Goal: Information Seeking & Learning: Learn about a topic

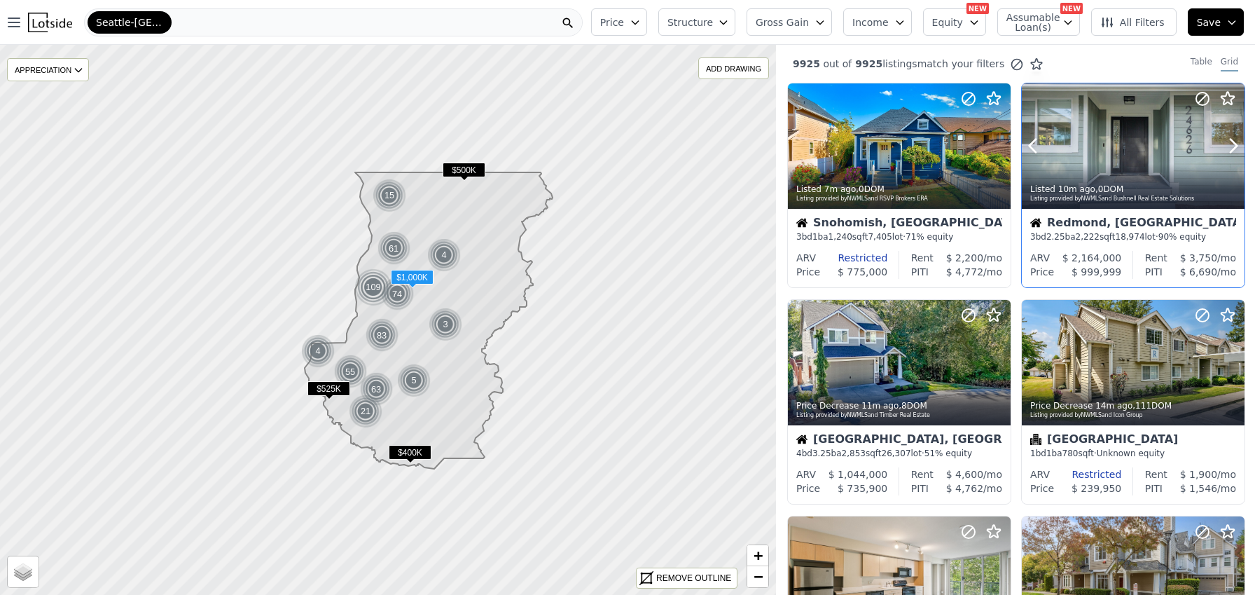
click at [1109, 160] on div at bounding box center [1133, 145] width 223 height 125
click at [826, 21] on icon "button" at bounding box center [820, 22] width 11 height 11
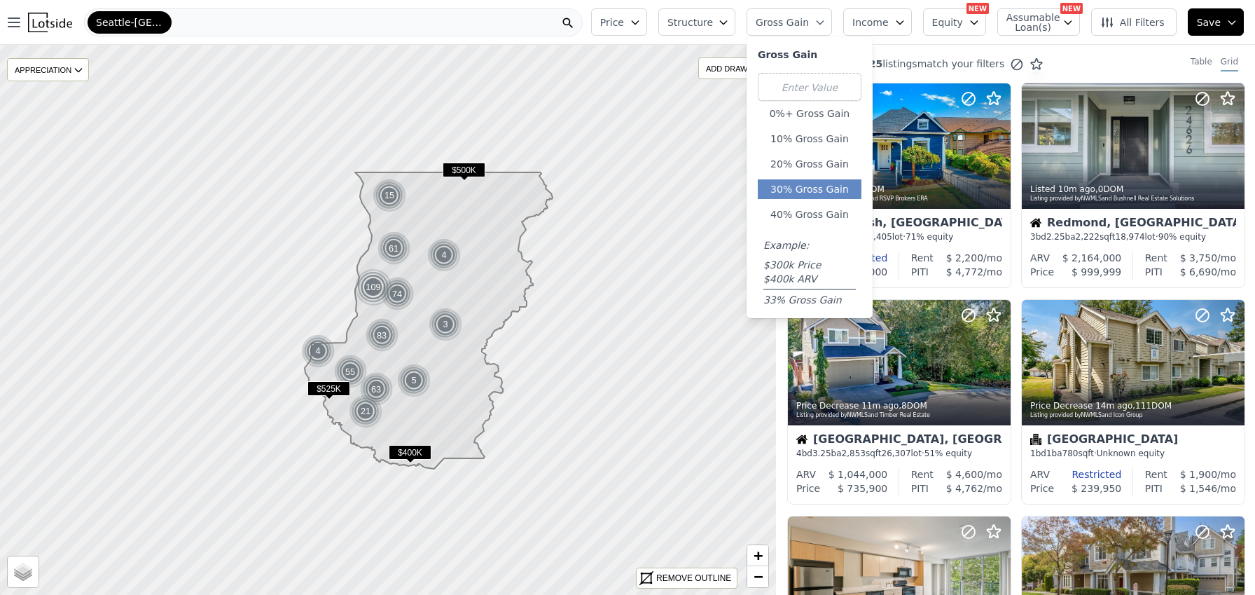
click at [818, 190] on button "30% Gross Gain" at bounding box center [810, 189] width 104 height 20
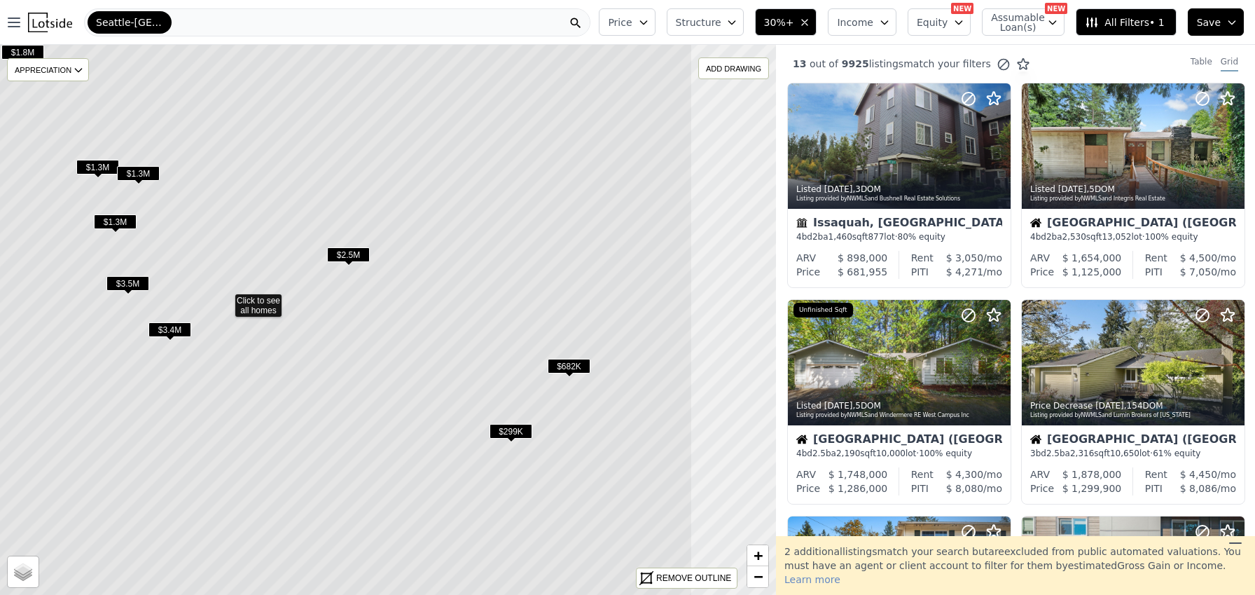
drag, startPoint x: 552, startPoint y: 338, endPoint x: 308, endPoint y: 297, distance: 248.0
click at [308, 297] on icon at bounding box center [225, 300] width 935 height 663
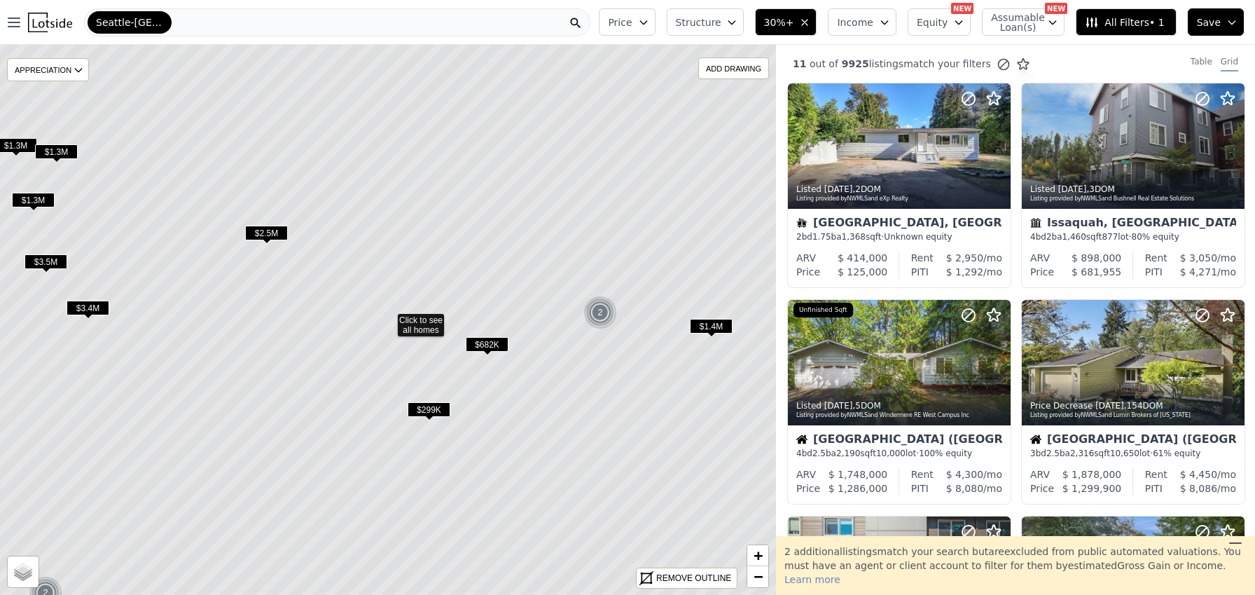
click at [483, 346] on span "$682K" at bounding box center [487, 344] width 43 height 15
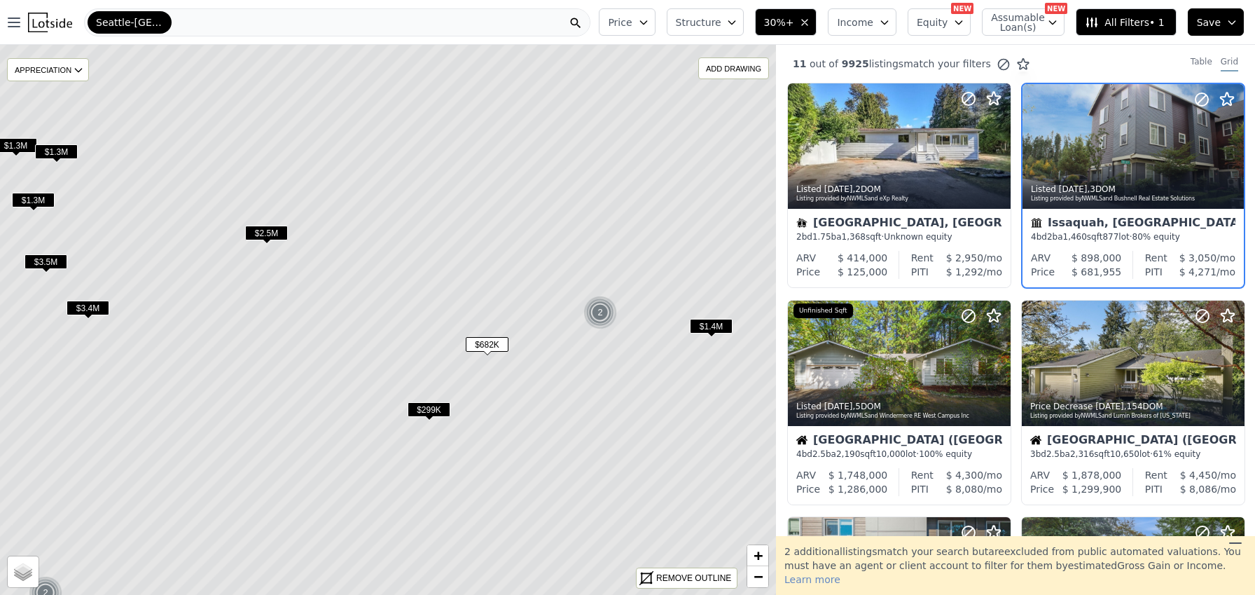
click at [718, 324] on span "$1.4M" at bounding box center [711, 326] width 43 height 15
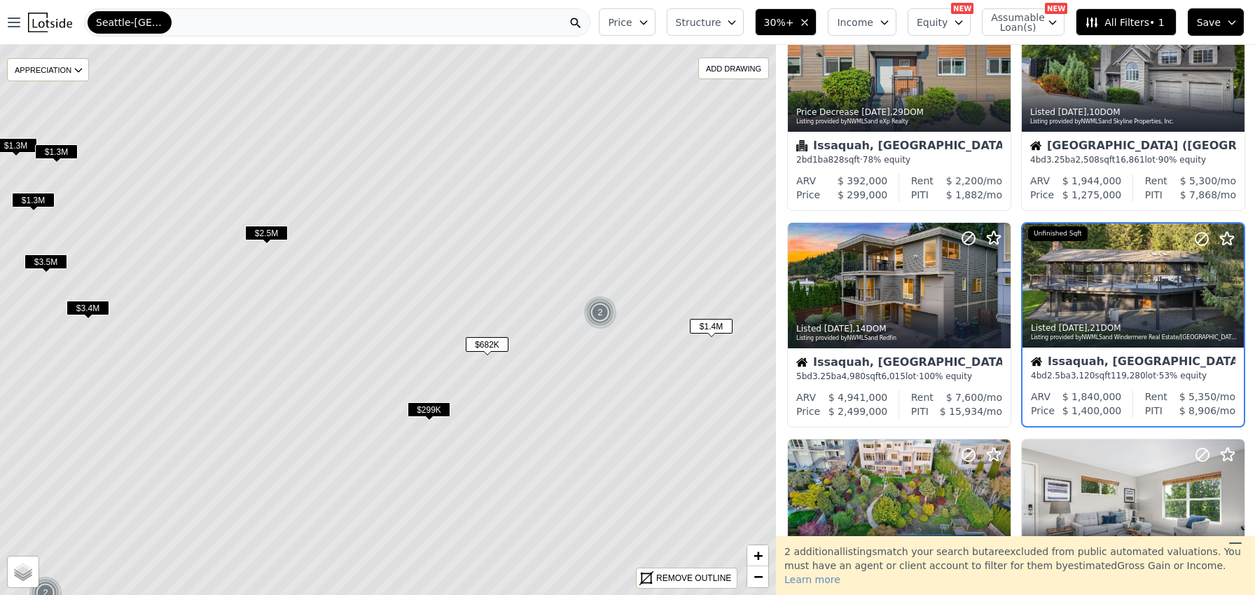
scroll to position [537, 0]
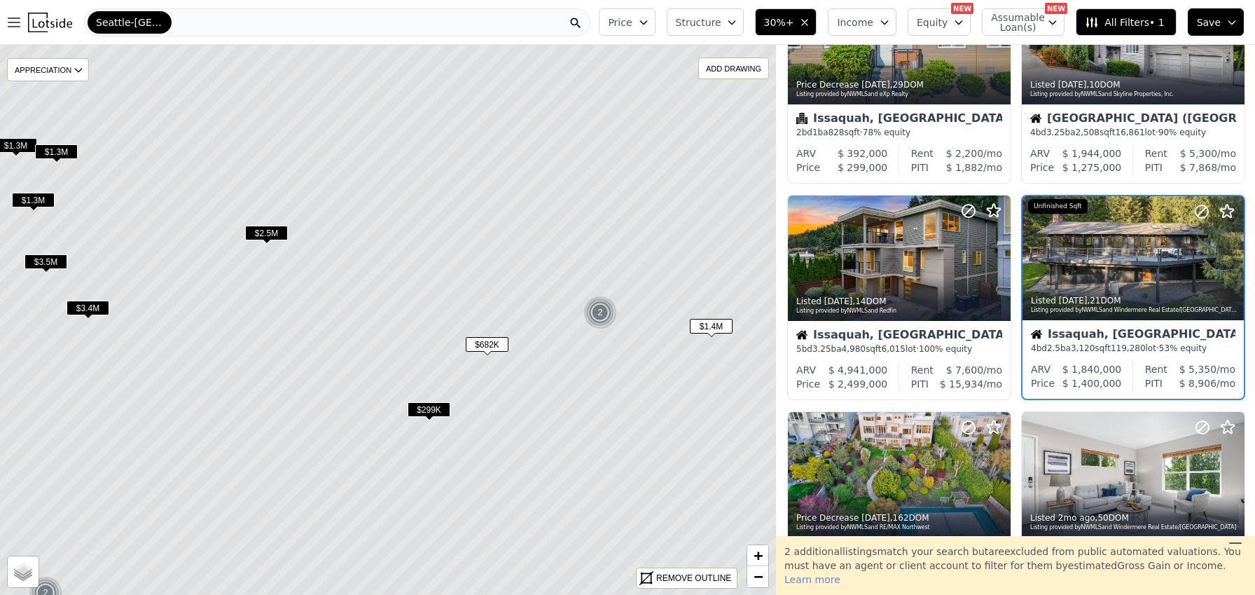
click at [426, 415] on span "$299K" at bounding box center [429, 409] width 43 height 15
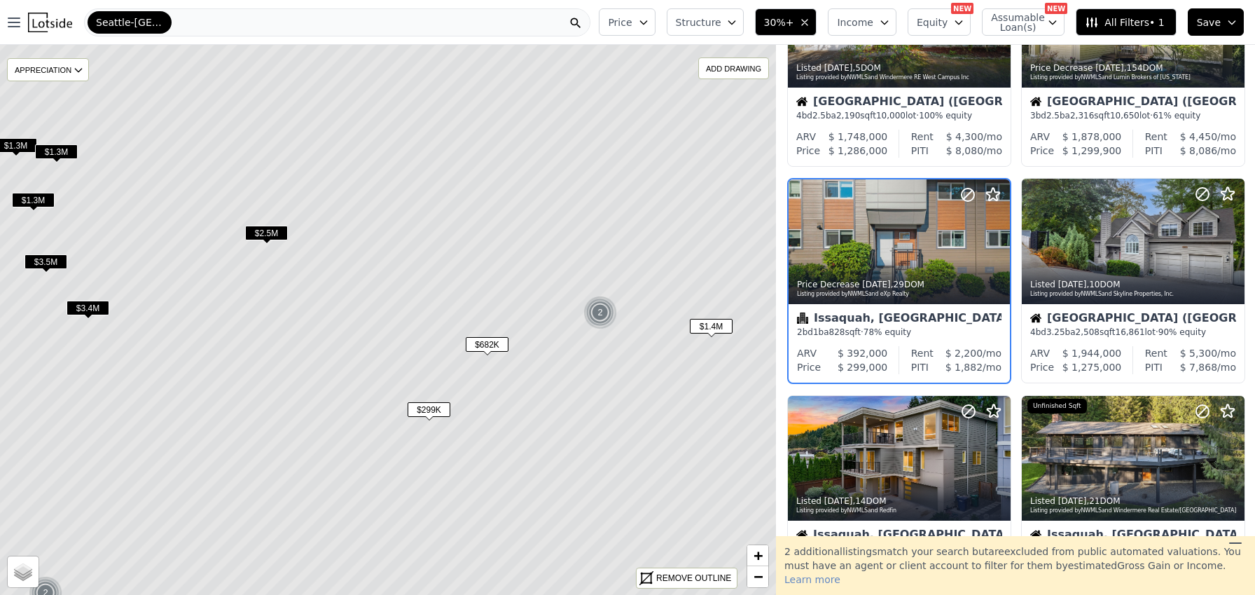
scroll to position [321, 0]
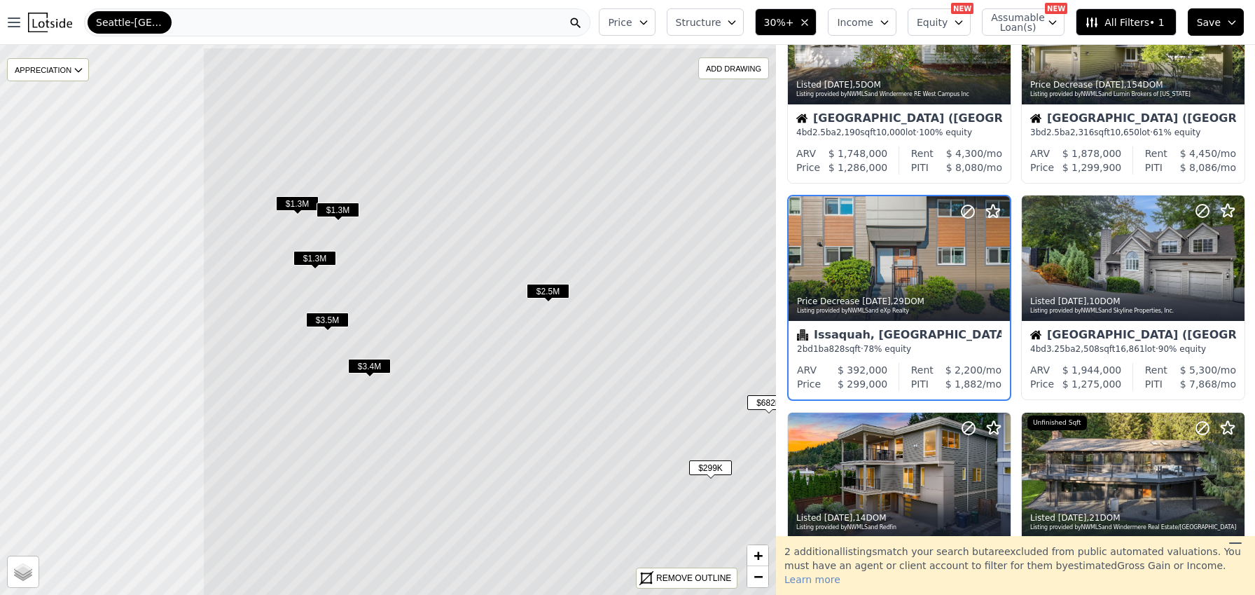
drag, startPoint x: 303, startPoint y: 279, endPoint x: 761, endPoint y: 378, distance: 468.7
click at [761, 378] on icon at bounding box center [669, 378] width 935 height 663
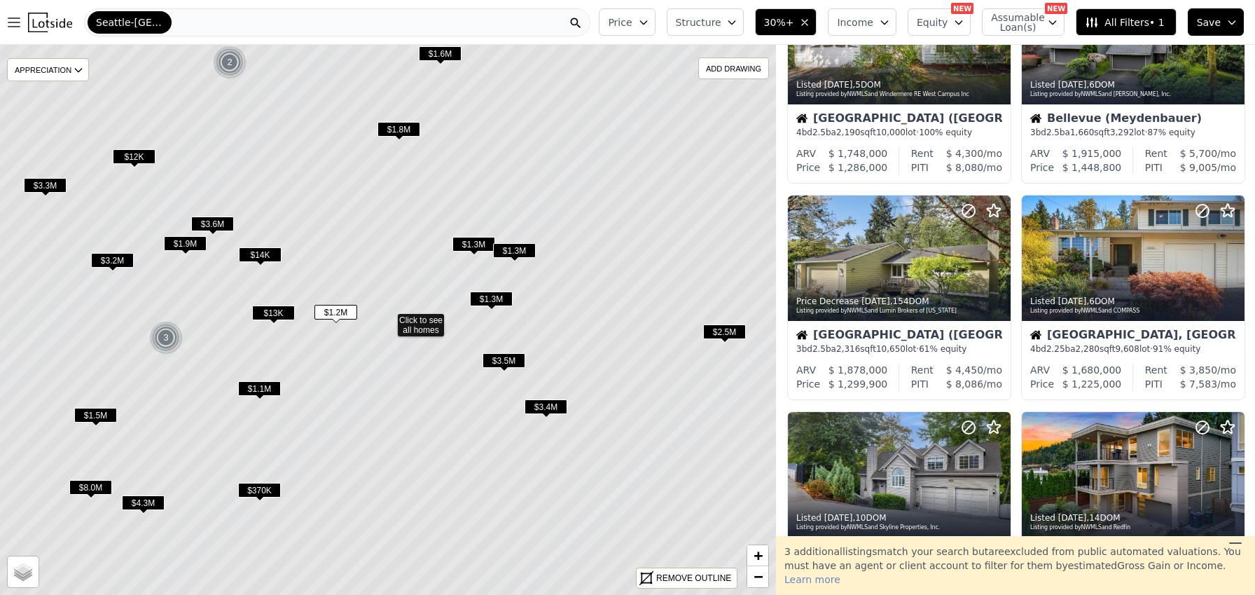
click at [322, 308] on span "$1.2M" at bounding box center [336, 312] width 43 height 15
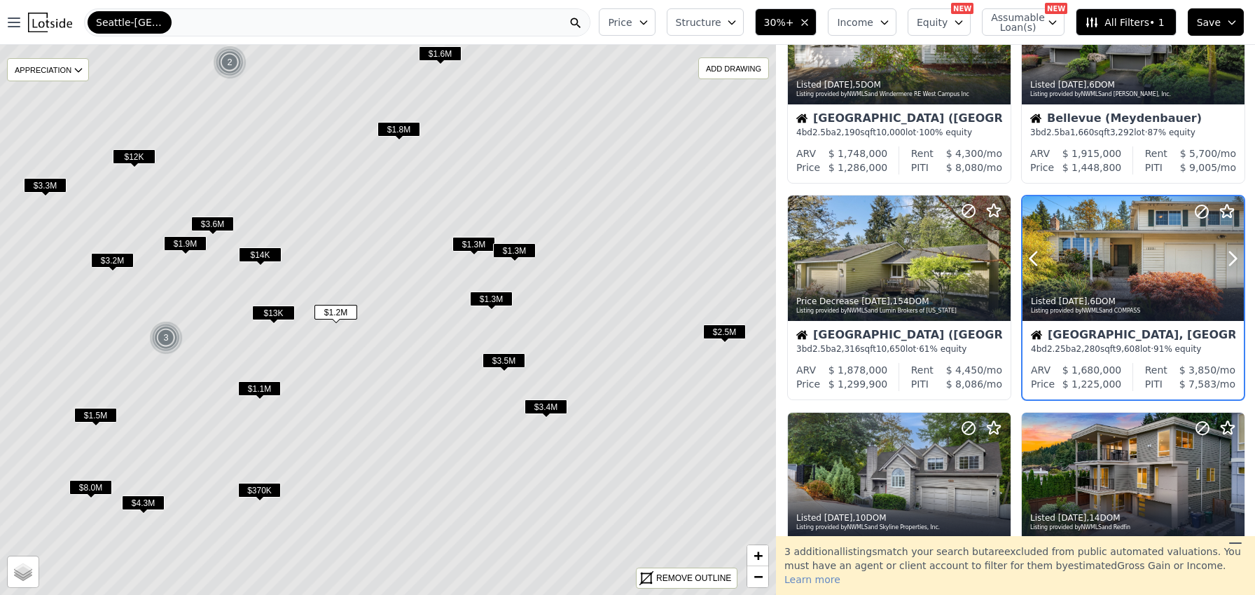
click at [1089, 268] on div at bounding box center [1133, 258] width 221 height 125
click at [494, 296] on span "$1.3M" at bounding box center [491, 298] width 43 height 15
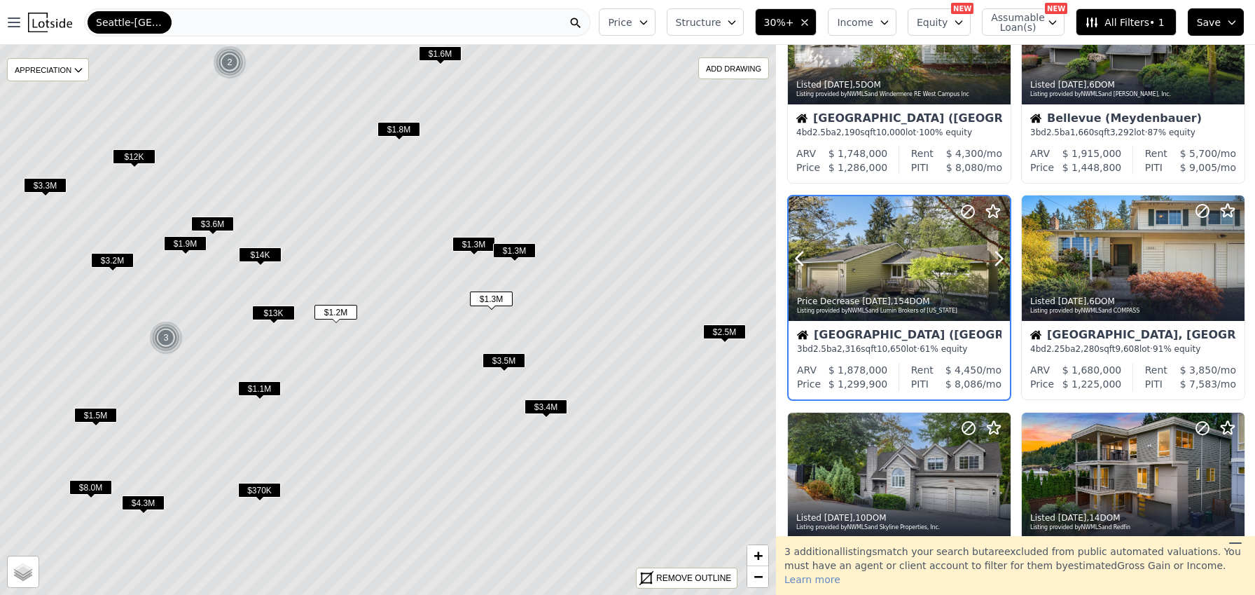
click at [851, 289] on div "Price Decrease 7d ago , 154 DOM Listing provided by NWMLS and Lumin Brokers of …" at bounding box center [899, 304] width 221 height 34
click at [509, 249] on span "$1.3M" at bounding box center [514, 250] width 43 height 15
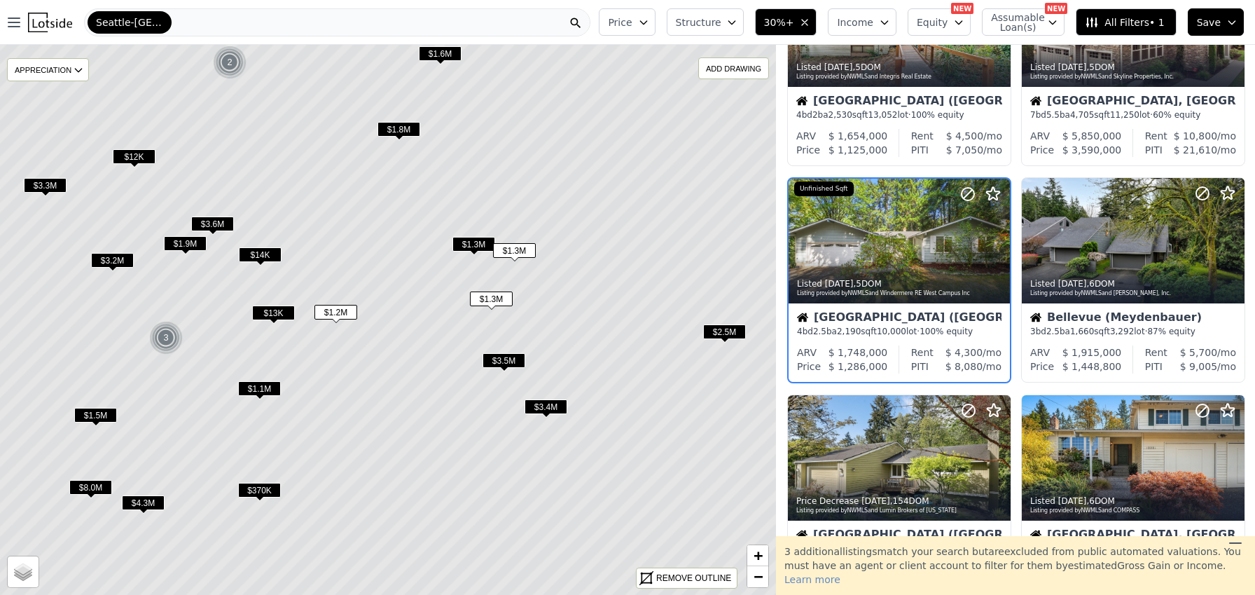
scroll to position [104, 0]
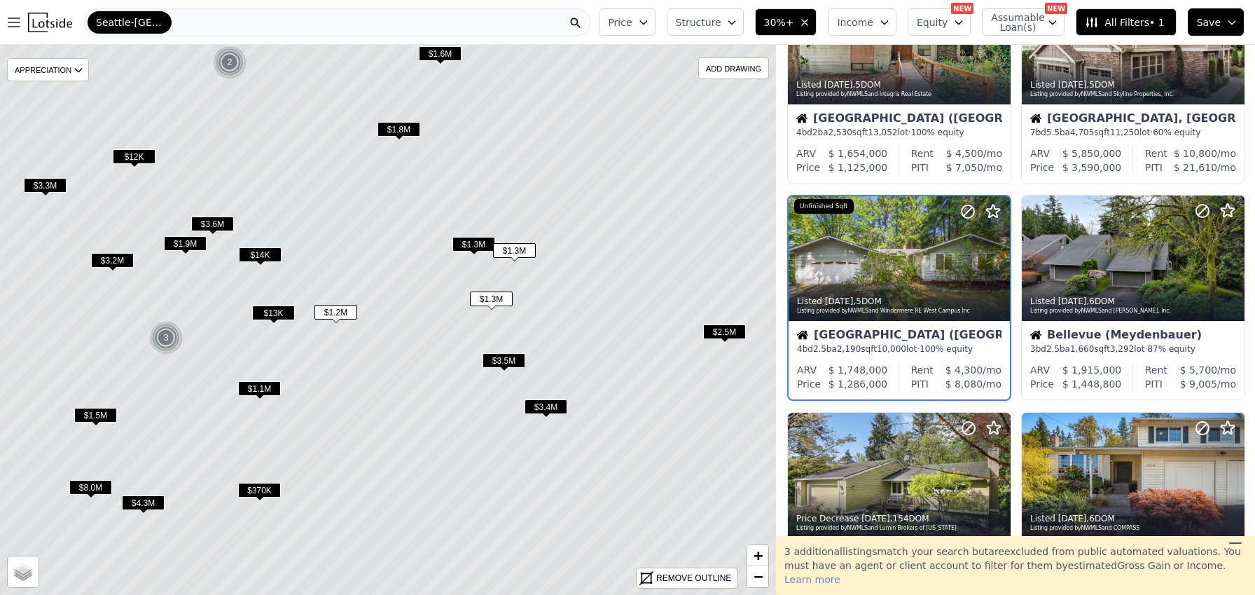
click at [467, 245] on span "$1.3M" at bounding box center [474, 244] width 43 height 15
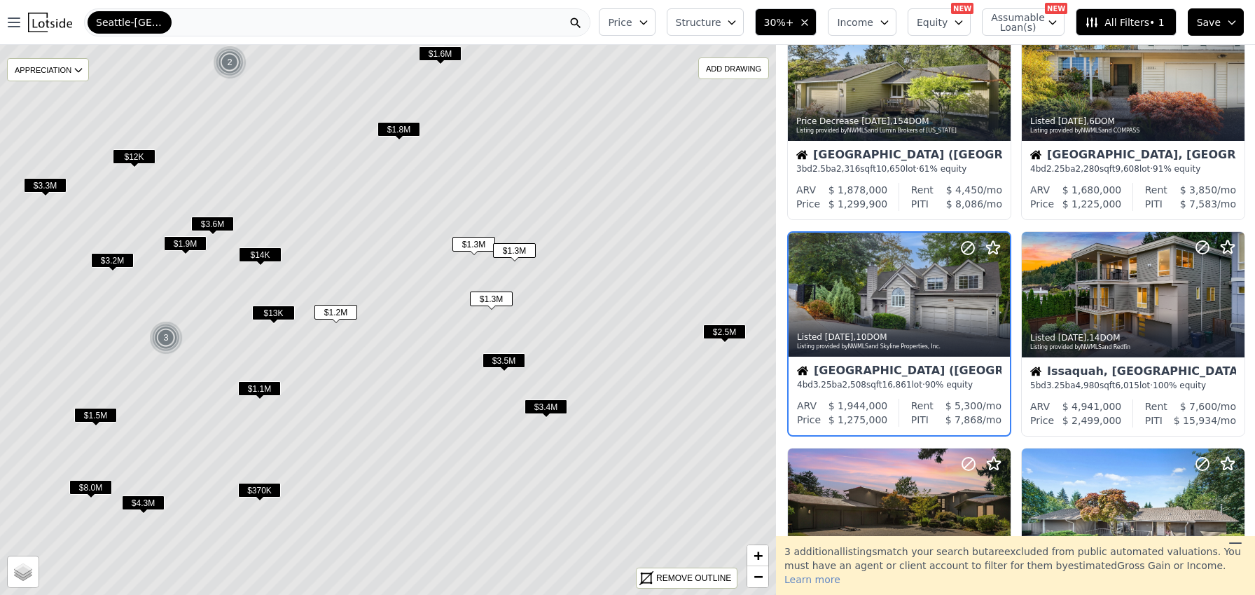
scroll to position [537, 0]
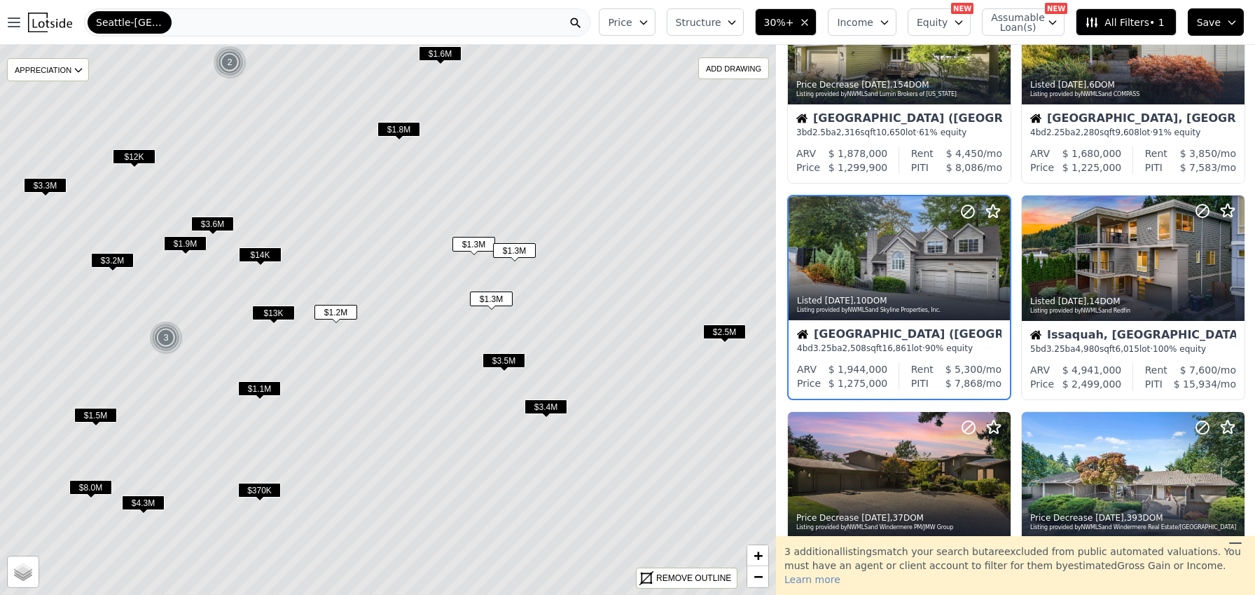
click at [506, 252] on span "$1.3M" at bounding box center [514, 250] width 43 height 15
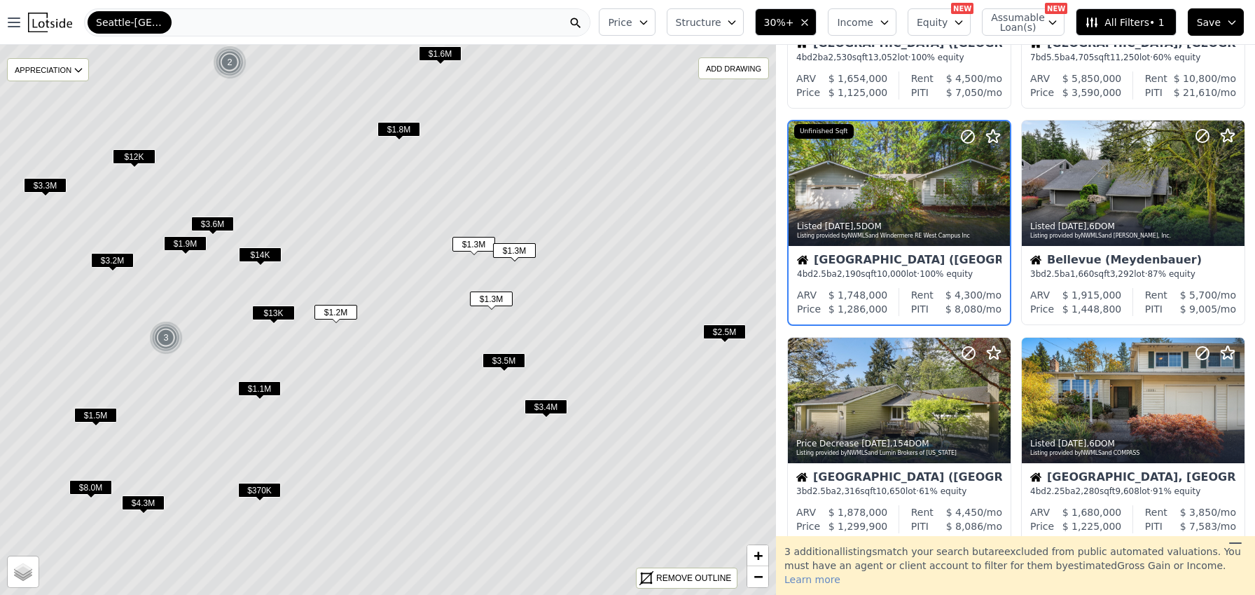
scroll to position [104, 0]
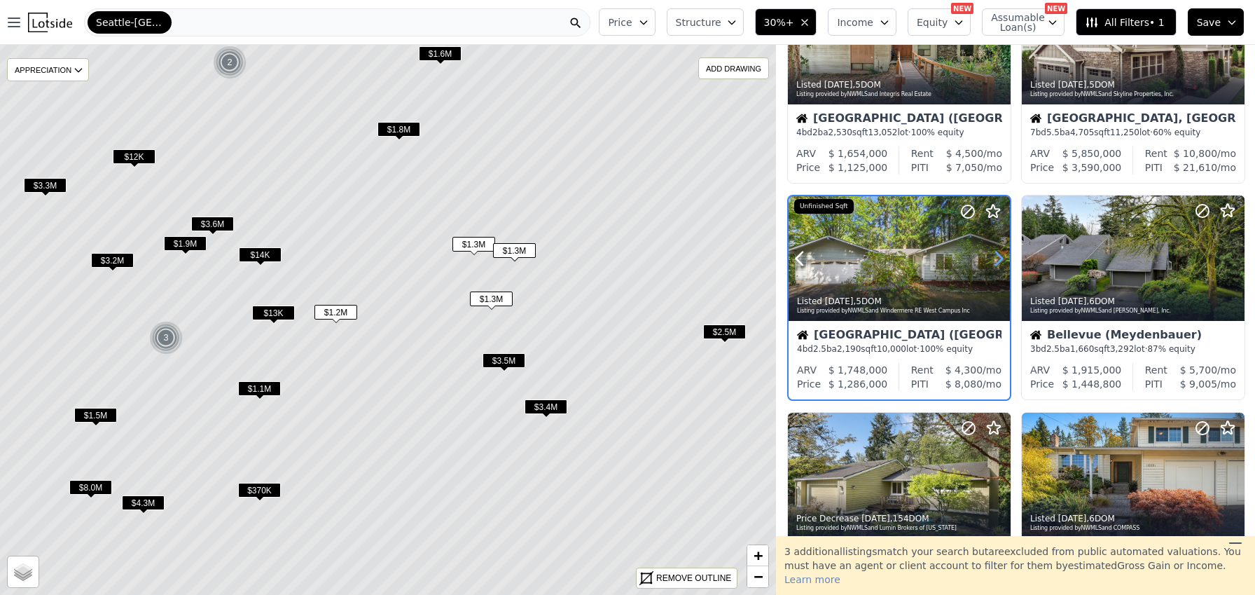
click at [997, 261] on icon at bounding box center [999, 258] width 22 height 22
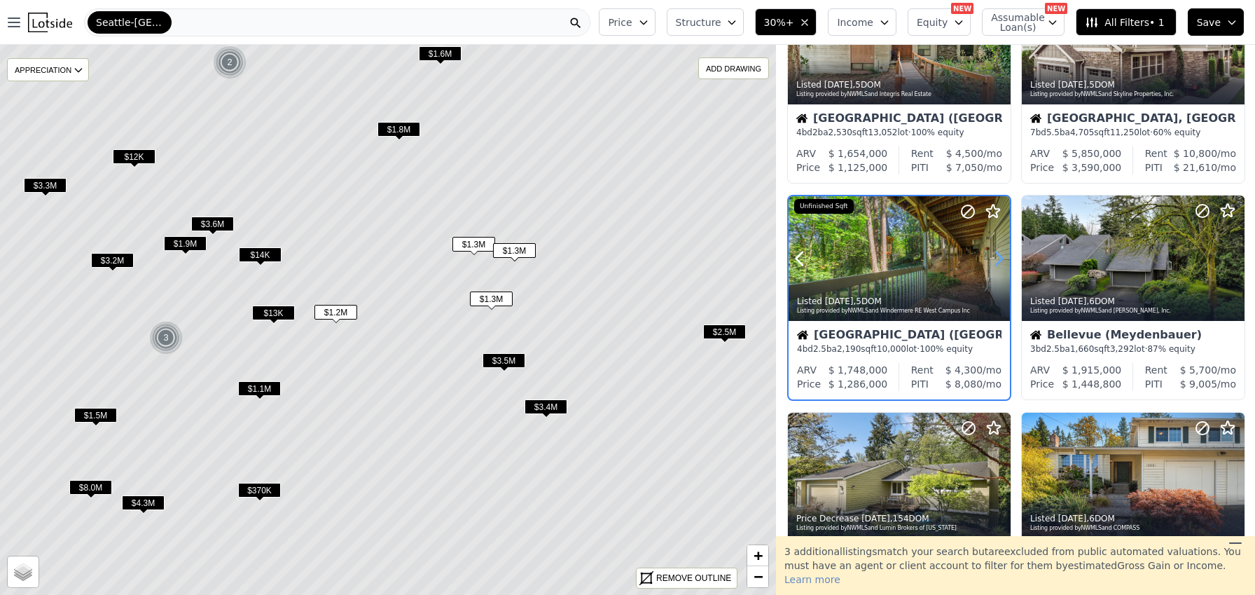
click at [997, 261] on icon at bounding box center [999, 258] width 22 height 22
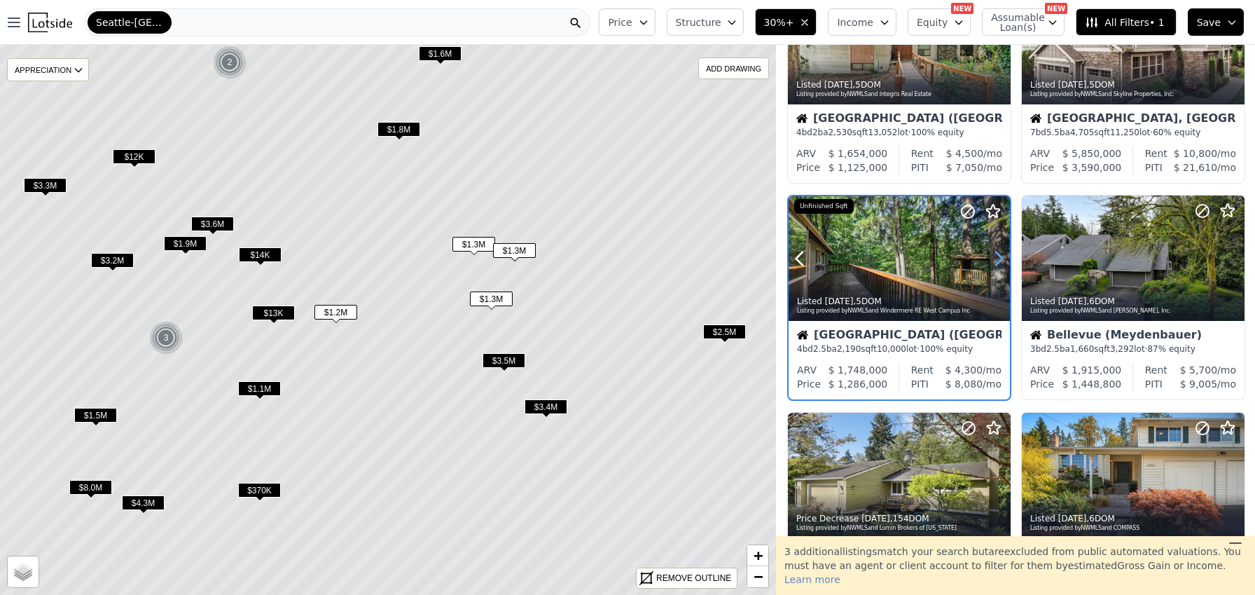
click at [997, 261] on icon at bounding box center [999, 258] width 22 height 22
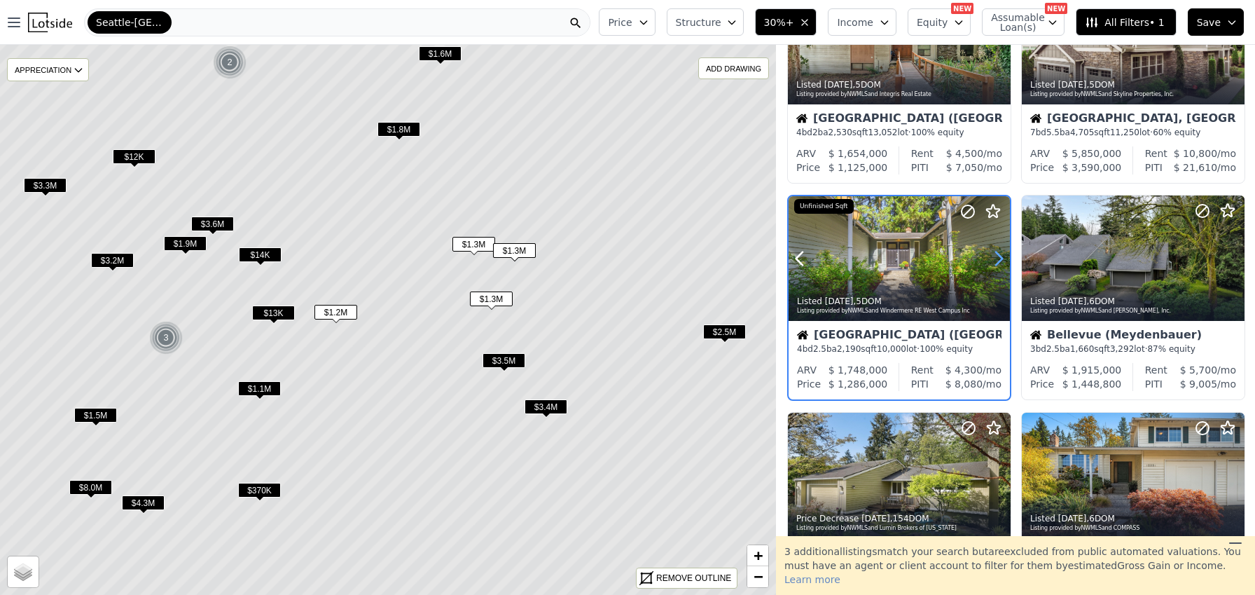
click at [997, 261] on icon at bounding box center [999, 258] width 22 height 22
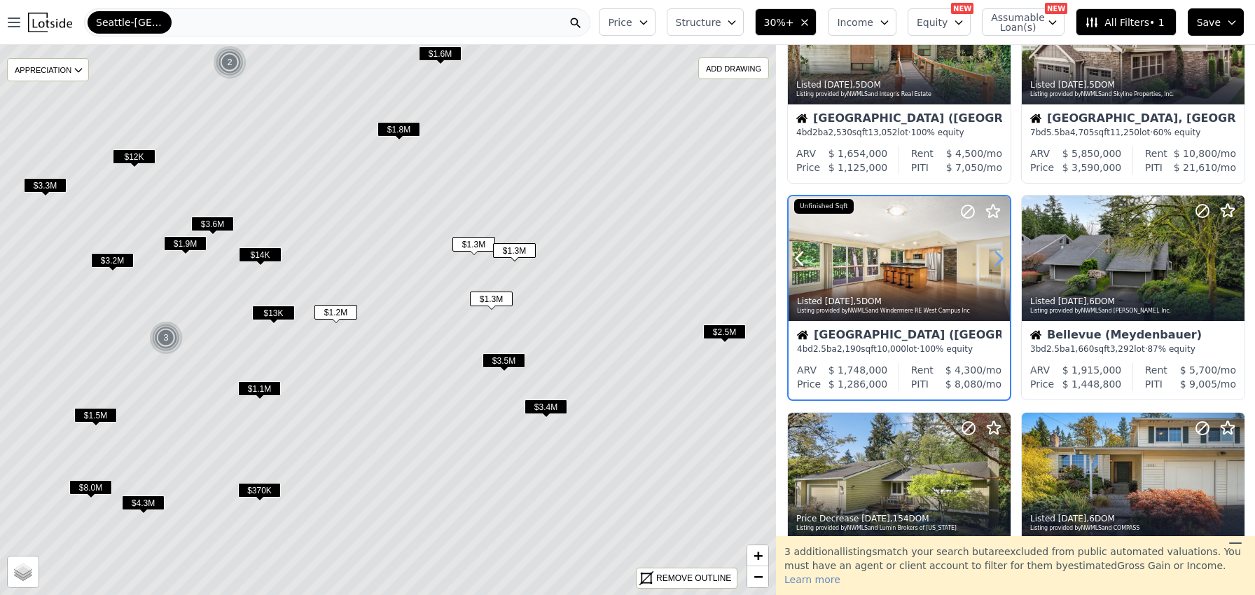
click at [997, 261] on icon at bounding box center [999, 258] width 22 height 22
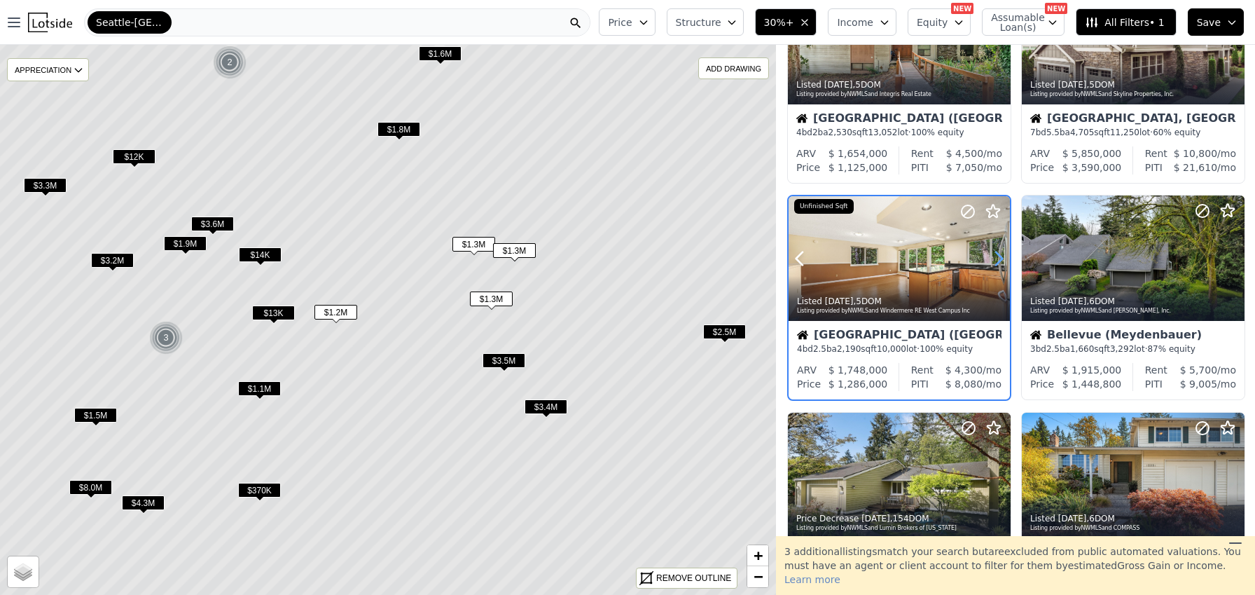
click at [997, 261] on icon at bounding box center [999, 258] width 22 height 22
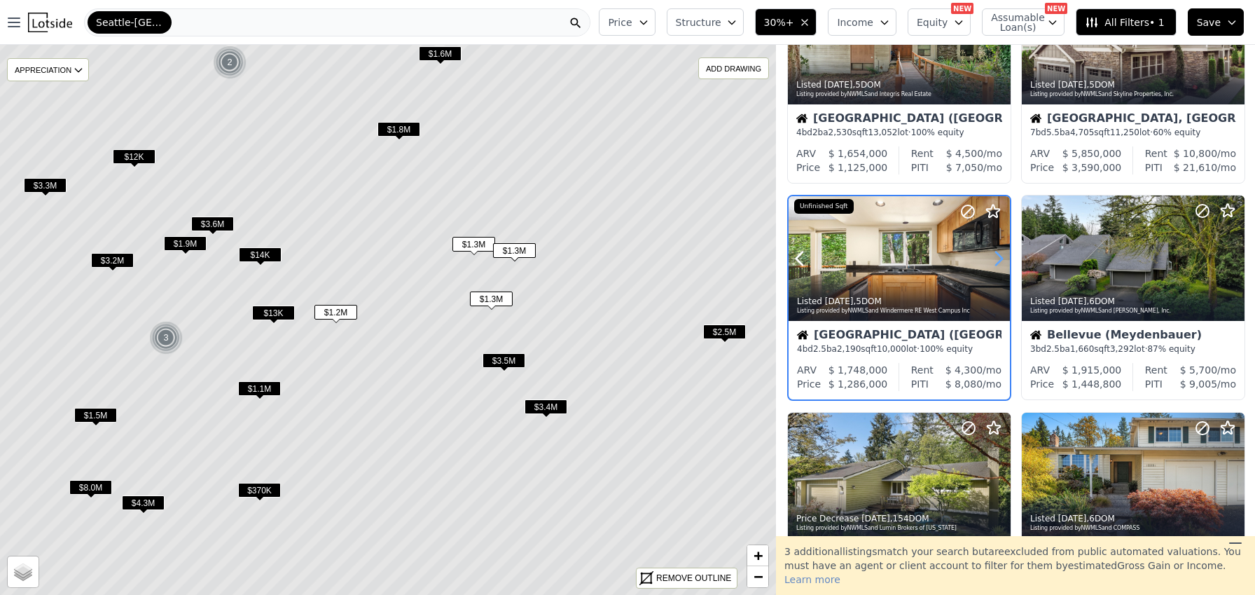
click at [997, 261] on icon at bounding box center [999, 258] width 22 height 22
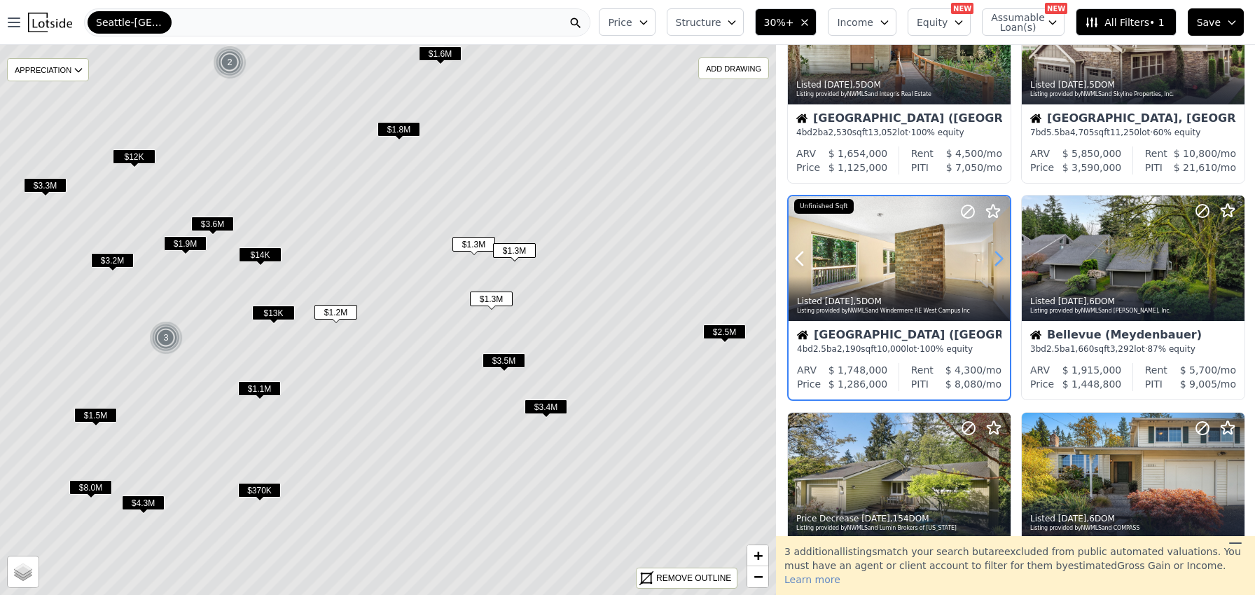
click at [997, 261] on icon at bounding box center [999, 258] width 22 height 22
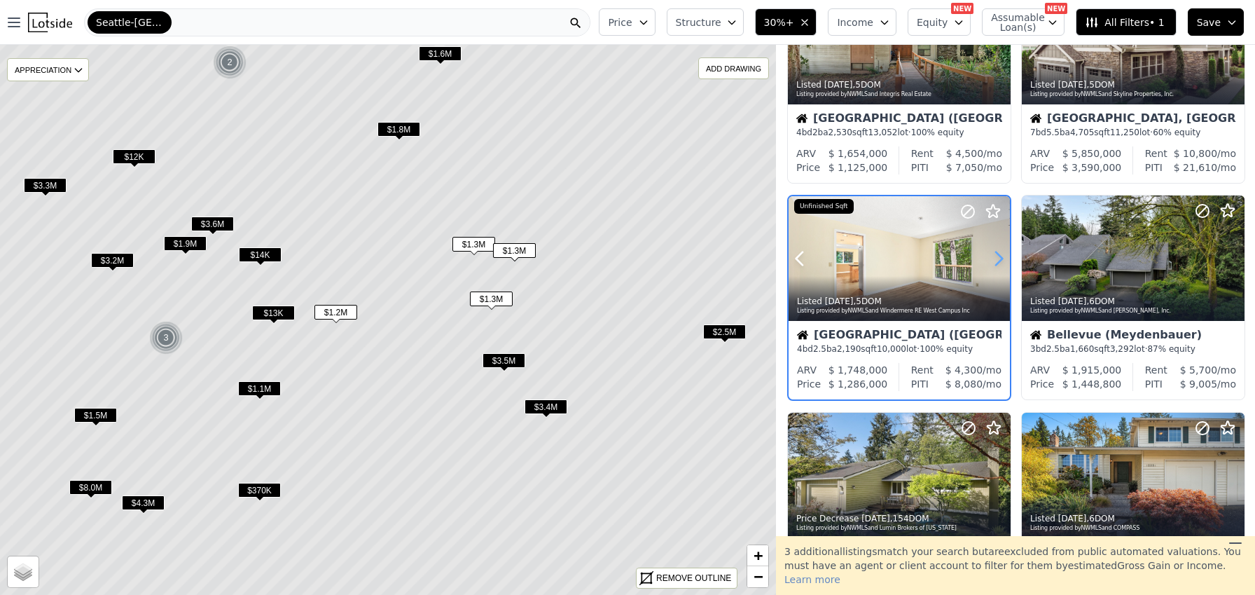
click at [997, 261] on icon at bounding box center [999, 258] width 22 height 22
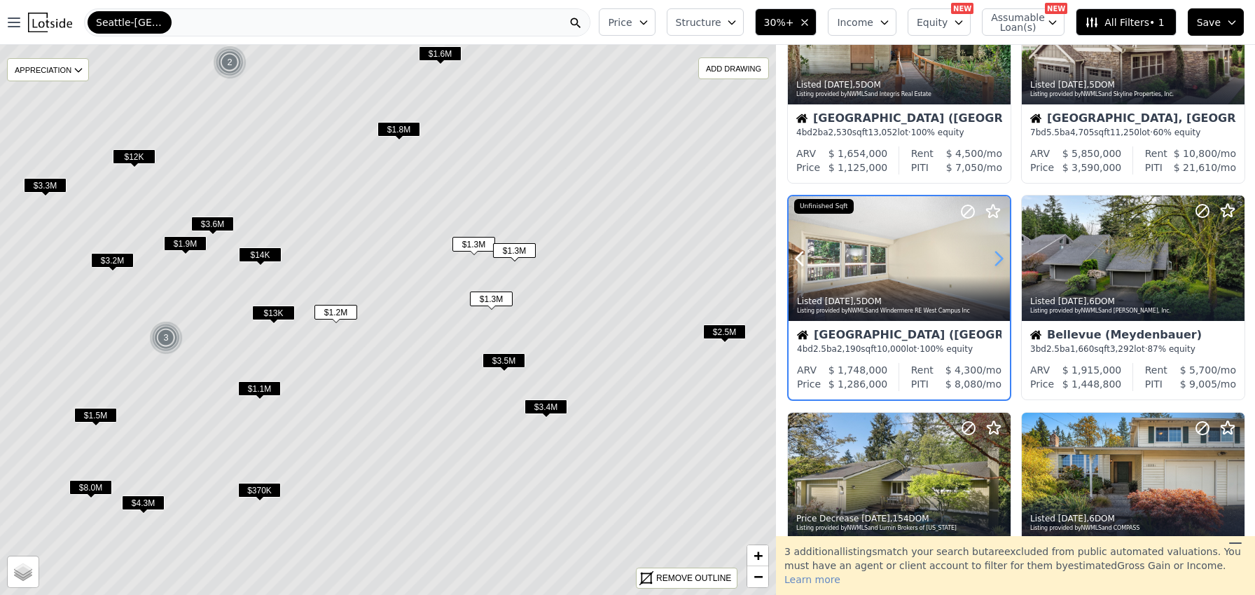
click at [997, 261] on icon at bounding box center [999, 258] width 22 height 22
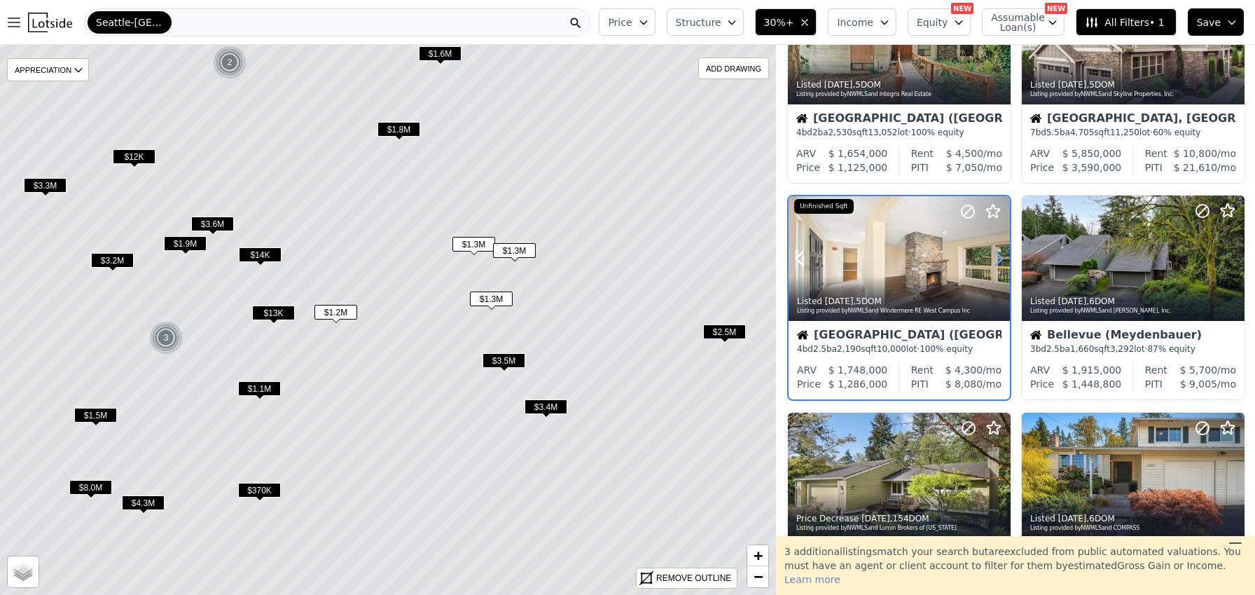
click at [997, 261] on icon at bounding box center [999, 258] width 22 height 22
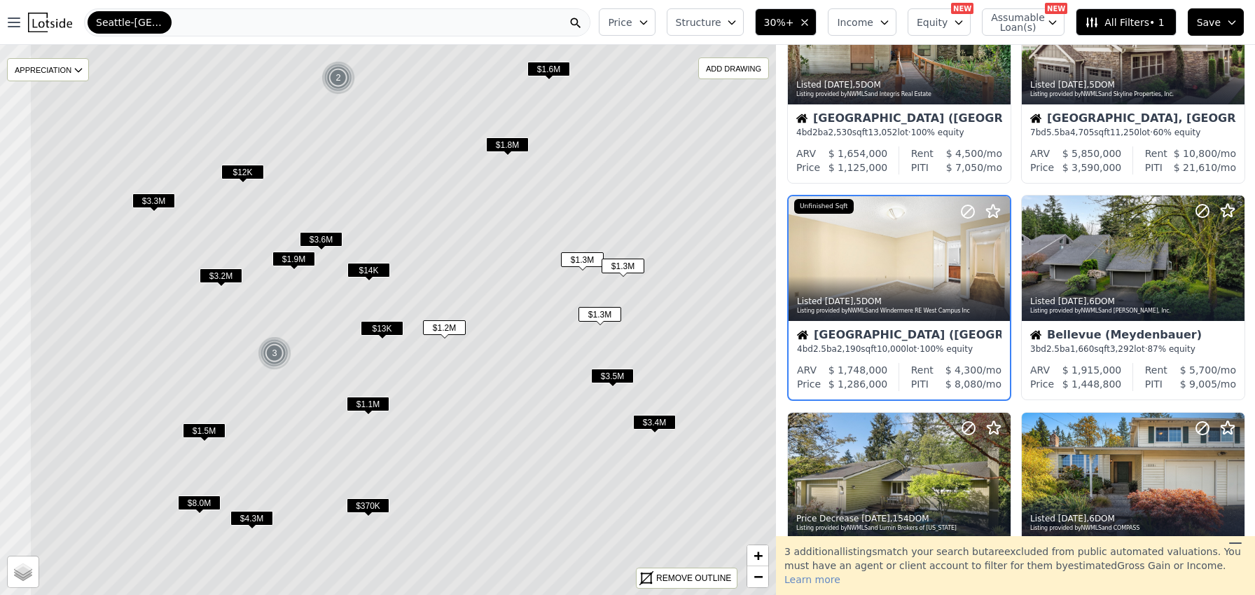
drag, startPoint x: 617, startPoint y: 209, endPoint x: 670, endPoint y: 242, distance: 62.4
click at [727, 221] on icon at bounding box center [496, 335] width 935 height 663
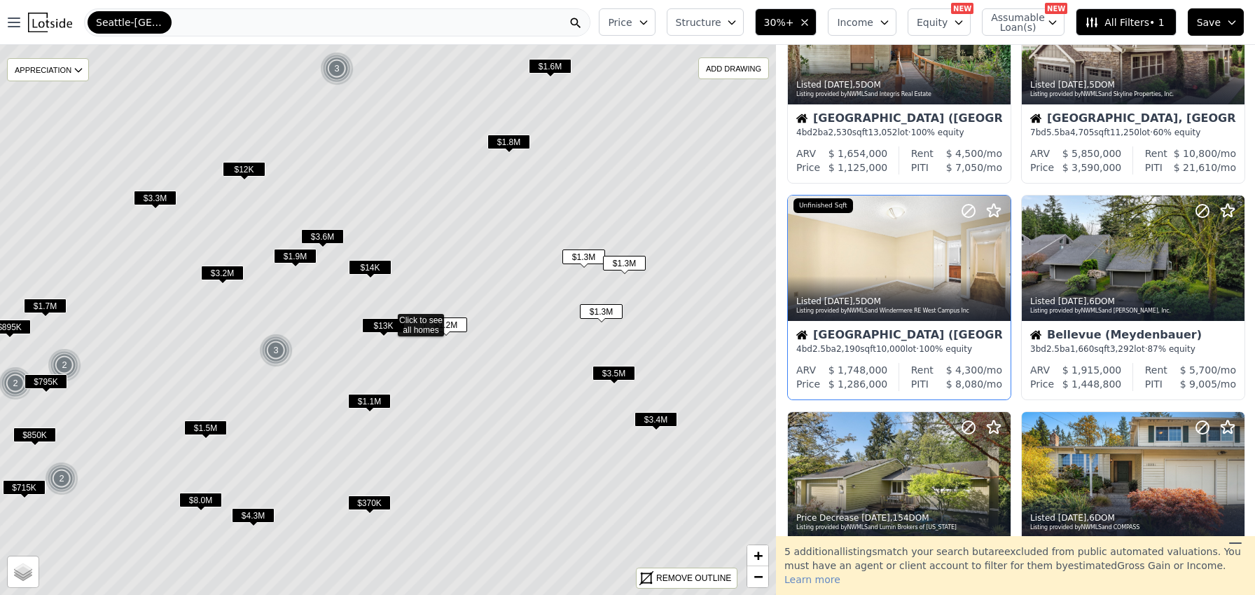
click at [371, 398] on span "$1.1M" at bounding box center [369, 401] width 43 height 15
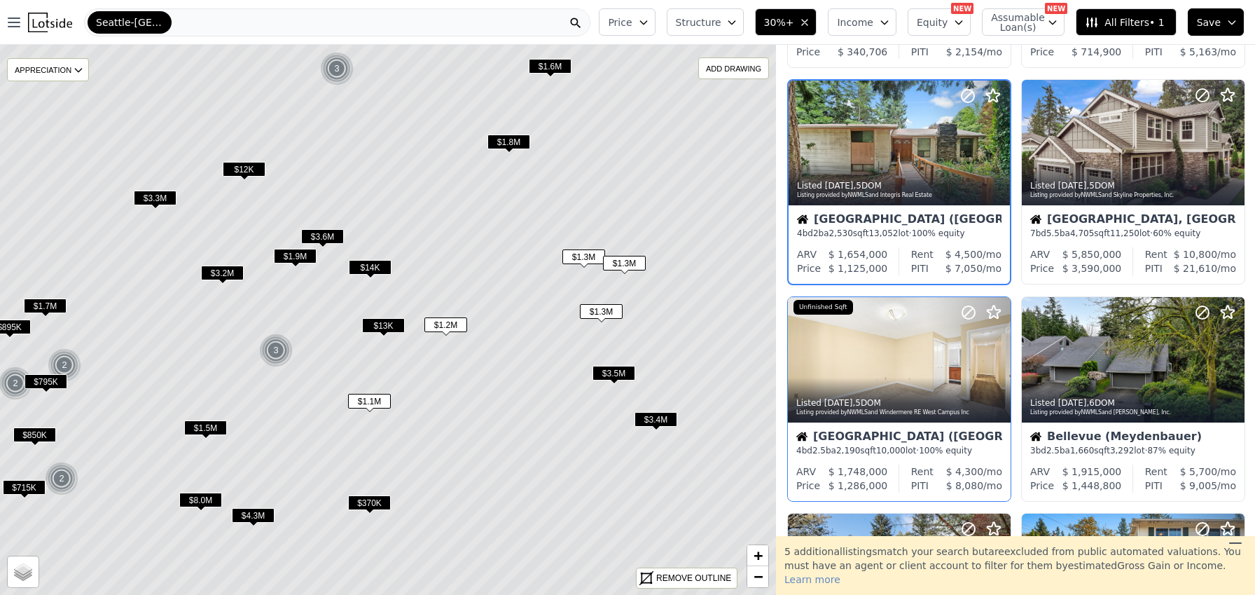
scroll to position [104, 0]
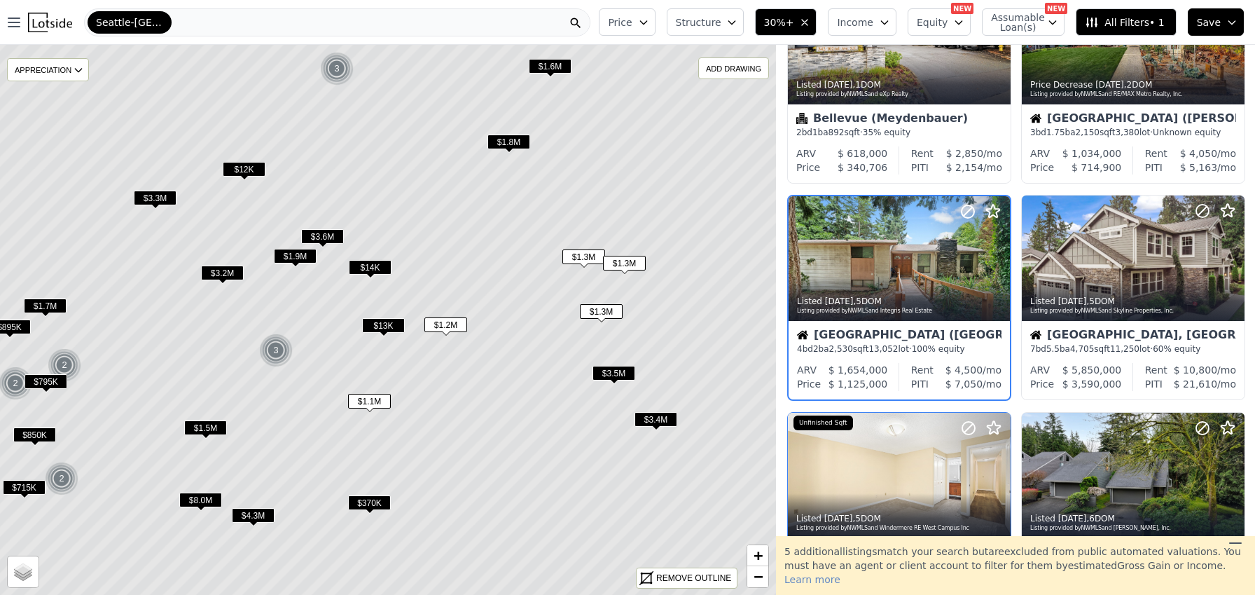
click at [370, 322] on span "$13K" at bounding box center [383, 325] width 43 height 15
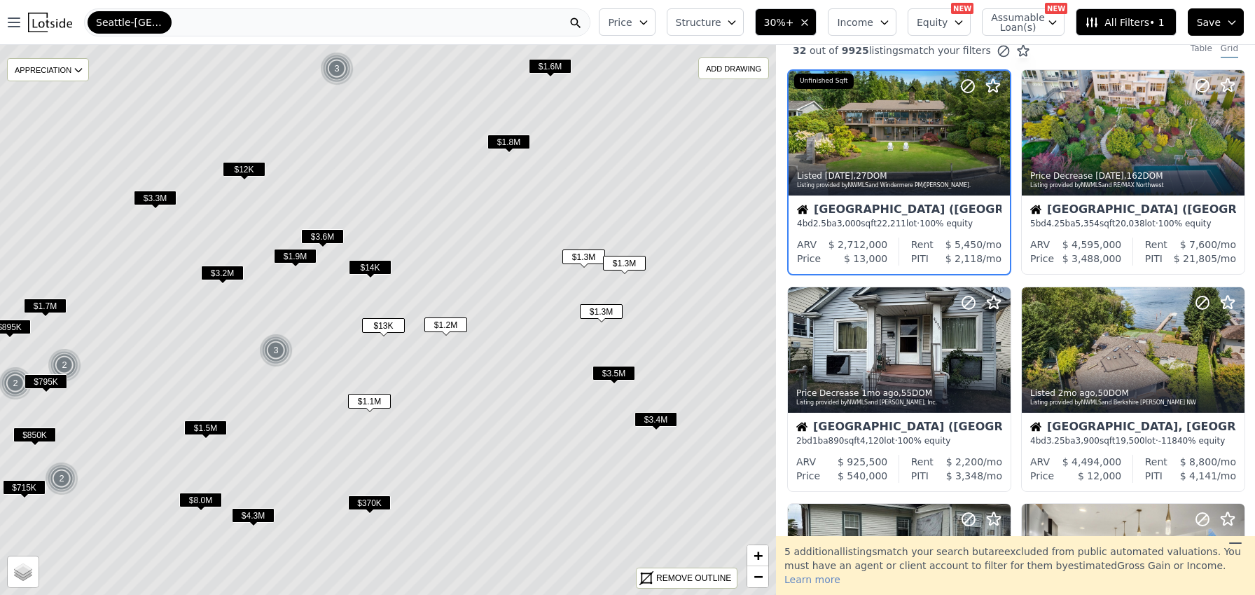
scroll to position [0, 0]
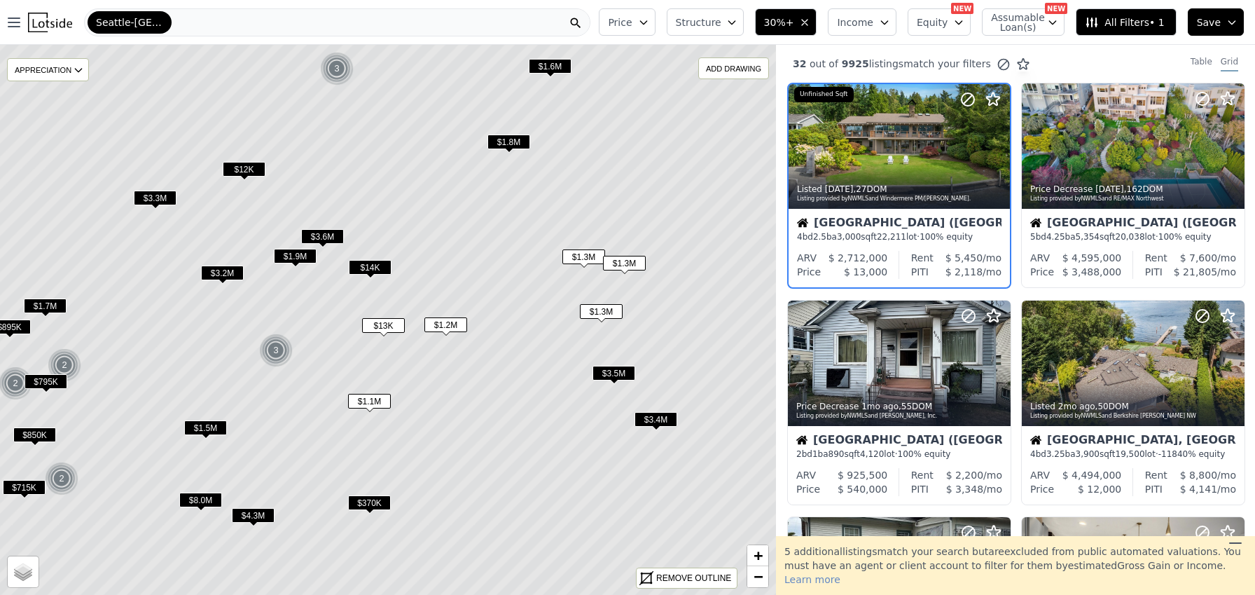
click at [369, 271] on span "$14K" at bounding box center [370, 267] width 43 height 15
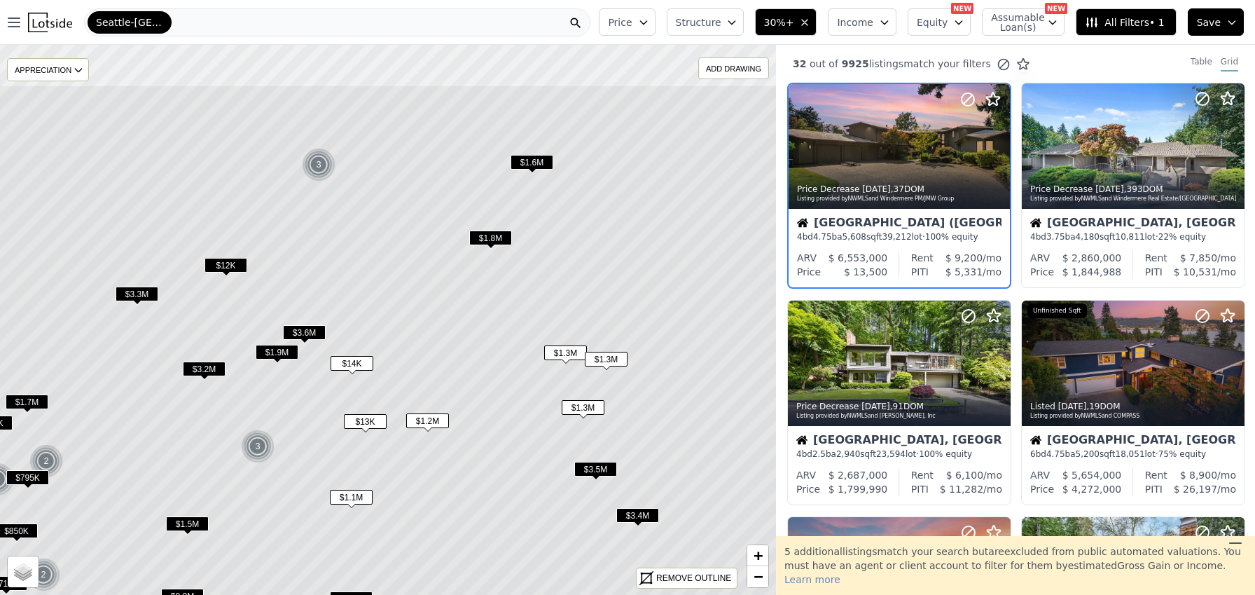
drag, startPoint x: 497, startPoint y: 198, endPoint x: 479, endPoint y: 301, distance: 104.0
click at [479, 301] on icon at bounding box center [370, 416] width 935 height 663
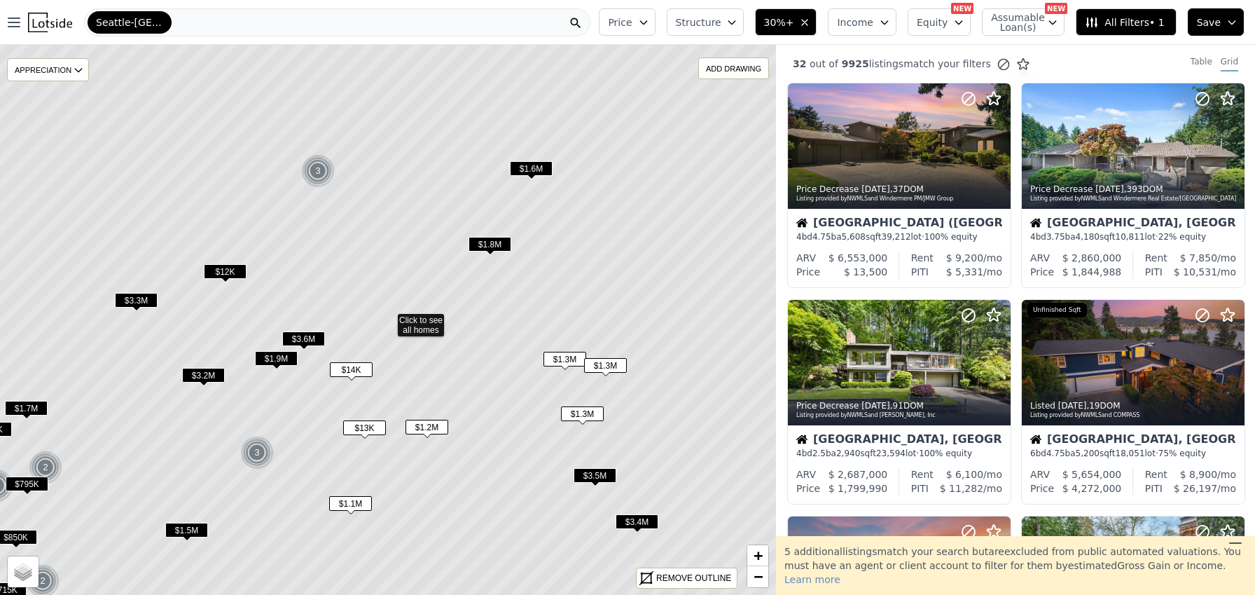
click at [476, 240] on span "$1.8M" at bounding box center [490, 244] width 43 height 15
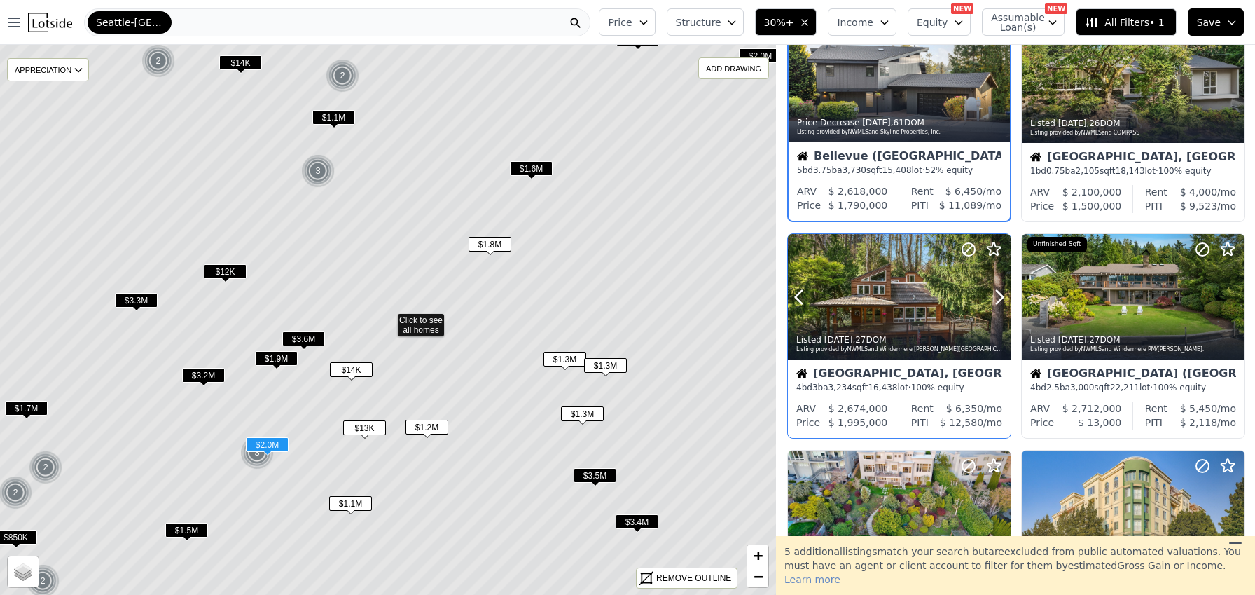
scroll to position [641, 0]
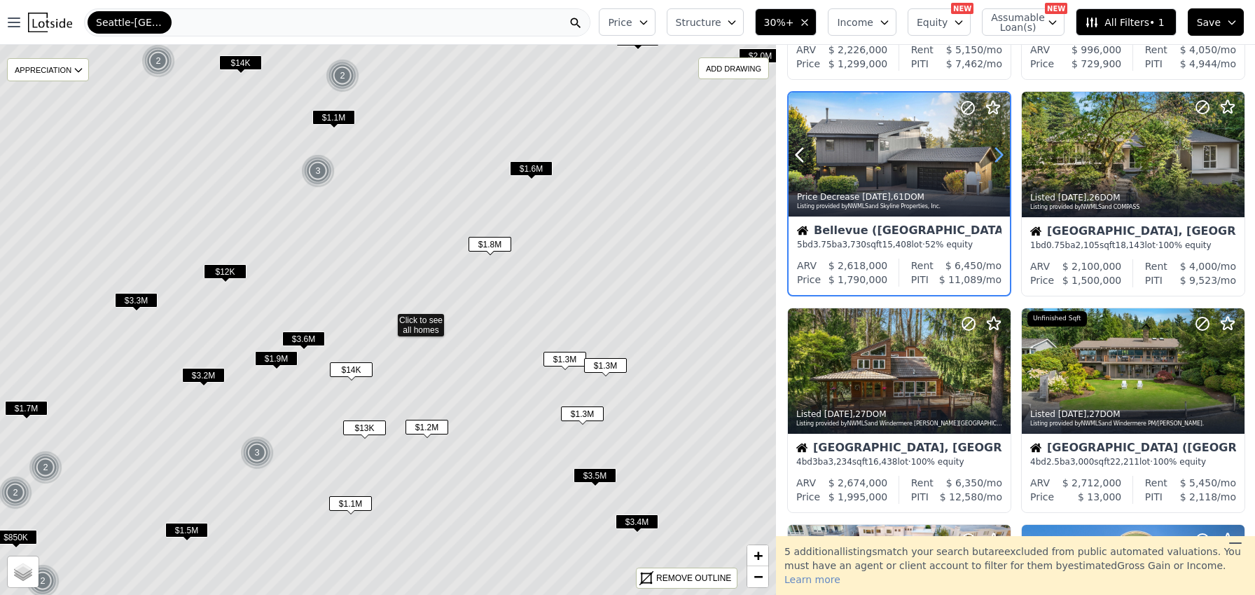
click at [996, 153] on icon at bounding box center [999, 155] width 22 height 22
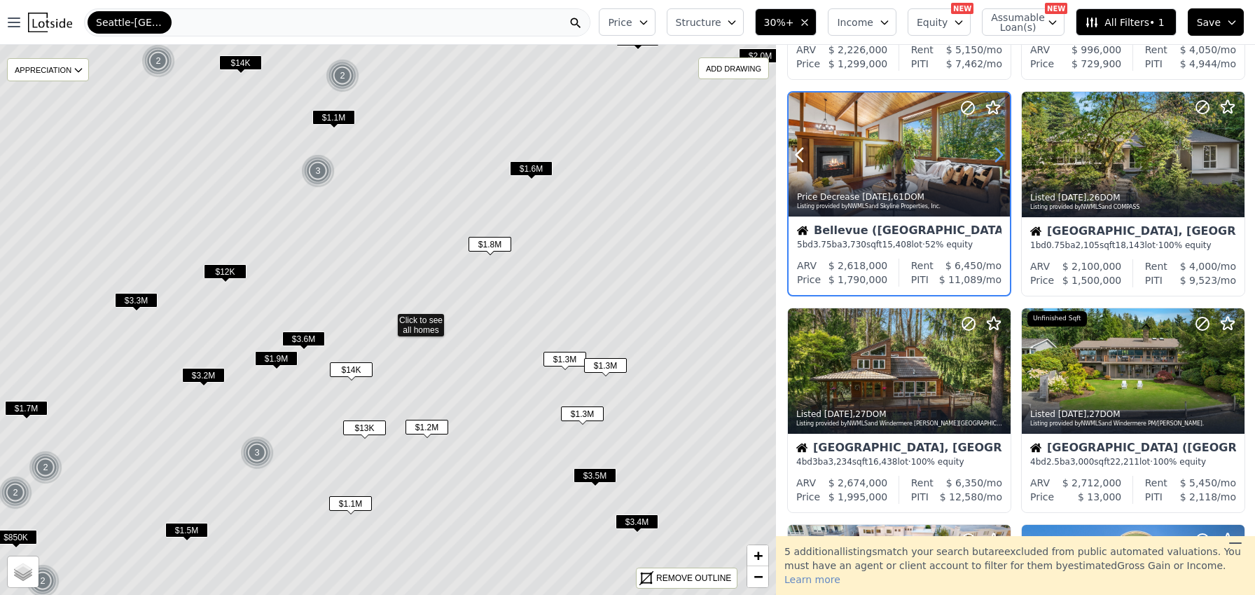
click at [996, 153] on icon at bounding box center [999, 155] width 22 height 22
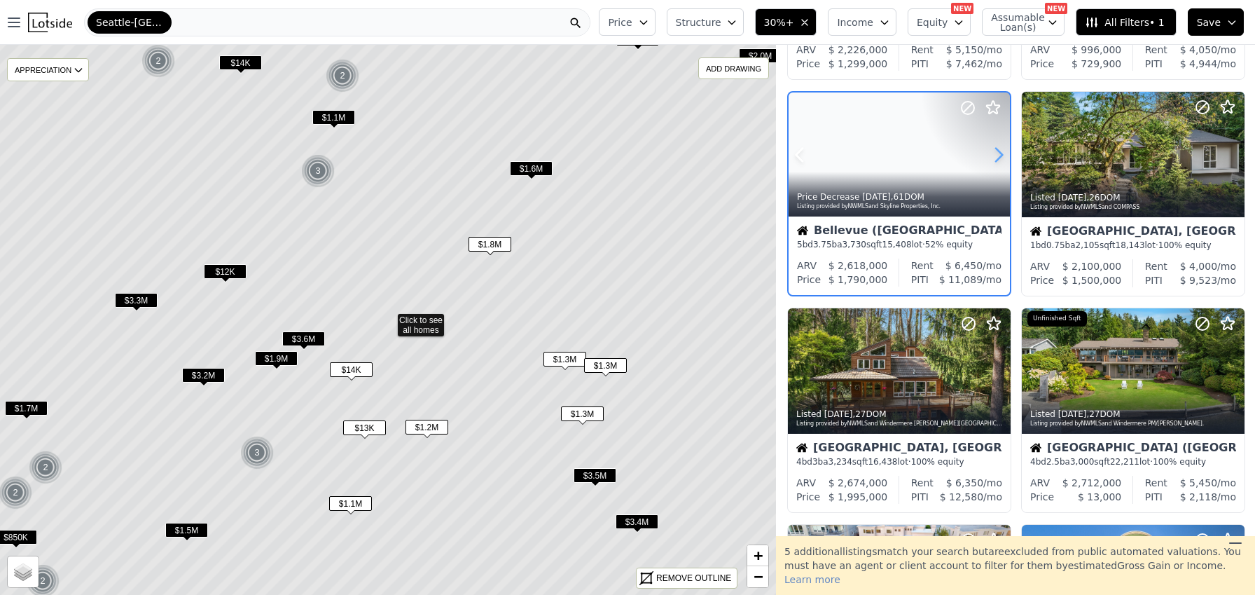
click at [996, 153] on icon at bounding box center [999, 155] width 22 height 22
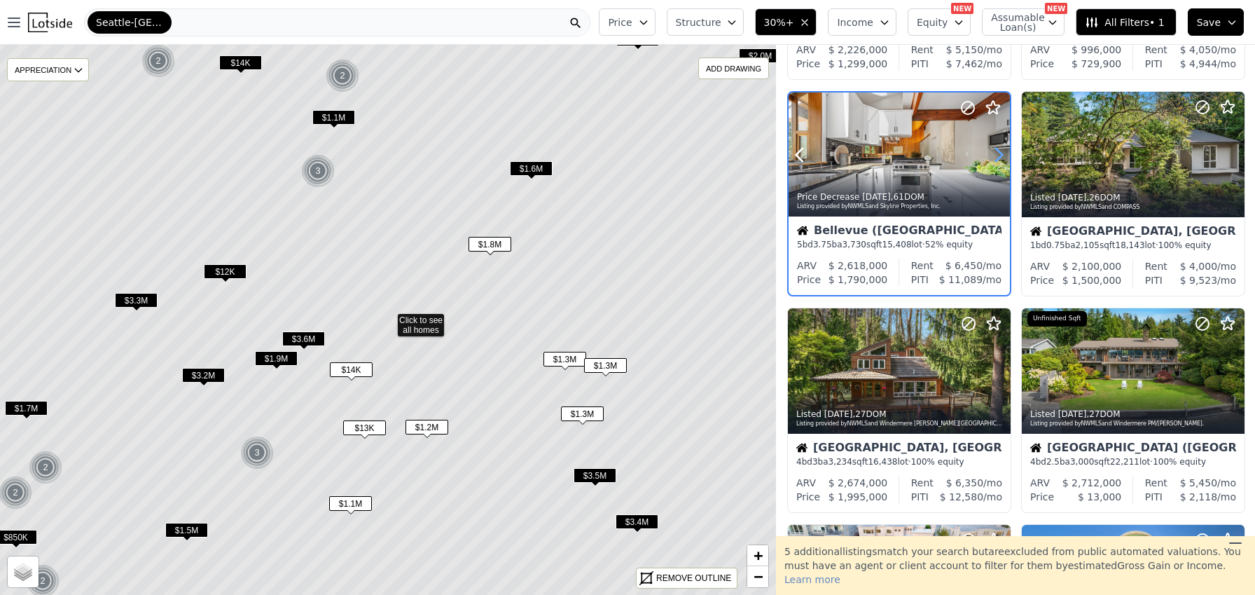
click at [996, 153] on icon at bounding box center [999, 155] width 22 height 22
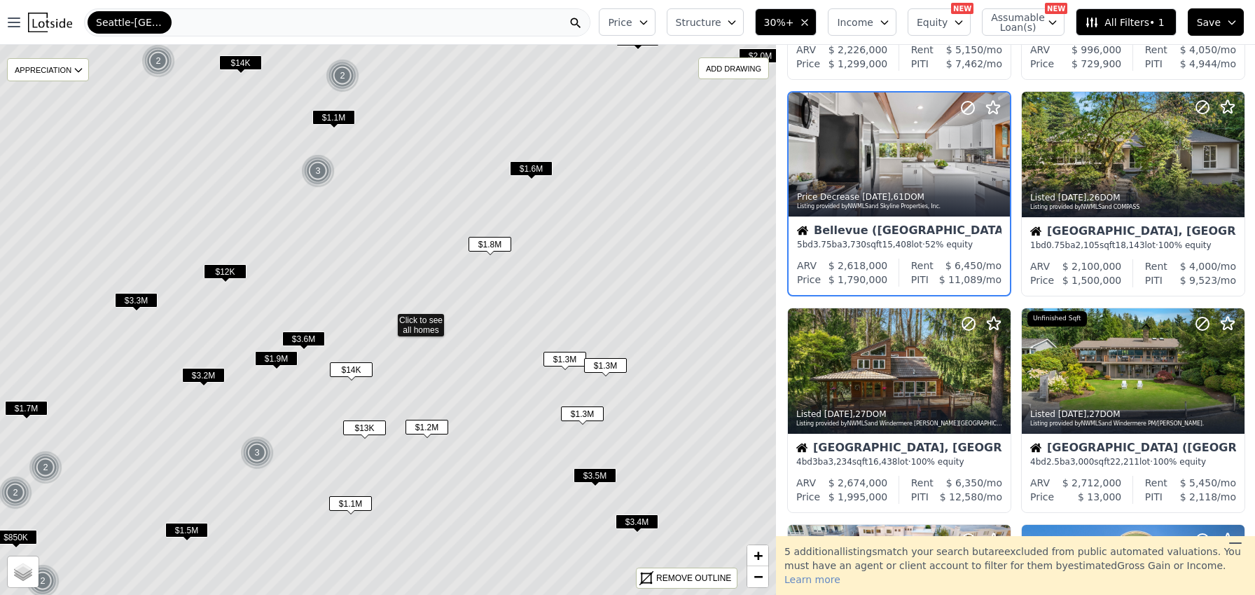
click at [537, 169] on span "$1.6M" at bounding box center [531, 168] width 43 height 15
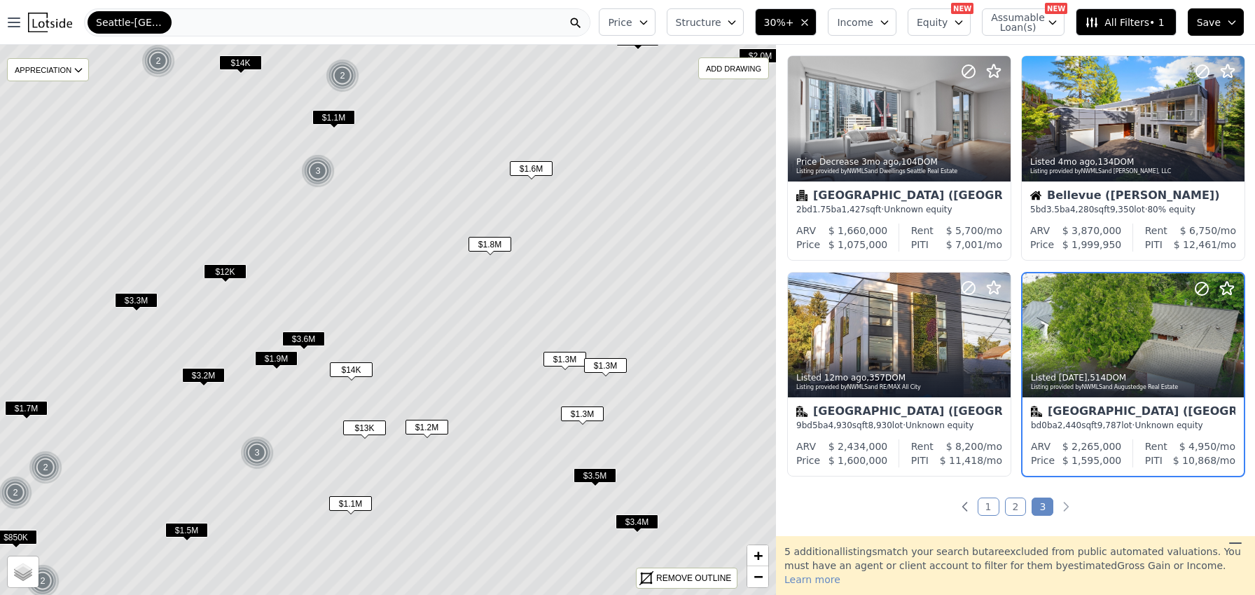
scroll to position [754, 0]
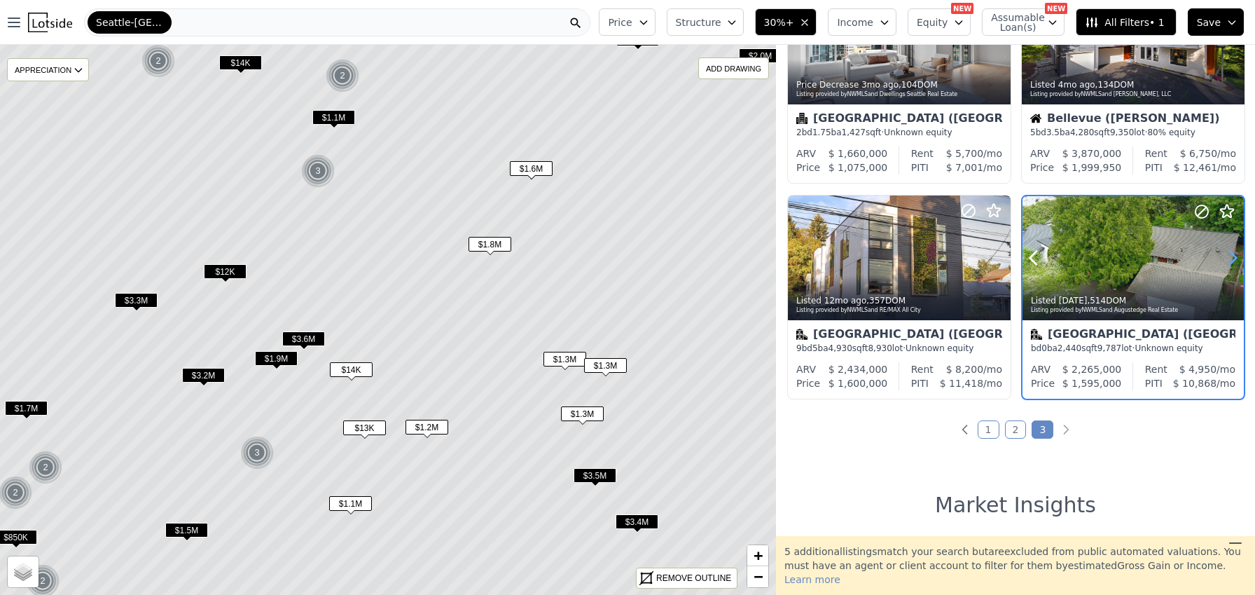
click at [1229, 258] on icon at bounding box center [1233, 258] width 22 height 22
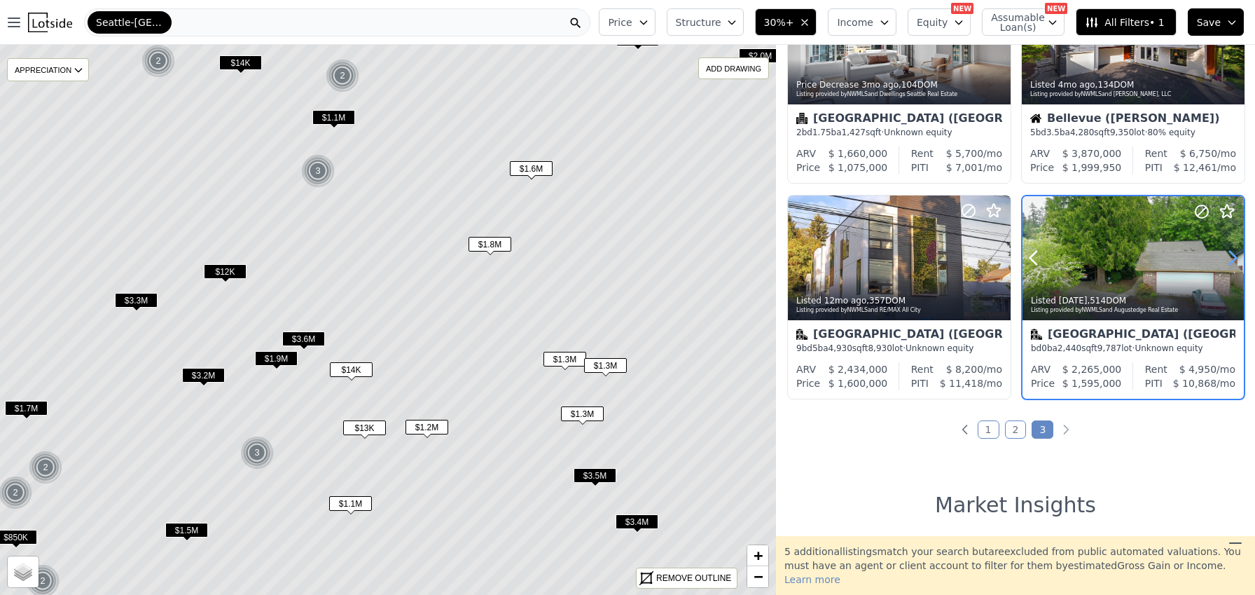
click at [1229, 258] on icon at bounding box center [1233, 258] width 22 height 22
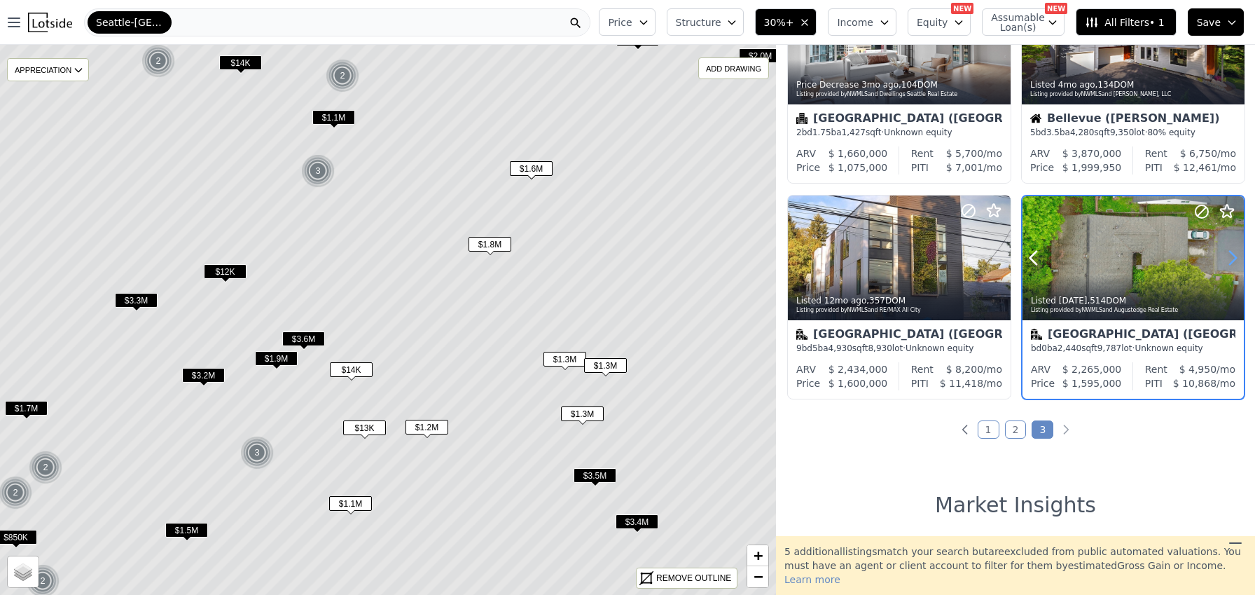
click at [1229, 258] on icon at bounding box center [1233, 258] width 22 height 22
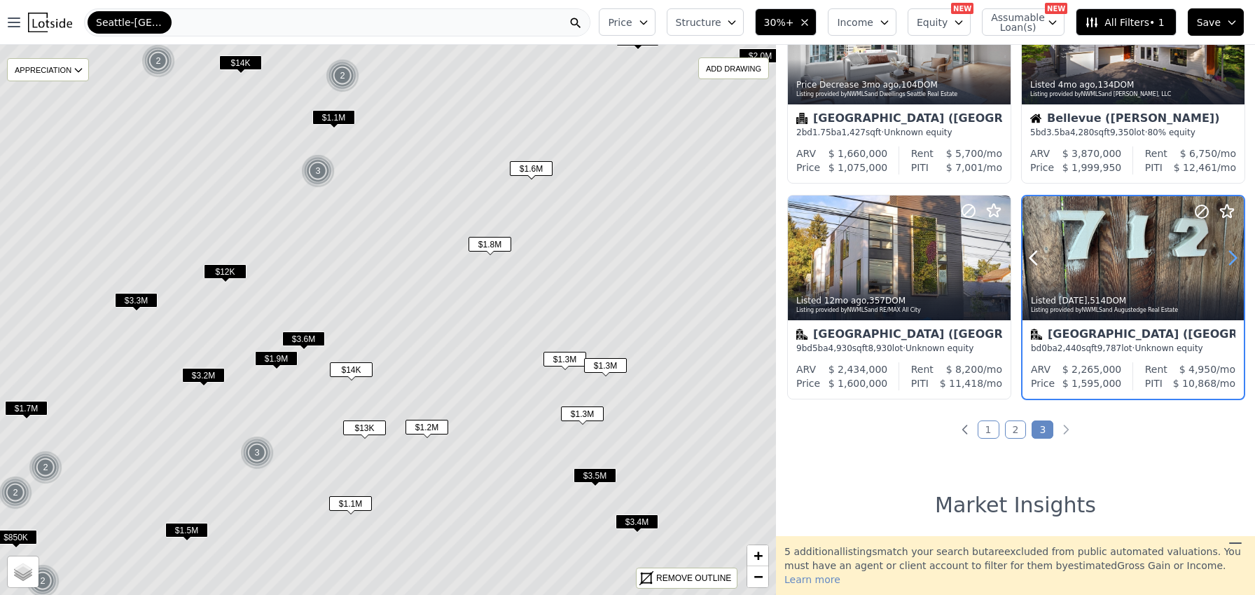
click at [1229, 258] on icon at bounding box center [1233, 258] width 22 height 22
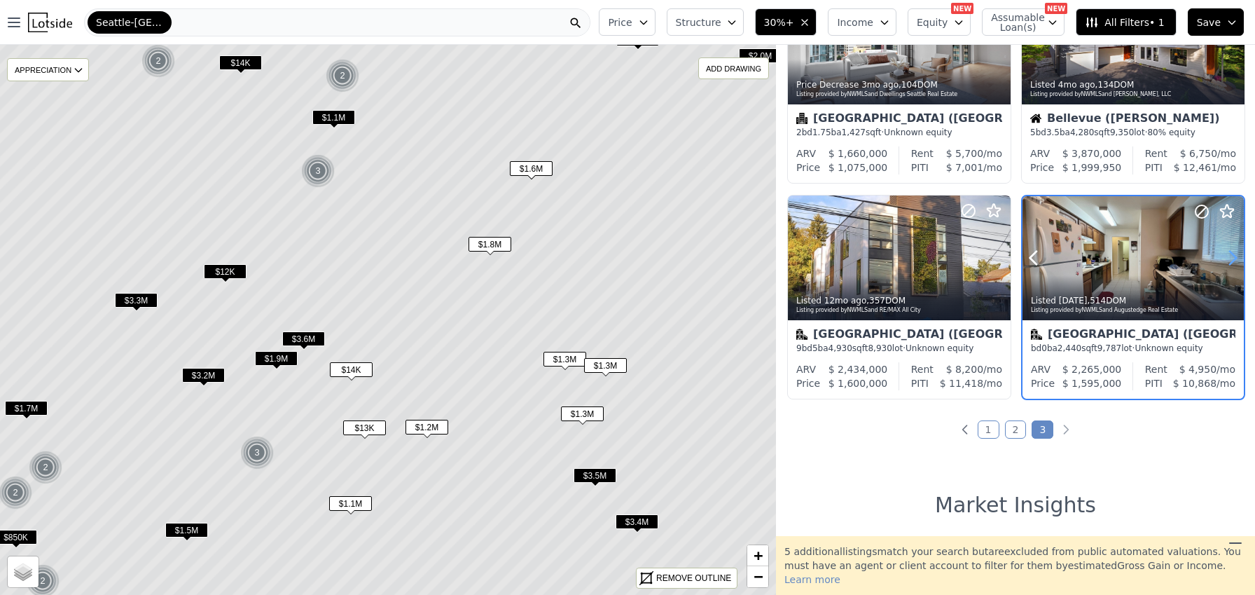
click at [1229, 258] on icon at bounding box center [1233, 258] width 22 height 22
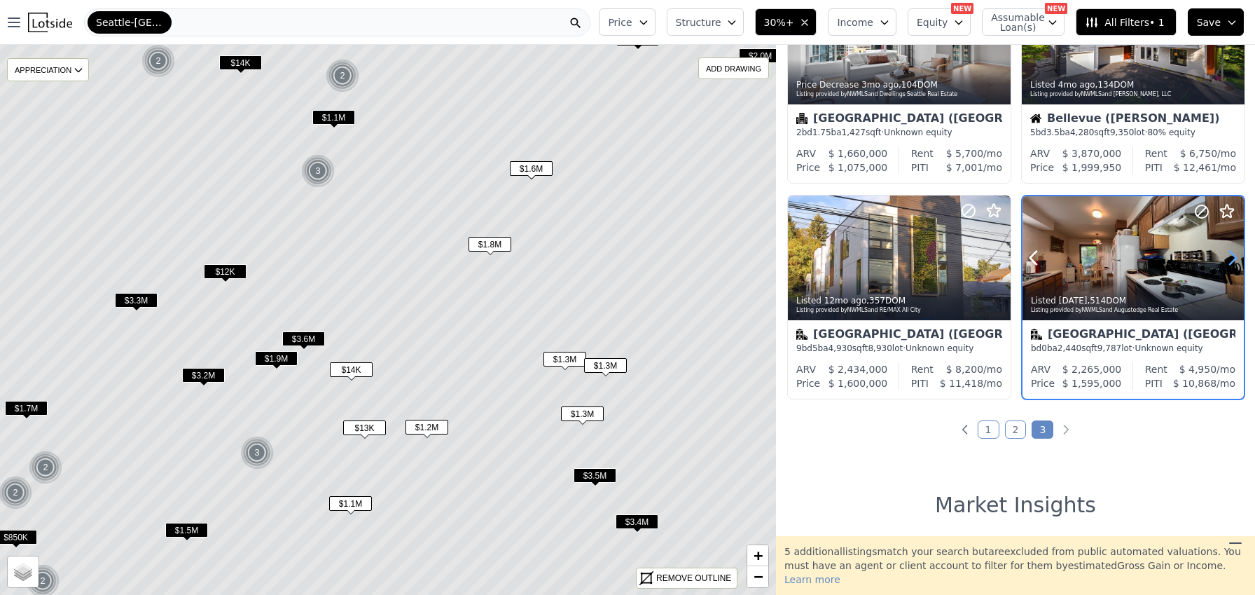
click at [1229, 258] on icon at bounding box center [1233, 258] width 22 height 22
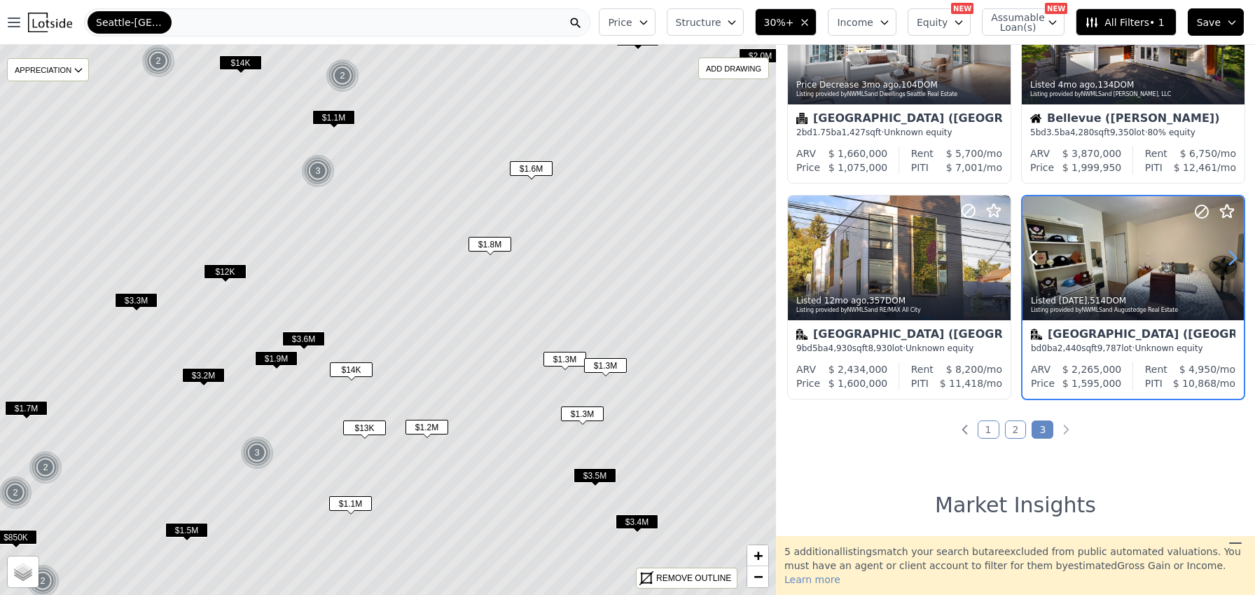
click at [1229, 258] on icon at bounding box center [1233, 258] width 22 height 22
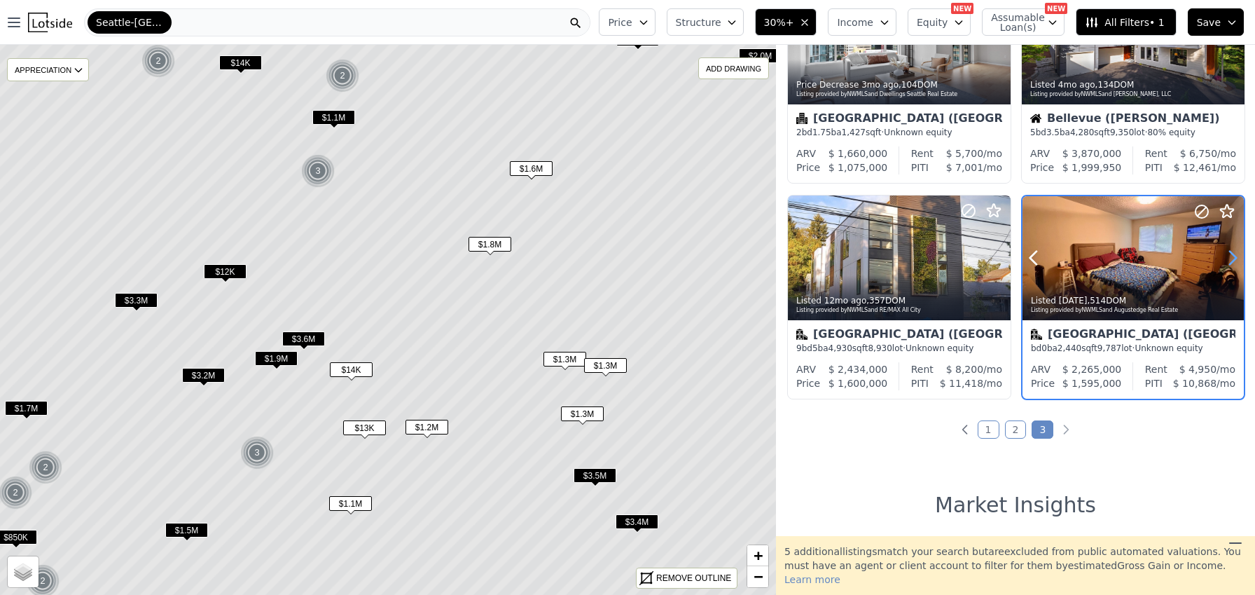
click at [1229, 258] on icon at bounding box center [1233, 258] width 22 height 22
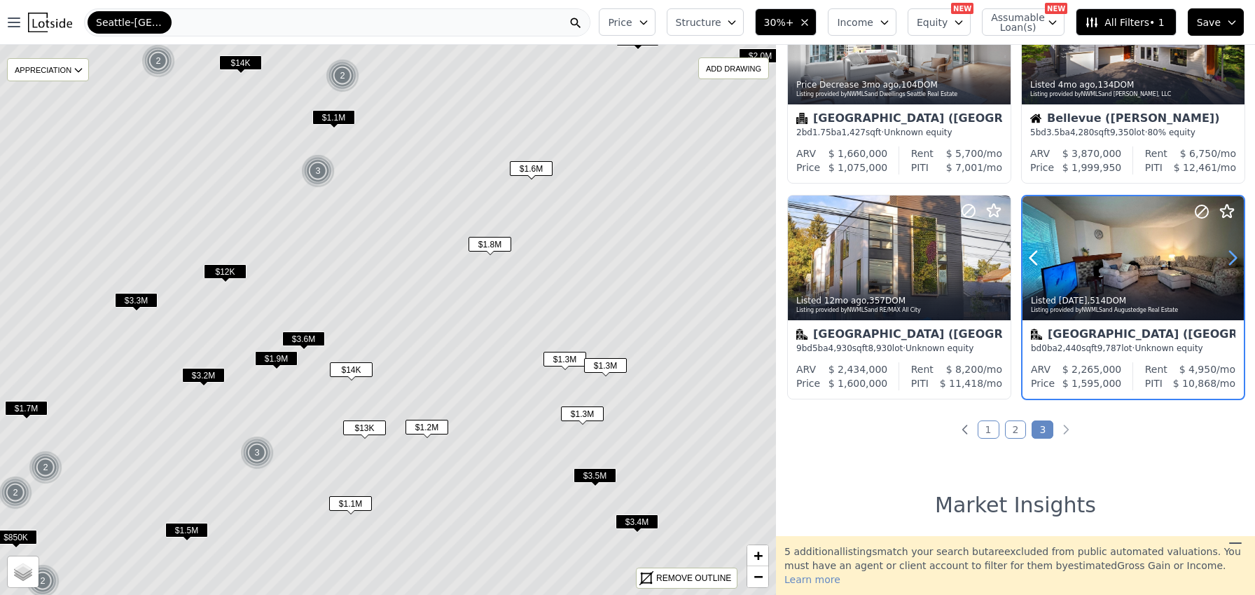
click at [1229, 258] on icon at bounding box center [1233, 258] width 22 height 22
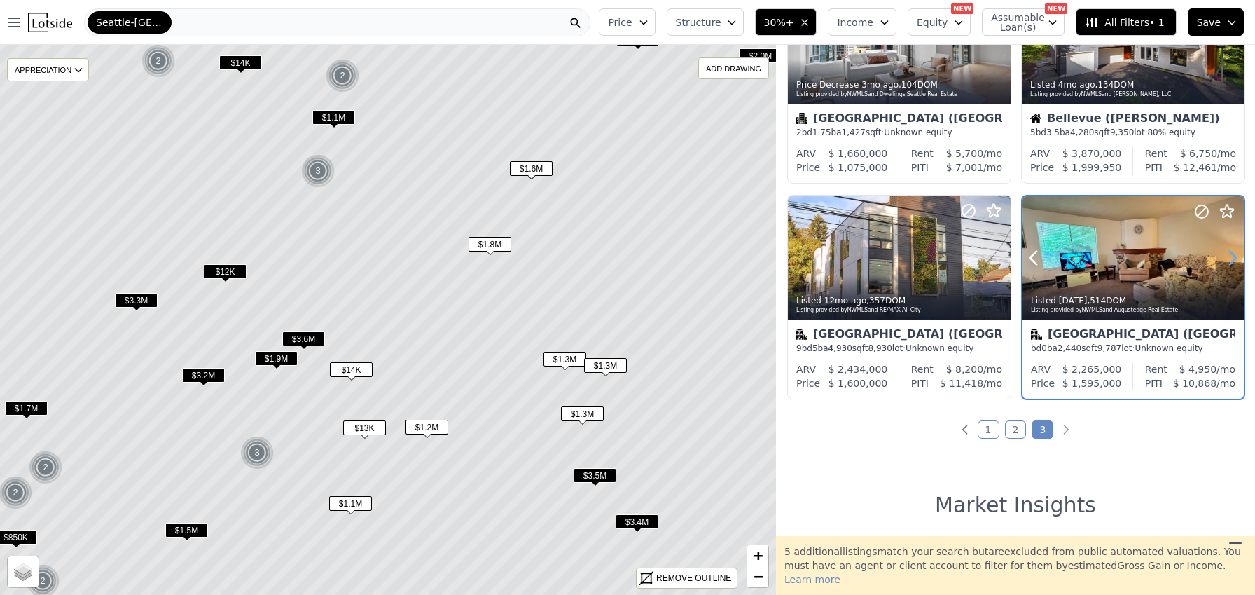
click at [1229, 258] on icon at bounding box center [1233, 258] width 22 height 22
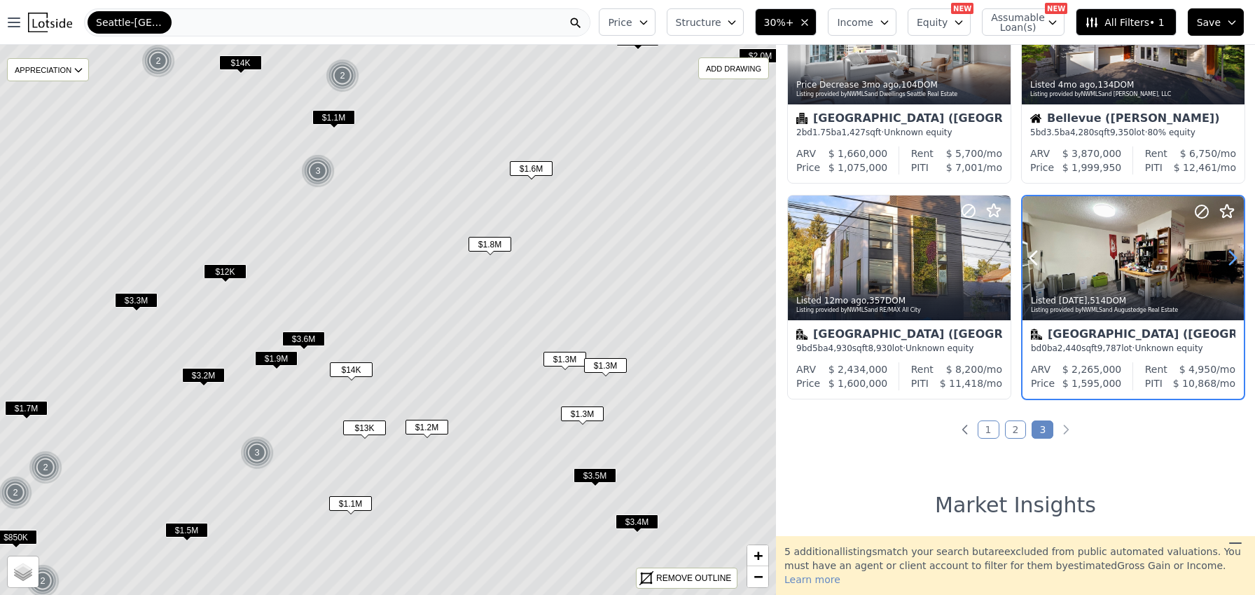
click at [1229, 258] on icon at bounding box center [1233, 258] width 22 height 22
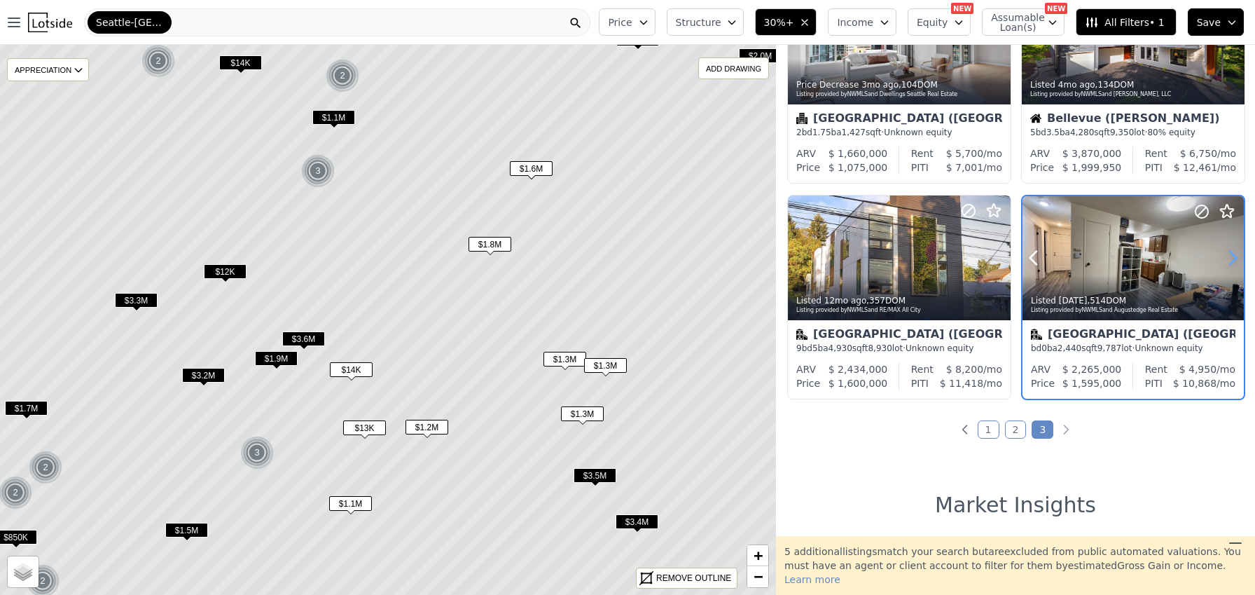
click at [1229, 258] on icon at bounding box center [1233, 258] width 22 height 22
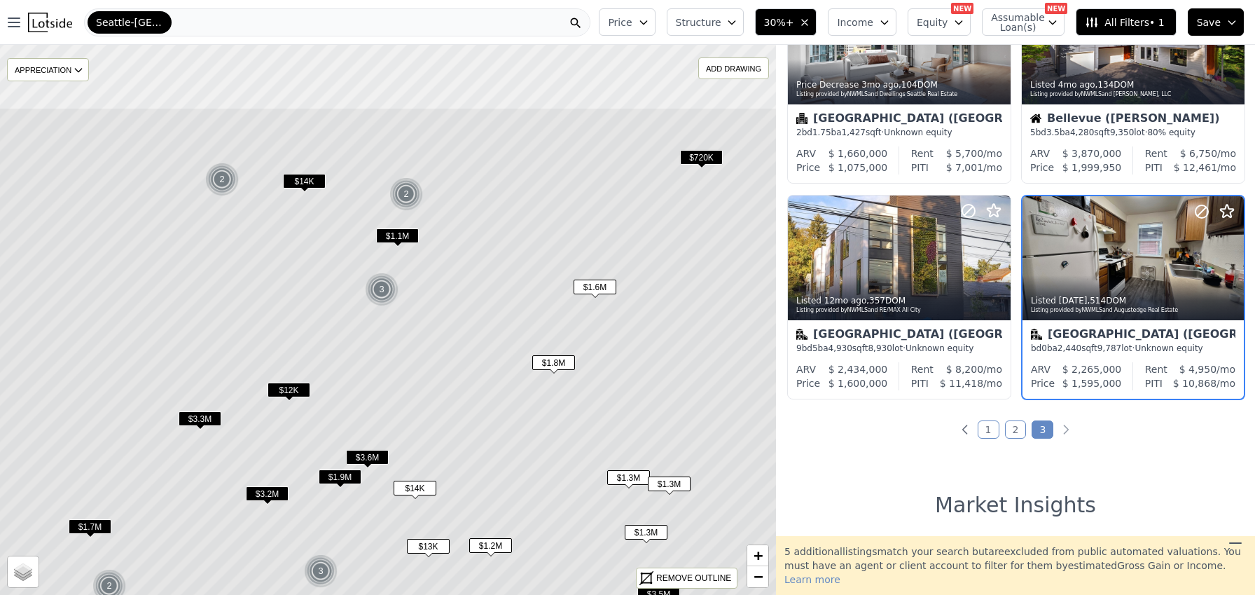
drag, startPoint x: 567, startPoint y: 270, endPoint x: 623, endPoint y: 378, distance: 121.3
click at [623, 378] on icon at bounding box center [452, 438] width 935 height 663
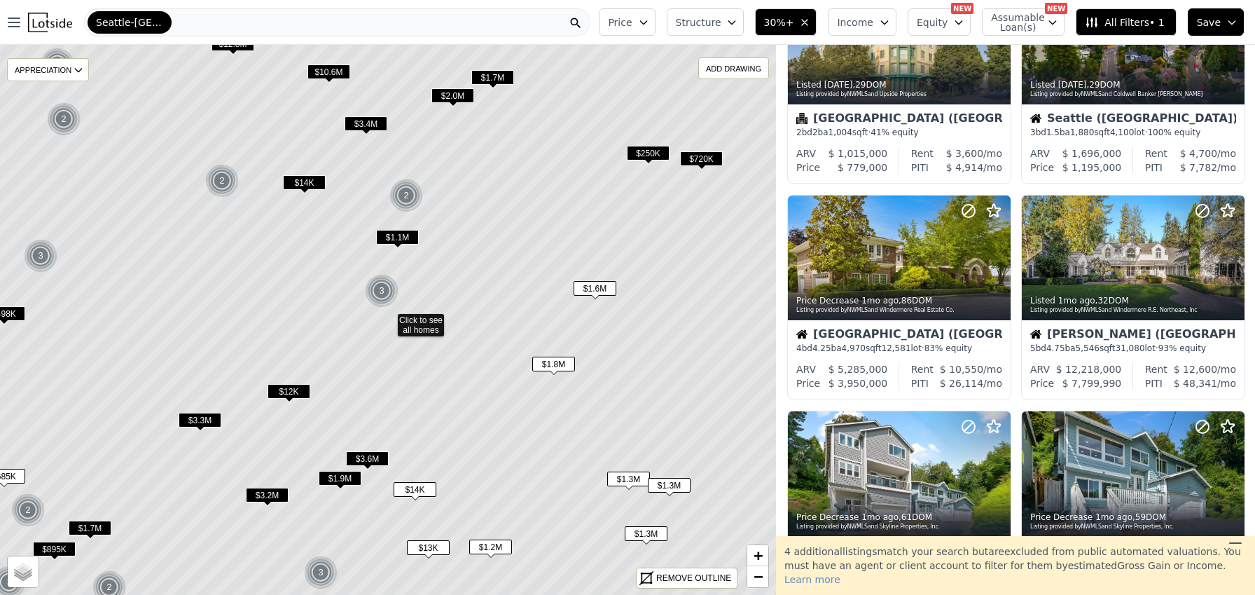
click at [394, 239] on span "$1.1M" at bounding box center [397, 237] width 43 height 15
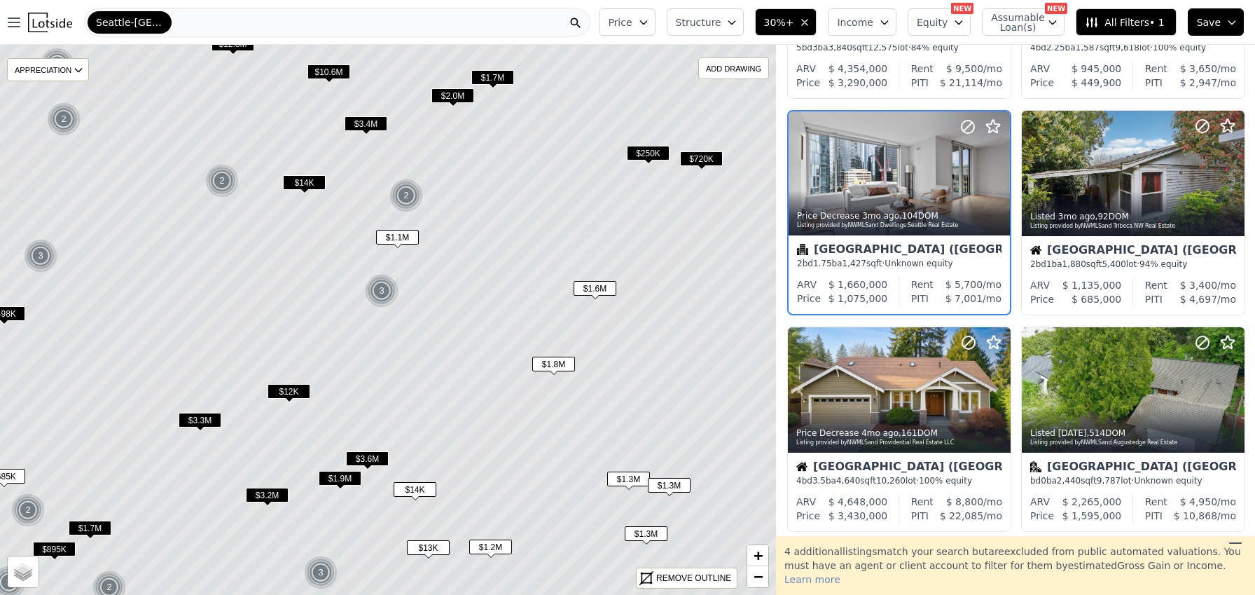
scroll to position [537, 0]
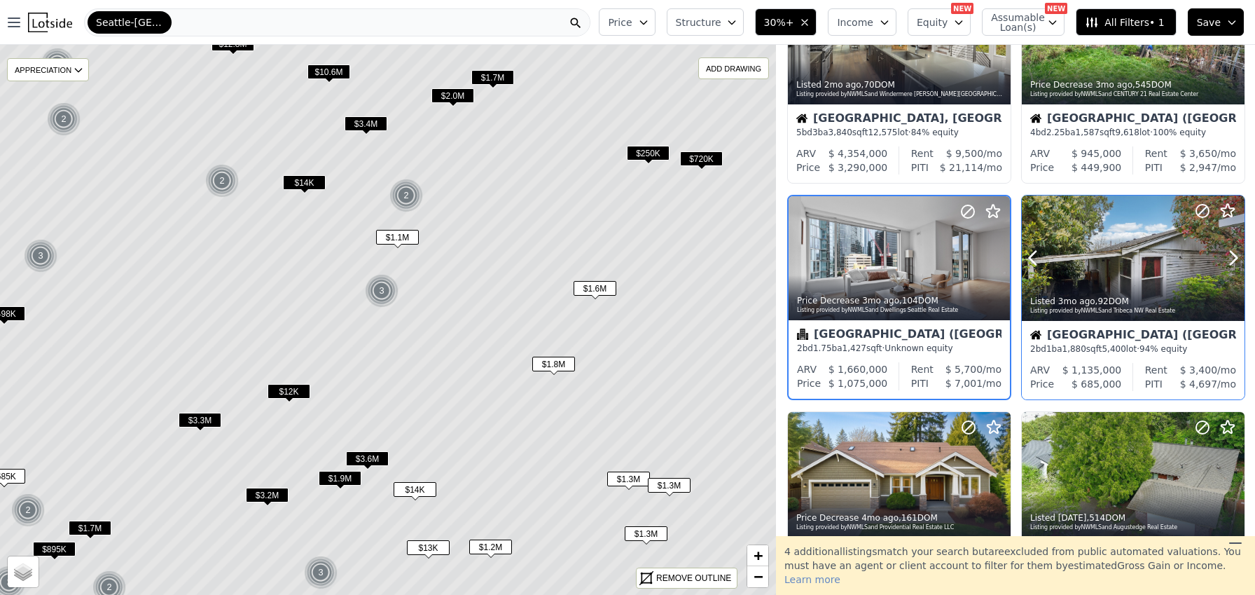
click at [1078, 280] on div at bounding box center [1133, 288] width 223 height 25
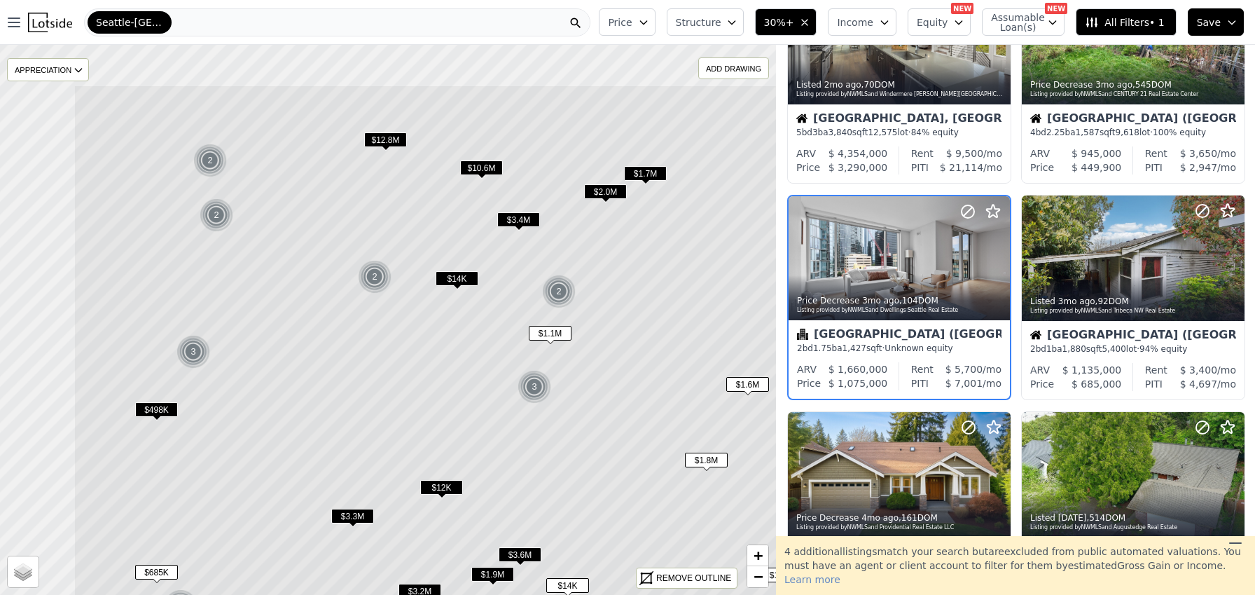
drag, startPoint x: 523, startPoint y: 303, endPoint x: 659, endPoint y: 390, distance: 161.9
click at [659, 390] on icon at bounding box center [541, 416] width 935 height 663
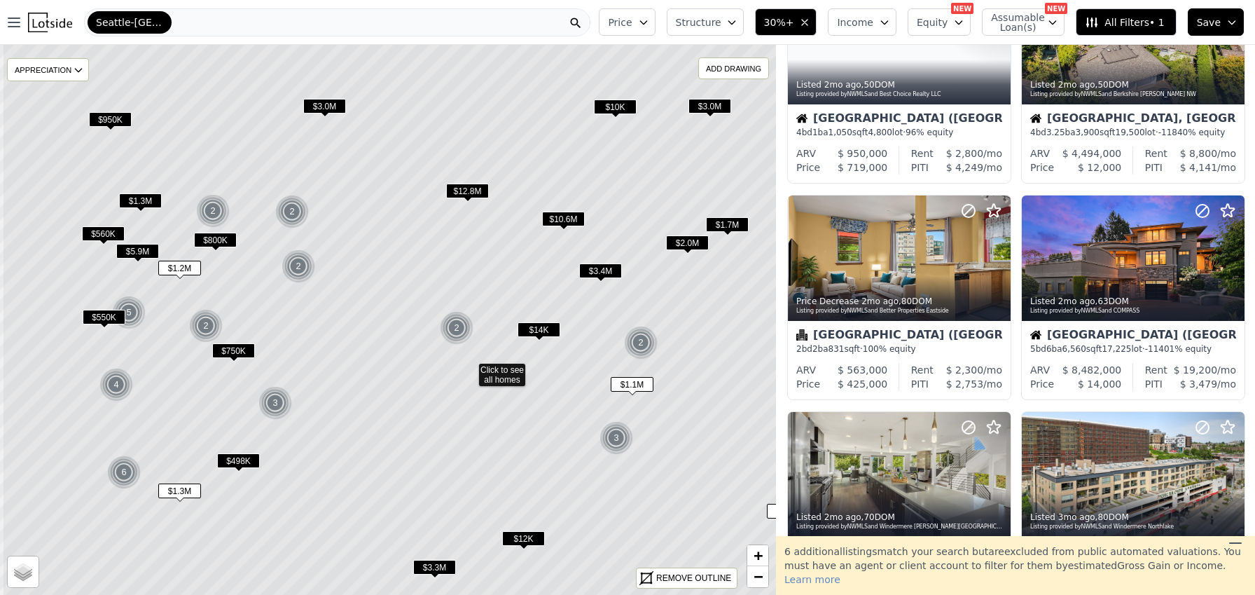
scroll to position [970, 0]
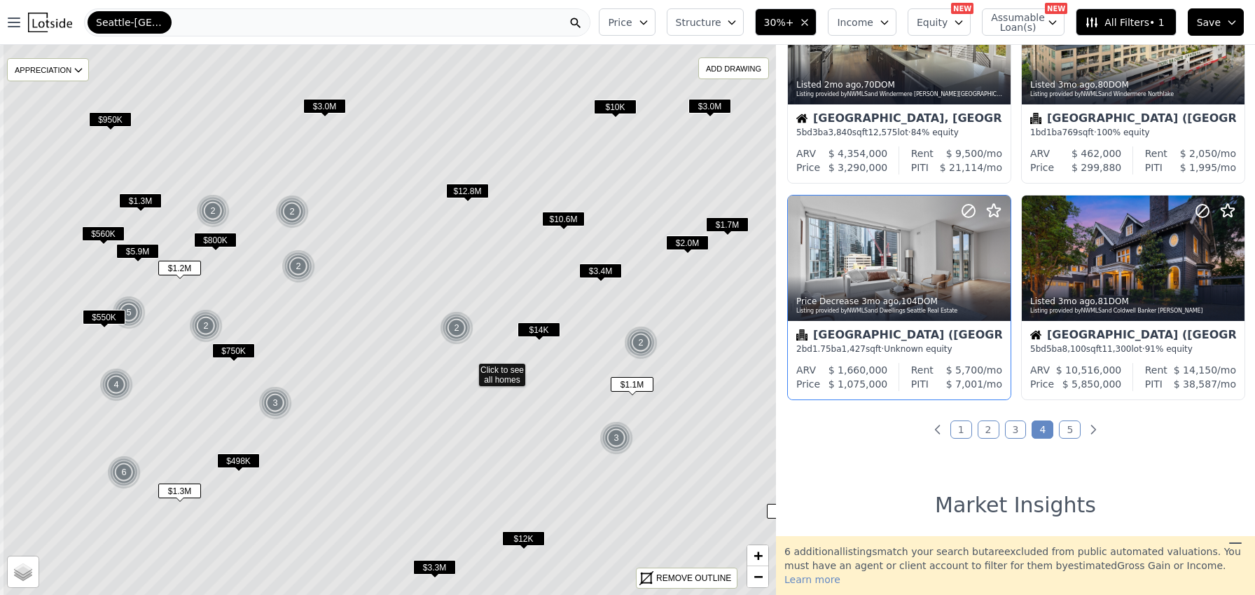
click at [833, 336] on div "$685K $719K $498K 4 $1.3M 6 $385K $3.3M $12K $1.9M $3.6M $1.6M $1.8M $12.8M $10…" at bounding box center [627, 342] width 1255 height 595
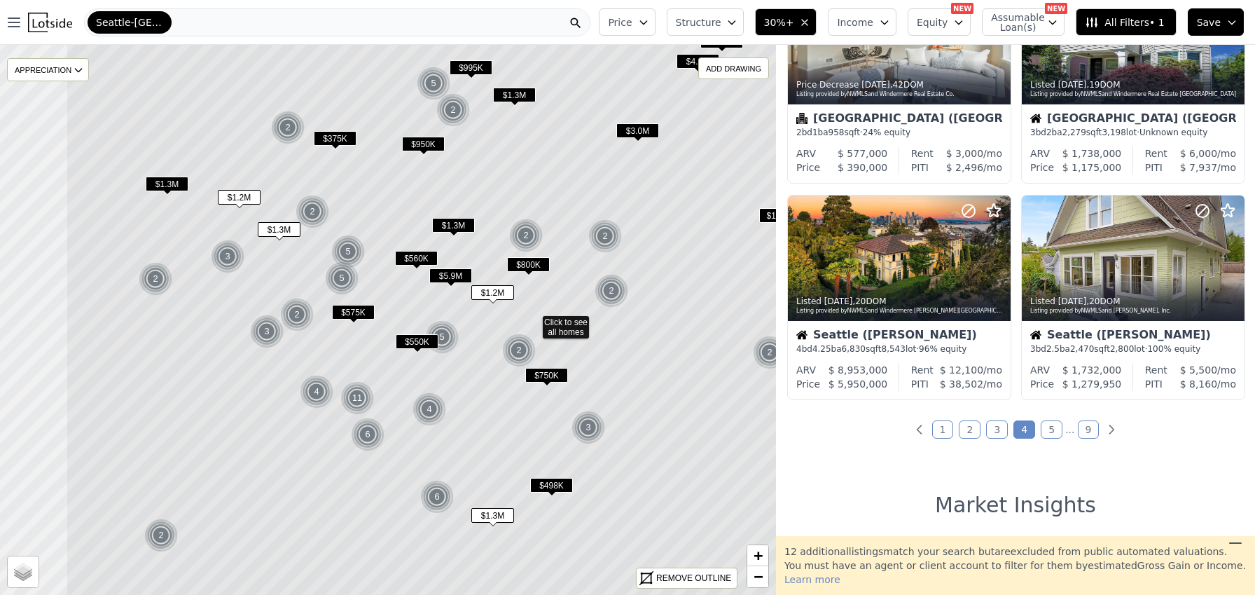
click at [701, 402] on icon at bounding box center [533, 322] width 935 height 663
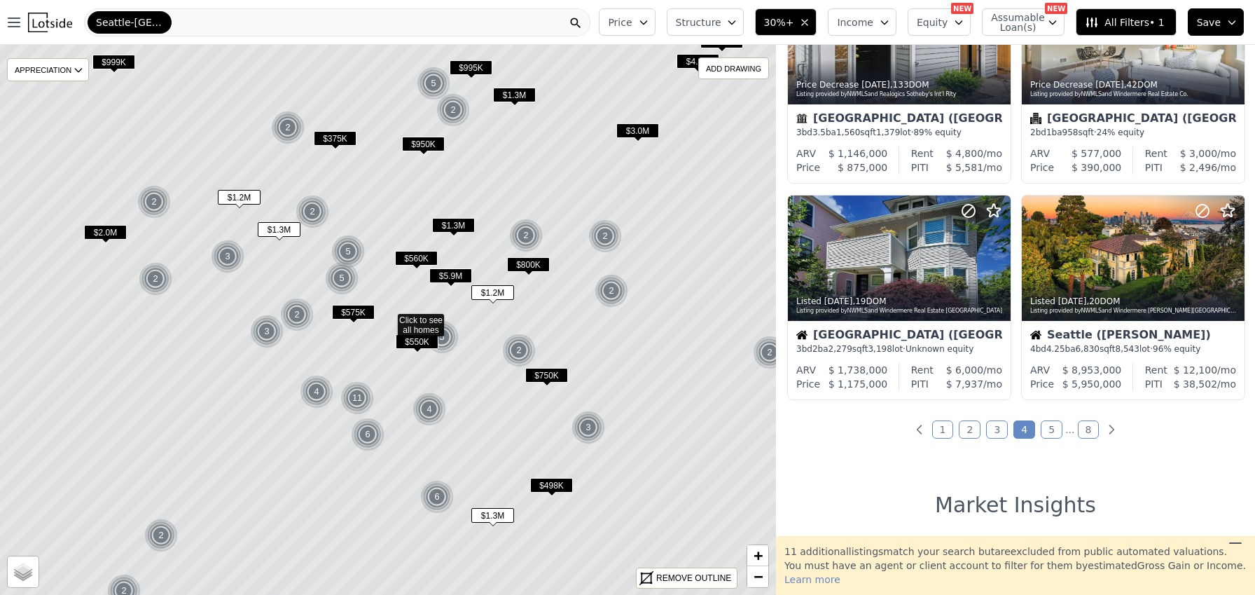
click at [548, 373] on span "$750K" at bounding box center [546, 375] width 43 height 15
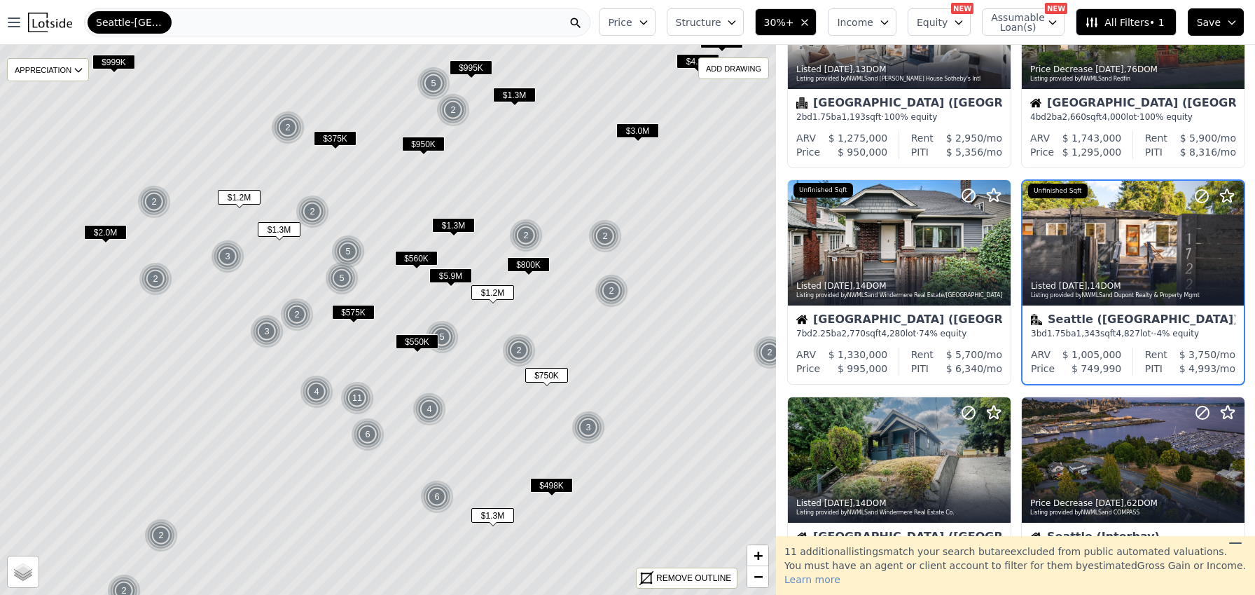
scroll to position [104, 0]
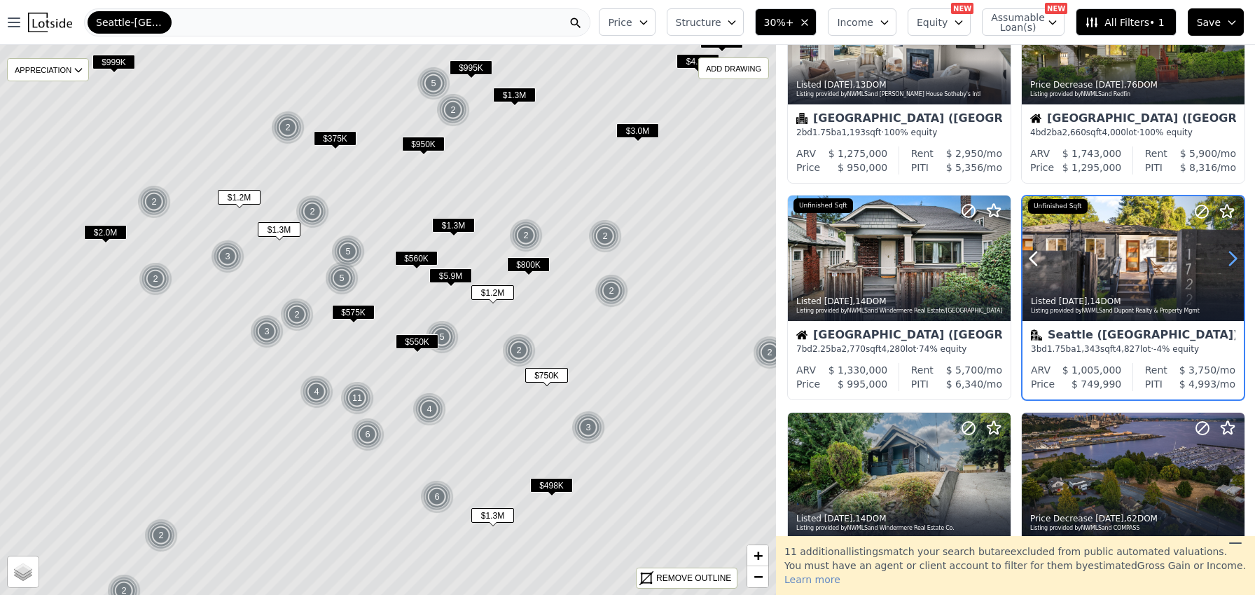
click at [1227, 260] on icon at bounding box center [1233, 258] width 22 height 22
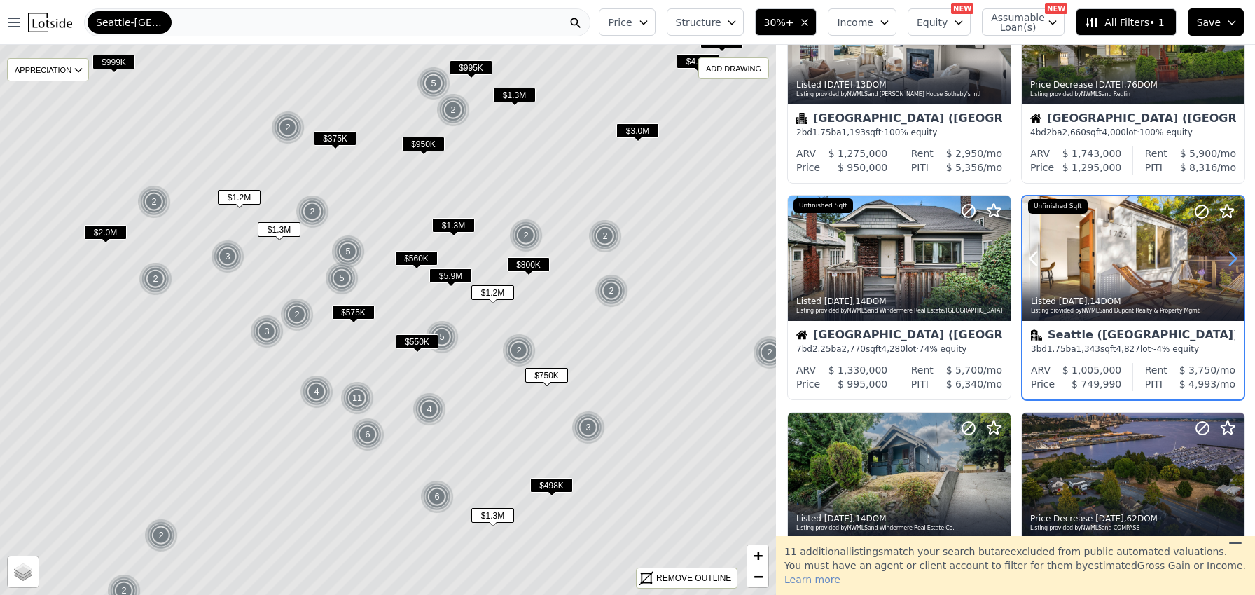
click at [1227, 260] on icon at bounding box center [1233, 258] width 22 height 22
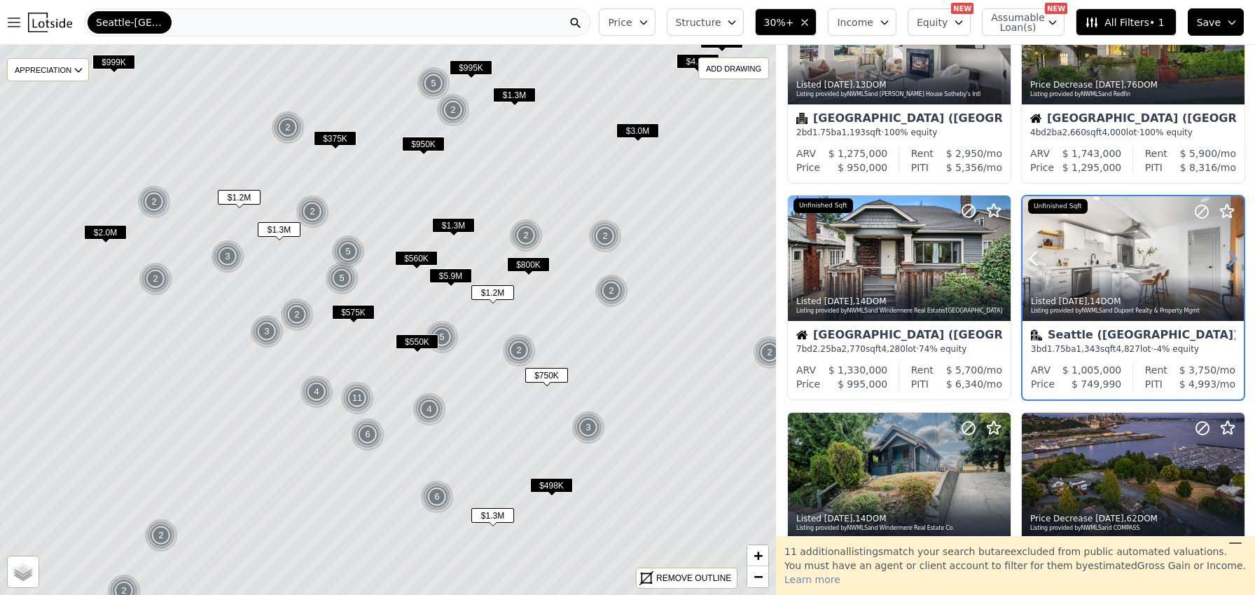
click at [1227, 260] on icon at bounding box center [1233, 258] width 22 height 22
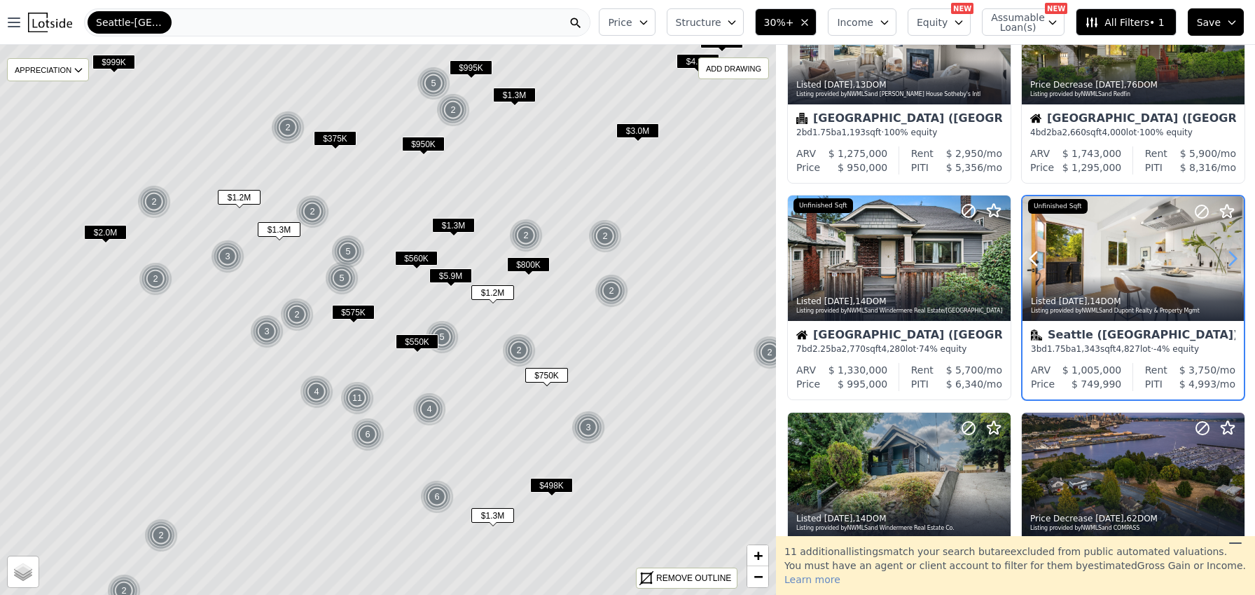
click at [1227, 260] on icon at bounding box center [1233, 258] width 22 height 22
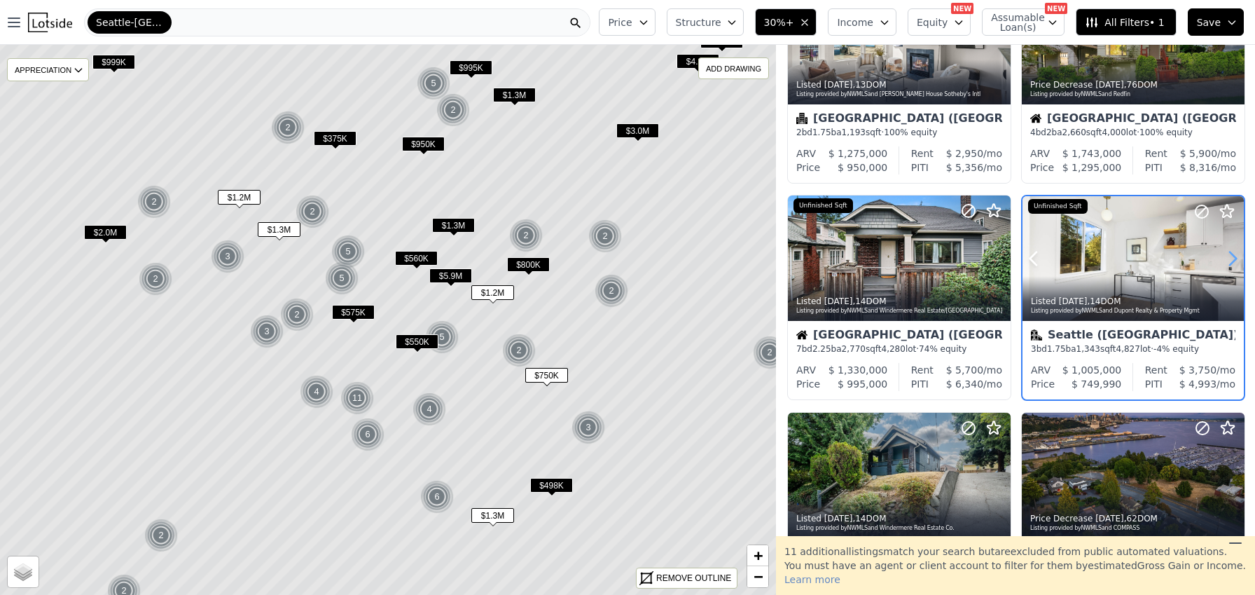
click at [1227, 260] on icon at bounding box center [1233, 258] width 22 height 22
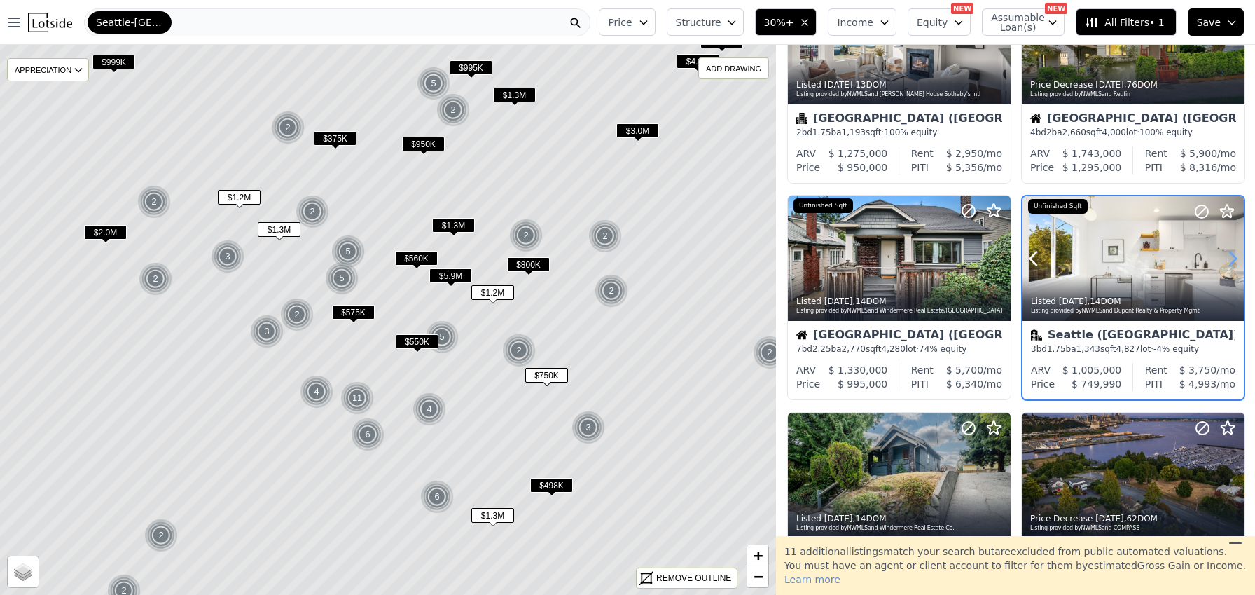
click at [1227, 260] on icon at bounding box center [1233, 258] width 22 height 22
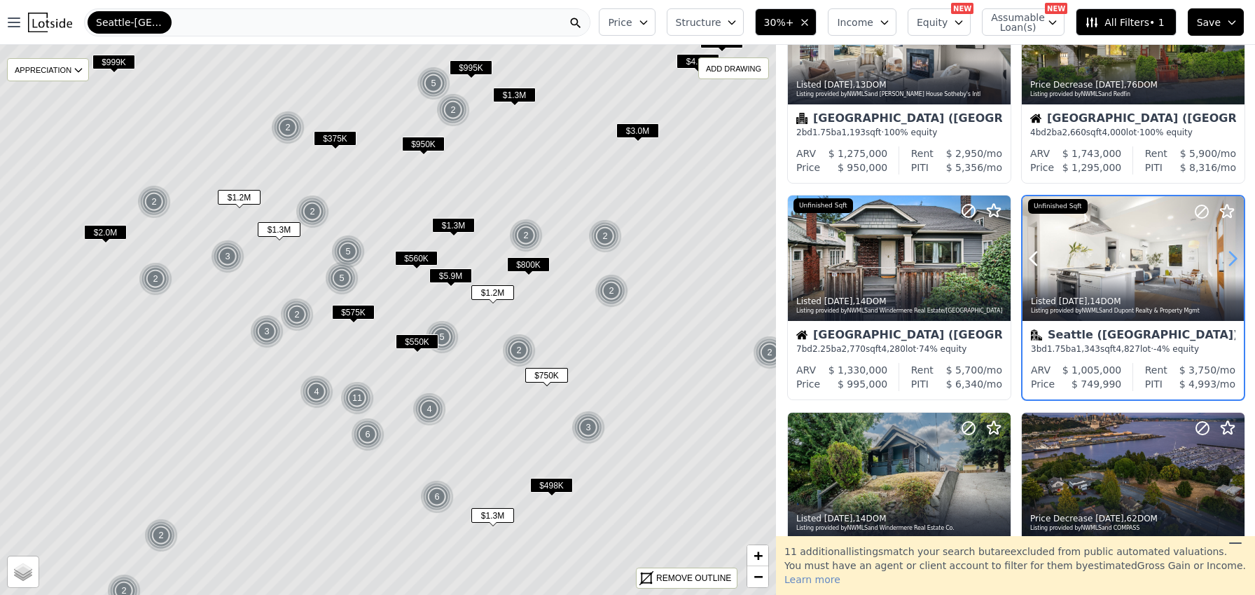
click at [1227, 260] on icon at bounding box center [1233, 258] width 22 height 22
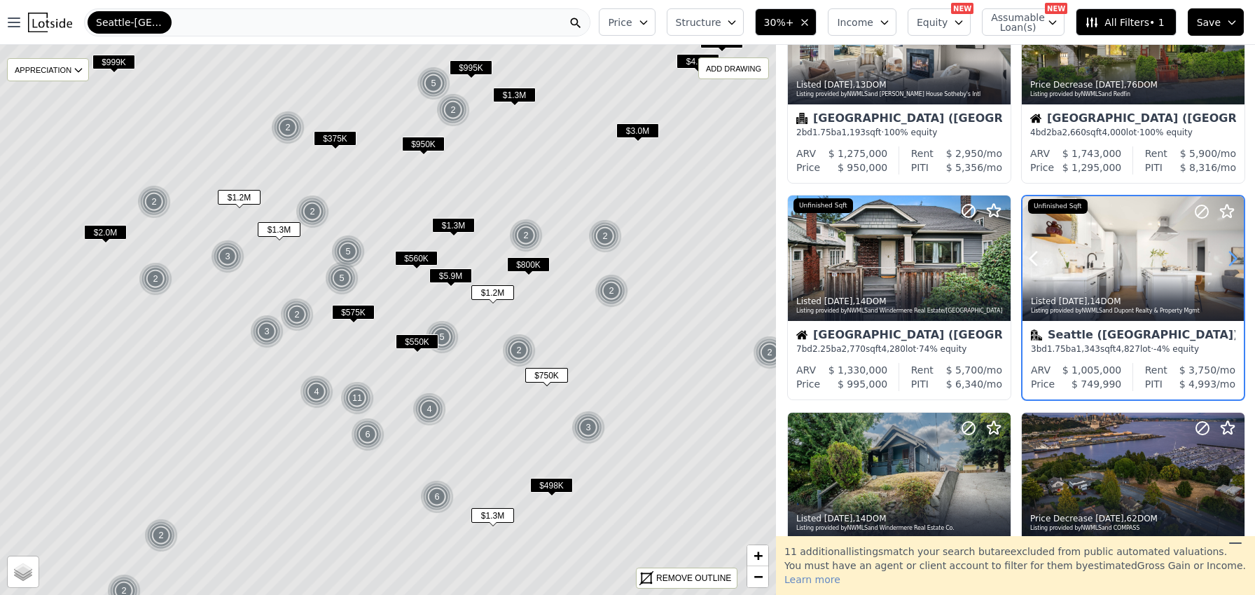
click at [1227, 260] on icon at bounding box center [1233, 258] width 22 height 22
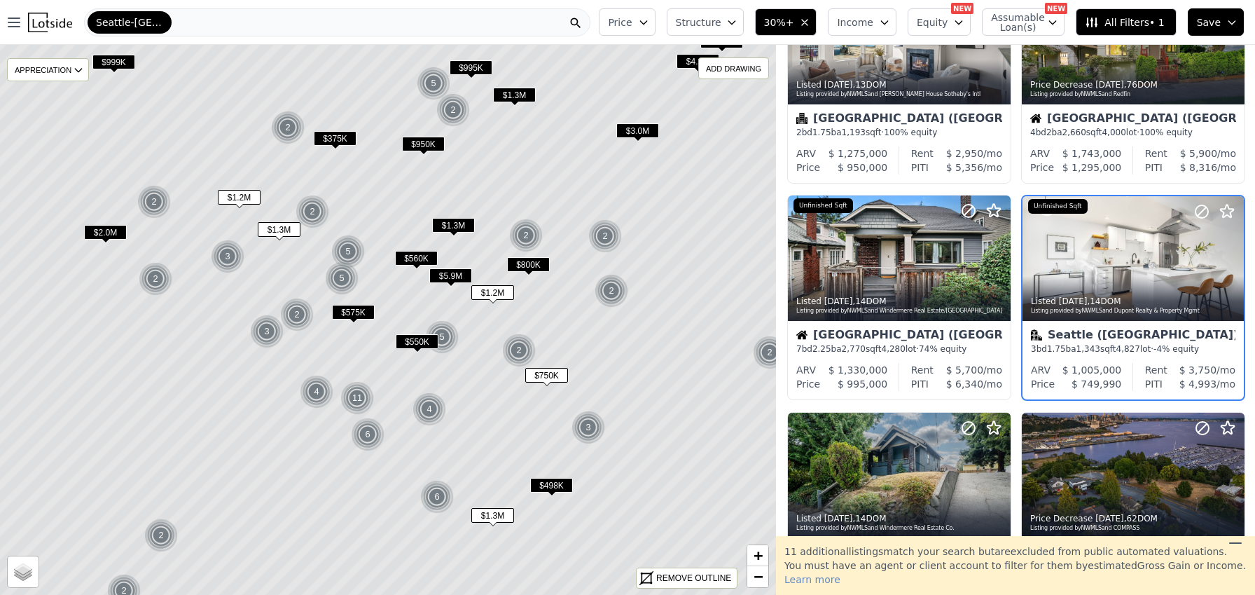
click at [522, 261] on span "$800K" at bounding box center [528, 264] width 43 height 15
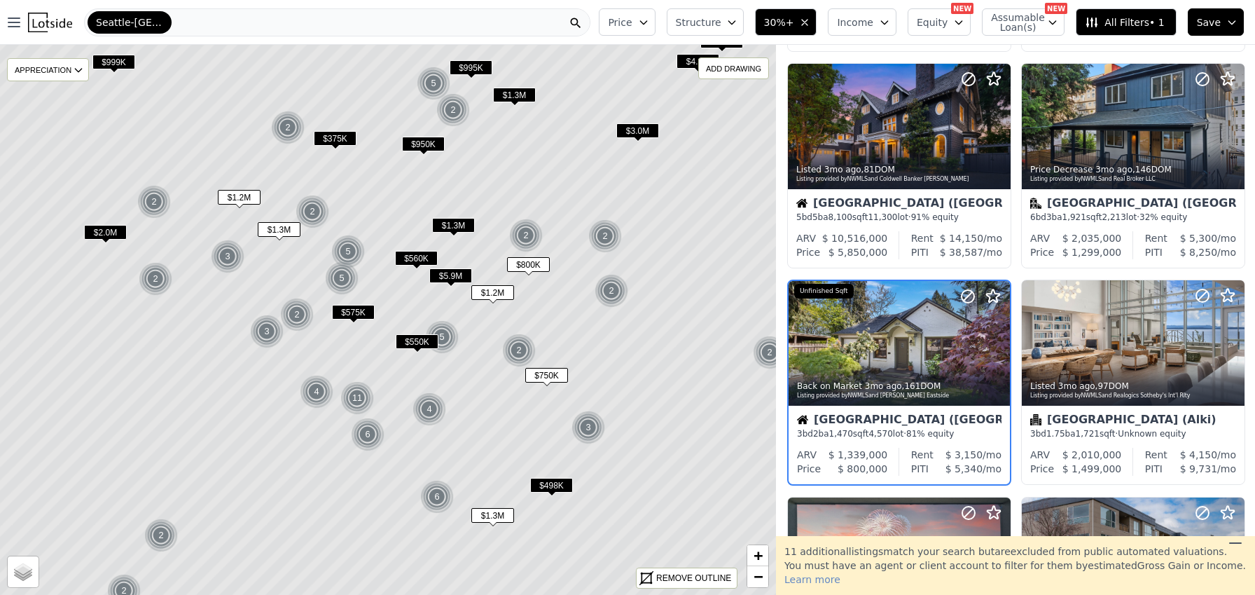
scroll to position [321, 0]
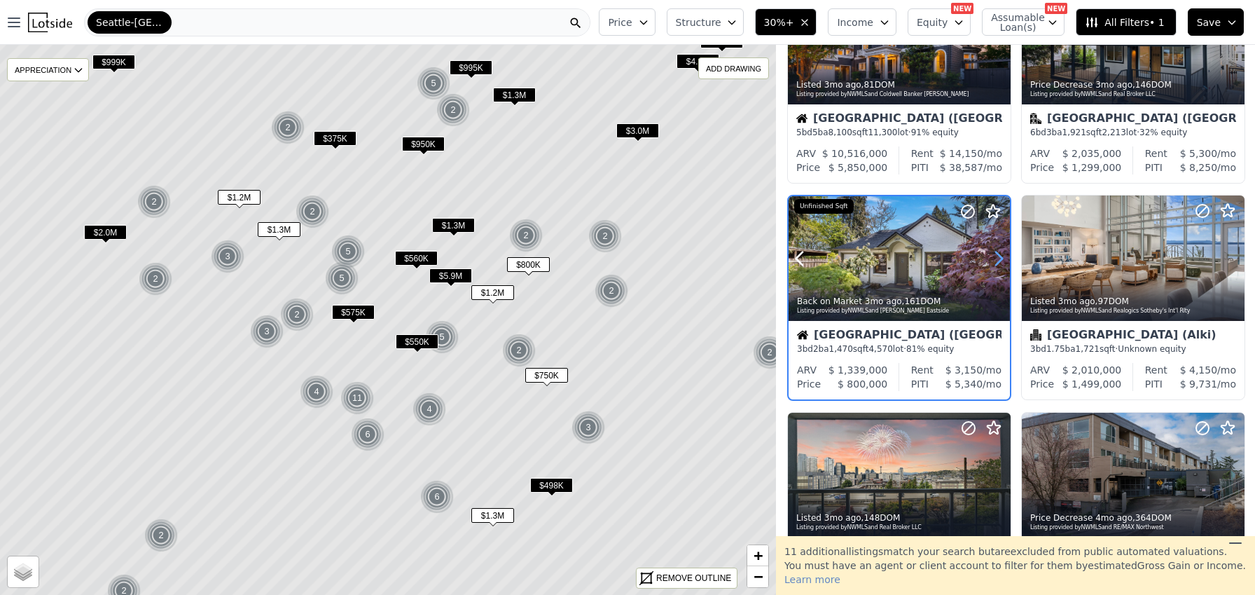
click at [996, 260] on icon at bounding box center [999, 258] width 22 height 22
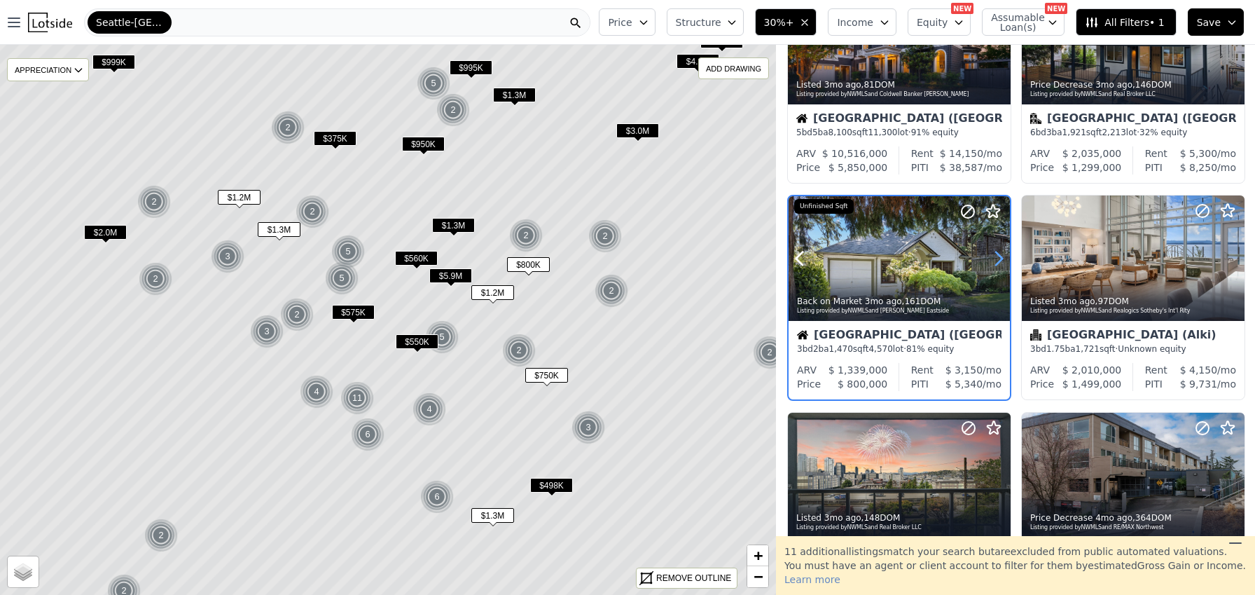
click at [996, 260] on icon at bounding box center [999, 258] width 22 height 22
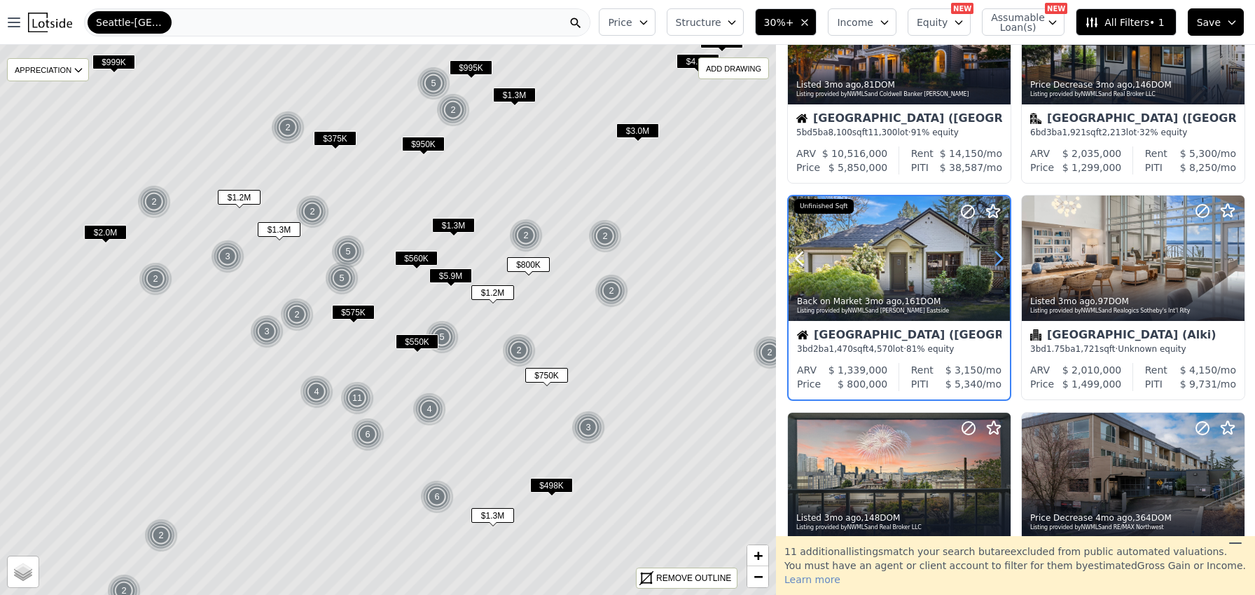
click at [996, 260] on icon at bounding box center [999, 258] width 22 height 22
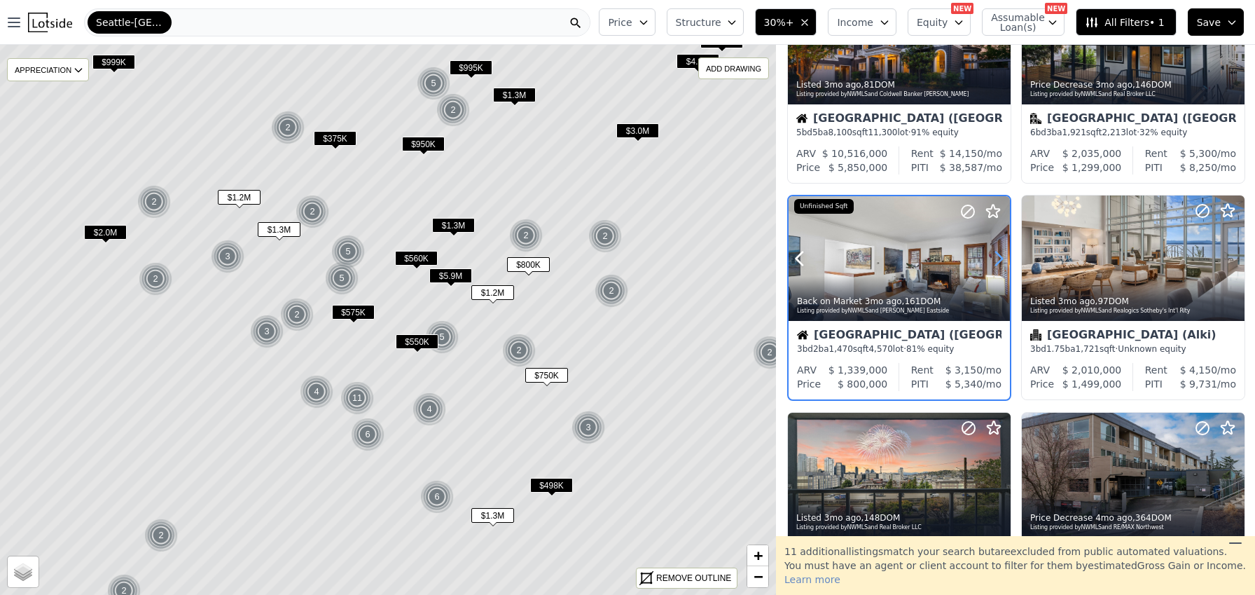
click at [996, 260] on icon at bounding box center [999, 258] width 22 height 22
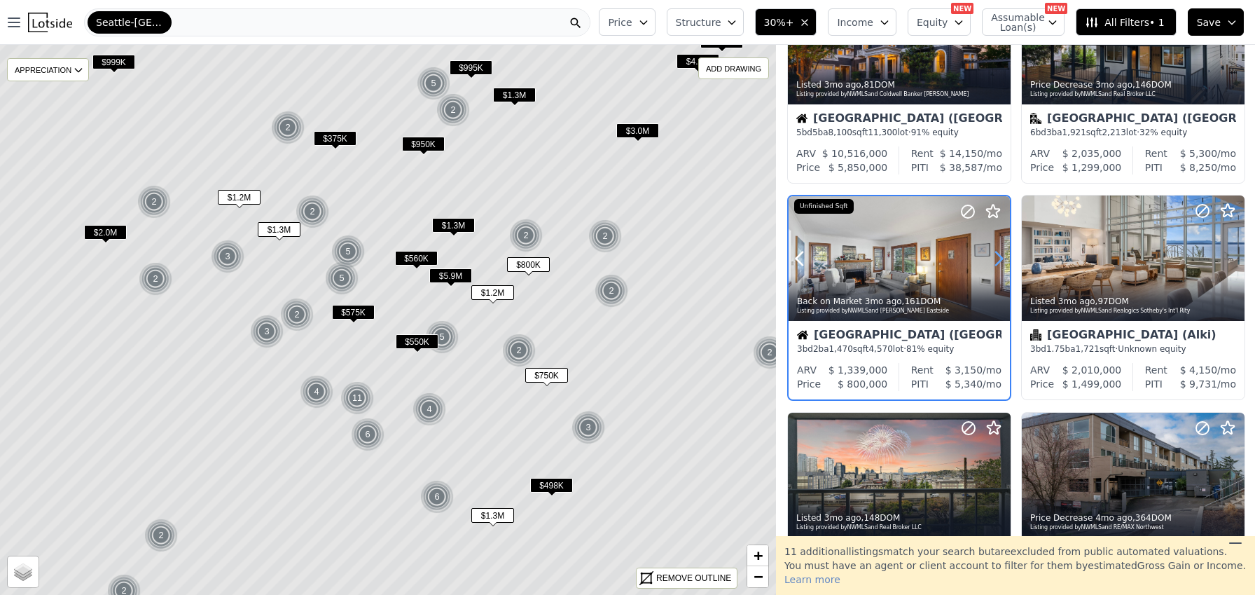
click at [996, 260] on icon at bounding box center [999, 258] width 22 height 22
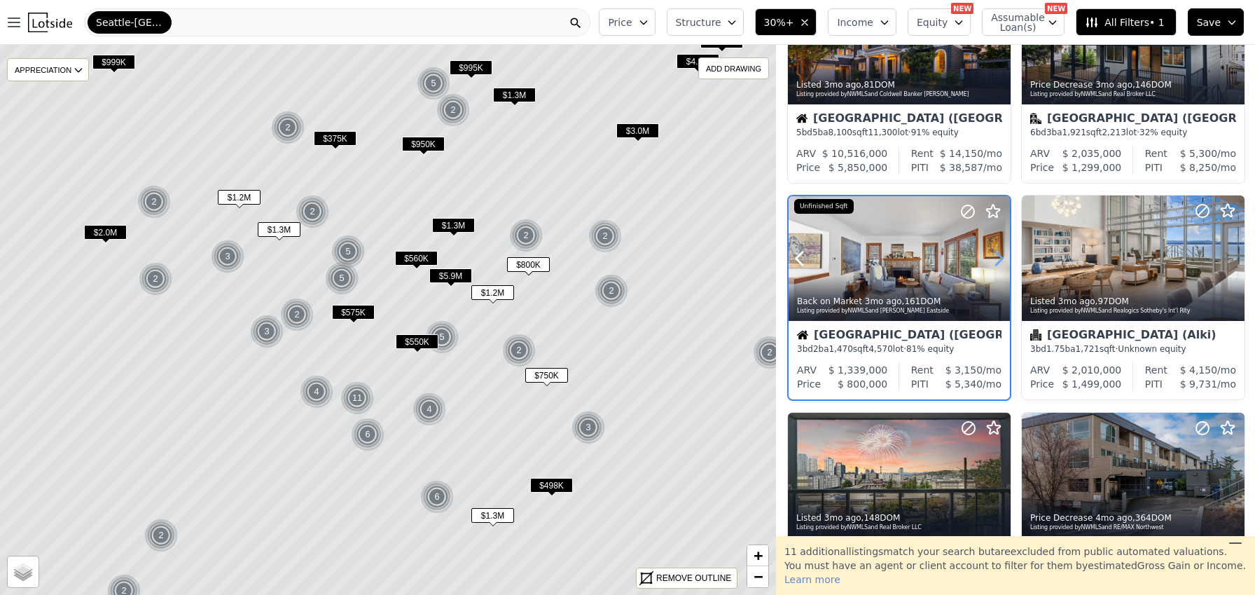
click at [996, 260] on icon at bounding box center [999, 258] width 22 height 22
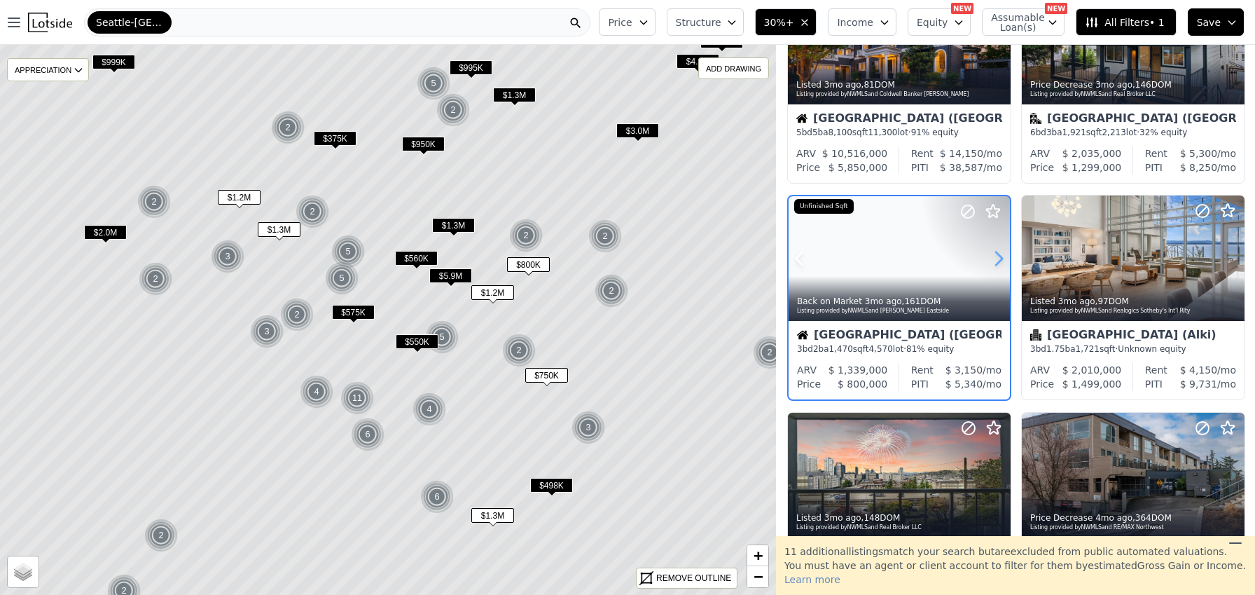
click at [996, 260] on icon at bounding box center [999, 258] width 22 height 22
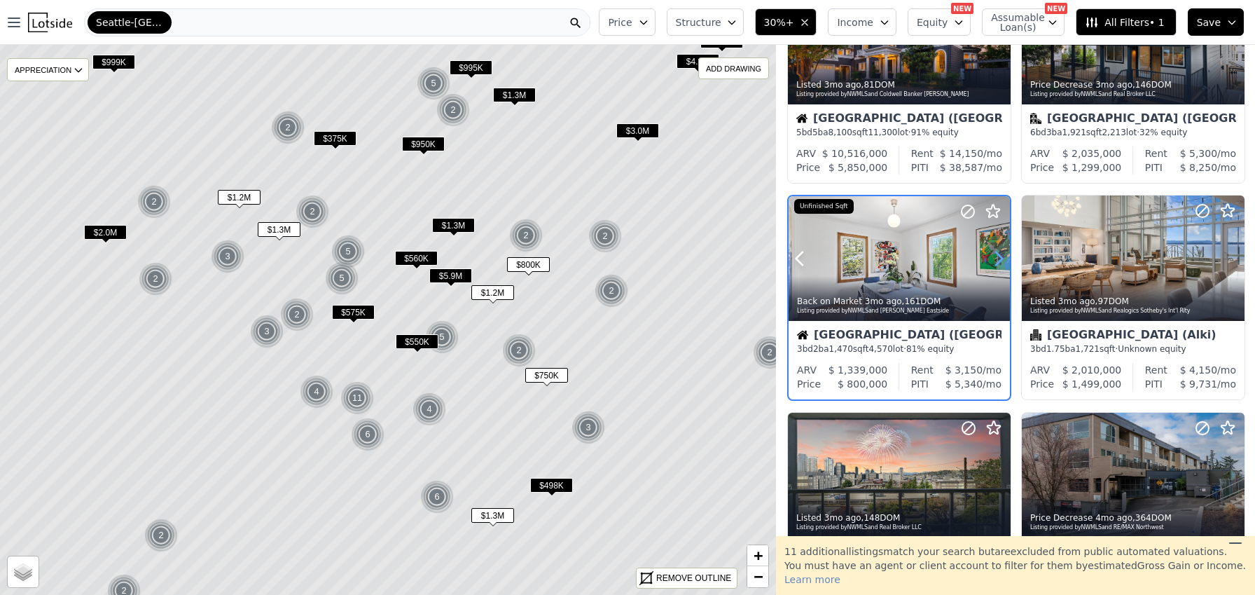
click at [996, 260] on icon at bounding box center [999, 258] width 22 height 22
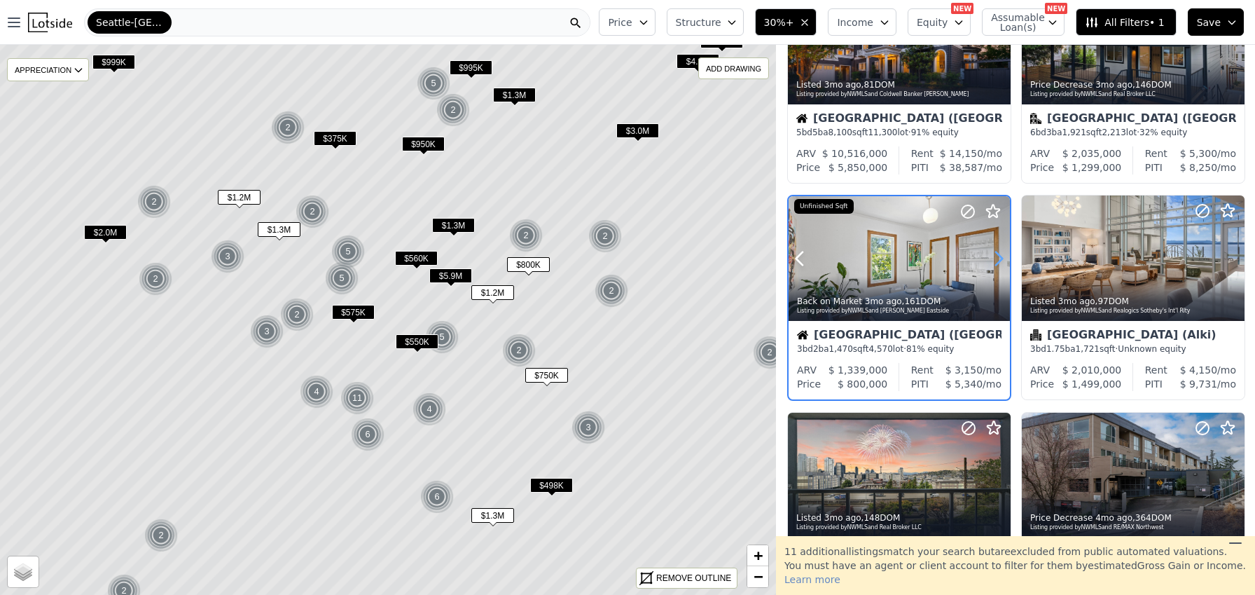
click at [996, 260] on icon at bounding box center [999, 258] width 22 height 22
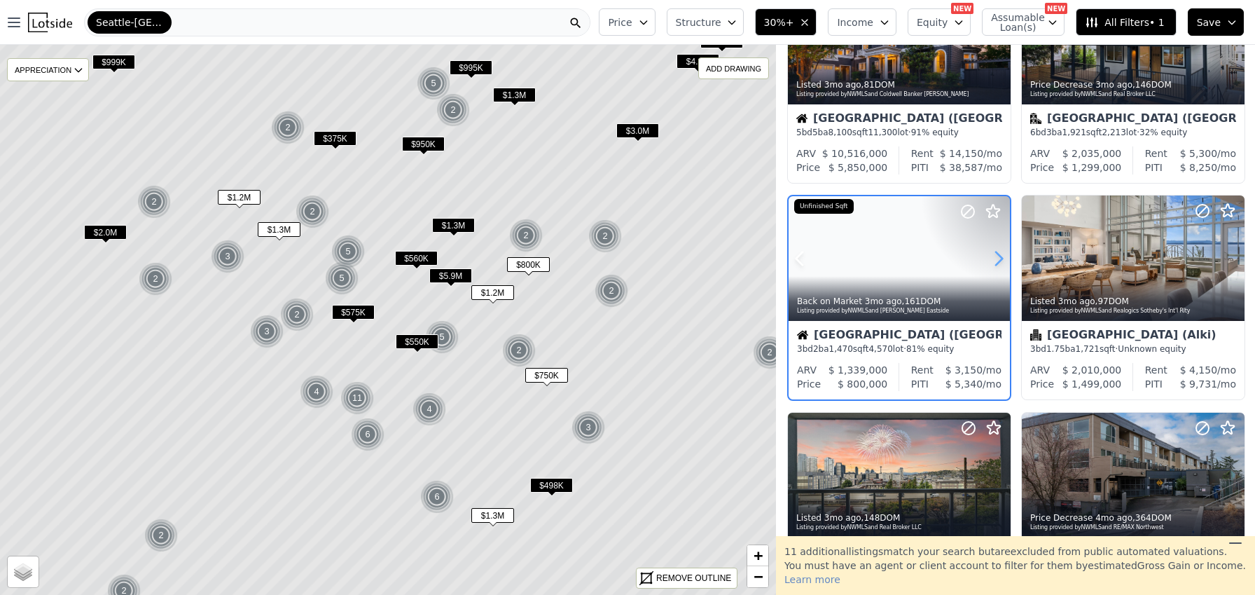
click at [996, 260] on icon at bounding box center [999, 258] width 22 height 22
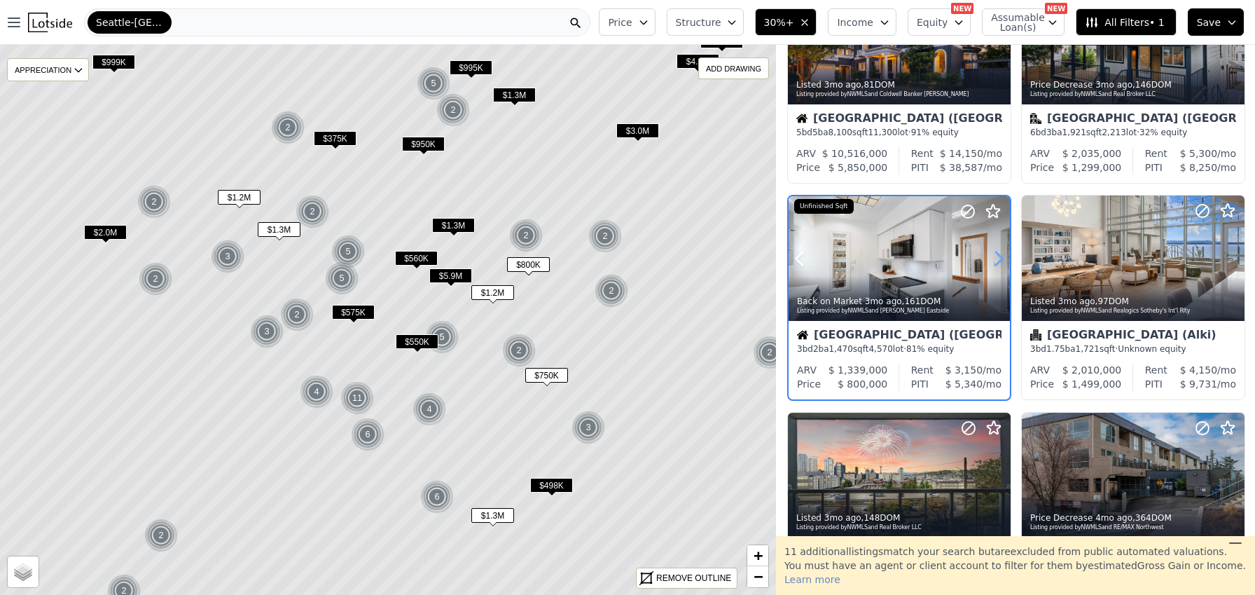
click at [996, 260] on icon at bounding box center [999, 258] width 22 height 22
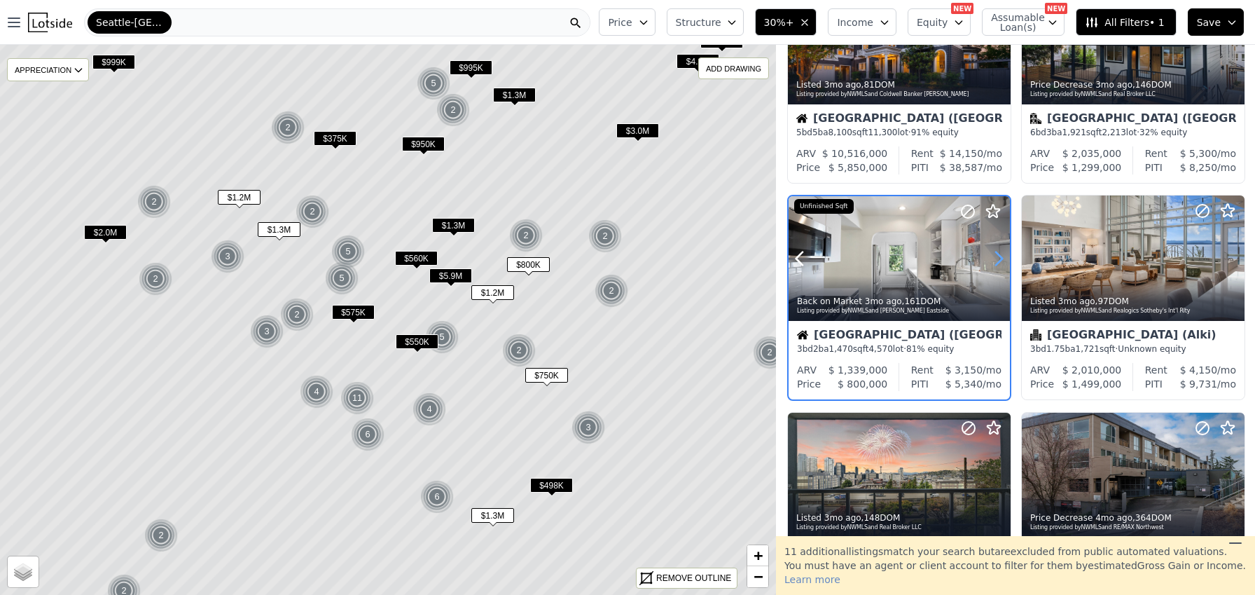
click at [996, 260] on icon at bounding box center [999, 258] width 22 height 22
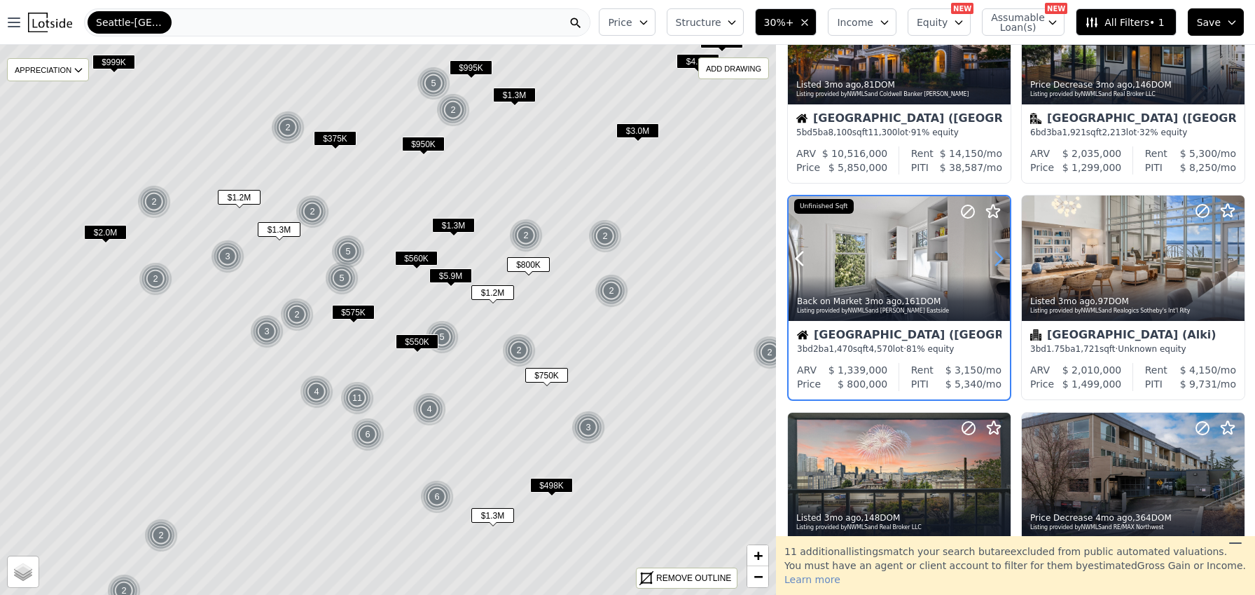
click at [996, 260] on icon at bounding box center [999, 258] width 22 height 22
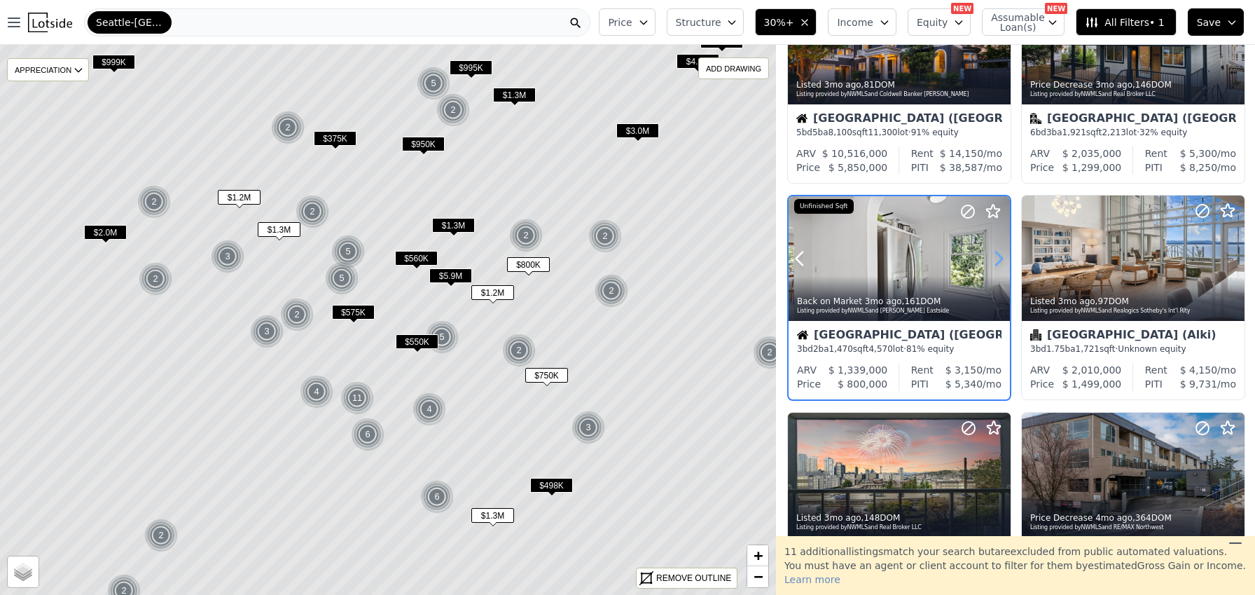
click at [996, 260] on icon at bounding box center [999, 258] width 22 height 22
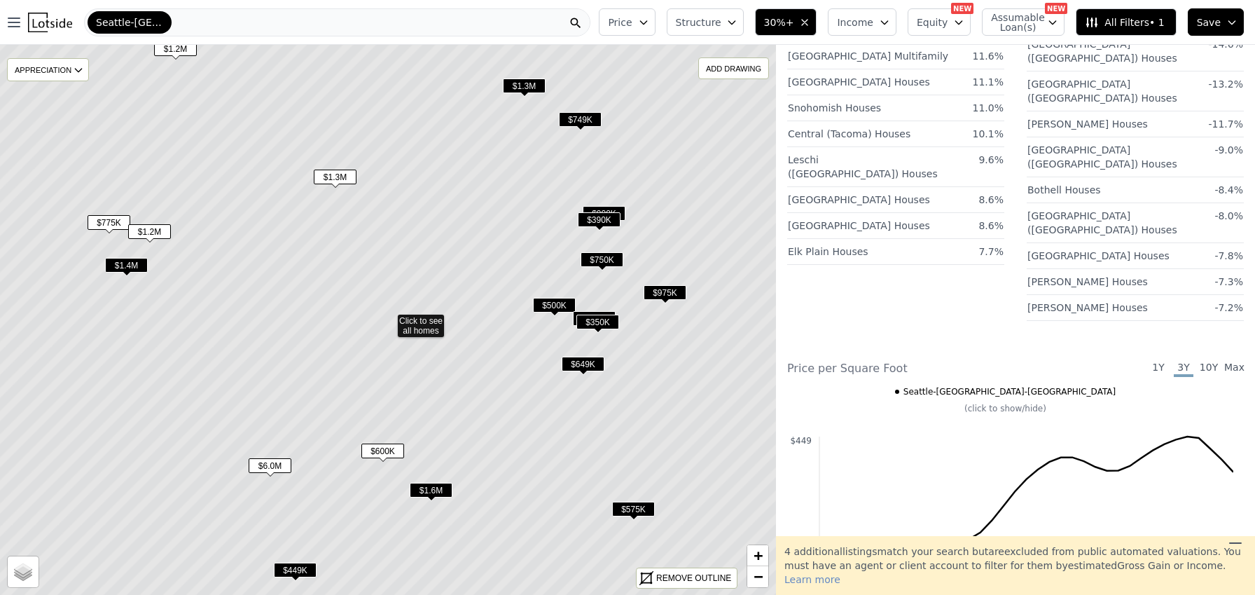
click at [334, 178] on span "$1.3M" at bounding box center [335, 177] width 43 height 15
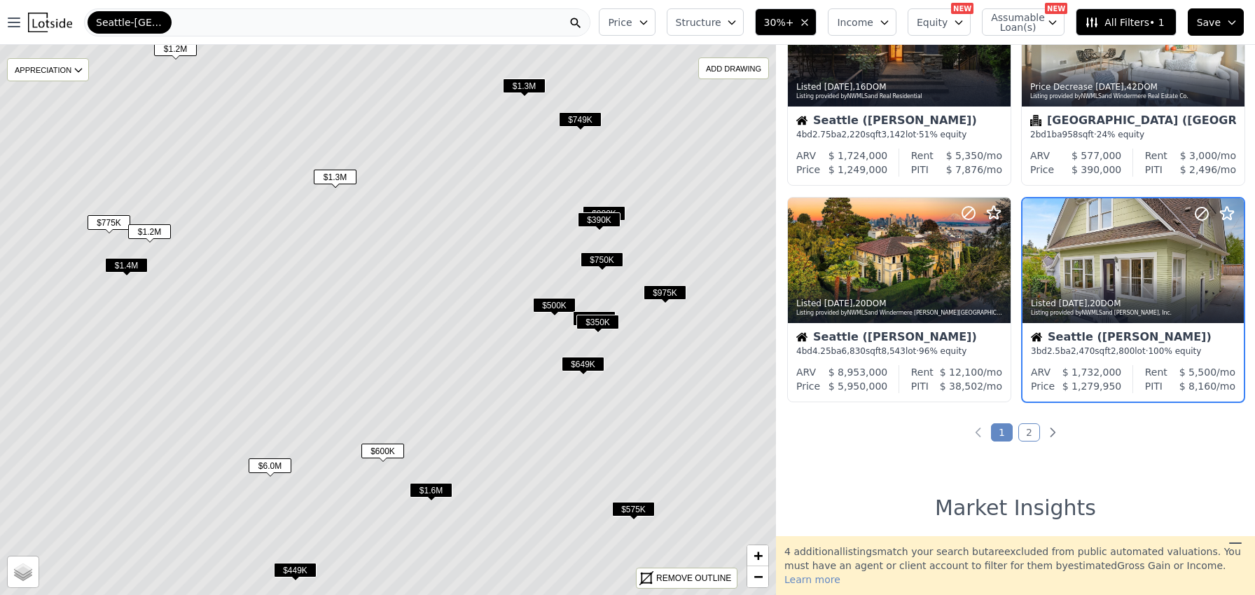
scroll to position [970, 0]
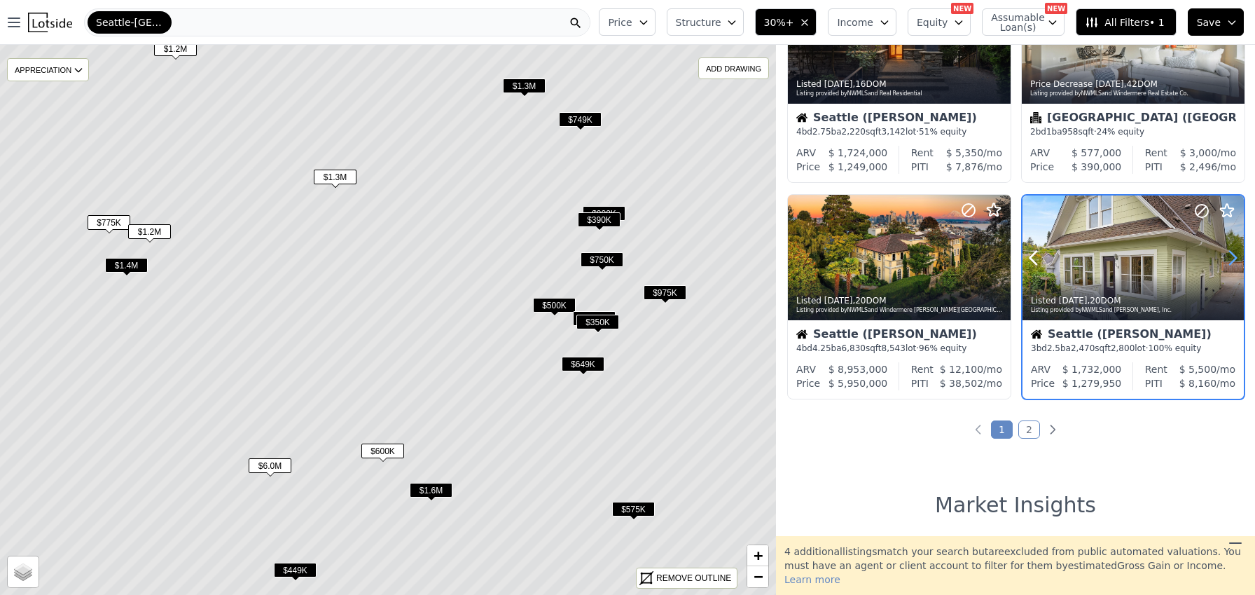
click at [1234, 258] on icon at bounding box center [1233, 258] width 22 height 22
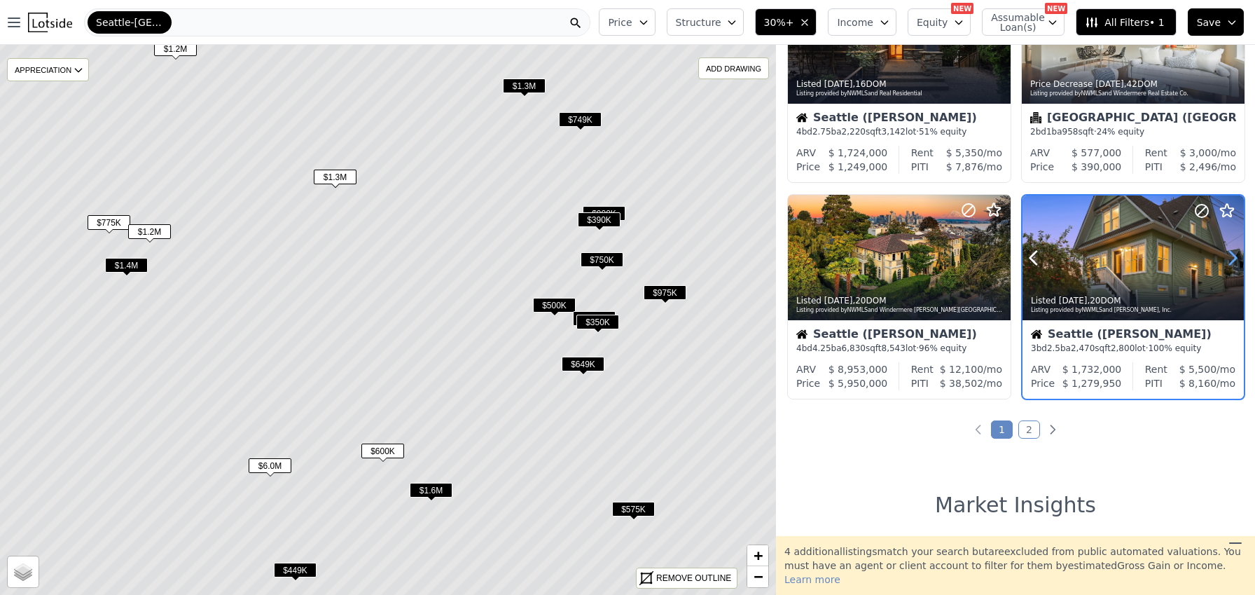
click at [1234, 258] on icon at bounding box center [1233, 258] width 22 height 22
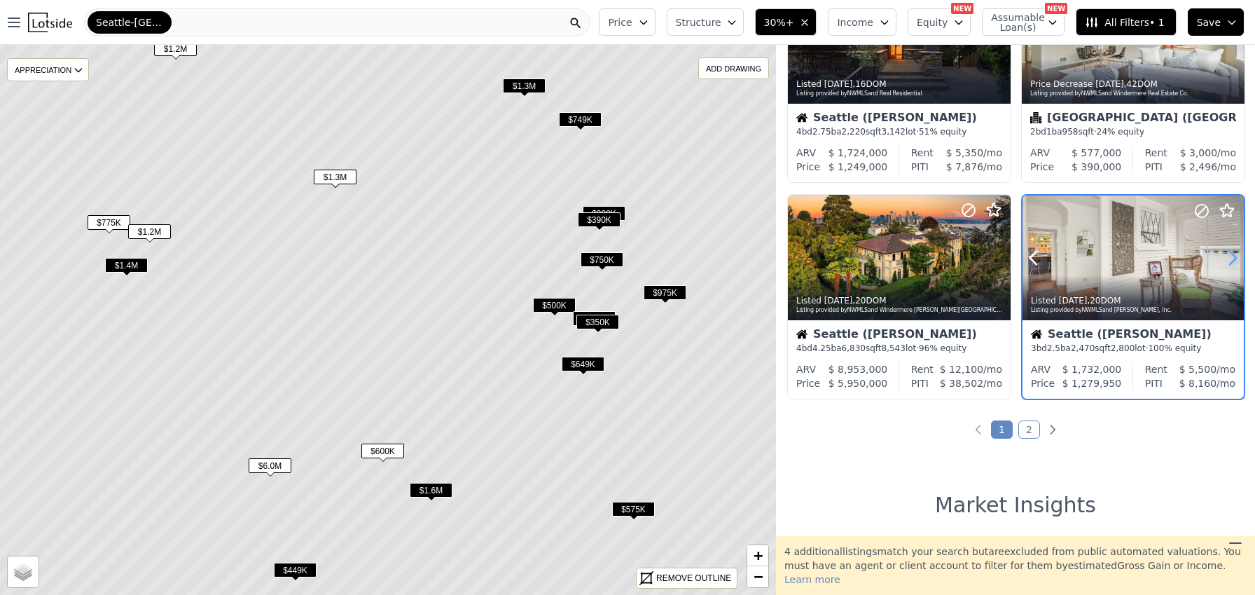
click at [1234, 258] on icon at bounding box center [1233, 258] width 22 height 22
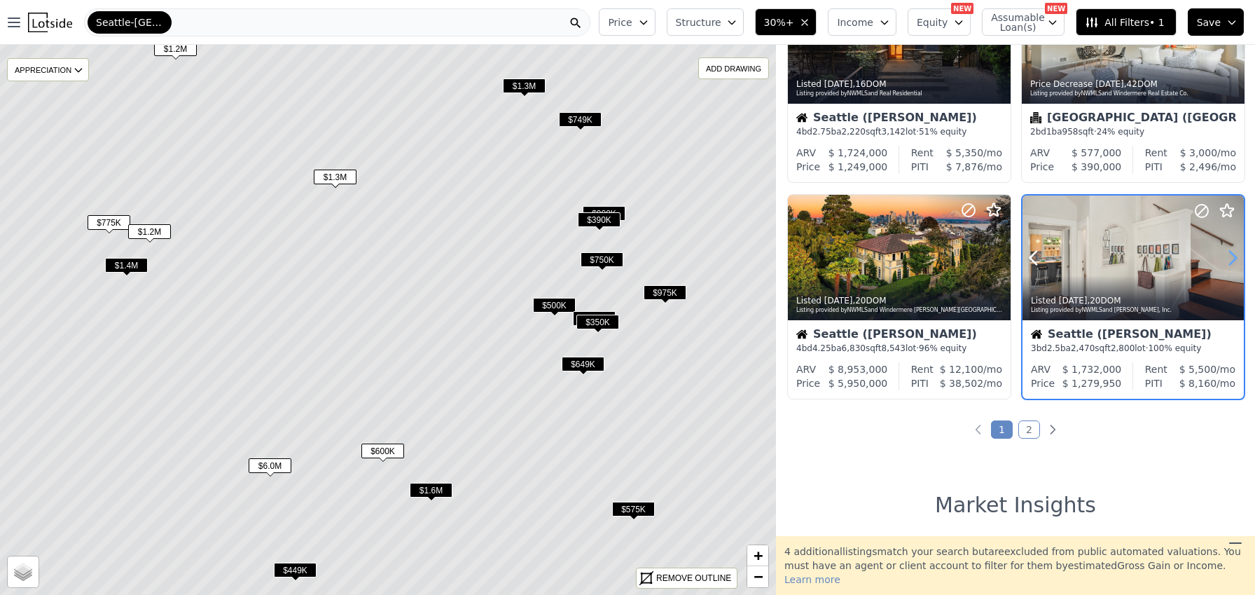
click at [1234, 258] on icon at bounding box center [1233, 258] width 22 height 22
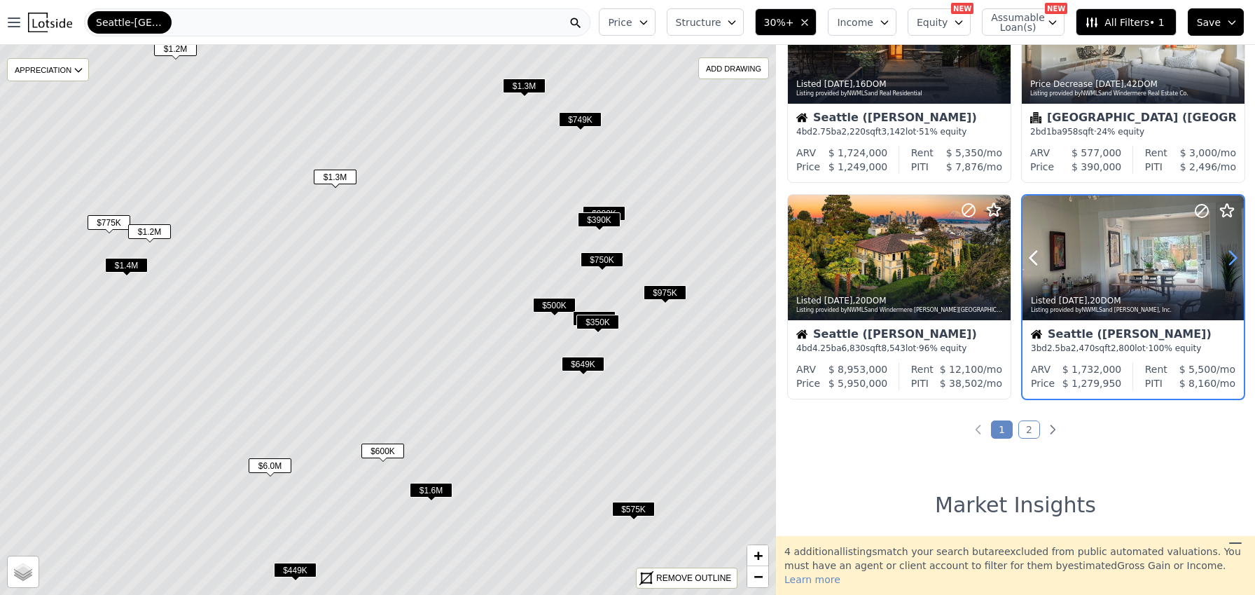
click at [1234, 258] on icon at bounding box center [1233, 258] width 22 height 22
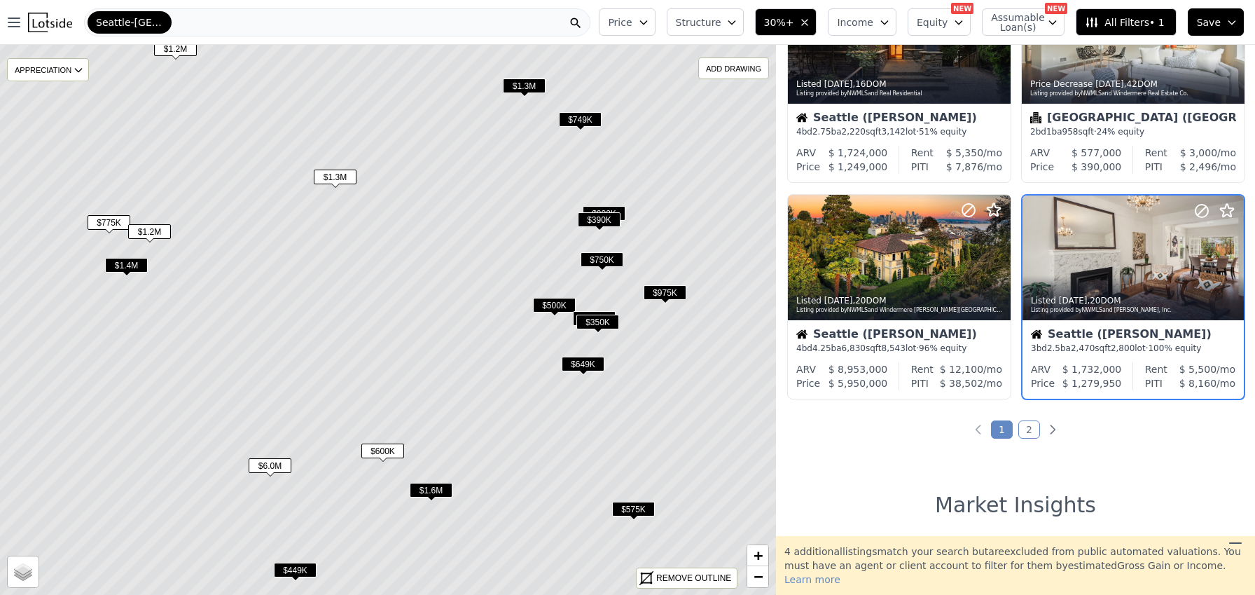
click at [136, 261] on span "$1.4M" at bounding box center [126, 265] width 43 height 15
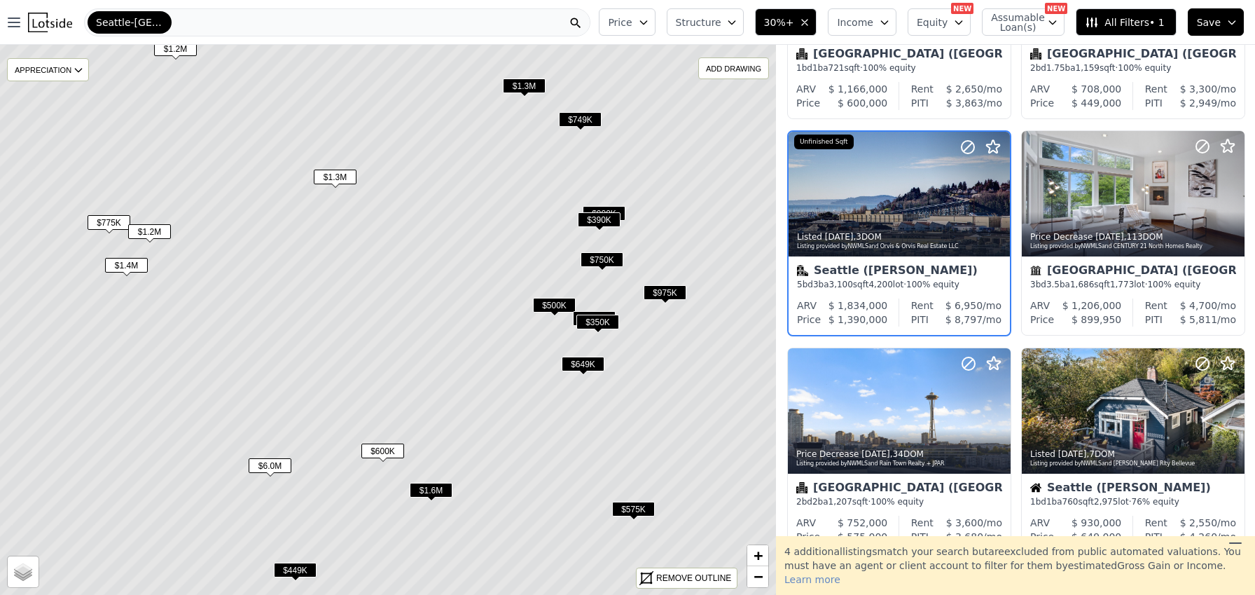
scroll to position [104, 0]
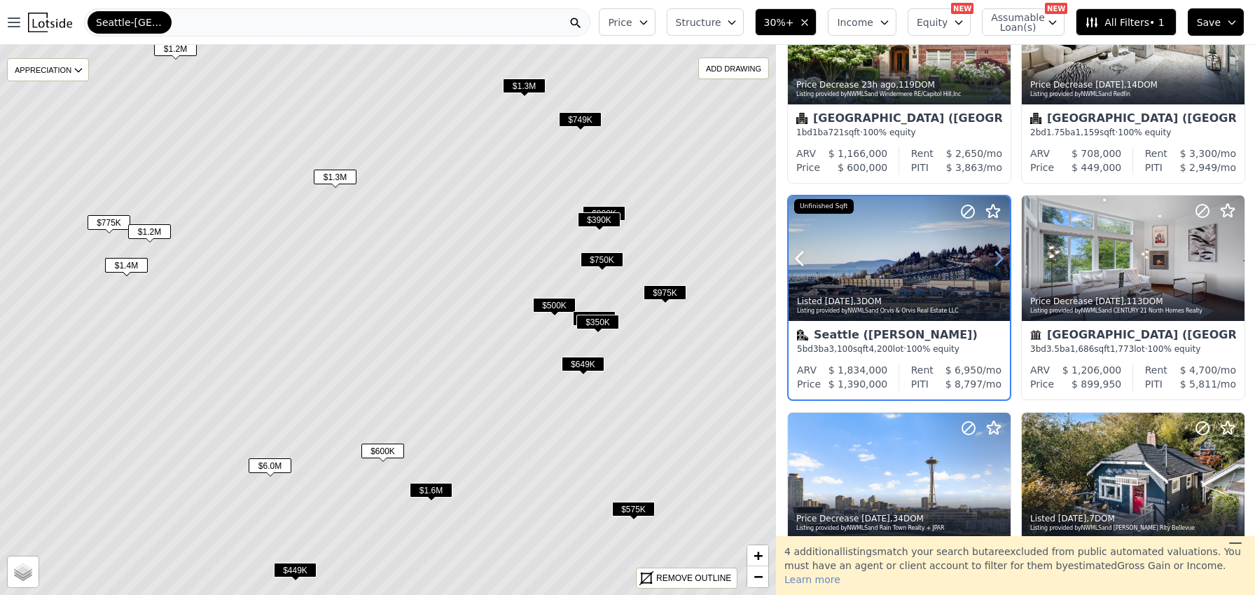
click at [1001, 262] on icon at bounding box center [999, 258] width 22 height 22
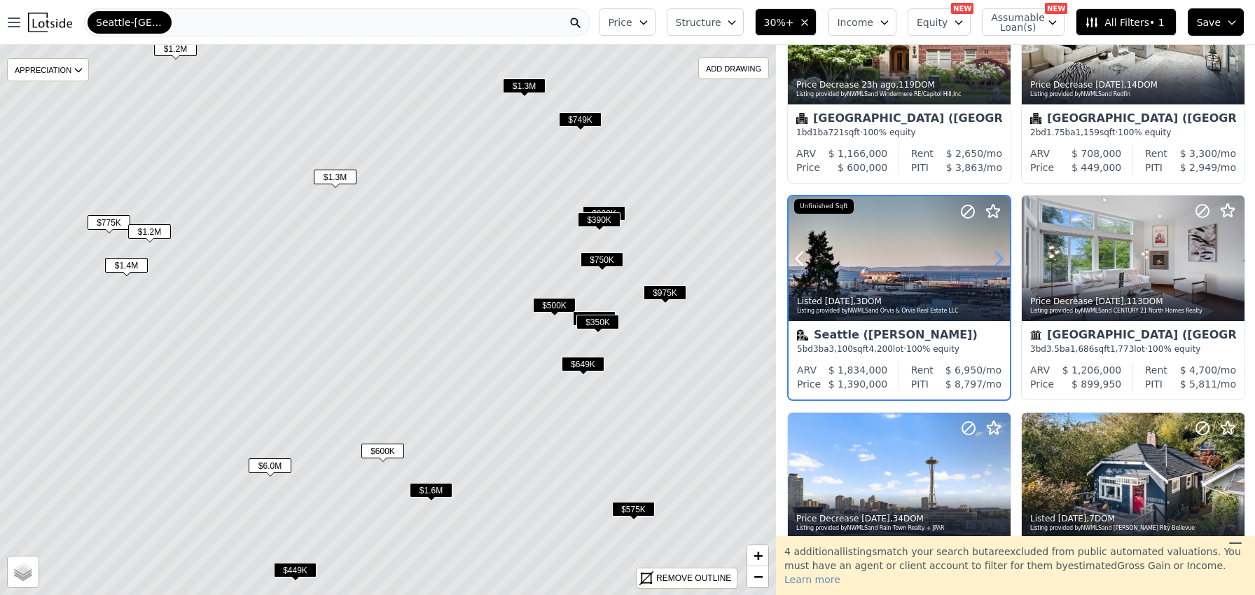
click at [1001, 262] on icon at bounding box center [999, 258] width 22 height 22
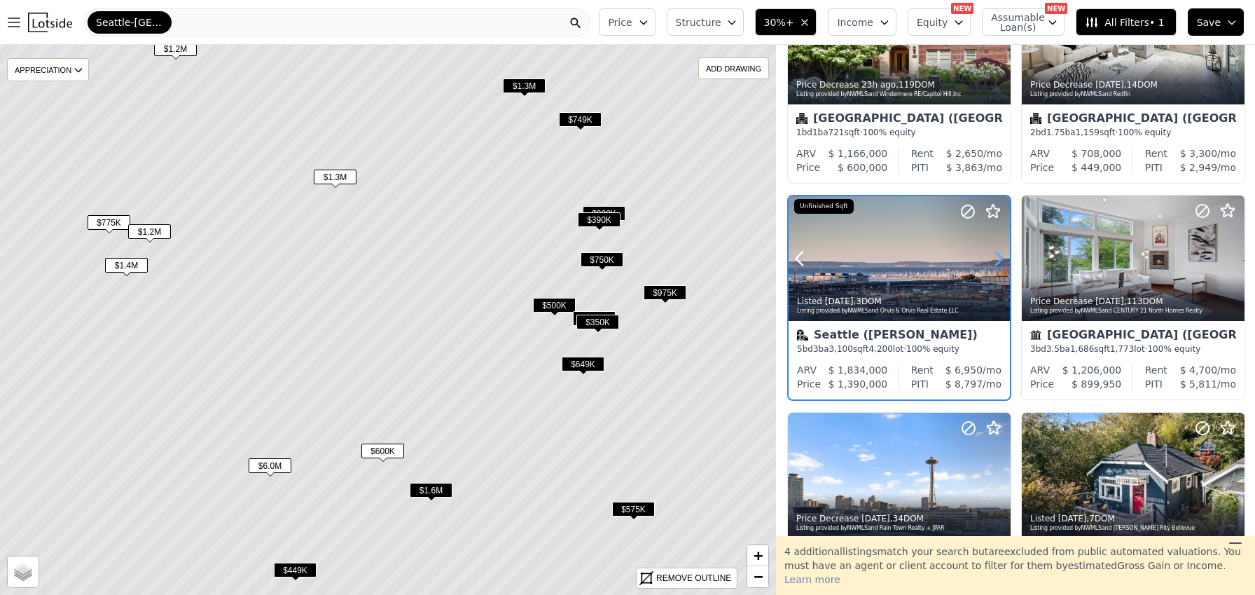
click at [1001, 262] on icon at bounding box center [999, 258] width 22 height 22
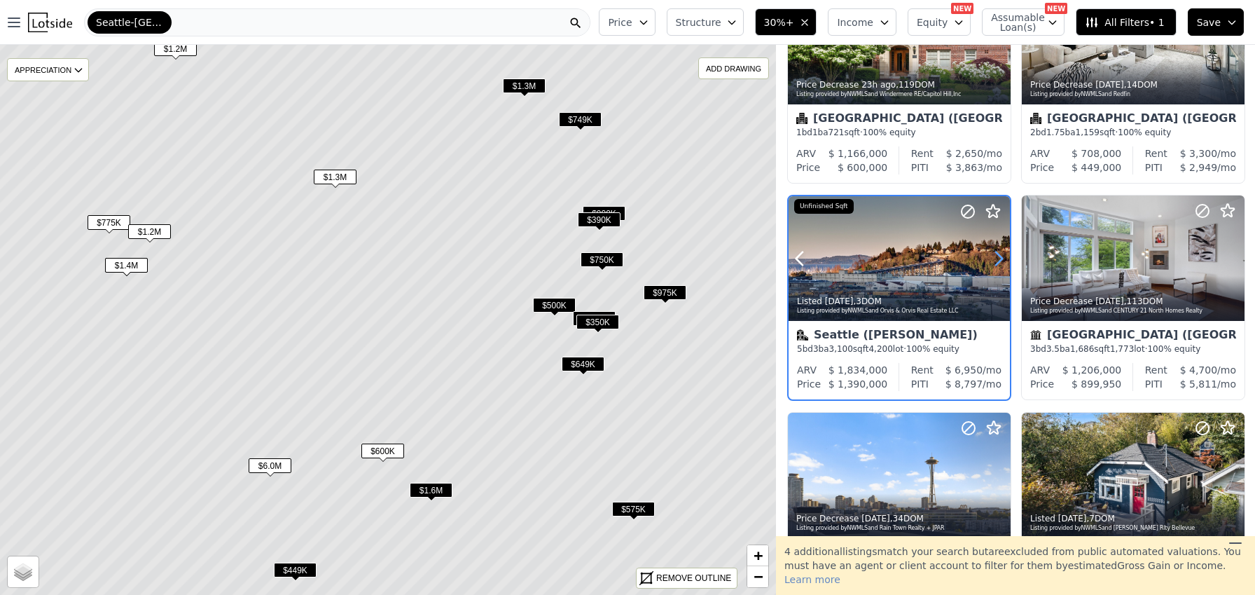
click at [1001, 262] on icon at bounding box center [999, 258] width 22 height 22
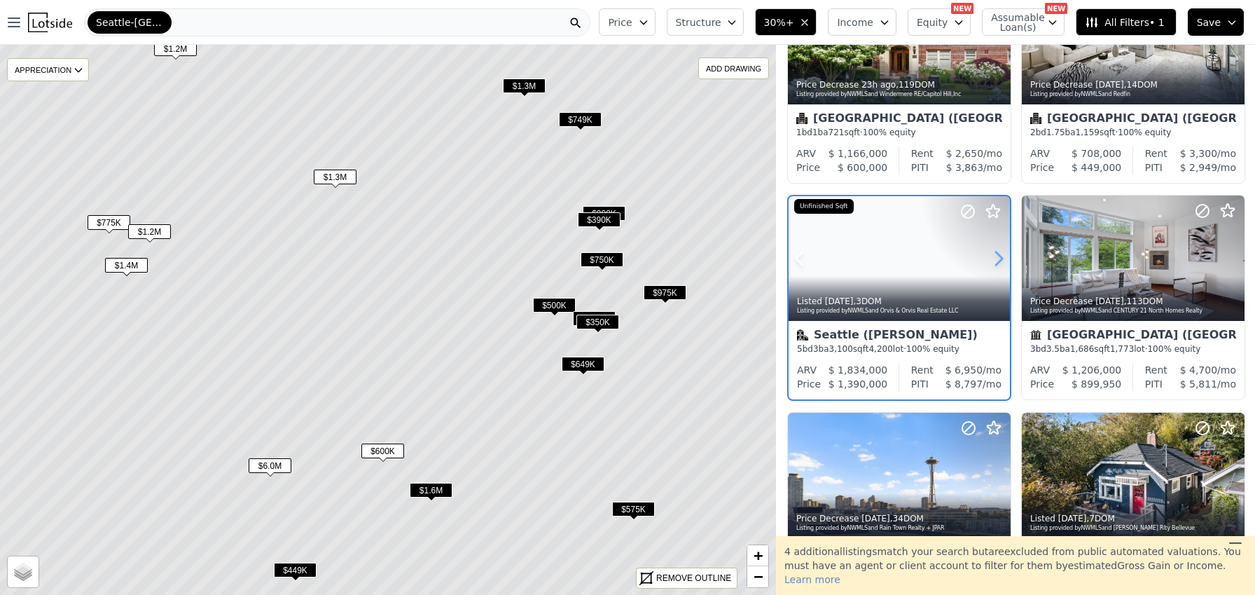
click at [1001, 262] on icon at bounding box center [999, 258] width 22 height 22
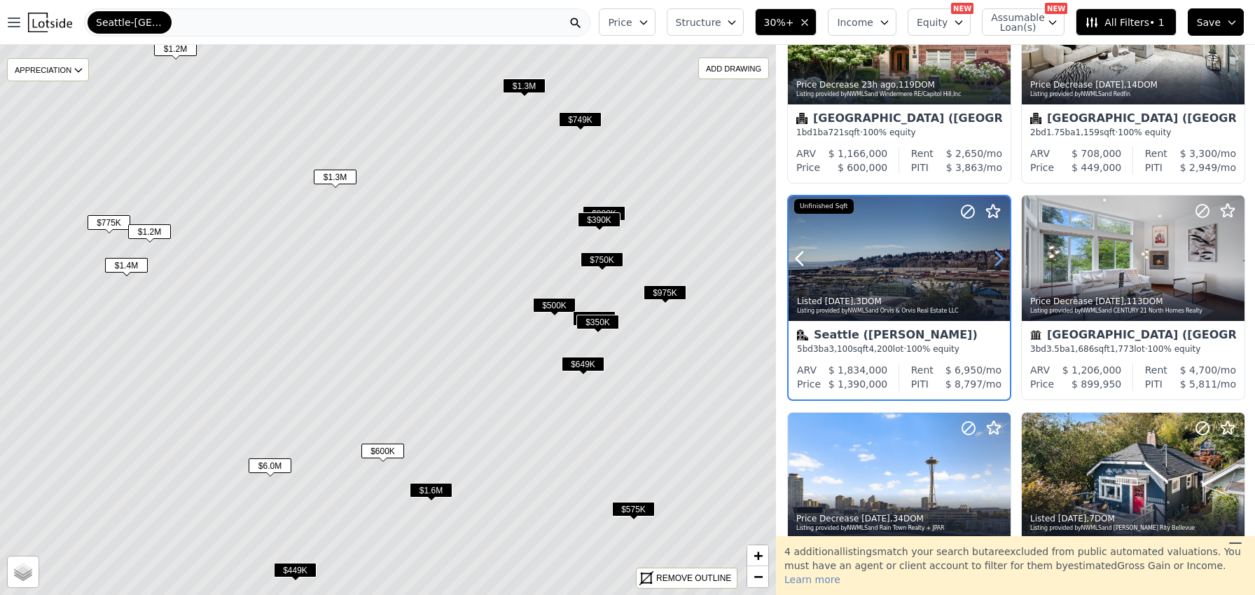
click at [1001, 262] on icon at bounding box center [999, 258] width 22 height 22
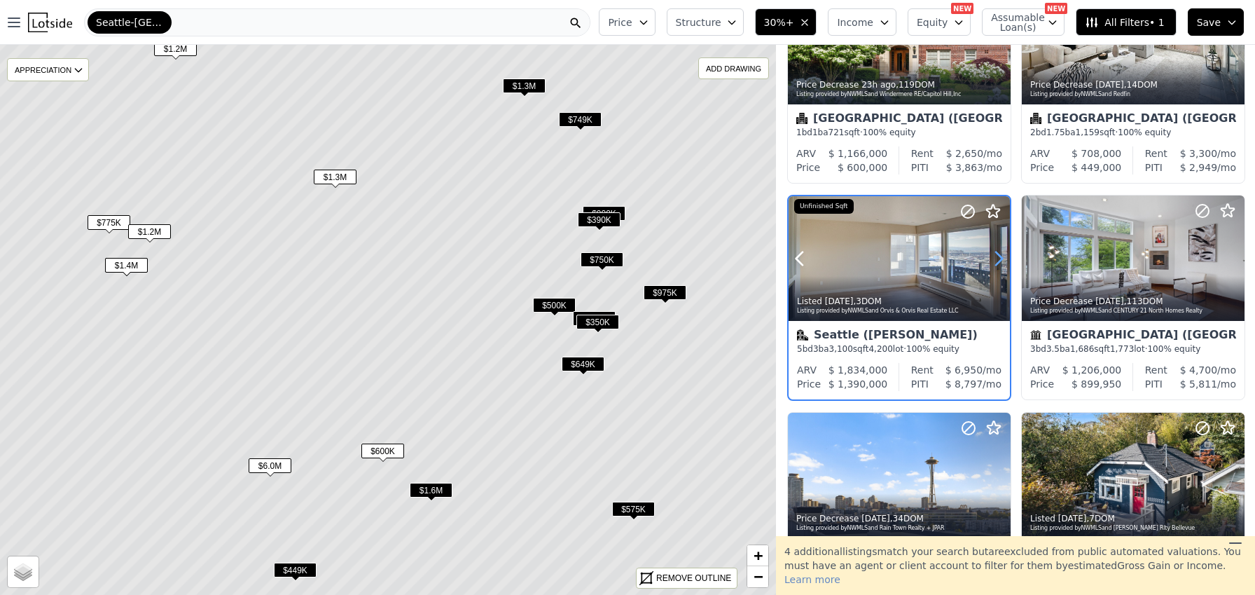
click at [1001, 262] on icon at bounding box center [999, 258] width 22 height 22
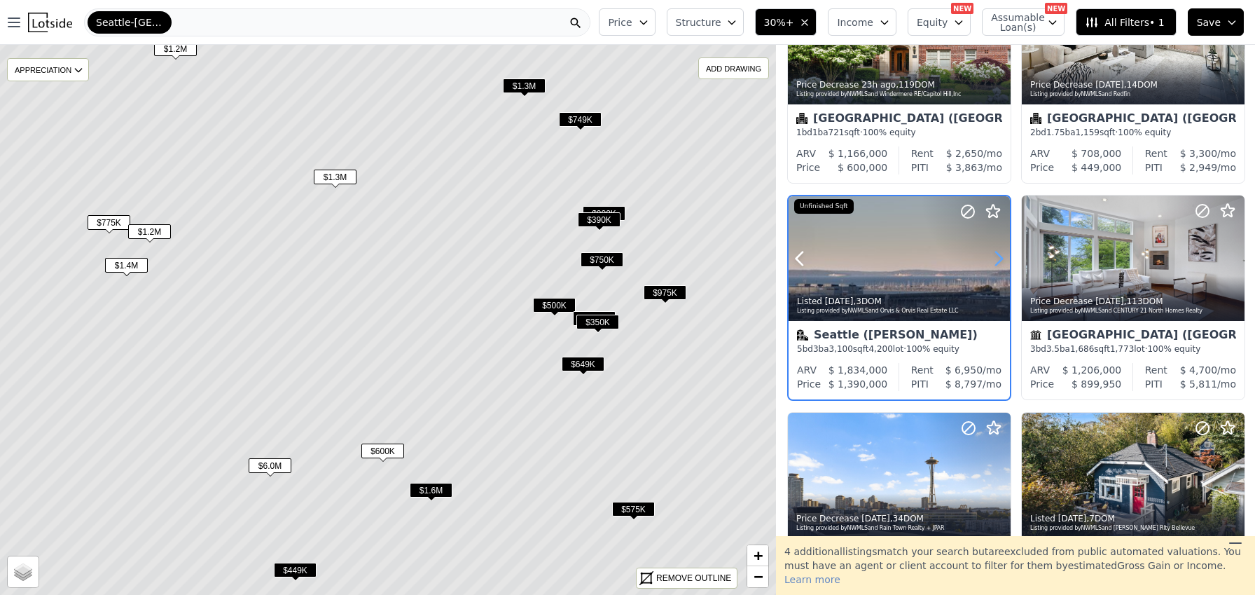
click at [1001, 262] on icon at bounding box center [999, 258] width 22 height 22
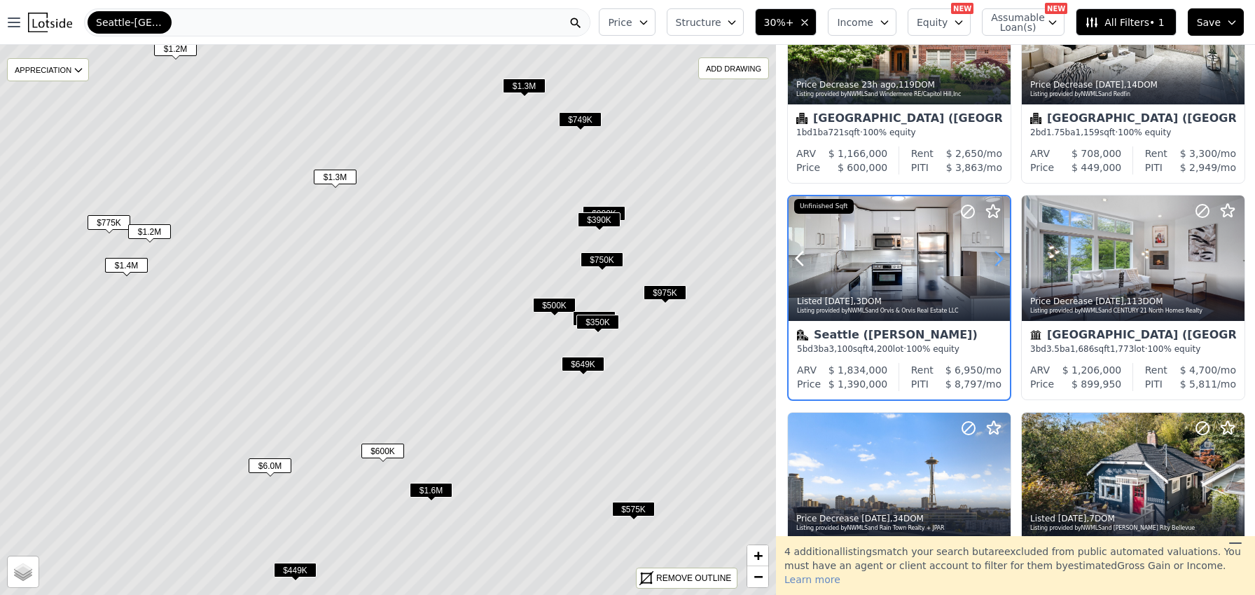
click at [1001, 262] on icon at bounding box center [999, 258] width 22 height 22
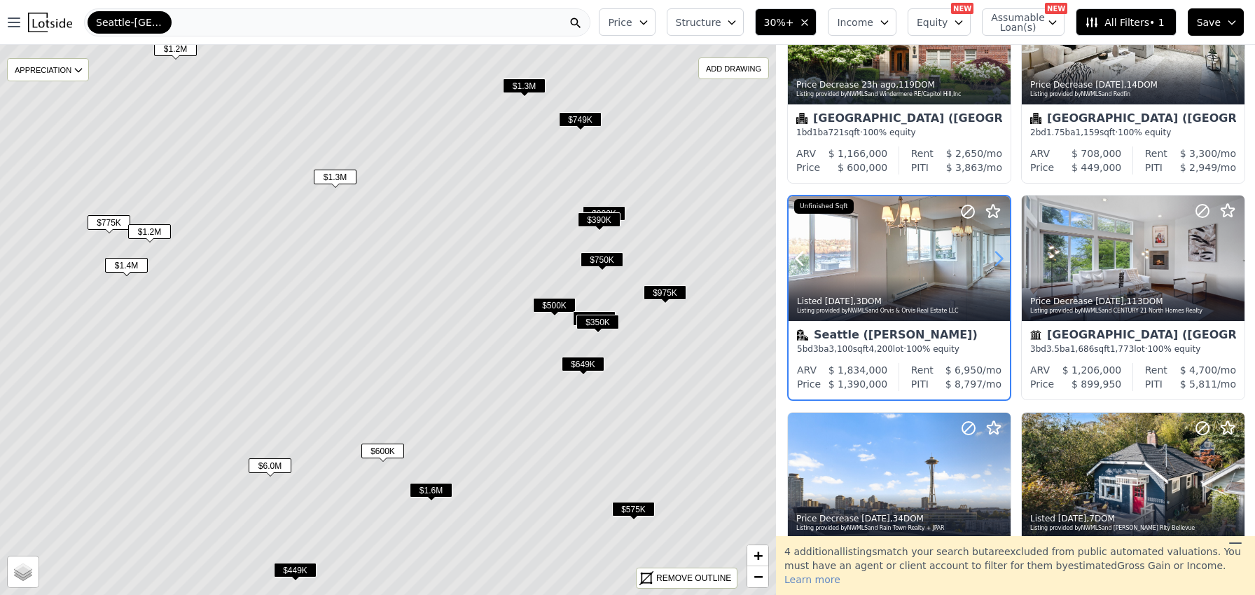
click at [1001, 262] on icon at bounding box center [999, 258] width 22 height 22
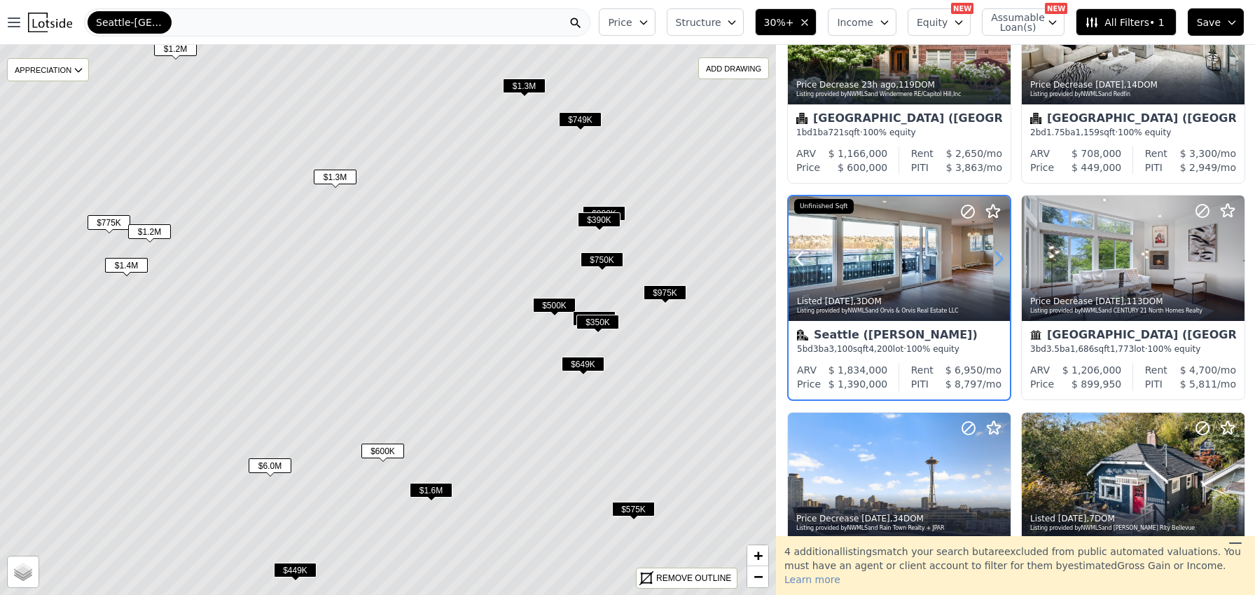
click at [1001, 262] on icon at bounding box center [999, 258] width 22 height 22
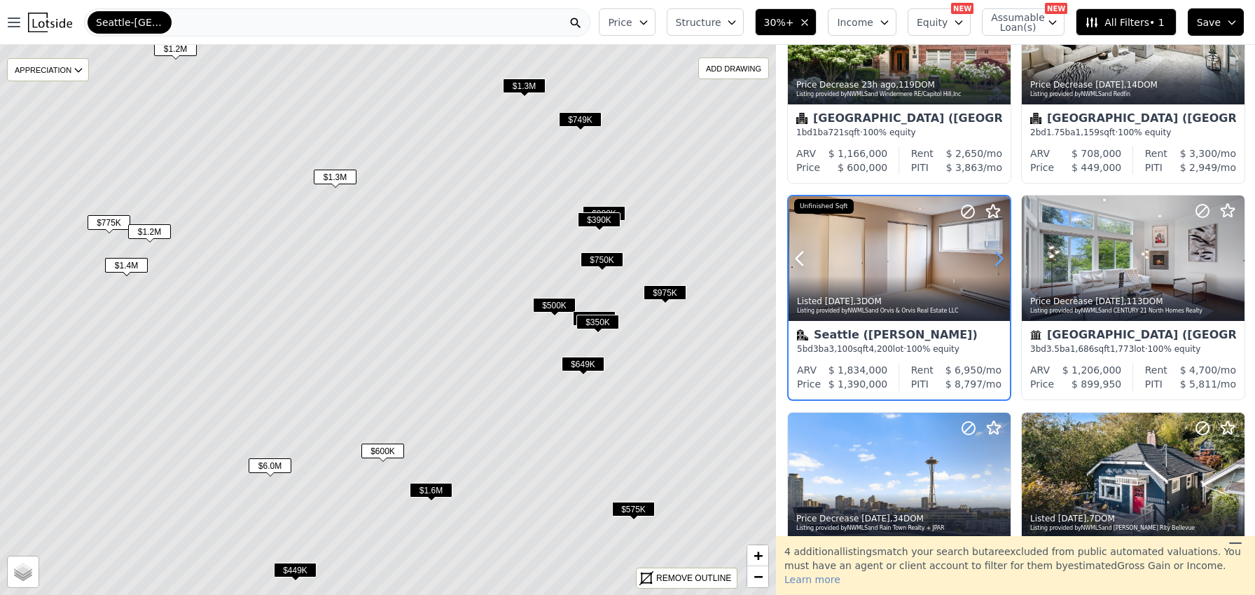
click at [1001, 262] on icon at bounding box center [999, 258] width 22 height 22
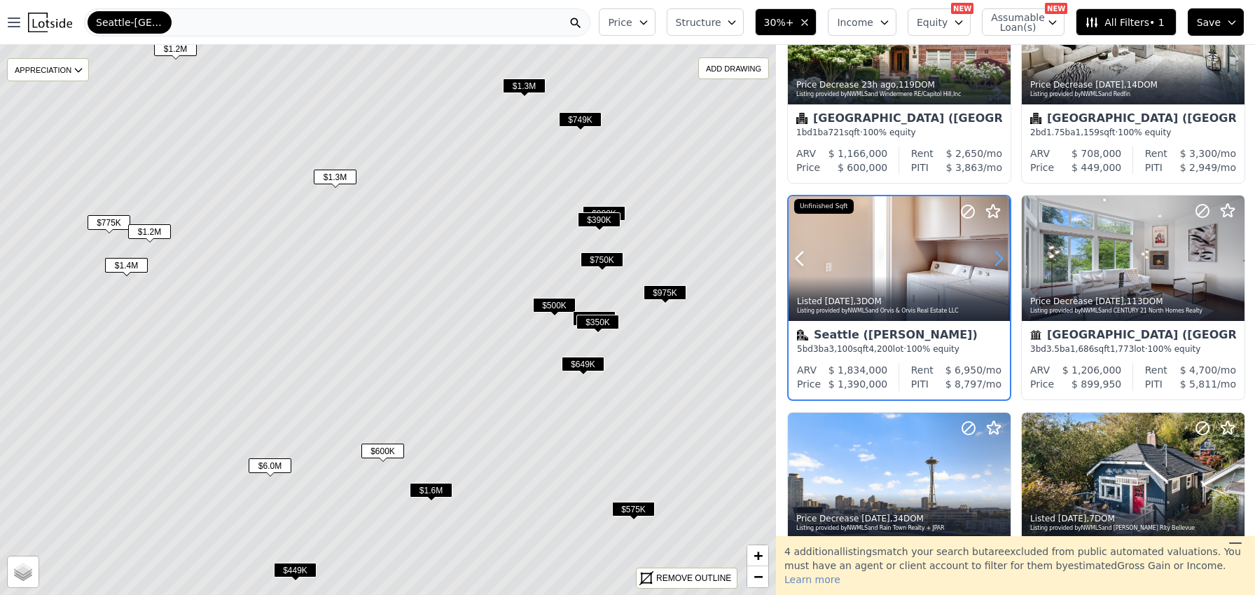
click at [1001, 262] on icon at bounding box center [999, 258] width 22 height 22
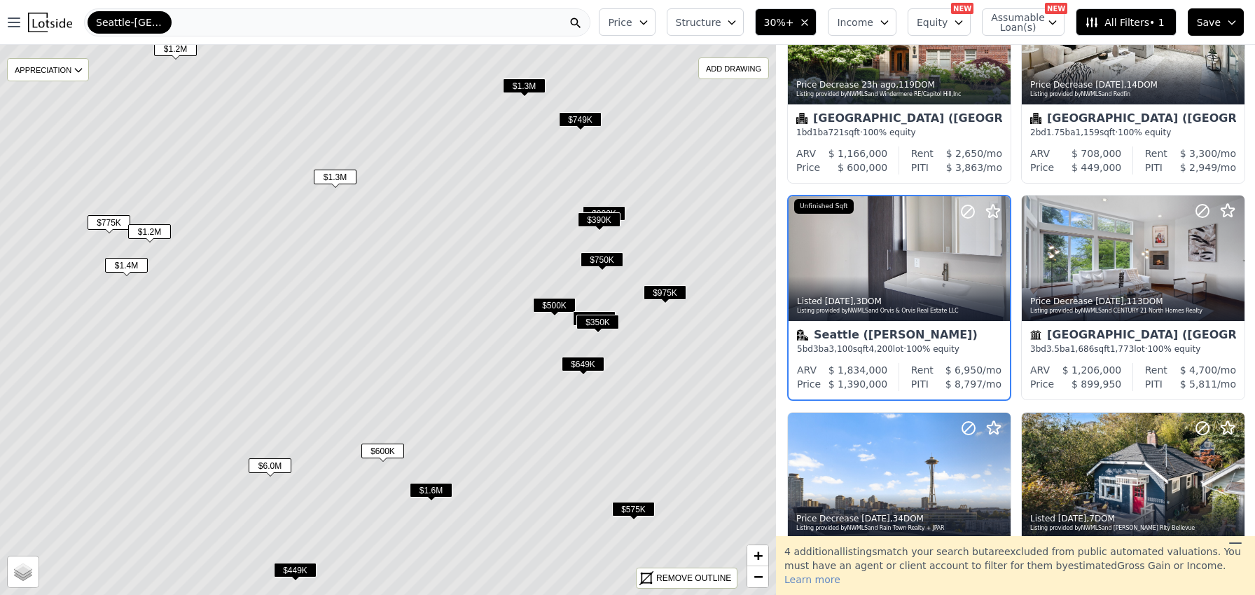
click at [162, 230] on span "$1.2M" at bounding box center [149, 231] width 43 height 15
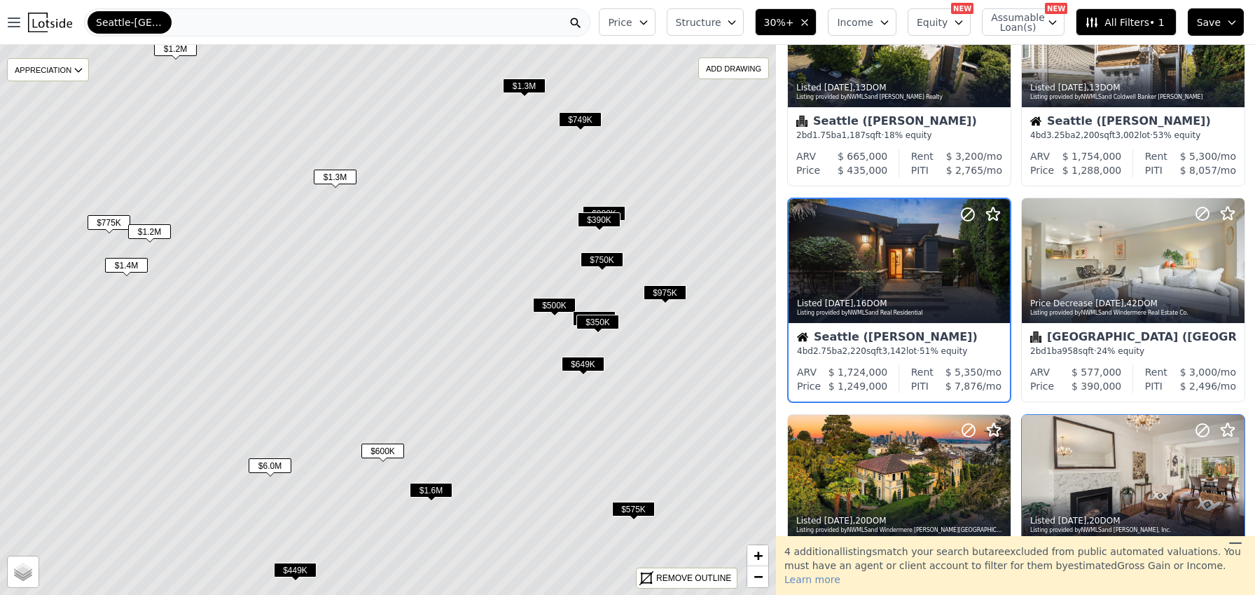
scroll to position [754, 0]
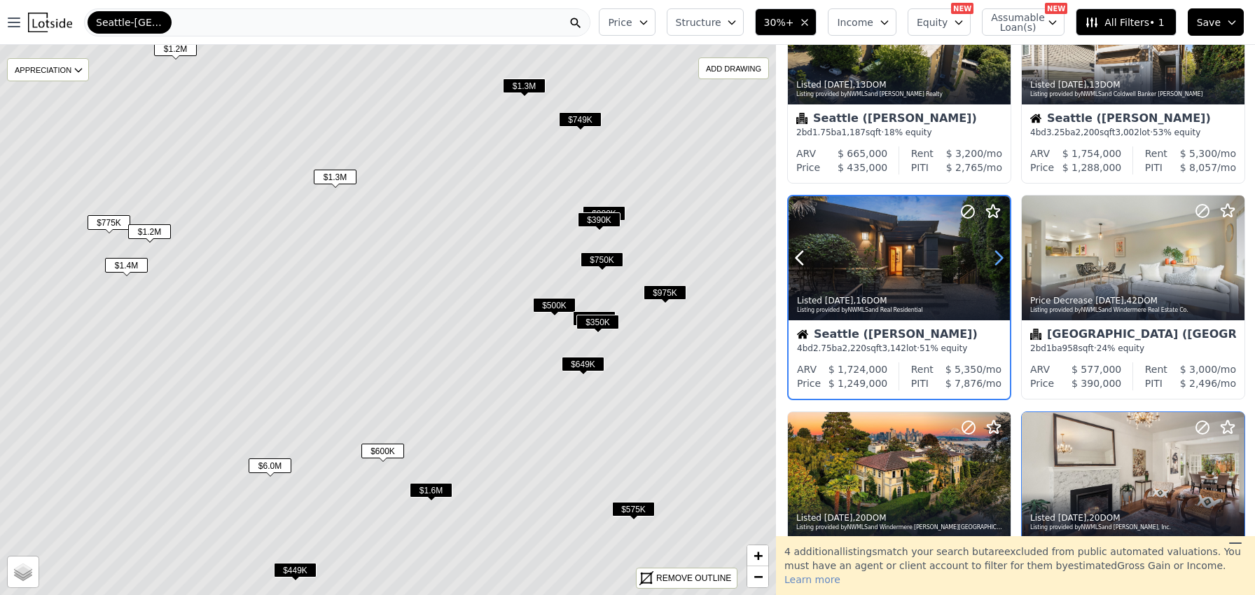
click at [996, 256] on icon at bounding box center [999, 258] width 22 height 22
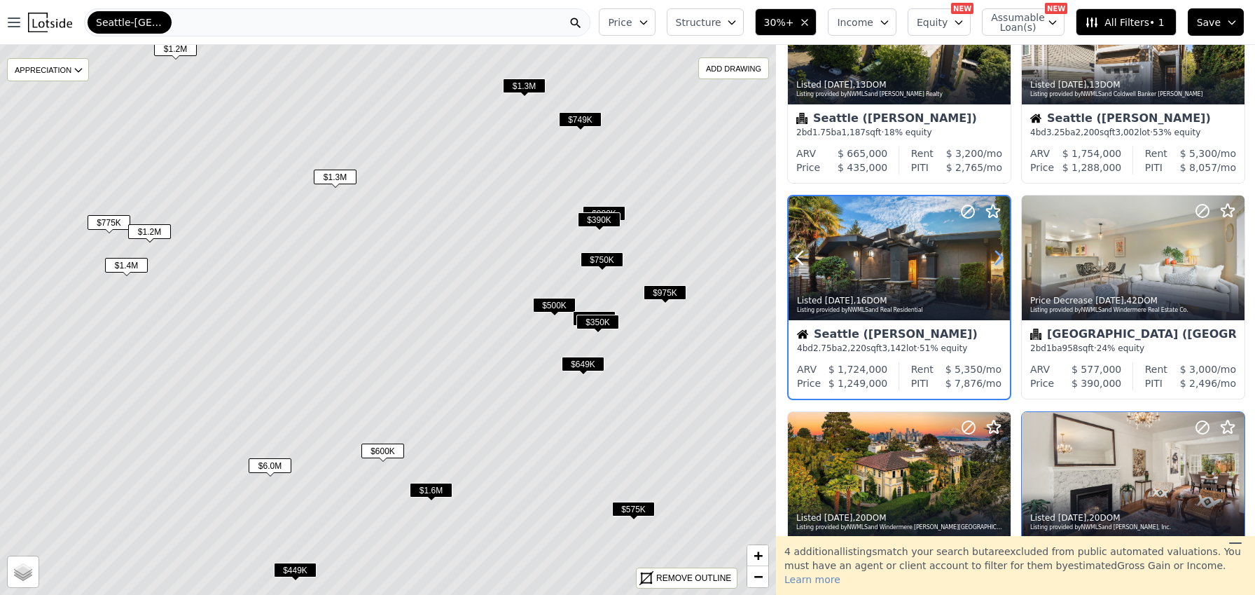
click at [996, 256] on icon at bounding box center [999, 258] width 22 height 22
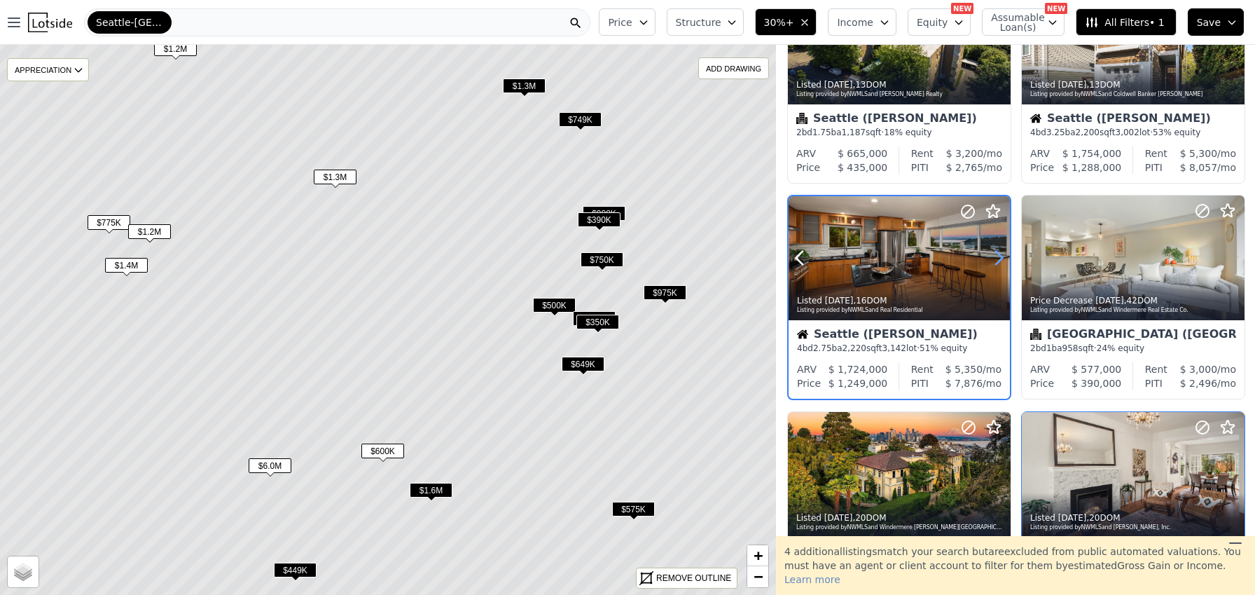
click at [996, 256] on icon at bounding box center [999, 258] width 22 height 22
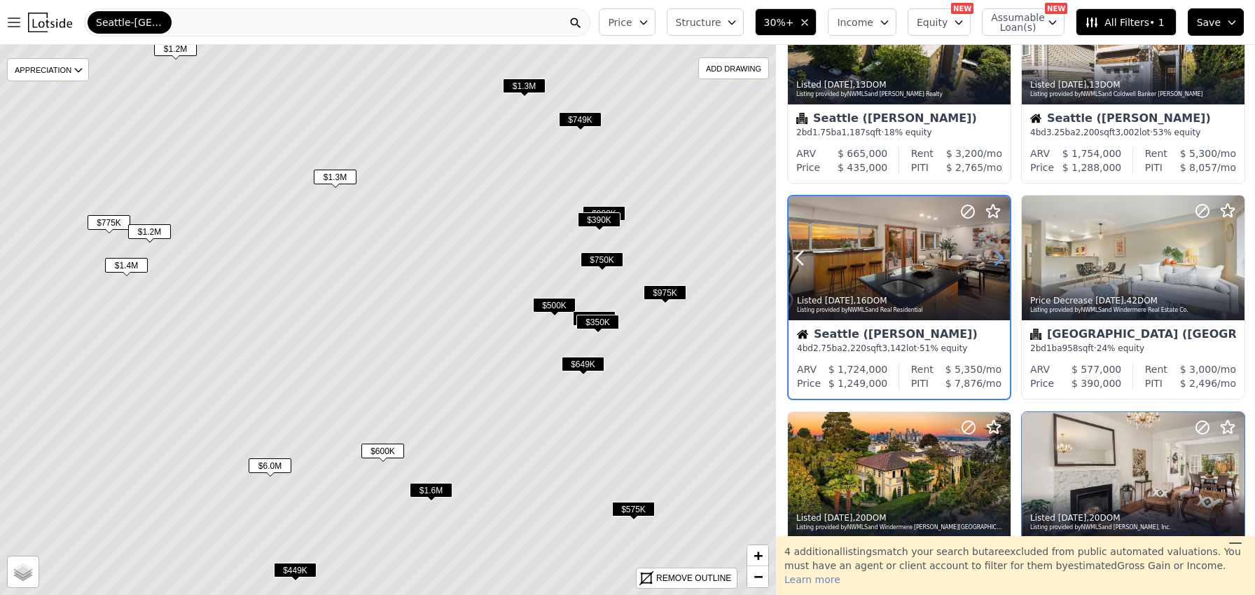
click at [996, 256] on icon at bounding box center [999, 258] width 22 height 22
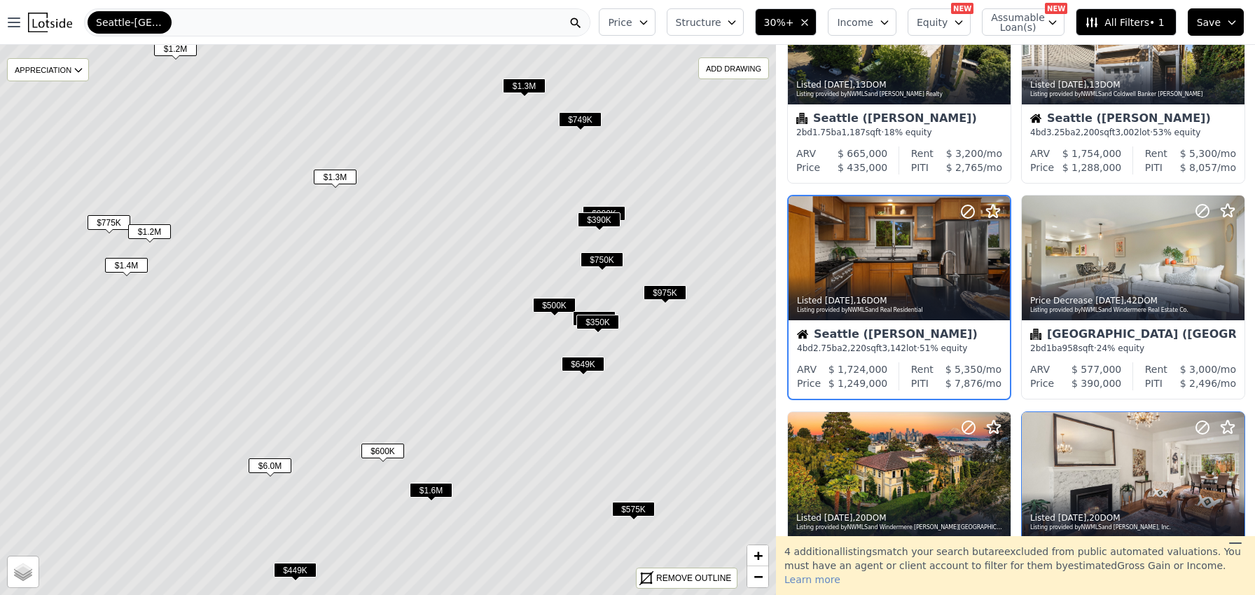
click at [102, 219] on span "$775K" at bounding box center [109, 222] width 43 height 15
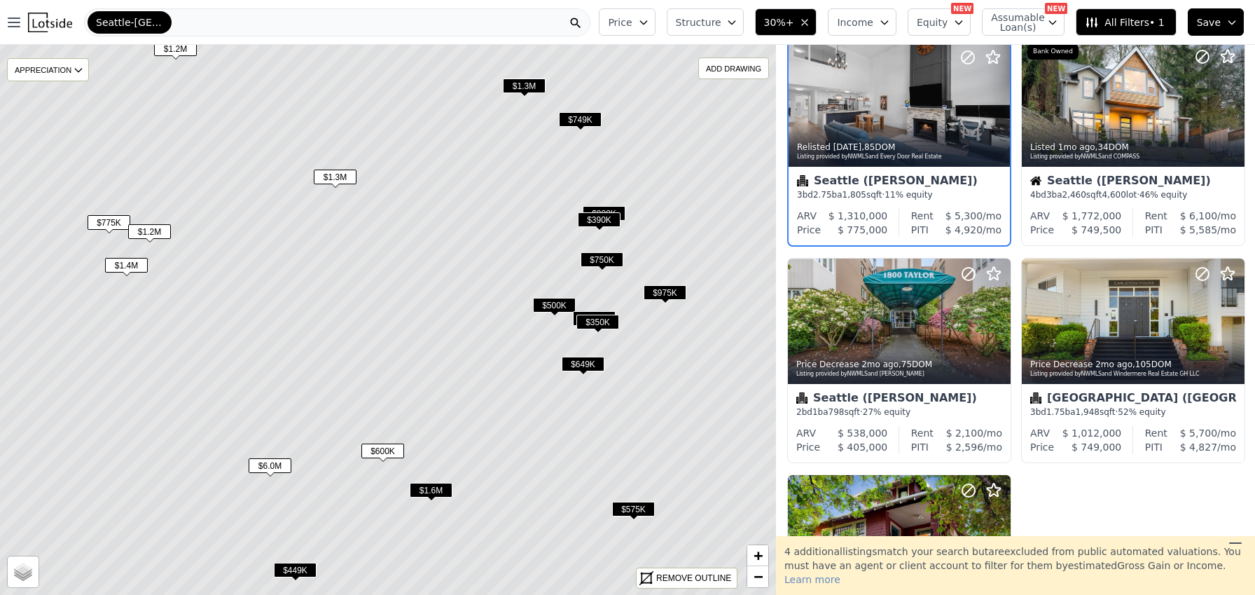
scroll to position [0, 0]
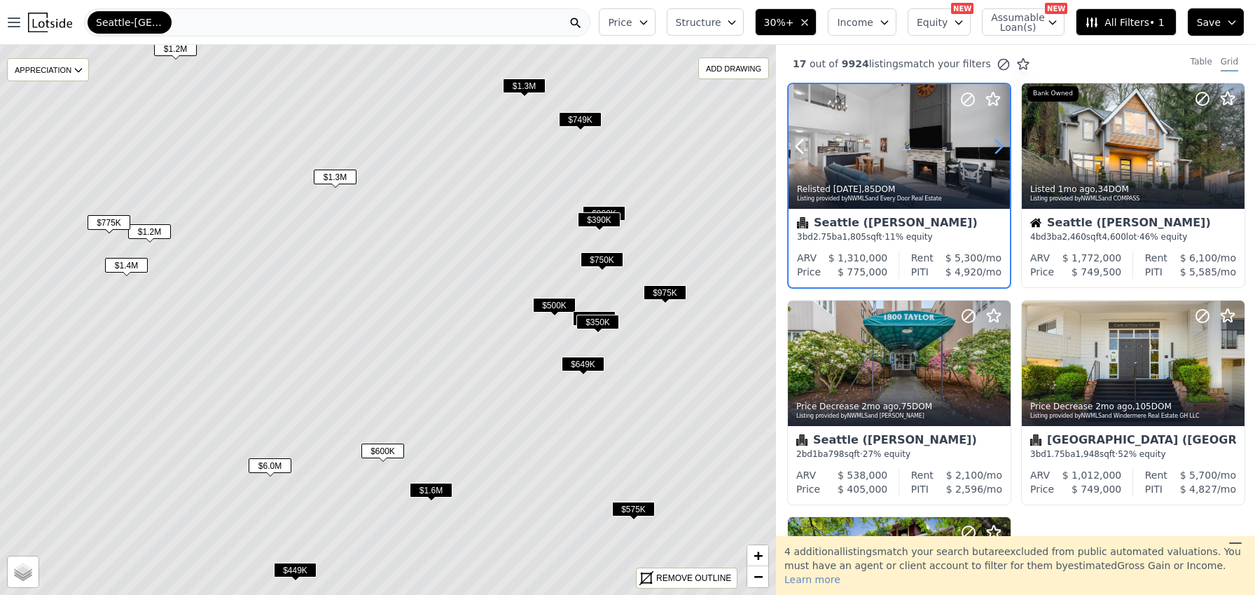
click at [996, 148] on icon at bounding box center [999, 146] width 22 height 22
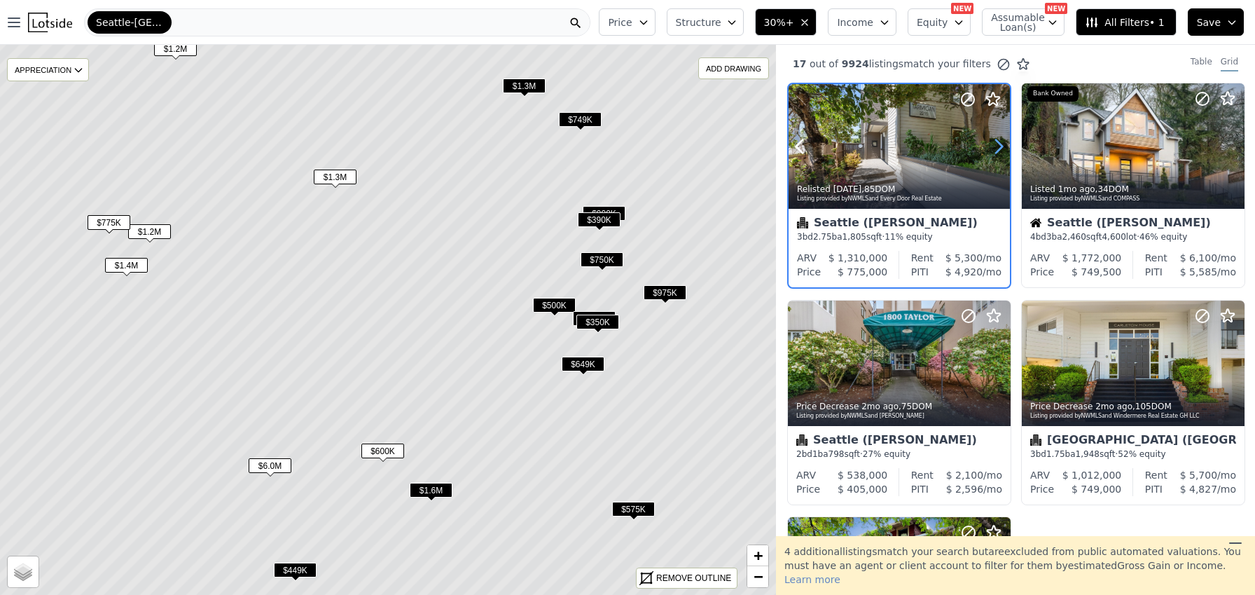
click at [996, 148] on icon at bounding box center [999, 146] width 22 height 22
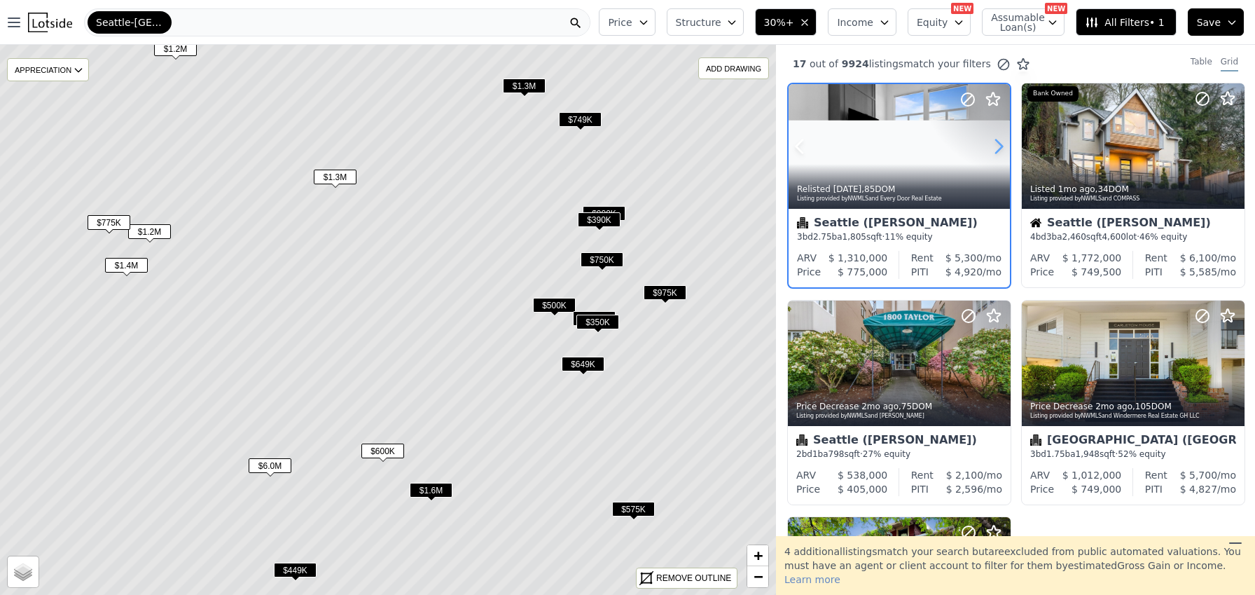
click at [996, 148] on icon at bounding box center [999, 146] width 22 height 22
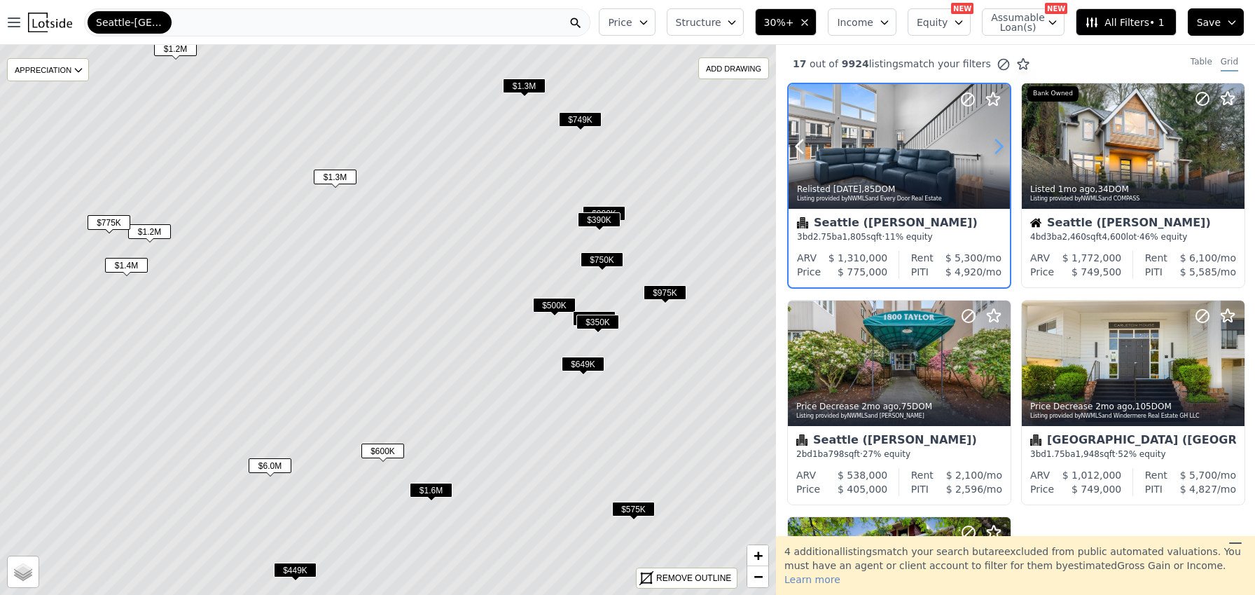
click at [996, 148] on icon at bounding box center [999, 146] width 22 height 22
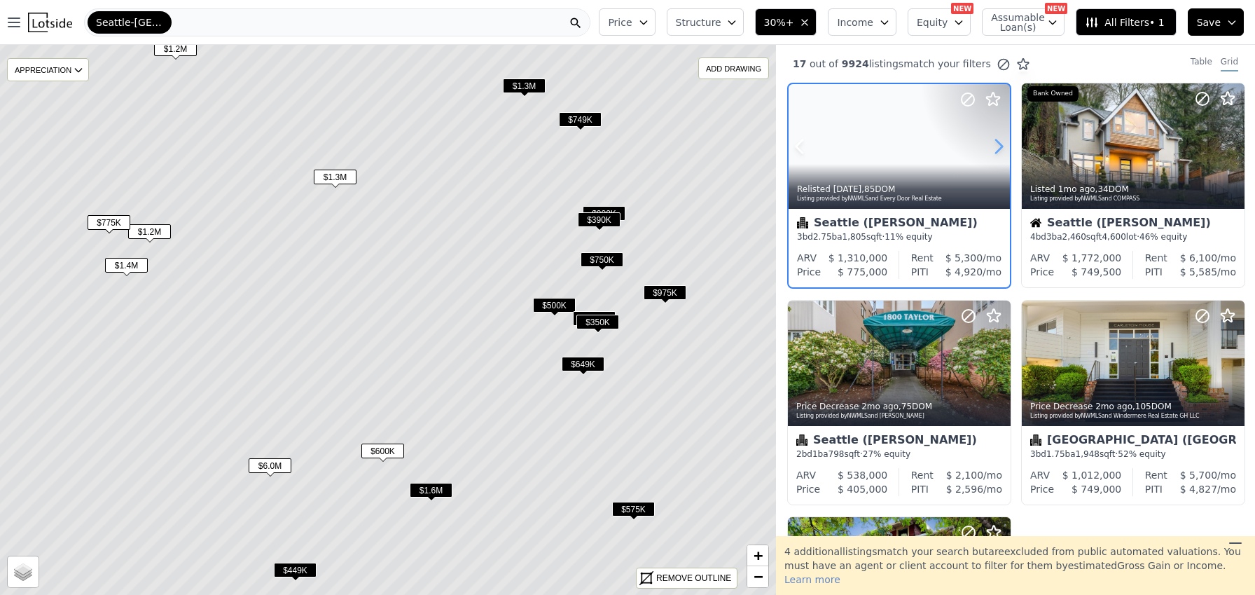
click at [996, 148] on icon at bounding box center [999, 146] width 22 height 22
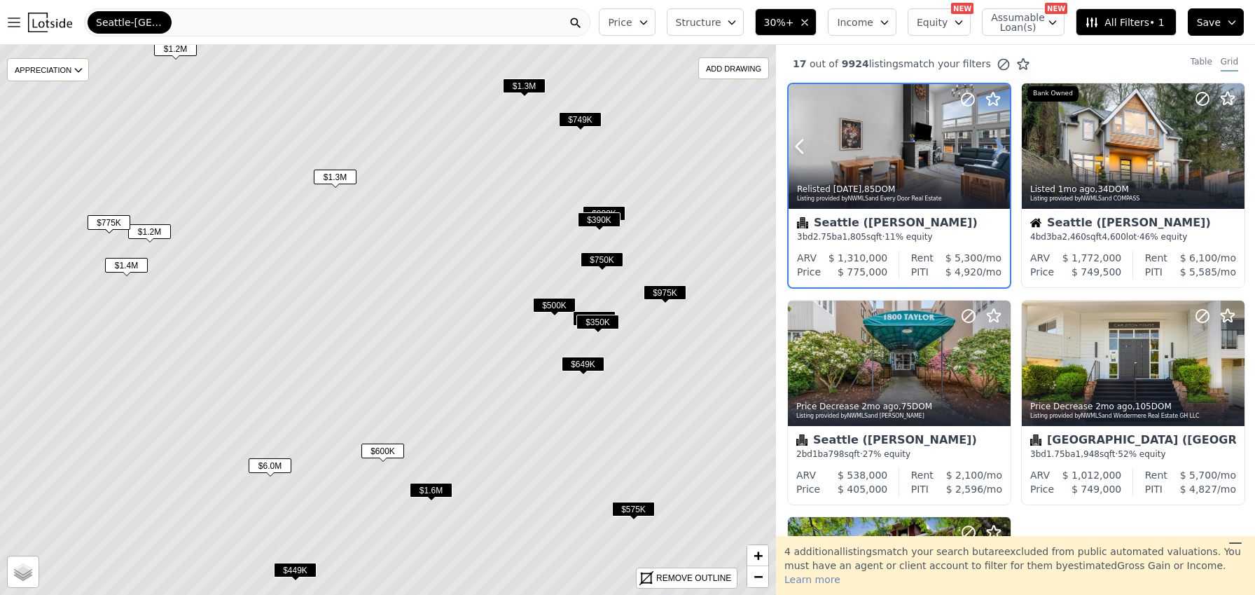
click at [996, 148] on icon at bounding box center [999, 146] width 22 height 22
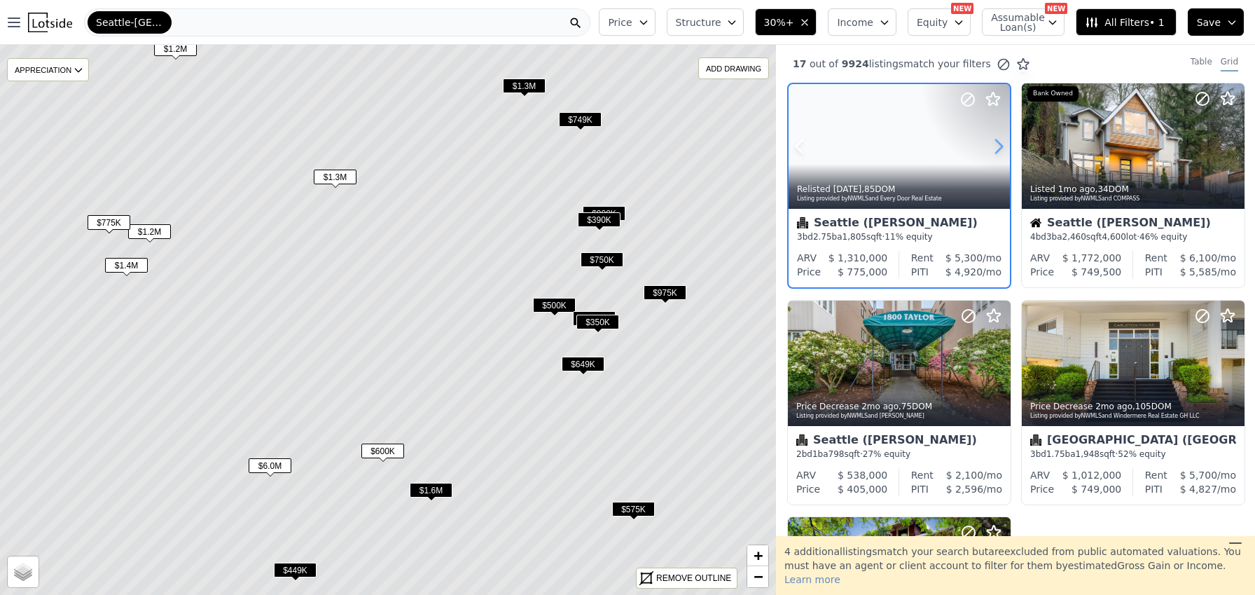
click at [996, 148] on icon at bounding box center [999, 146] width 22 height 22
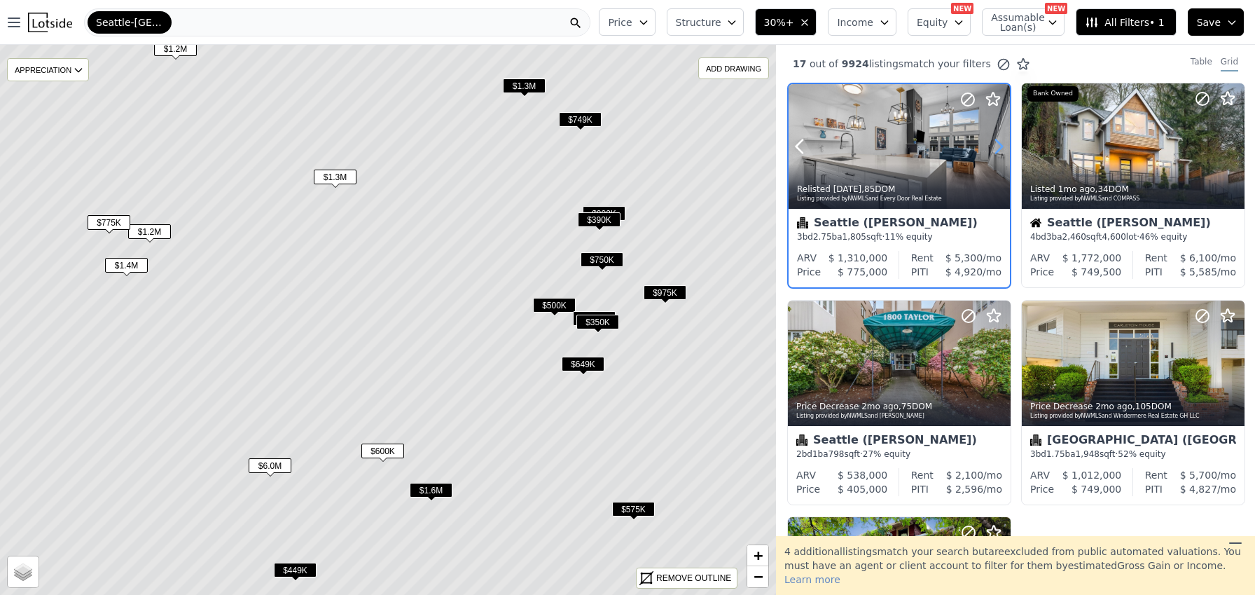
click at [996, 148] on icon at bounding box center [999, 146] width 22 height 22
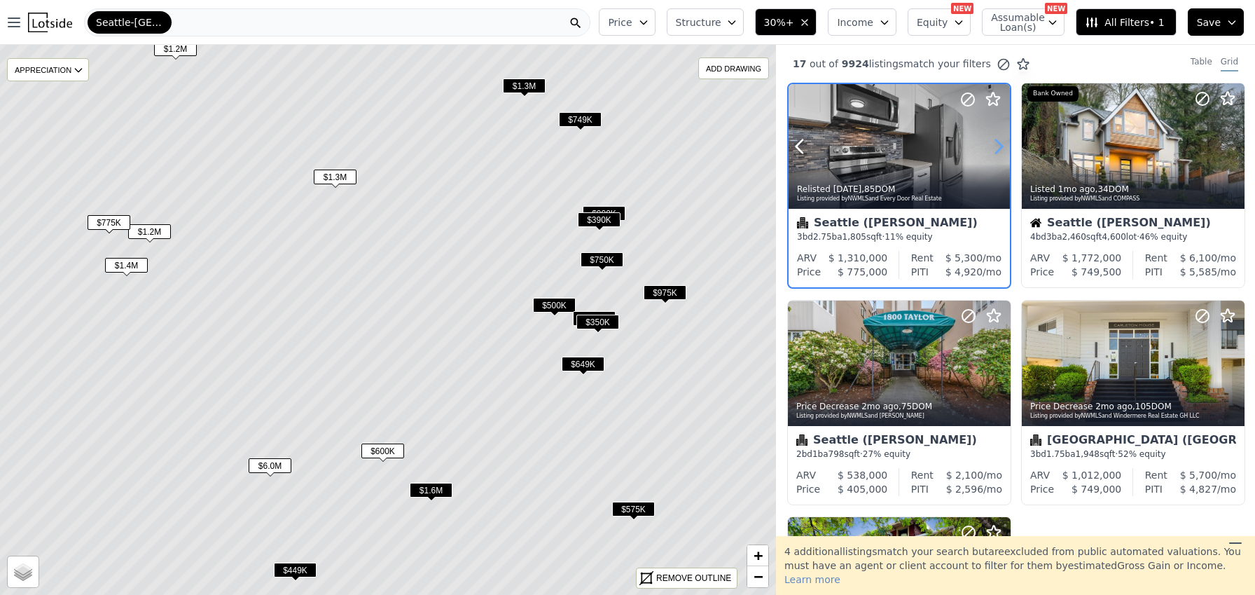
click at [996, 148] on icon at bounding box center [999, 146] width 22 height 22
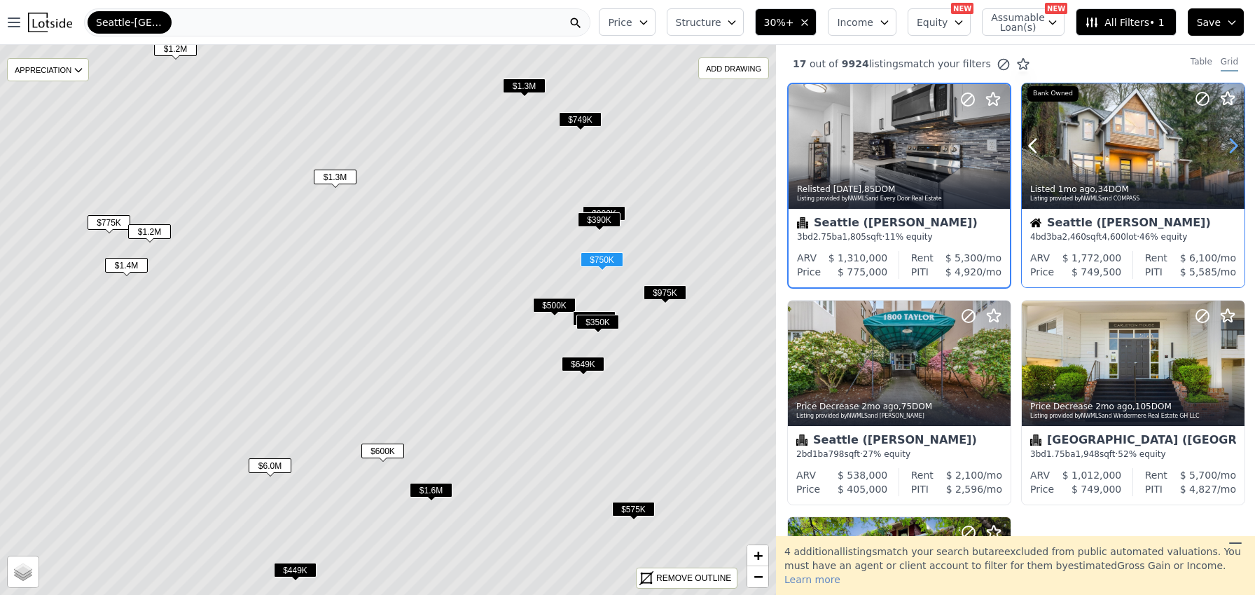
click at [1231, 151] on icon at bounding box center [1234, 146] width 22 height 22
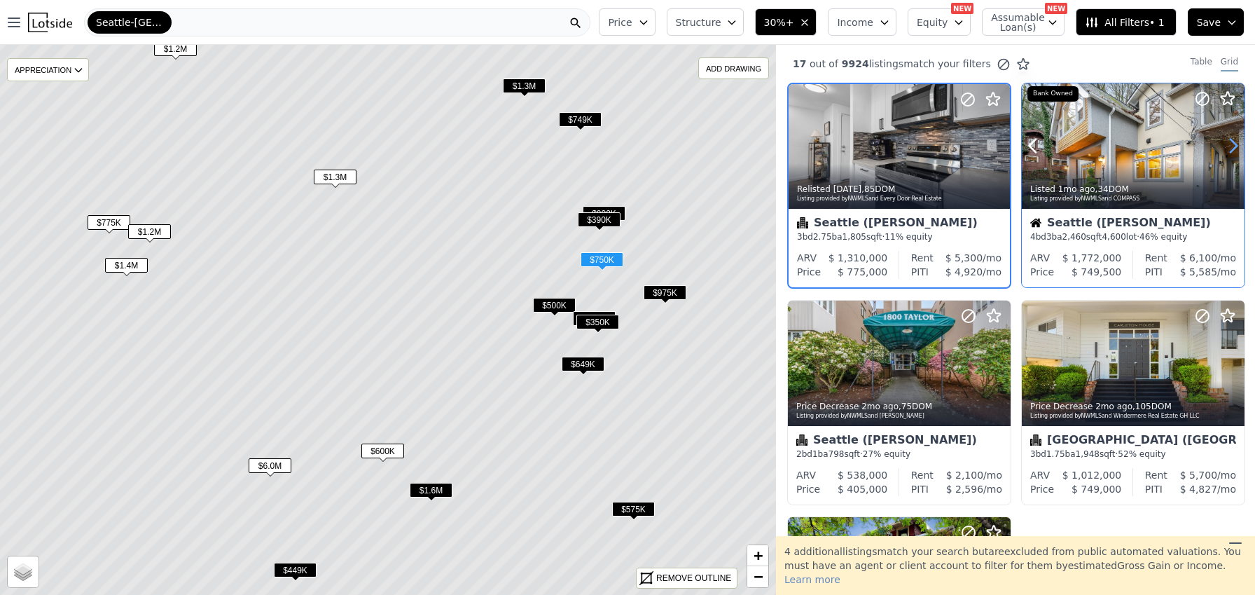
click at [1231, 151] on icon at bounding box center [1234, 146] width 22 height 22
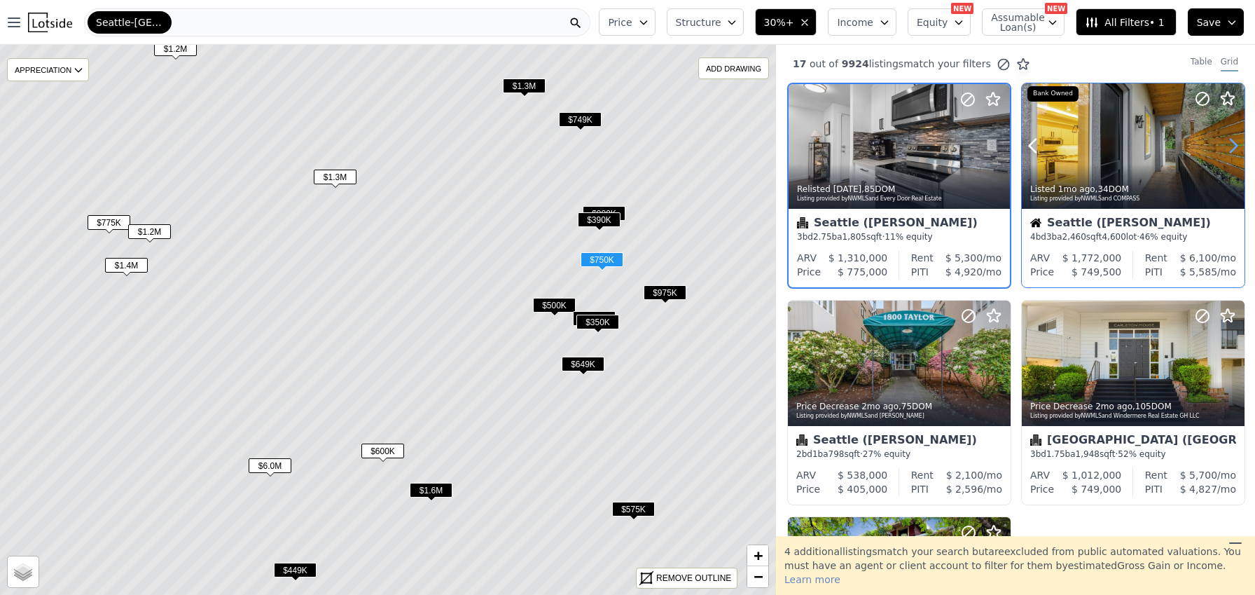
click at [1231, 151] on icon at bounding box center [1234, 146] width 22 height 22
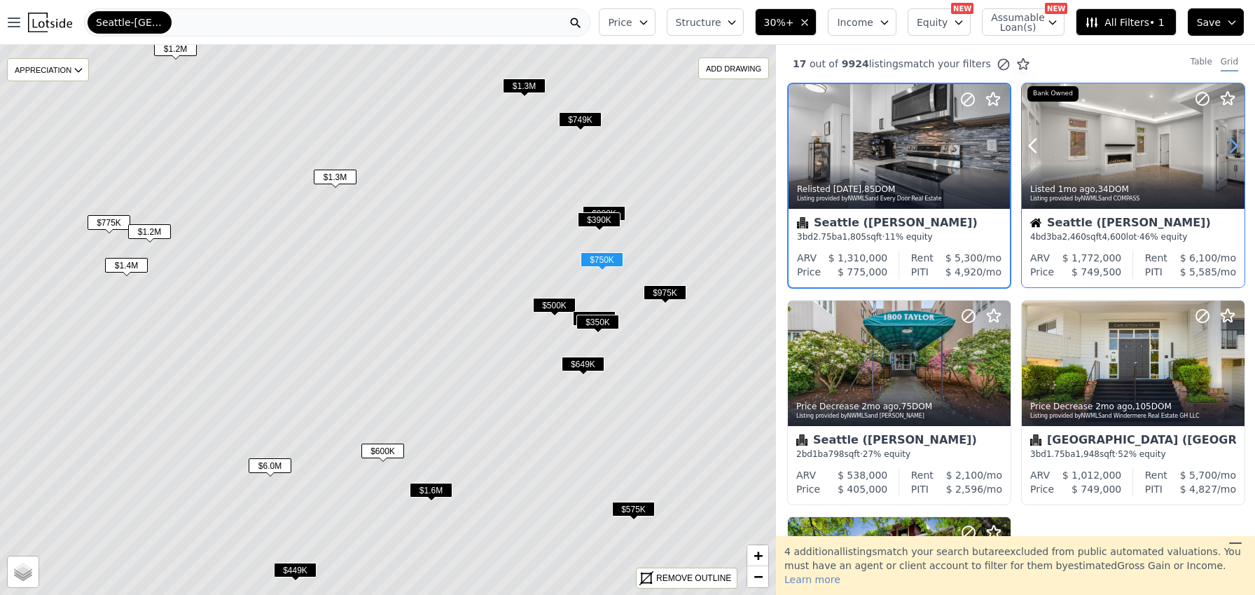
click at [1231, 151] on icon at bounding box center [1234, 146] width 22 height 22
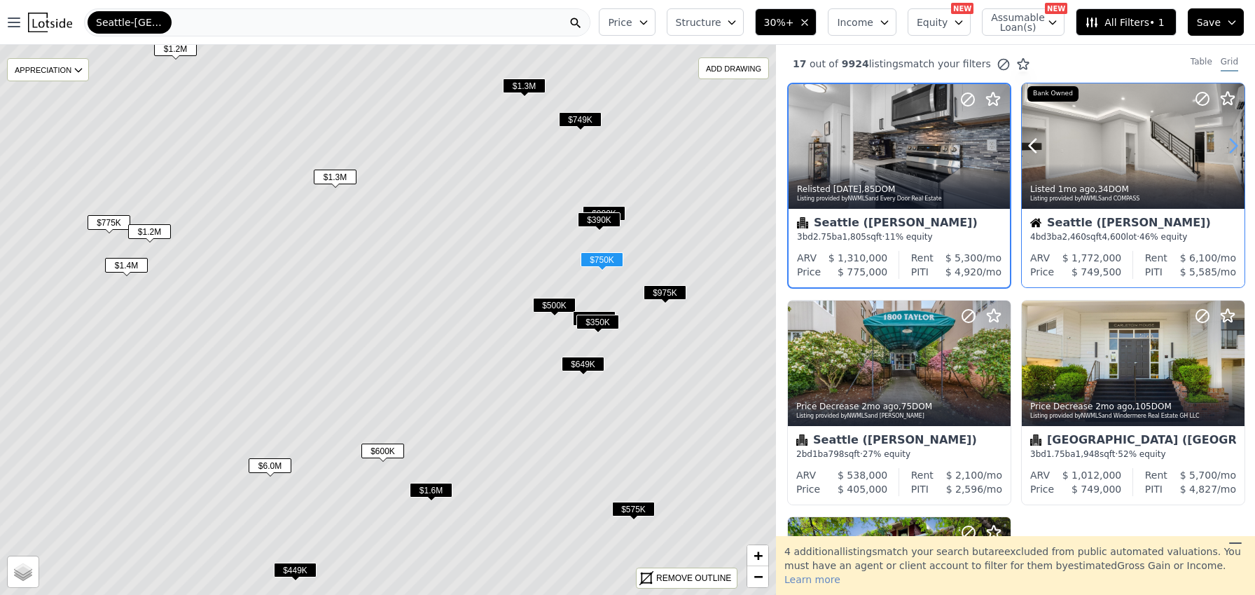
click at [1231, 151] on icon at bounding box center [1234, 146] width 22 height 22
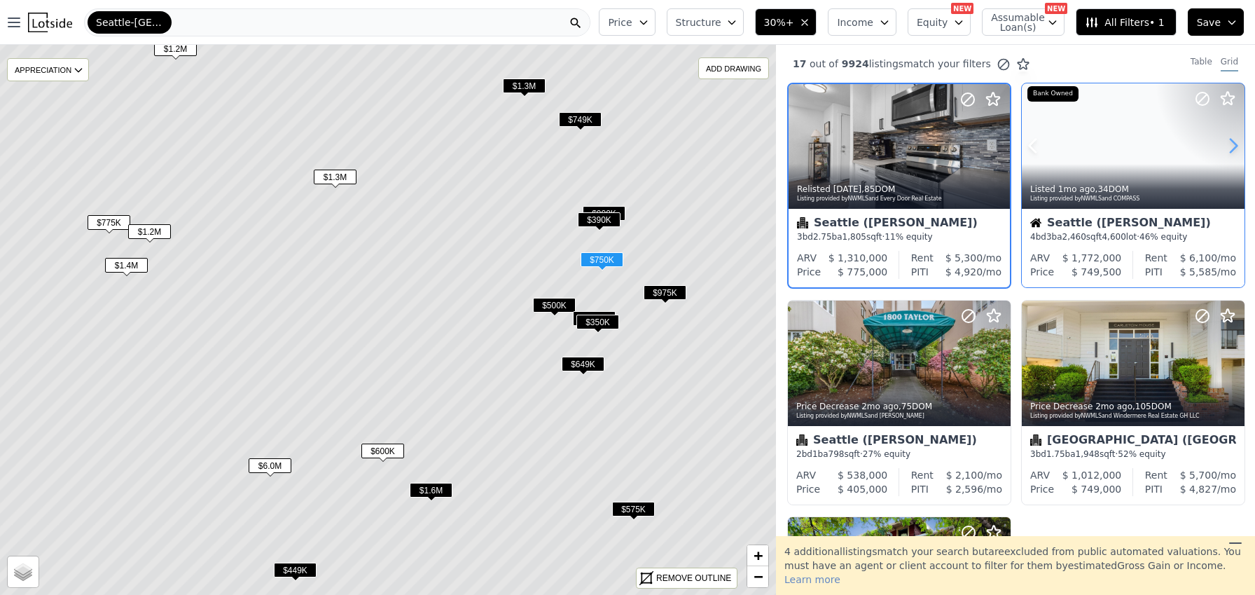
click at [1231, 151] on icon at bounding box center [1234, 146] width 22 height 22
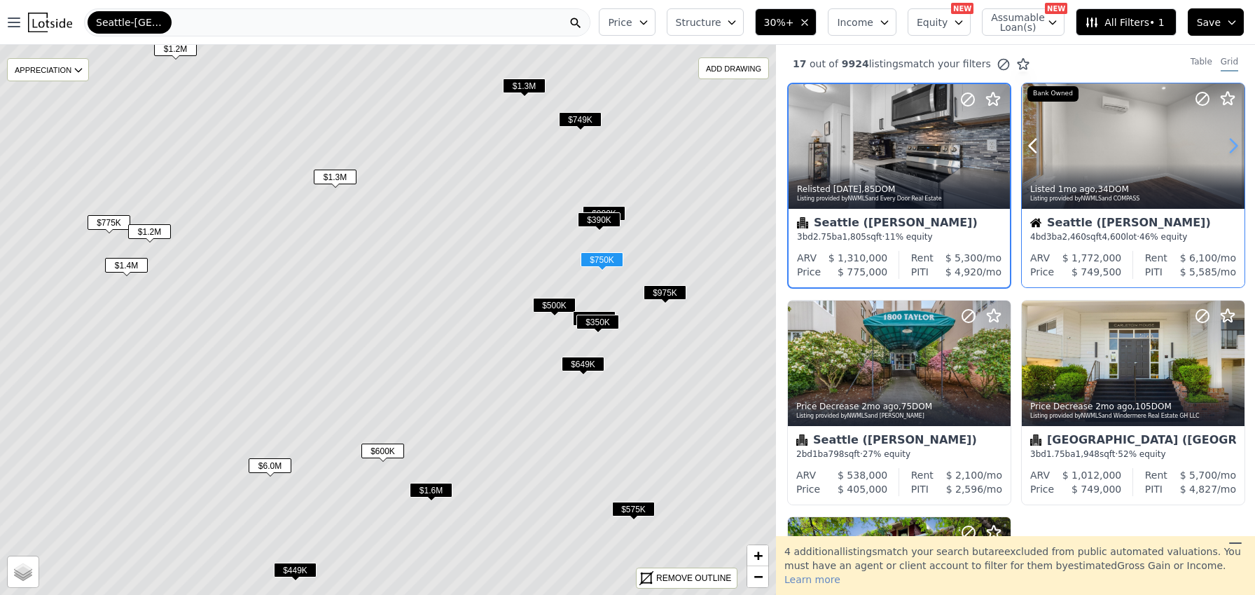
click at [1231, 151] on icon at bounding box center [1234, 146] width 22 height 22
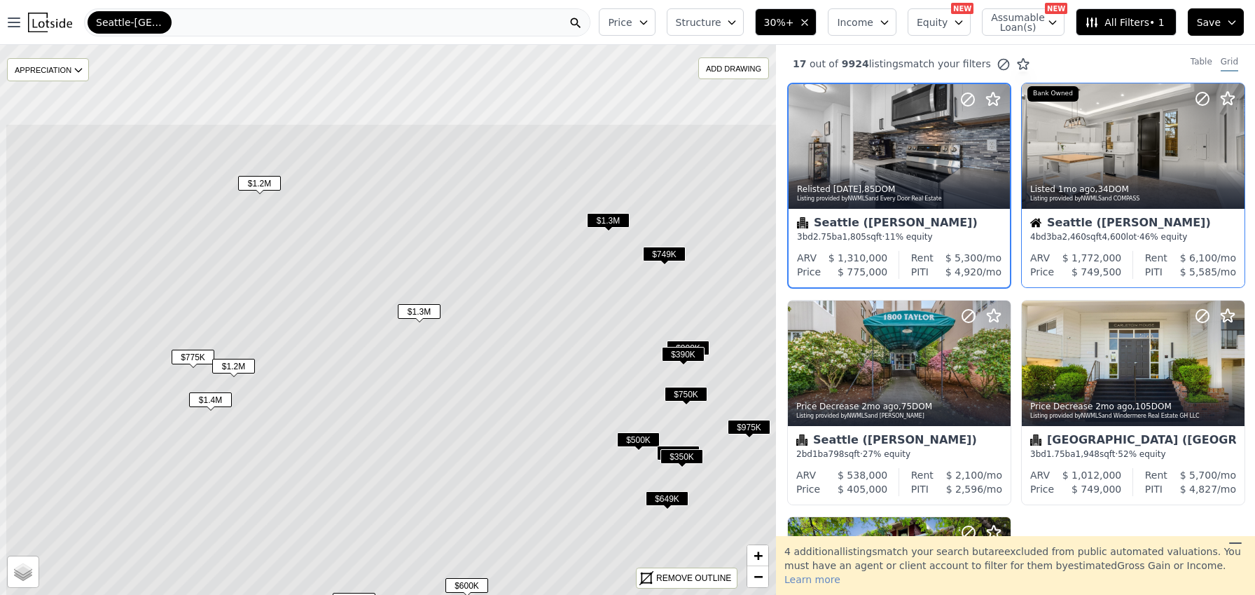
drag, startPoint x: 372, startPoint y: 203, endPoint x: 456, endPoint y: 338, distance: 158.6
click at [456, 338] on icon at bounding box center [472, 454] width 935 height 663
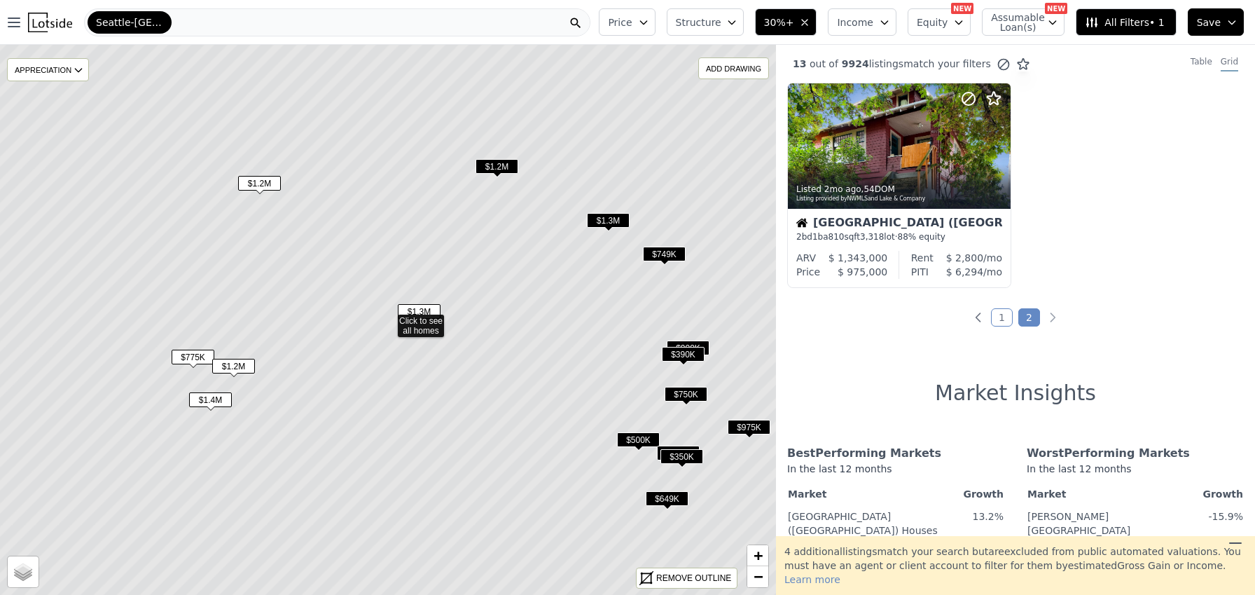
click at [425, 305] on span "$1.3M" at bounding box center [419, 311] width 43 height 15
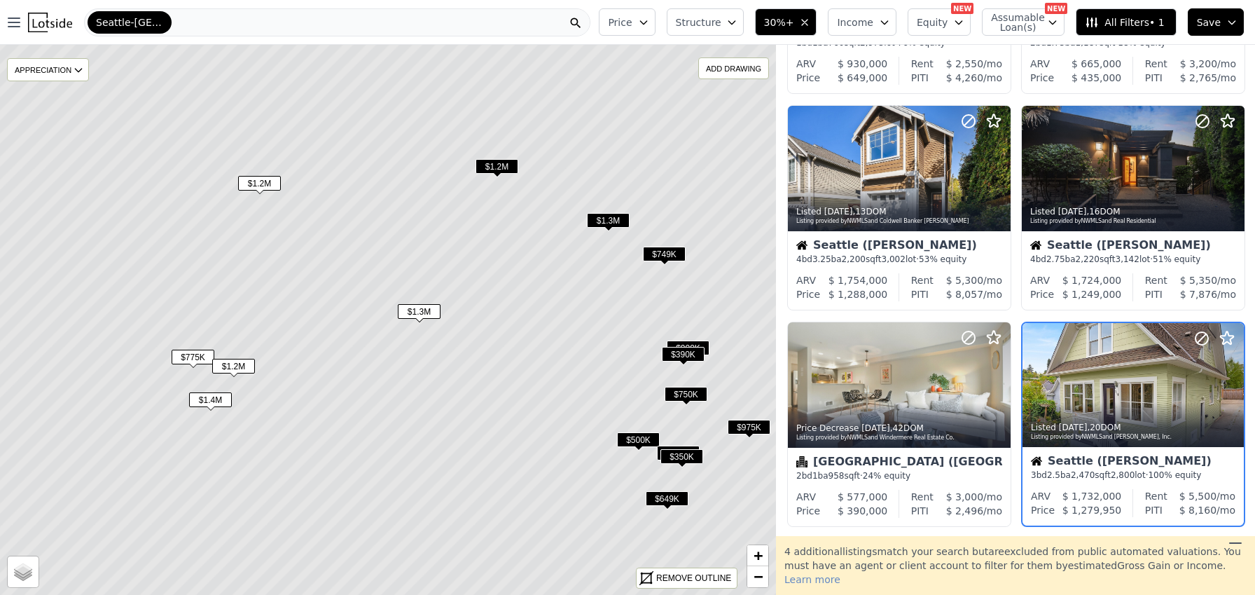
scroll to position [537, 0]
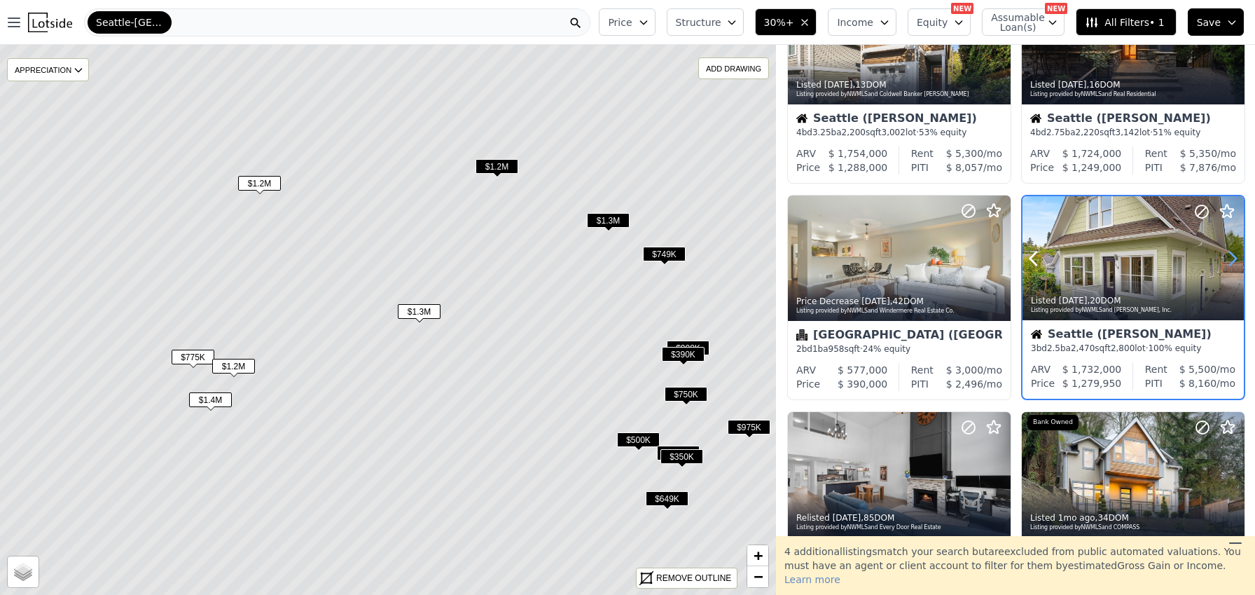
click at [1223, 256] on icon at bounding box center [1233, 258] width 22 height 22
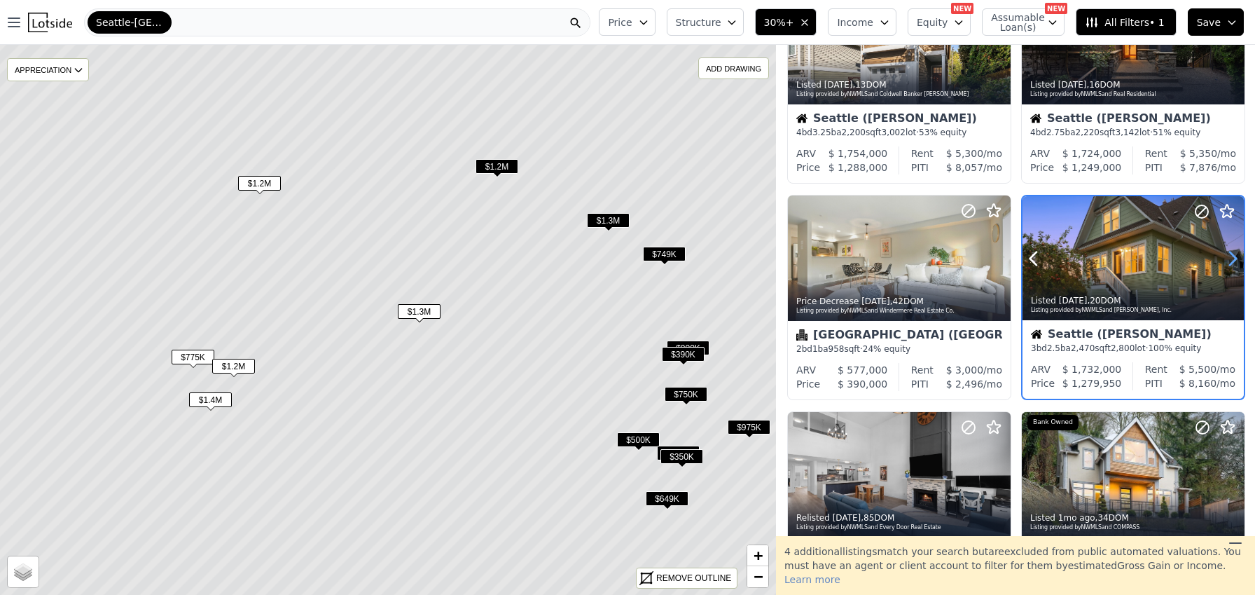
click at [1223, 256] on icon at bounding box center [1233, 258] width 22 height 22
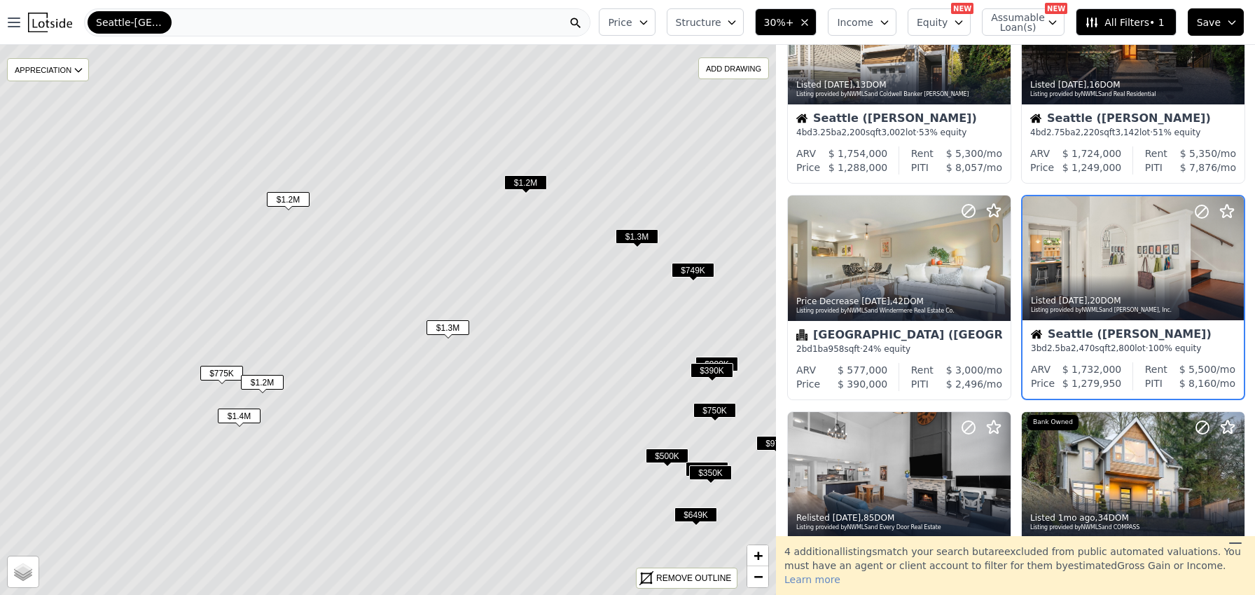
drag, startPoint x: 550, startPoint y: 272, endPoint x: 563, endPoint y: 285, distance: 18.8
click at [642, 303] on icon at bounding box center [417, 336] width 935 height 663
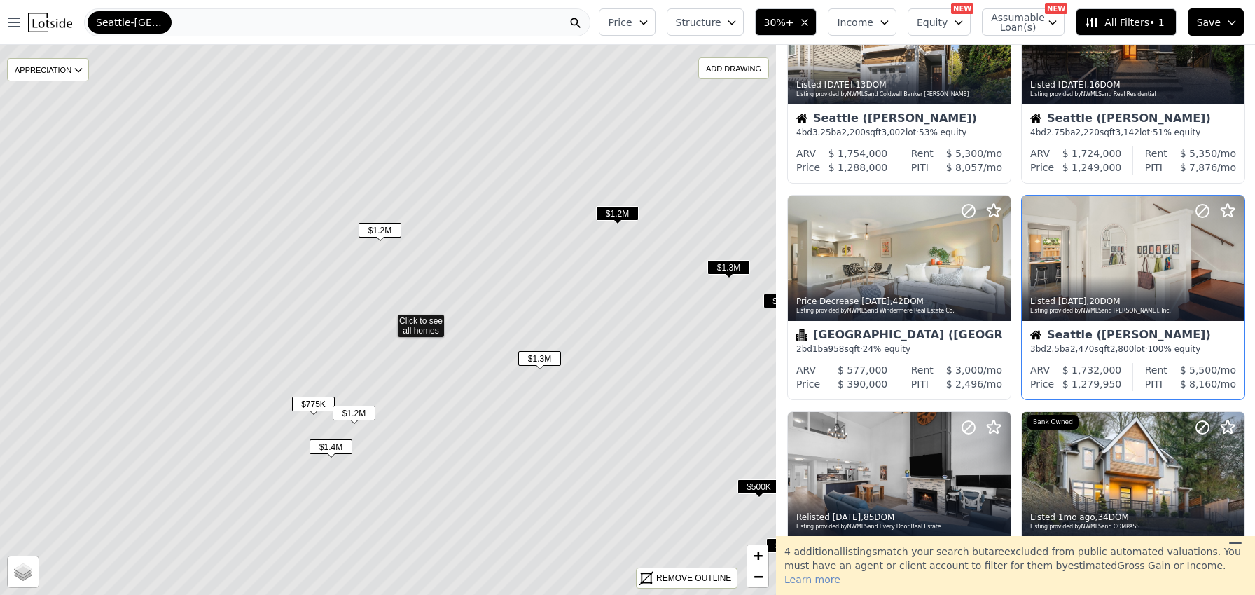
scroll to position [321, 0]
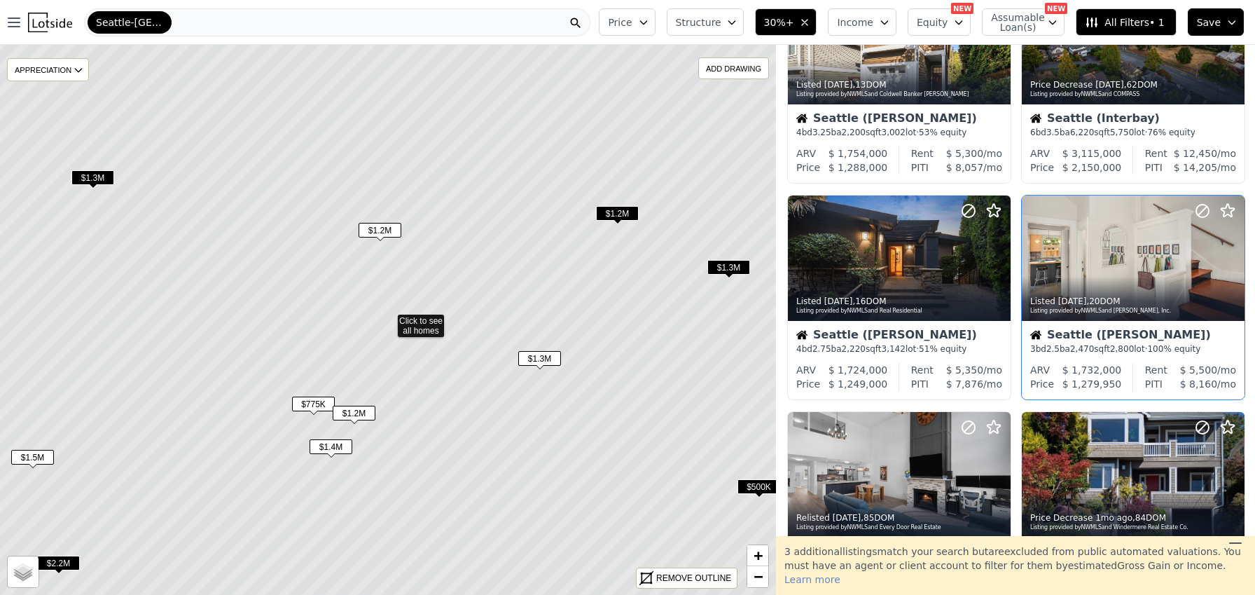
click at [369, 228] on span "$1.2M" at bounding box center [380, 230] width 43 height 15
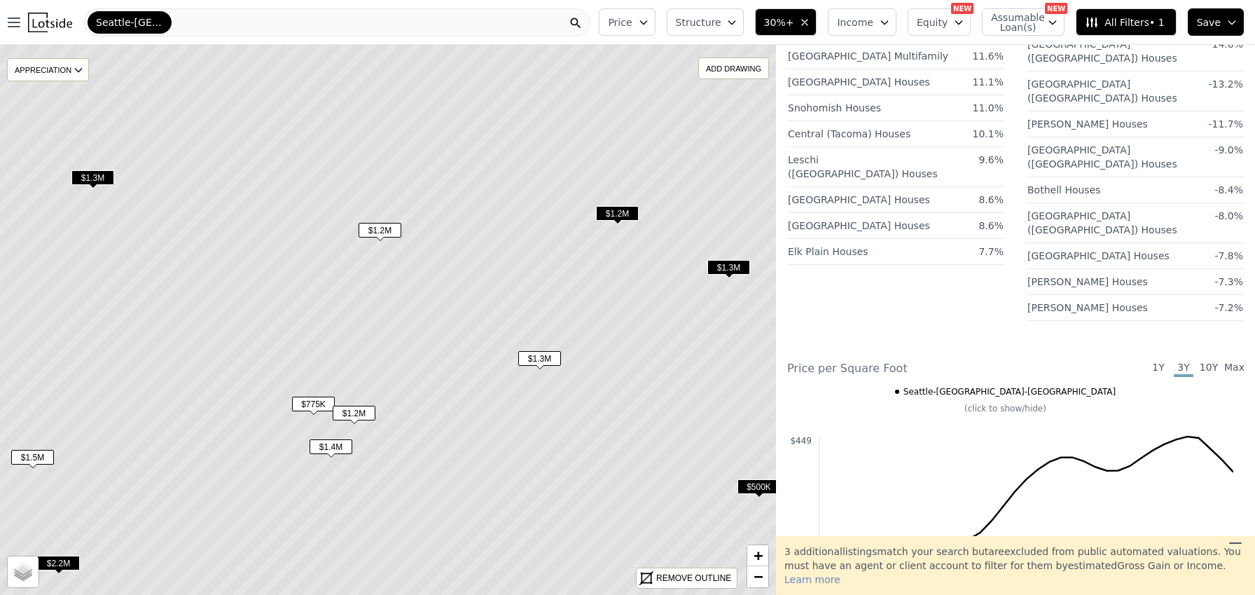
click at [389, 228] on span "$1.2M" at bounding box center [380, 230] width 43 height 15
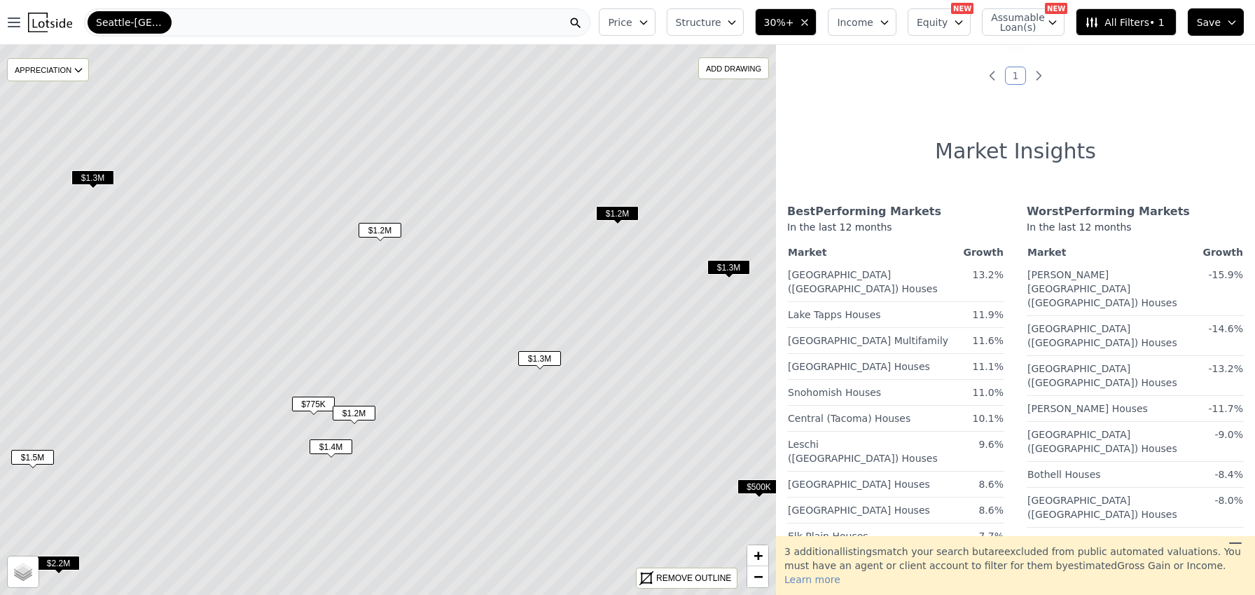
scroll to position [0, 0]
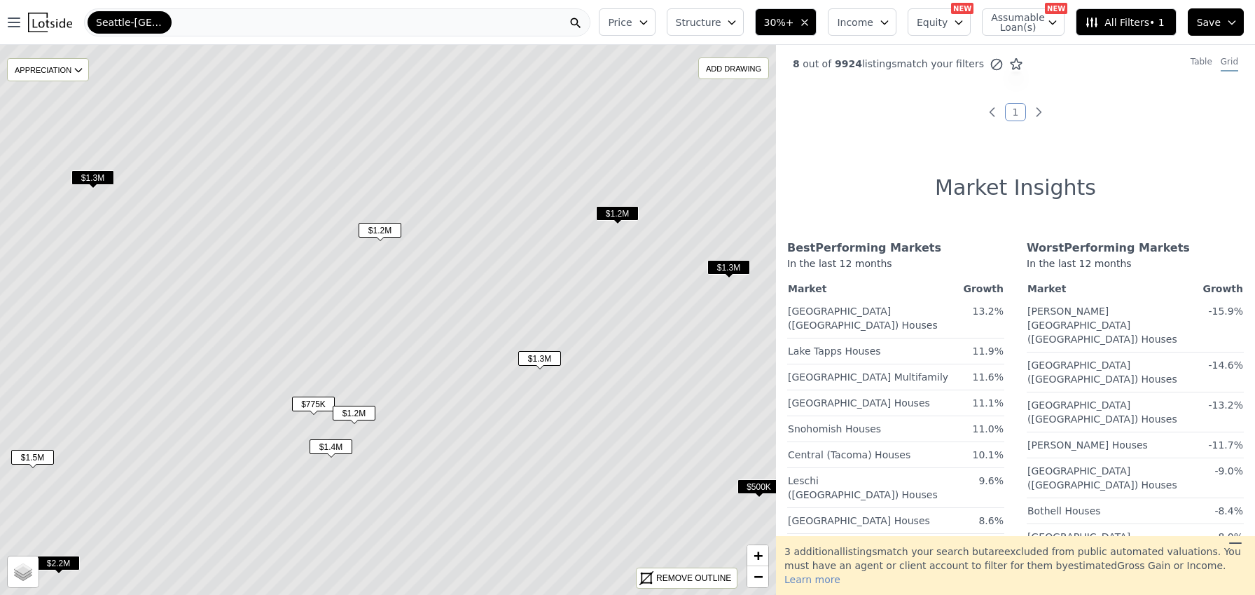
click at [375, 230] on span "$1.2M" at bounding box center [380, 230] width 43 height 15
click at [83, 179] on span "$1.3M" at bounding box center [92, 177] width 43 height 15
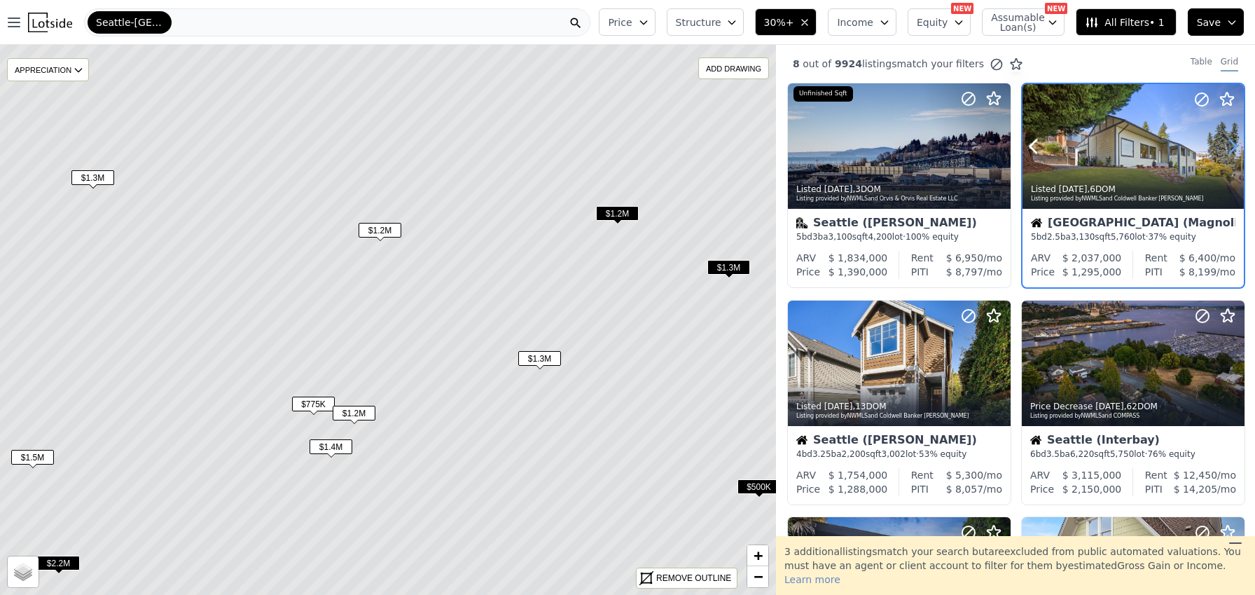
click at [1225, 144] on icon at bounding box center [1233, 146] width 22 height 22
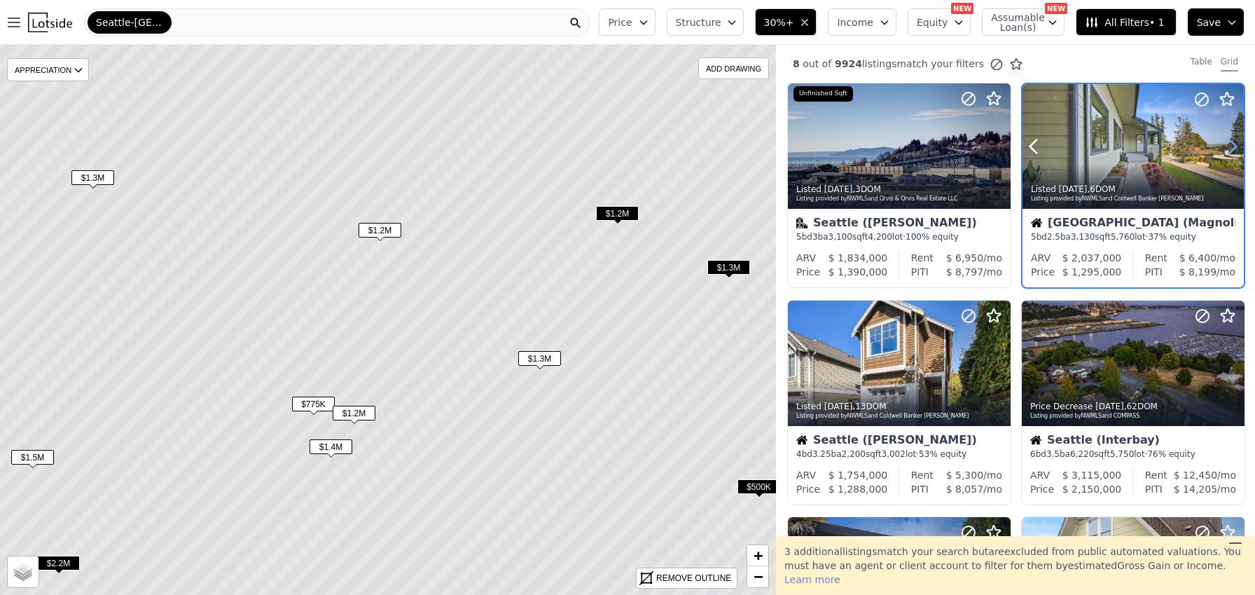
click at [1225, 144] on icon at bounding box center [1233, 146] width 22 height 22
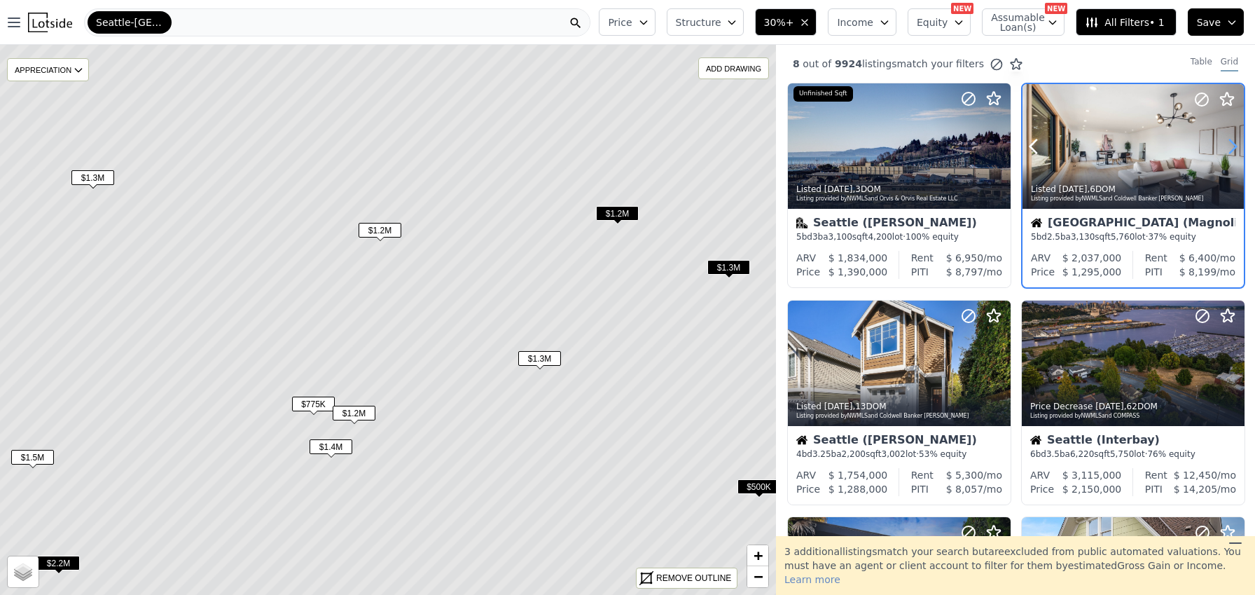
click at [1225, 144] on icon at bounding box center [1233, 146] width 22 height 22
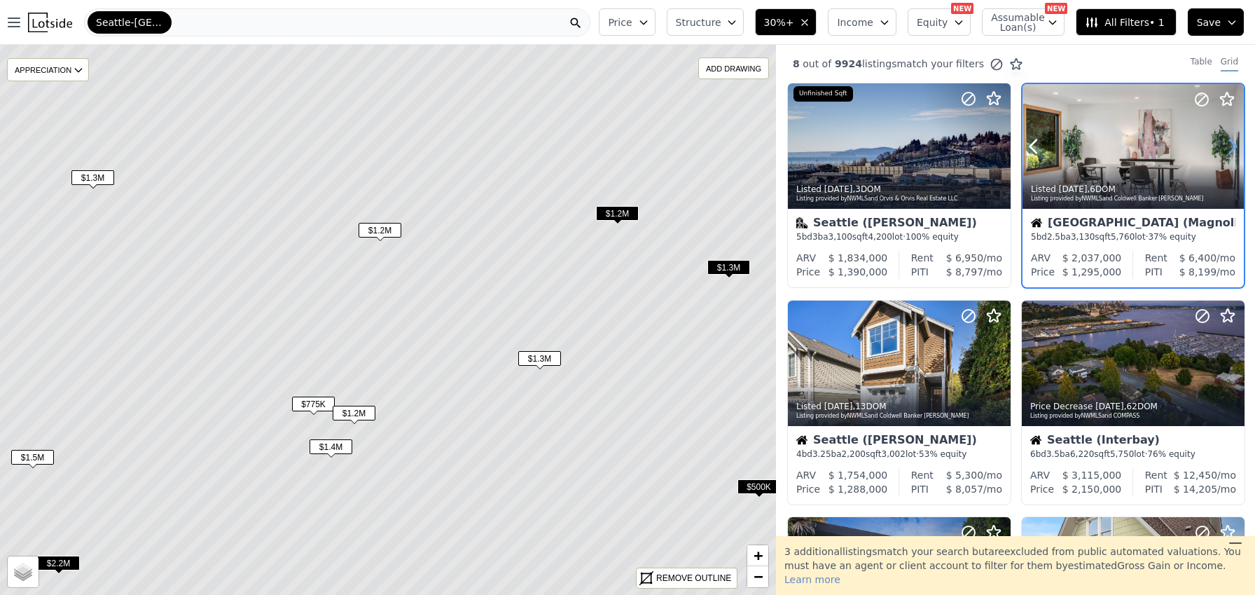
click at [1225, 144] on icon at bounding box center [1233, 146] width 22 height 22
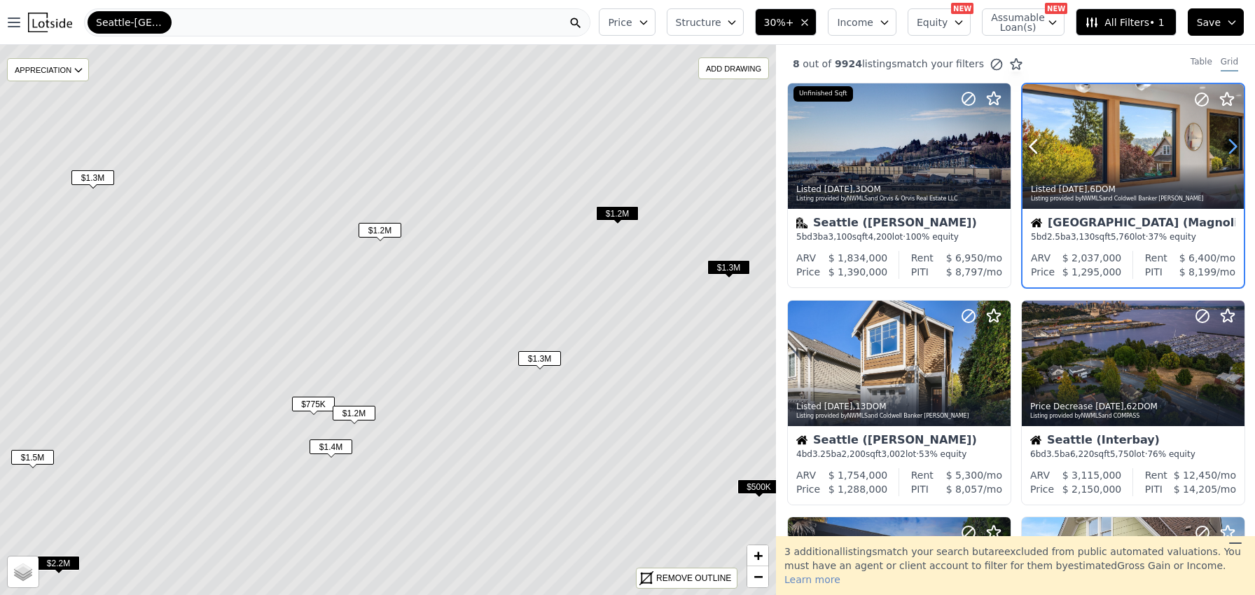
click at [1225, 144] on icon at bounding box center [1233, 146] width 22 height 22
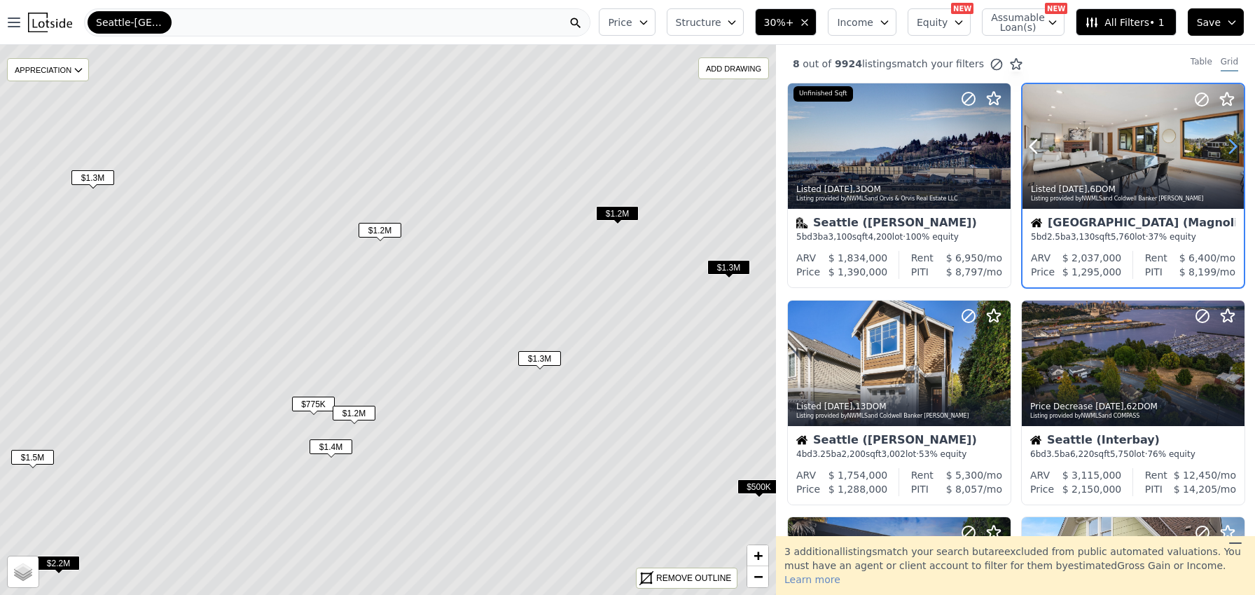
click at [1225, 144] on icon at bounding box center [1233, 146] width 22 height 22
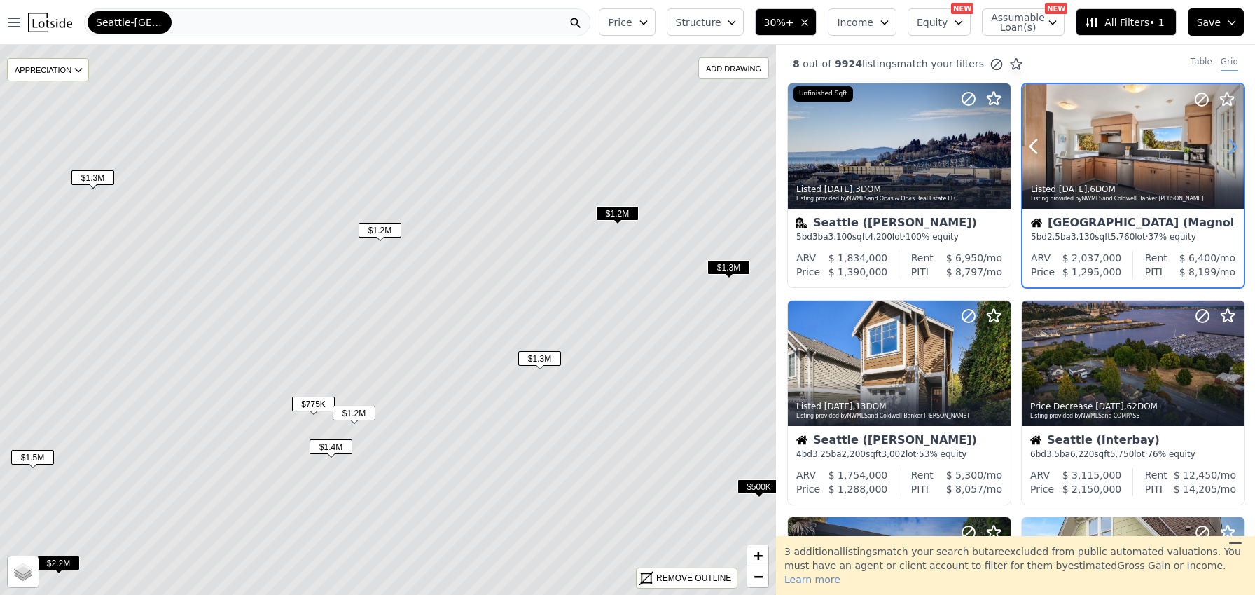
click at [1225, 144] on icon at bounding box center [1233, 146] width 22 height 22
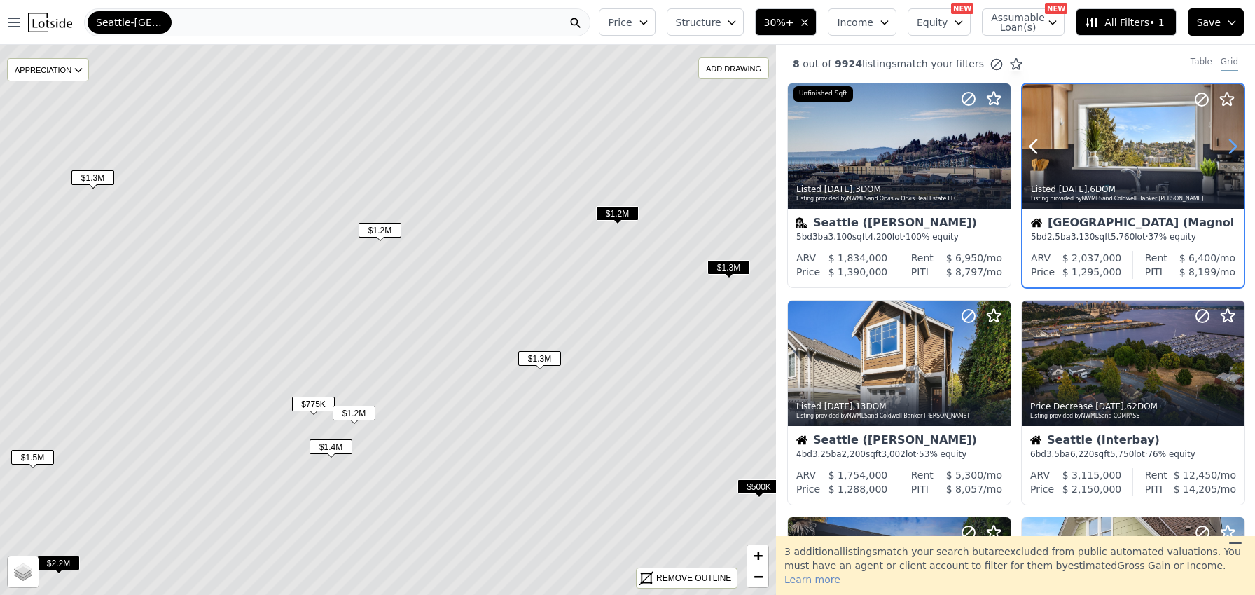
click at [1225, 144] on icon at bounding box center [1233, 146] width 22 height 22
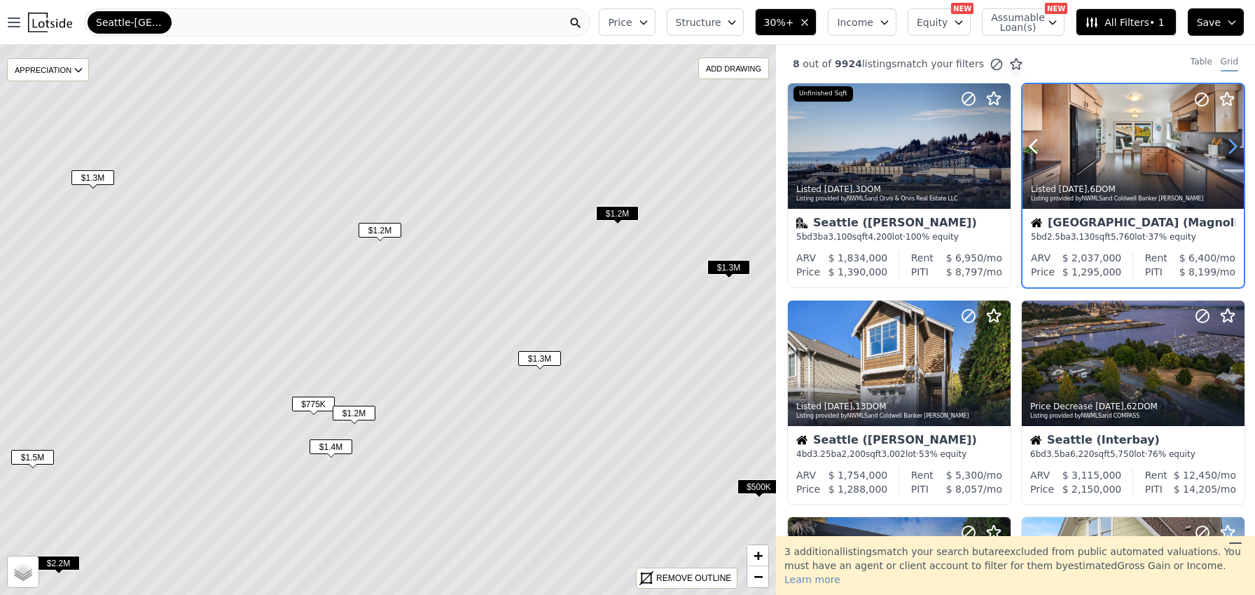
click at [1225, 144] on icon at bounding box center [1233, 146] width 22 height 22
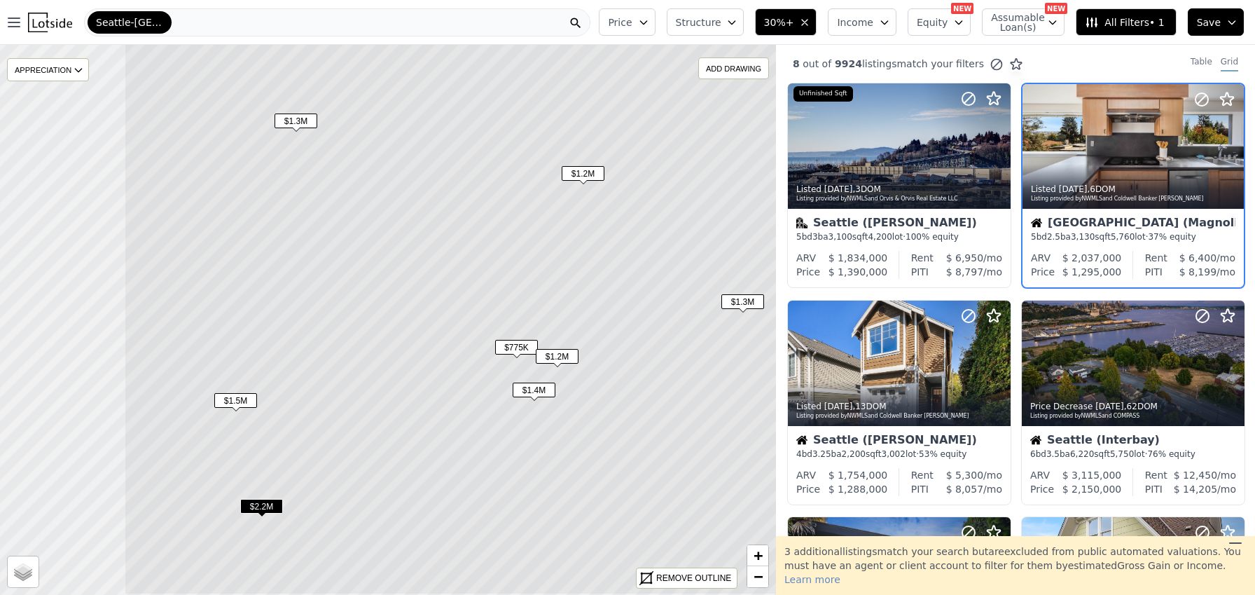
drag, startPoint x: 344, startPoint y: 304, endPoint x: 546, endPoint y: 247, distance: 210.3
click at [546, 247] on icon at bounding box center [591, 263] width 935 height 663
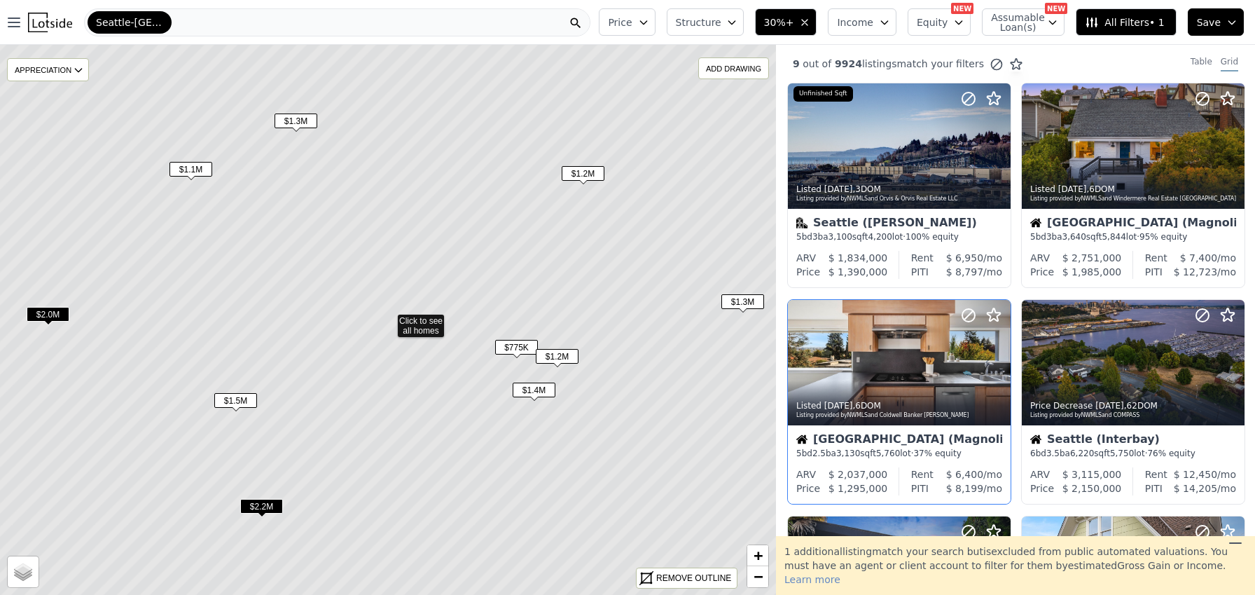
click at [221, 400] on span "$1.5M" at bounding box center [235, 400] width 43 height 15
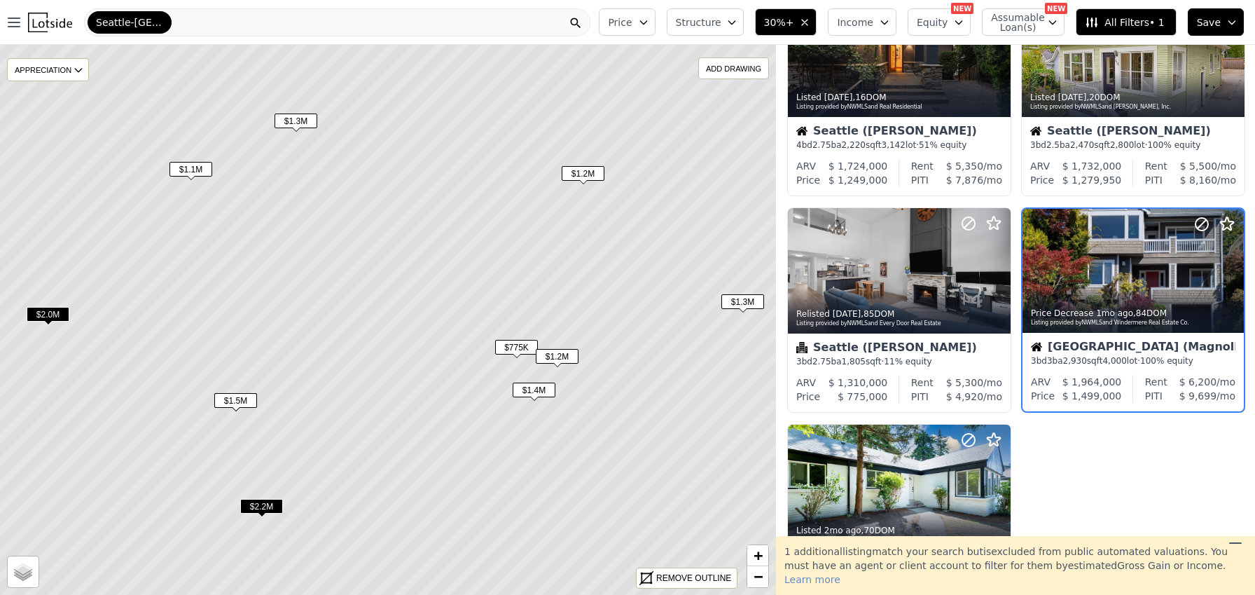
scroll to position [537, 0]
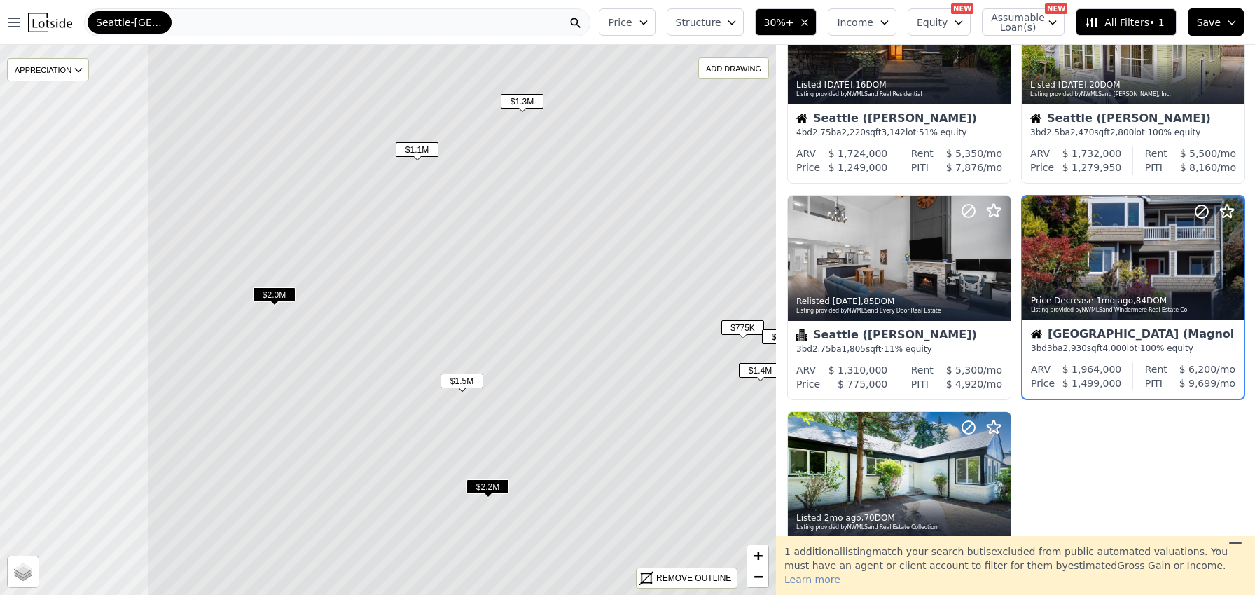
drag, startPoint x: 281, startPoint y: 350, endPoint x: 507, endPoint y: 331, distance: 227.1
click at [507, 331] on icon at bounding box center [614, 300] width 935 height 663
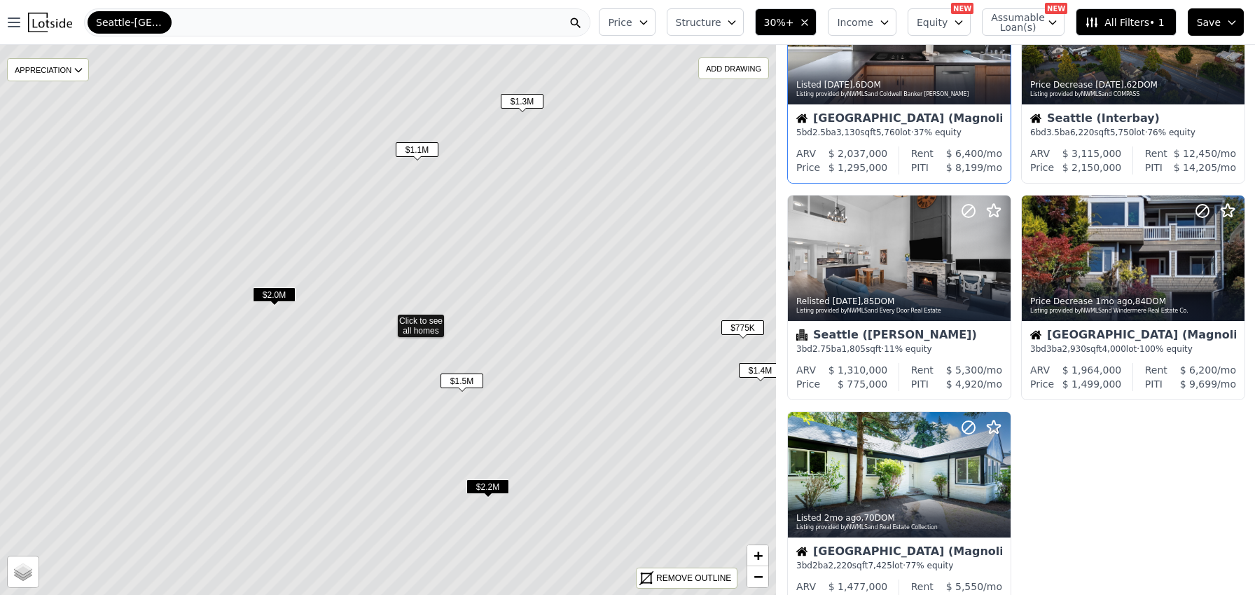
click at [275, 294] on span "$2.0M" at bounding box center [274, 294] width 43 height 15
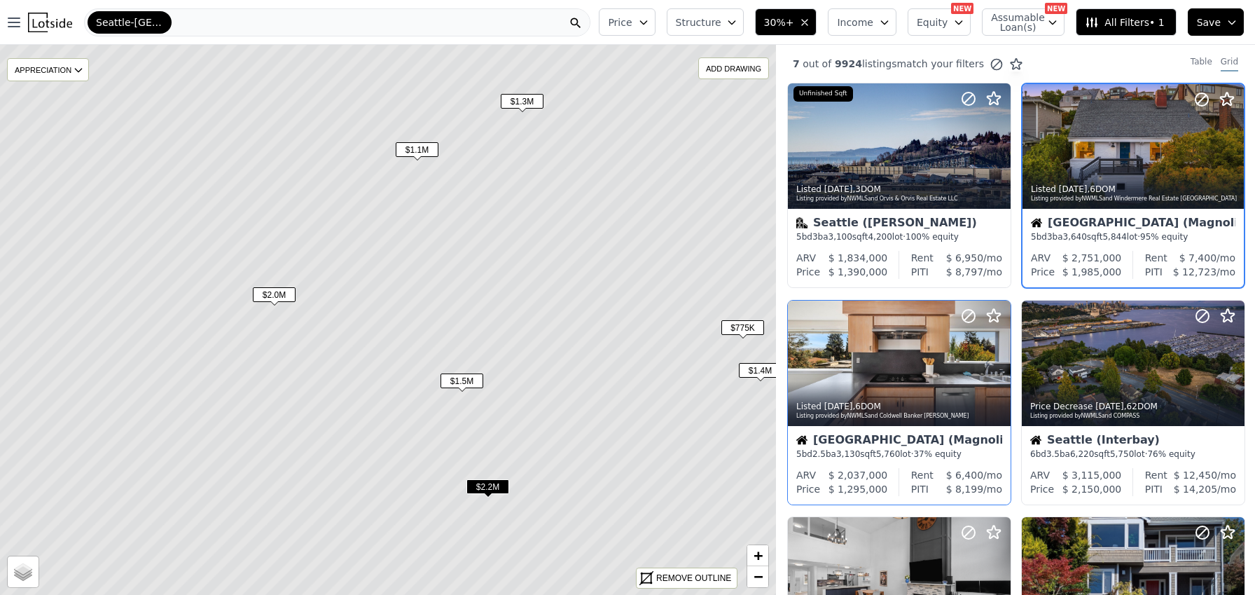
click at [479, 485] on span "$2.2M" at bounding box center [488, 486] width 43 height 15
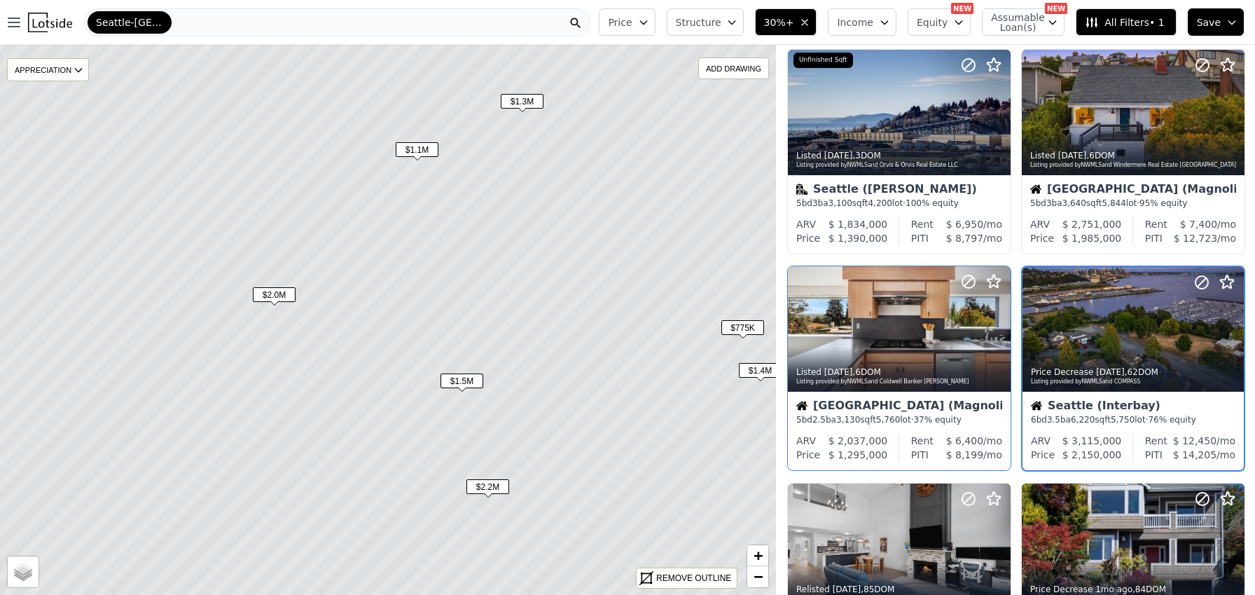
scroll to position [60, 0]
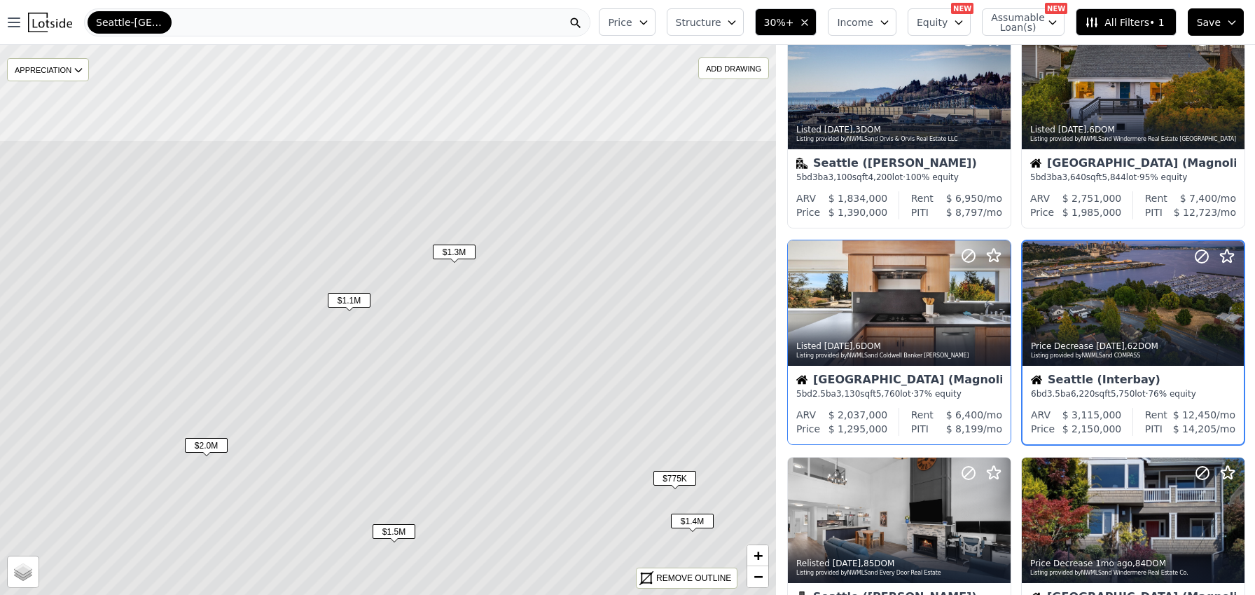
drag, startPoint x: 571, startPoint y: 336, endPoint x: 521, endPoint y: 404, distance: 84.1
click at [513, 458] on icon at bounding box center [320, 470] width 935 height 663
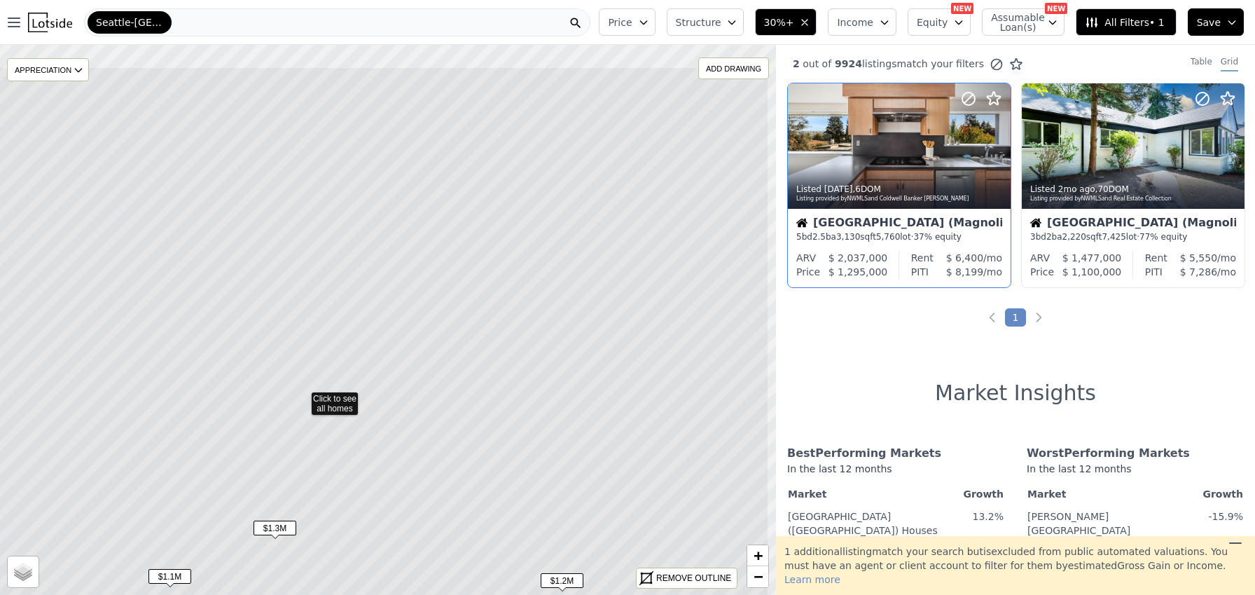
drag, startPoint x: 667, startPoint y: 299, endPoint x: 476, endPoint y: 380, distance: 207.8
click at [458, 420] on icon at bounding box center [302, 398] width 935 height 663
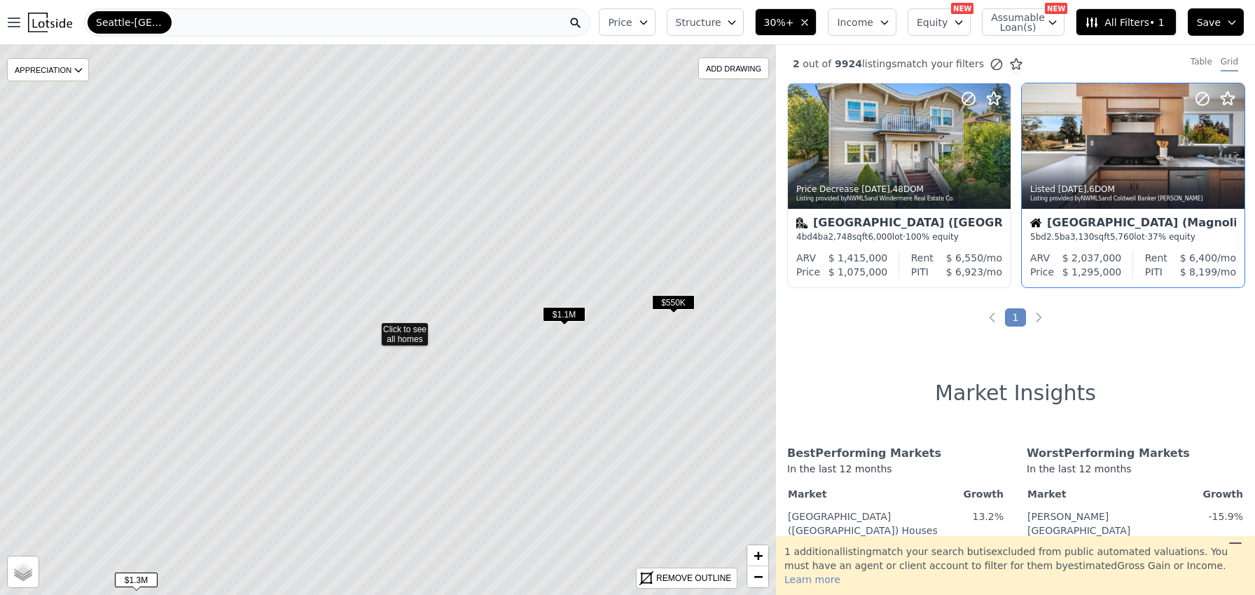
drag, startPoint x: 645, startPoint y: 365, endPoint x: 493, endPoint y: 375, distance: 151.6
click at [482, 387] on icon at bounding box center [372, 328] width 935 height 663
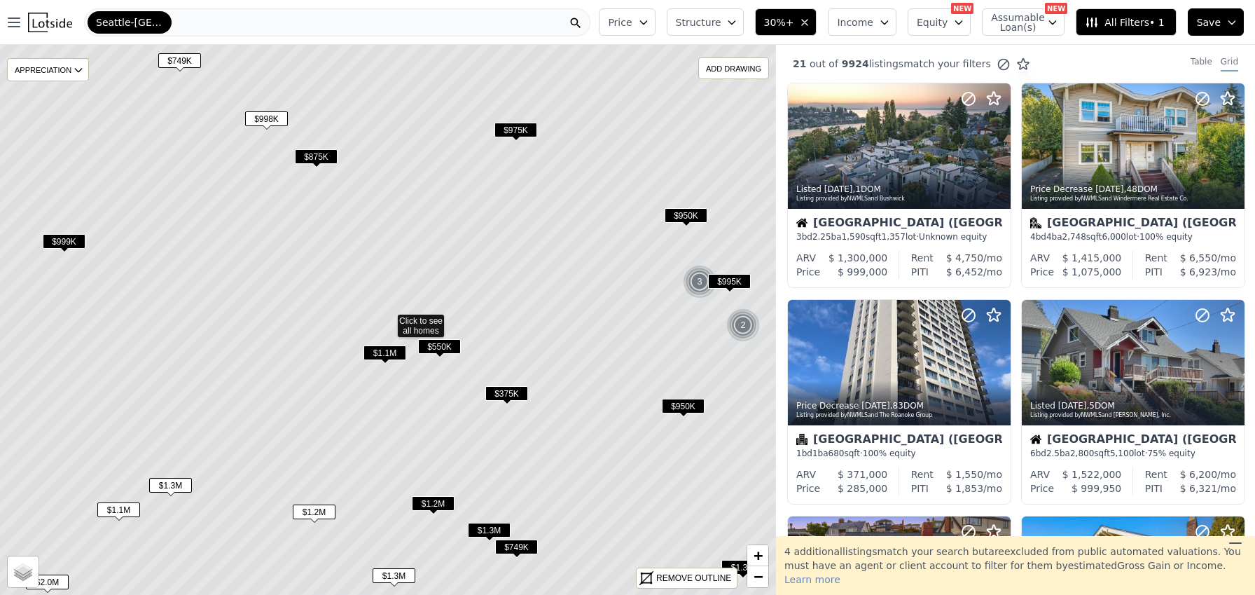
click at [429, 303] on icon at bounding box center [388, 320] width 935 height 663
click at [434, 347] on span "$550K" at bounding box center [439, 346] width 43 height 15
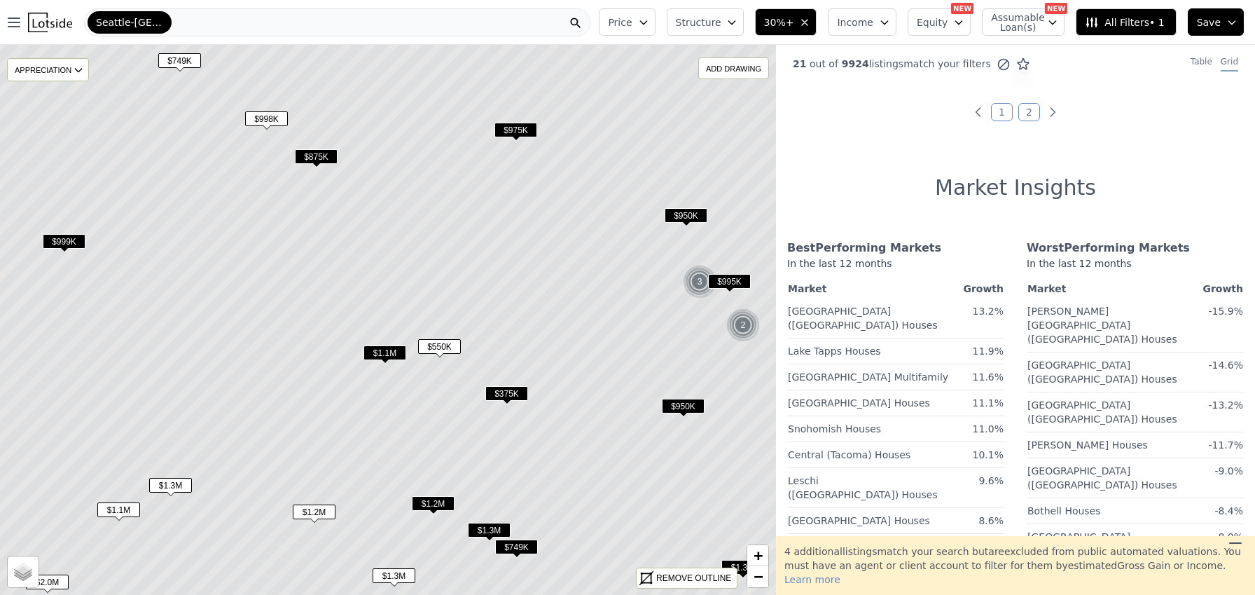
click at [441, 340] on span "$550K" at bounding box center [439, 346] width 43 height 15
click at [321, 151] on span "$875K" at bounding box center [316, 156] width 43 height 15
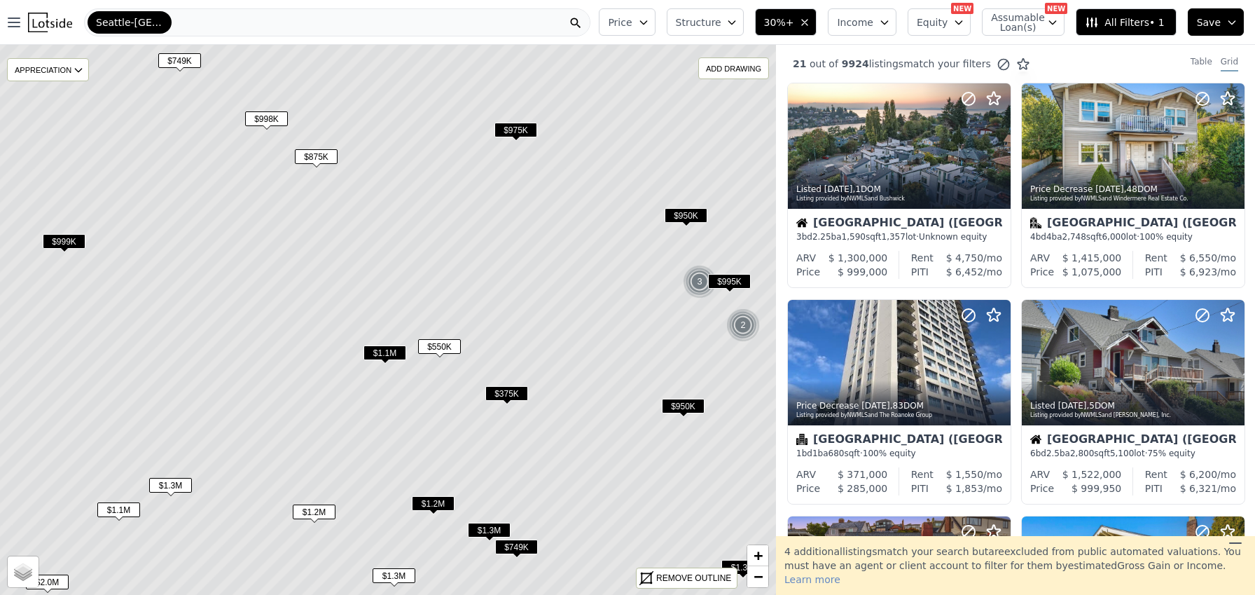
click at [319, 156] on span "$875K" at bounding box center [316, 156] width 43 height 15
click at [268, 118] on span "$998K" at bounding box center [266, 118] width 43 height 15
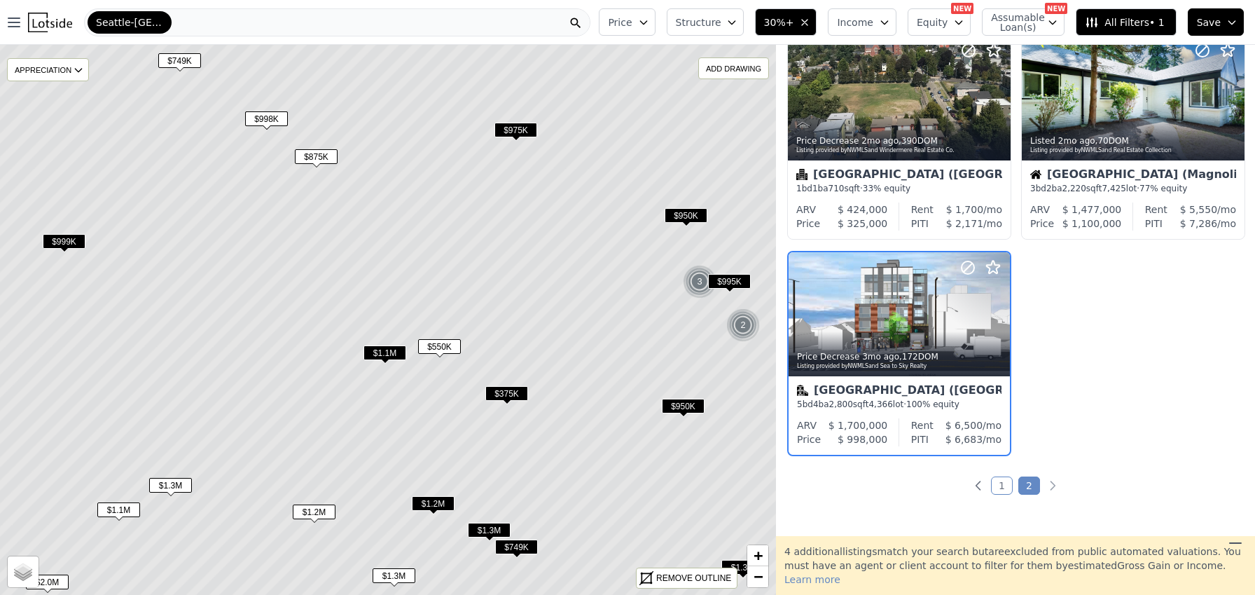
scroll to position [754, 0]
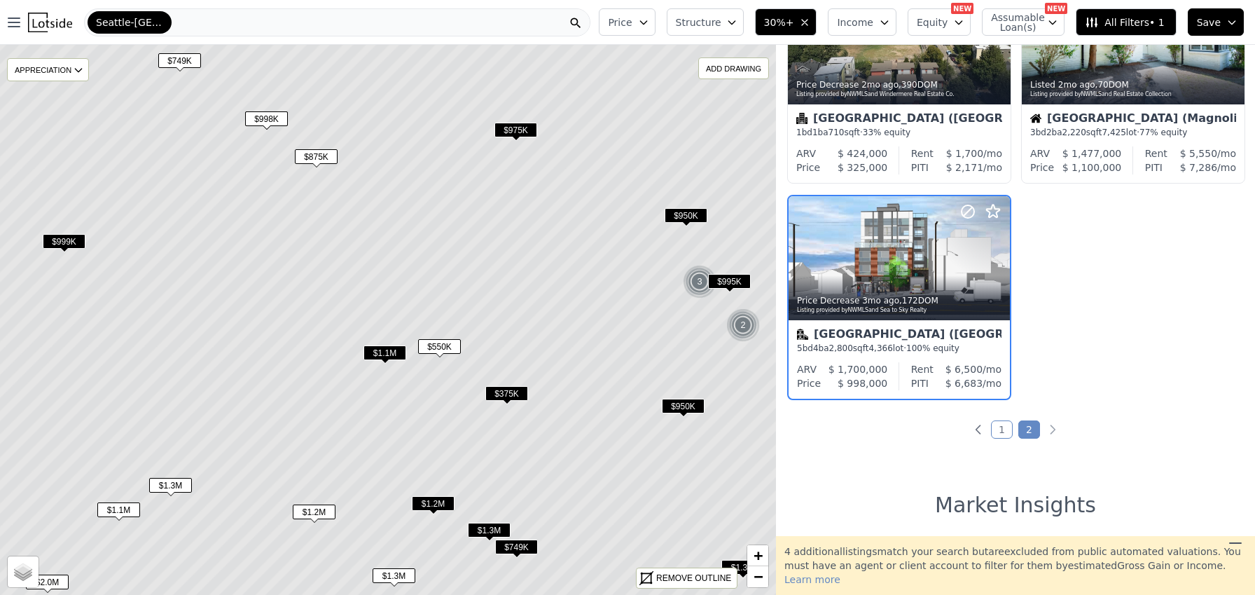
click at [185, 62] on span "$749K" at bounding box center [179, 60] width 43 height 15
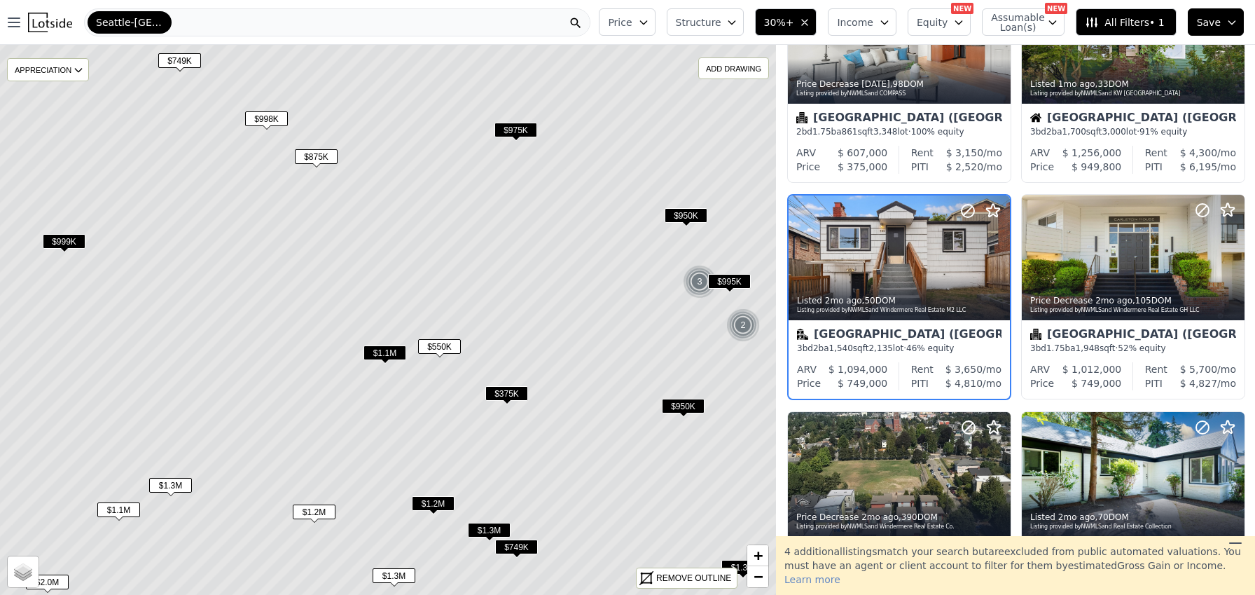
scroll to position [321, 0]
click at [995, 258] on icon at bounding box center [999, 258] width 22 height 22
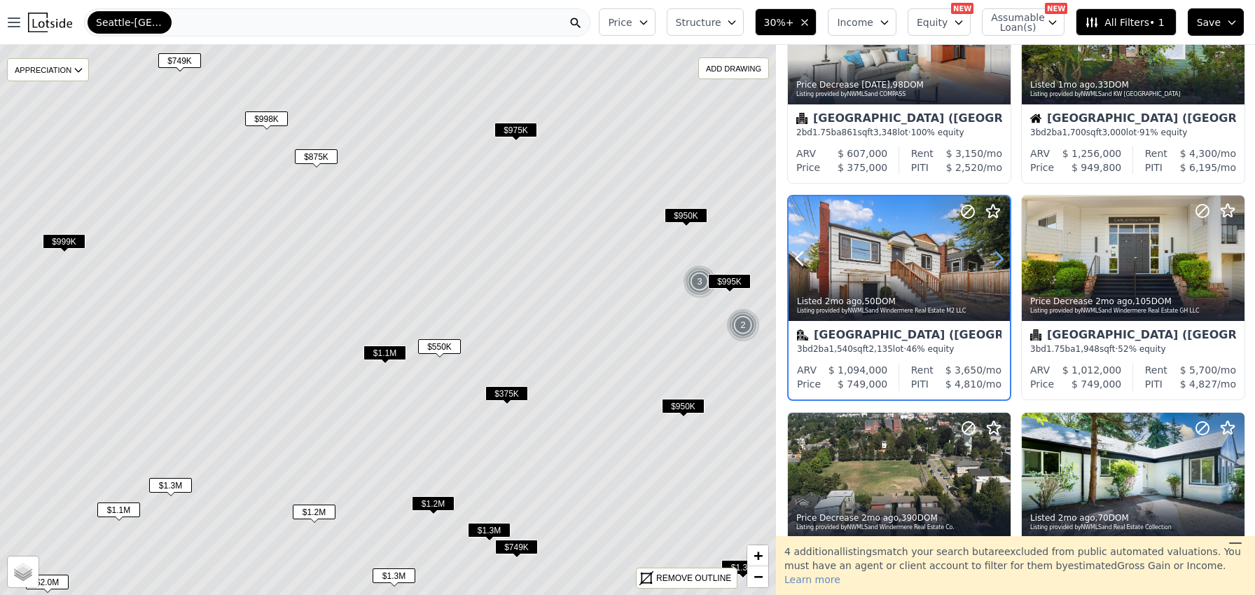
click at [994, 258] on icon at bounding box center [999, 258] width 22 height 22
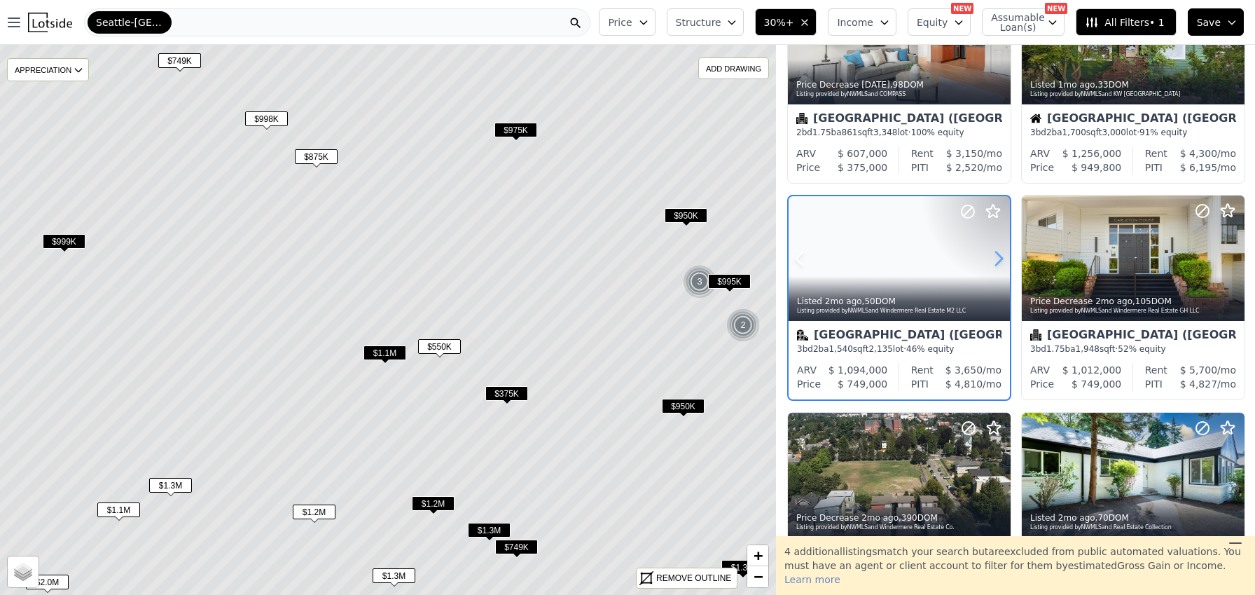
click at [994, 258] on icon at bounding box center [999, 258] width 22 height 22
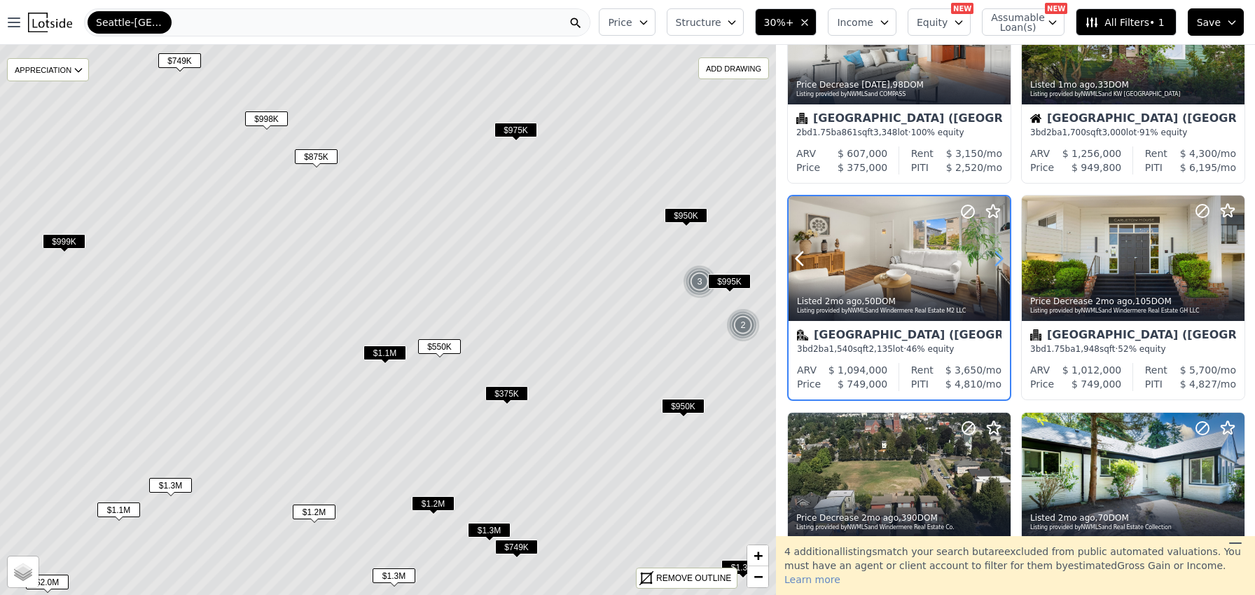
click at [994, 258] on icon at bounding box center [999, 258] width 22 height 22
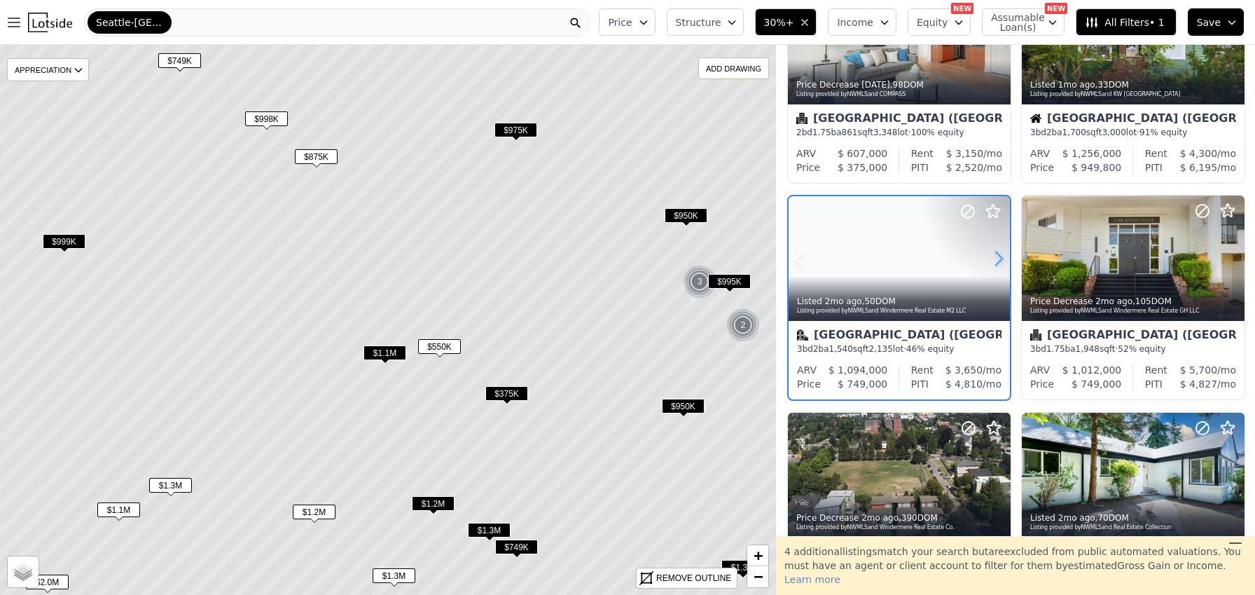
click at [994, 258] on icon at bounding box center [999, 258] width 22 height 22
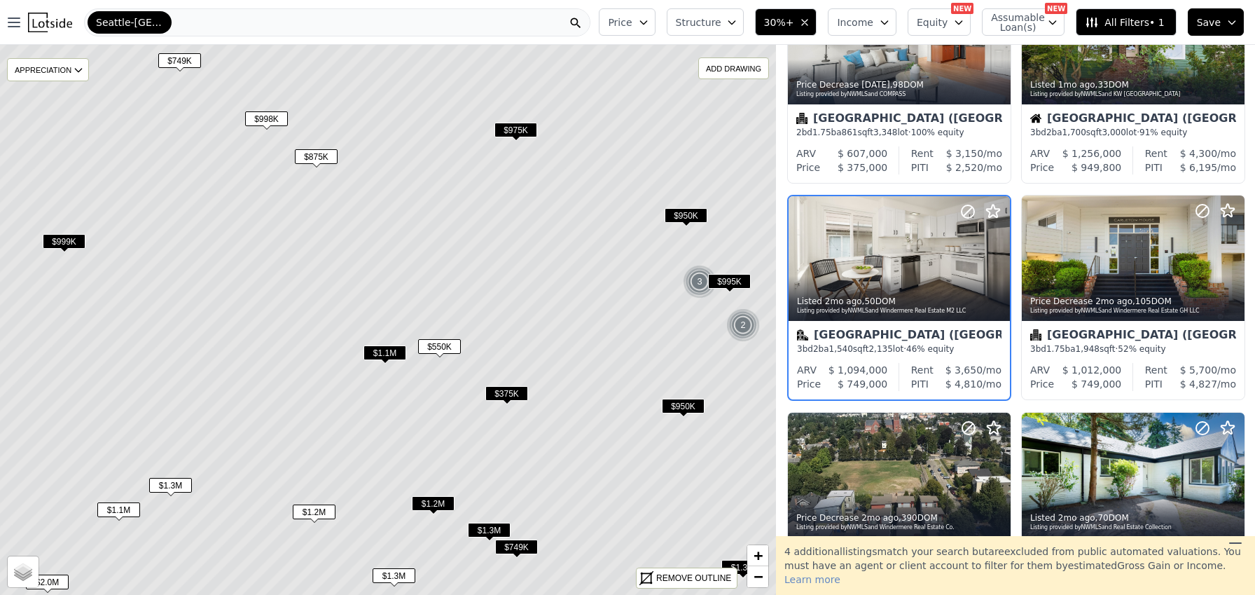
click at [68, 242] on span "$999K" at bounding box center [64, 241] width 43 height 15
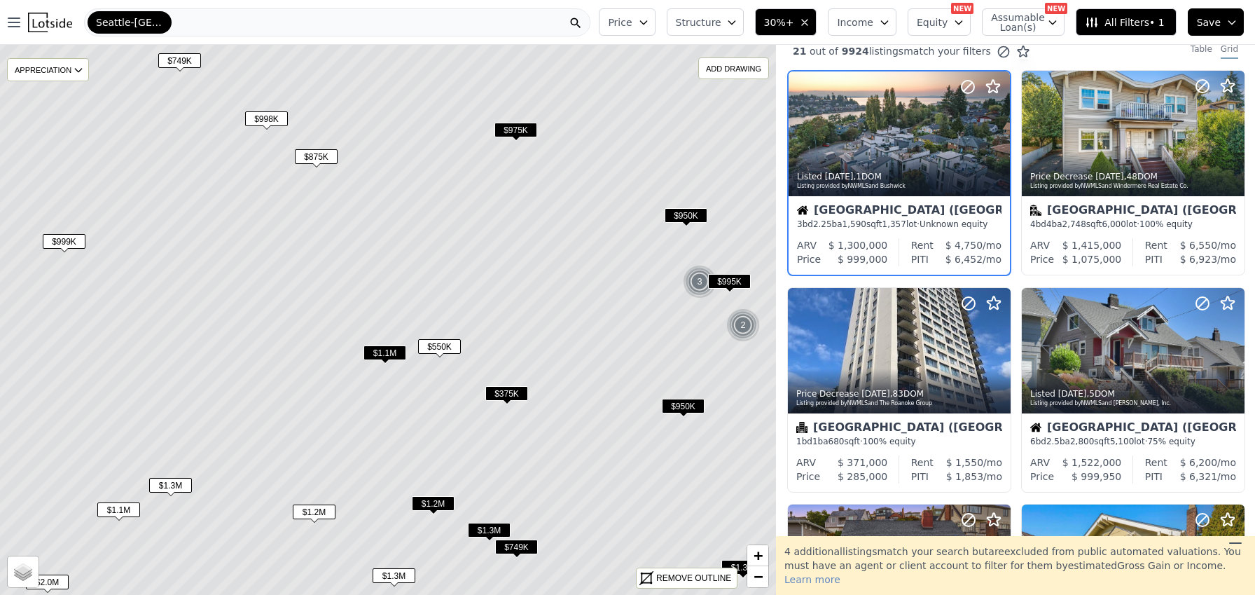
scroll to position [0, 0]
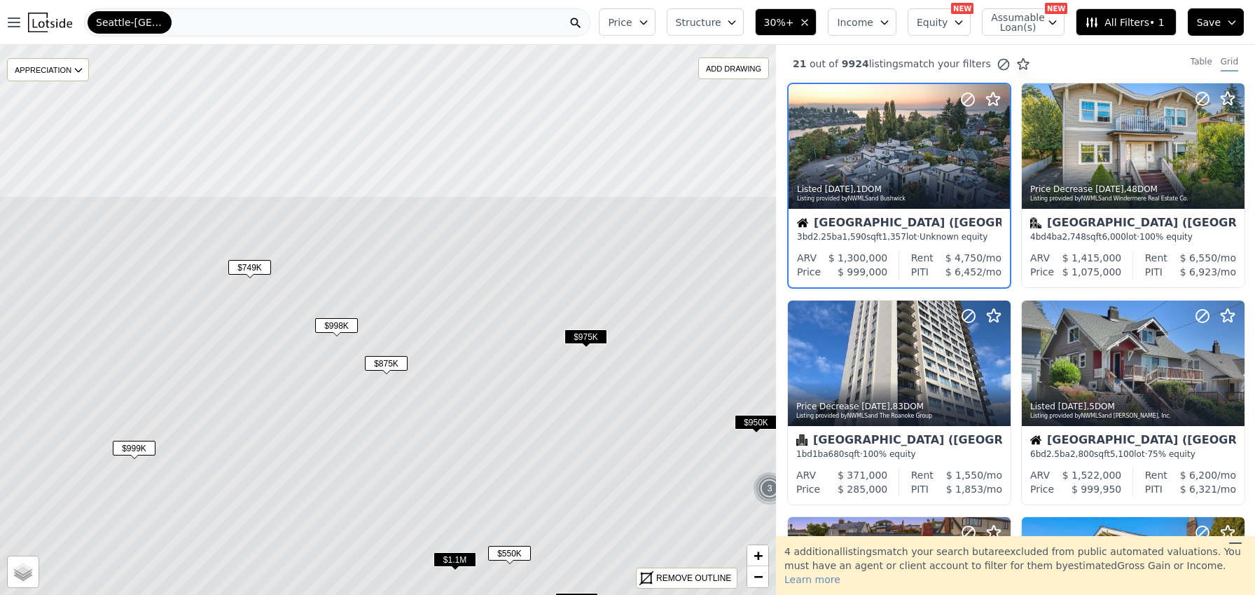
drag, startPoint x: 326, startPoint y: 250, endPoint x: 397, endPoint y: 457, distance: 218.2
click at [397, 457] on icon at bounding box center [458, 526] width 935 height 663
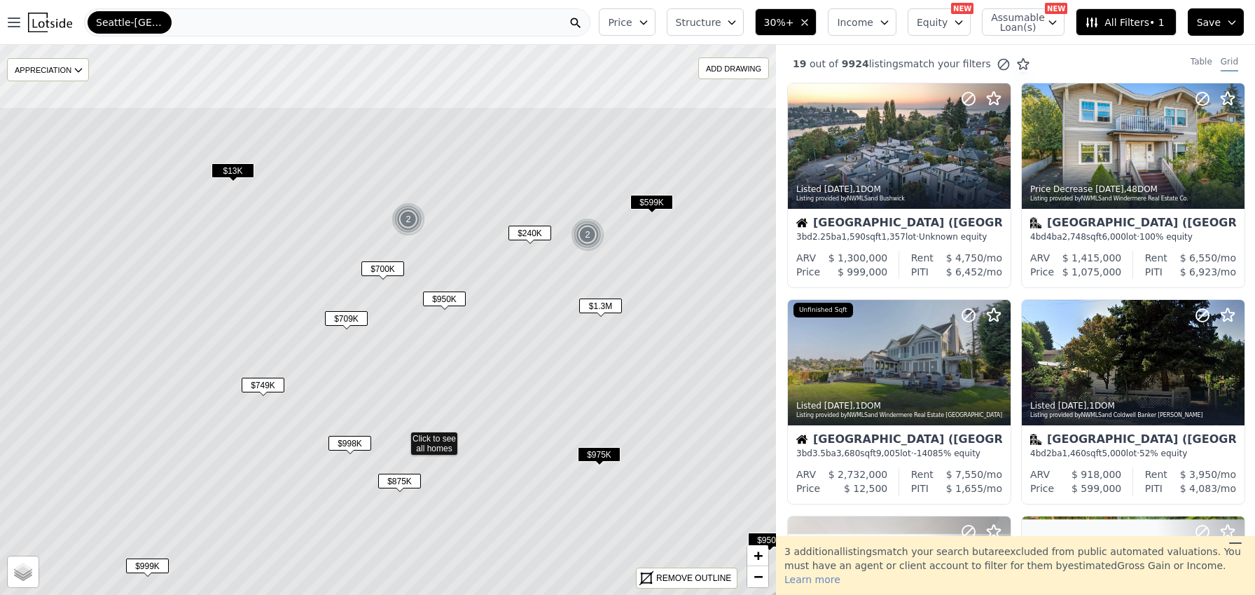
drag, startPoint x: 485, startPoint y: 290, endPoint x: 491, endPoint y: 354, distance: 64.1
click at [491, 354] on icon at bounding box center [401, 437] width 935 height 663
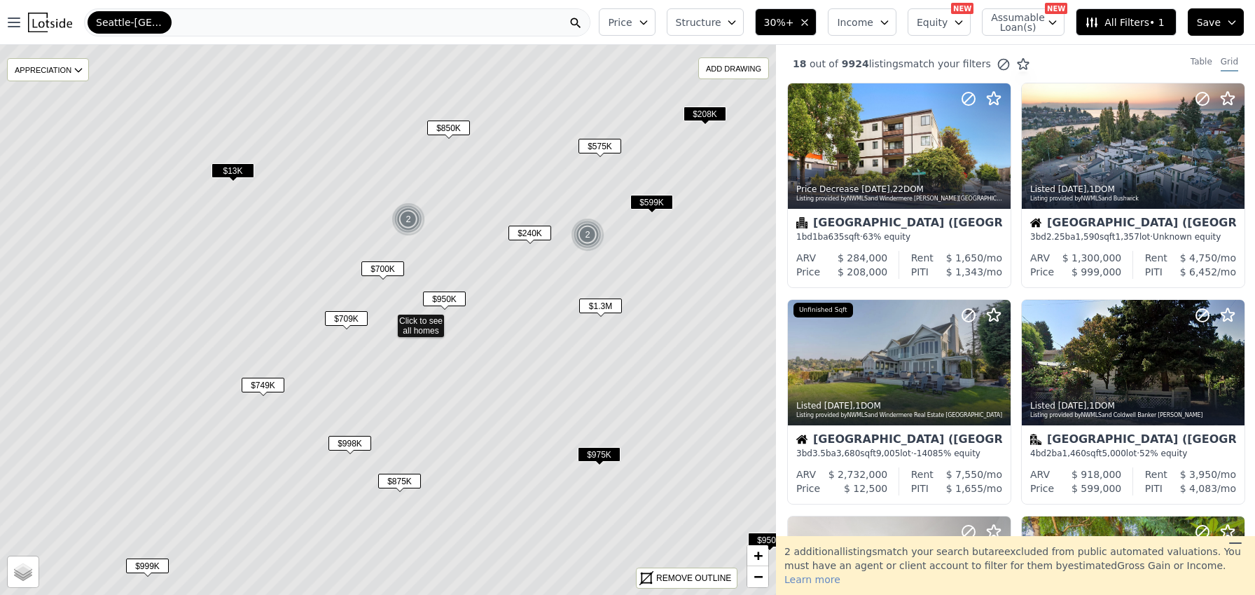
click at [373, 271] on span "$700K" at bounding box center [383, 268] width 43 height 15
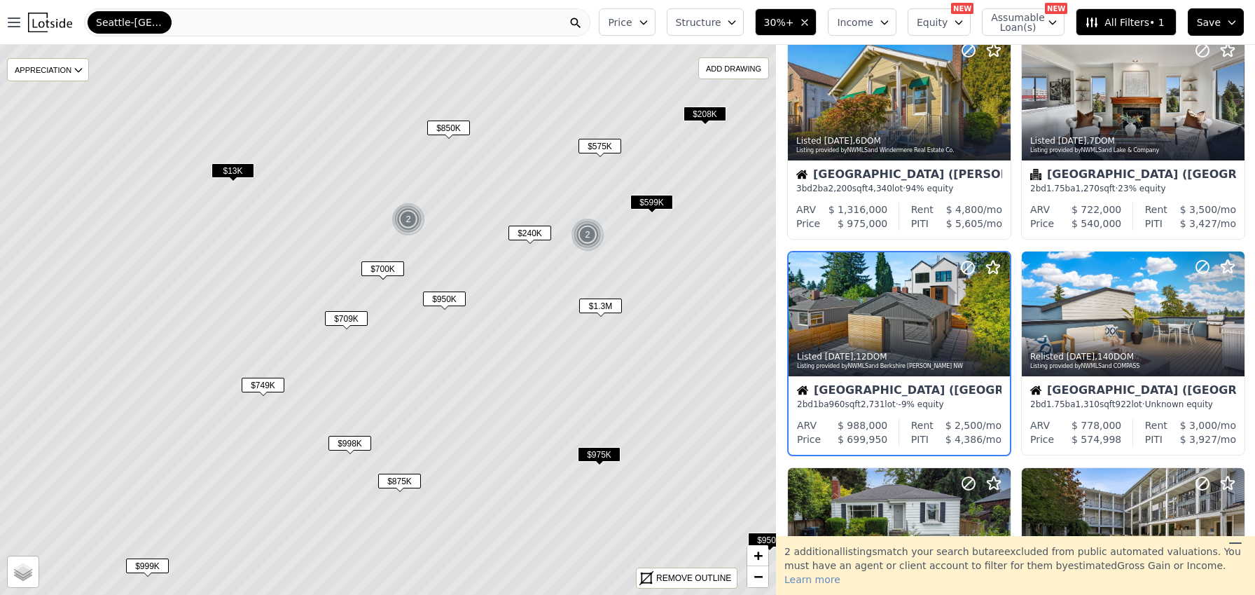
scroll to position [754, 0]
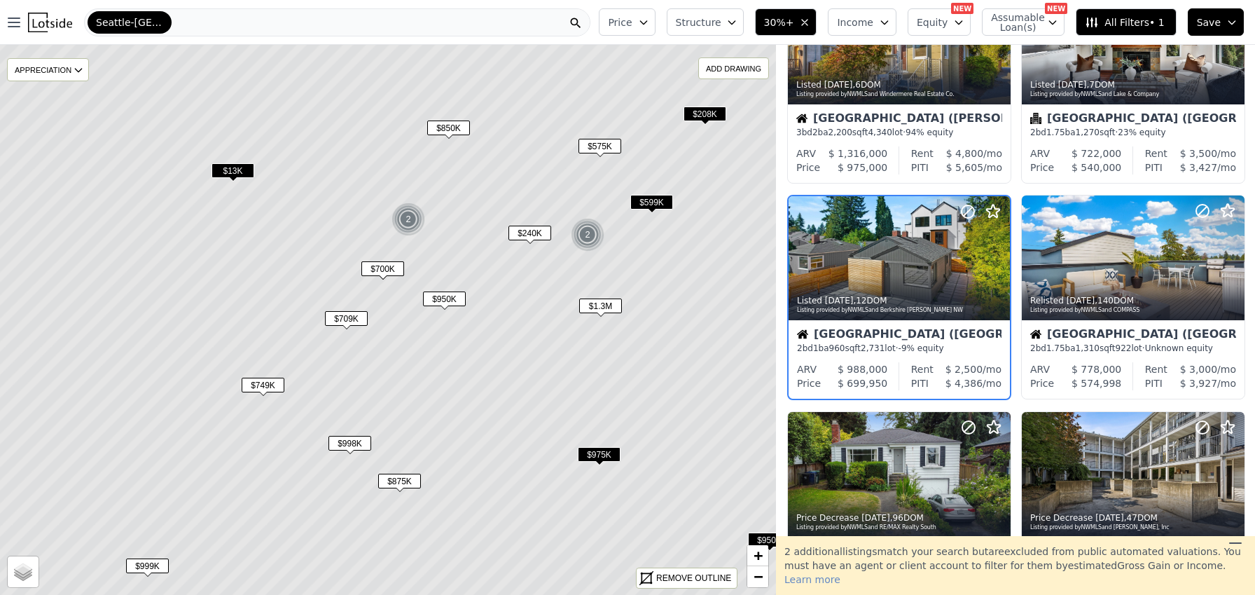
click at [347, 317] on span "$709K" at bounding box center [346, 318] width 43 height 15
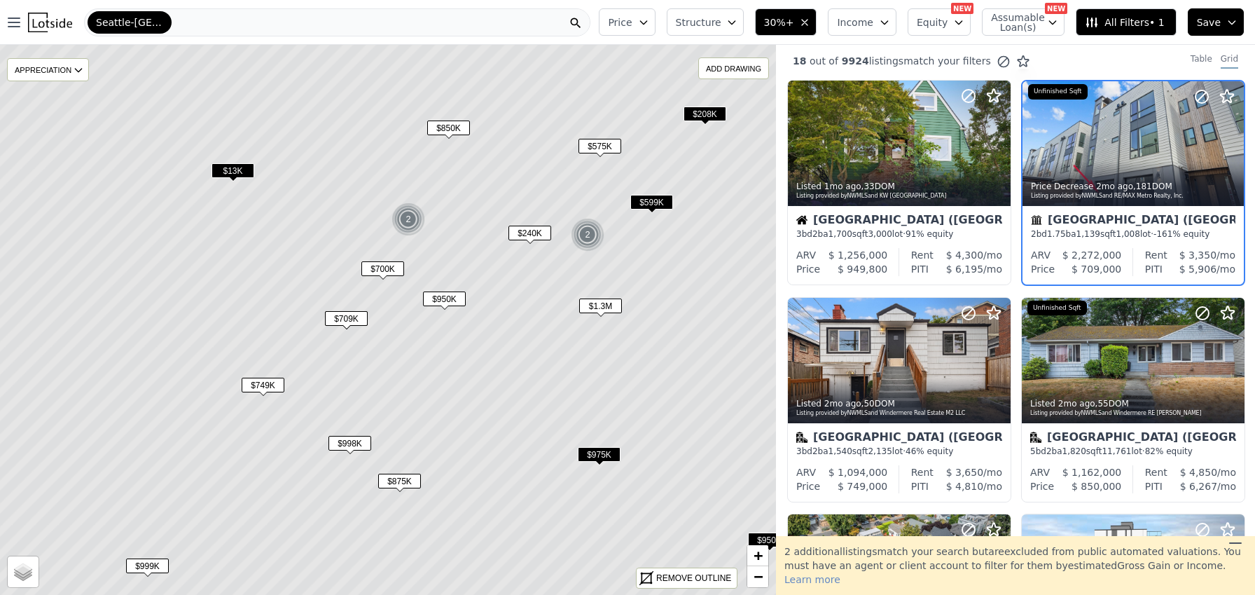
scroll to position [0, 0]
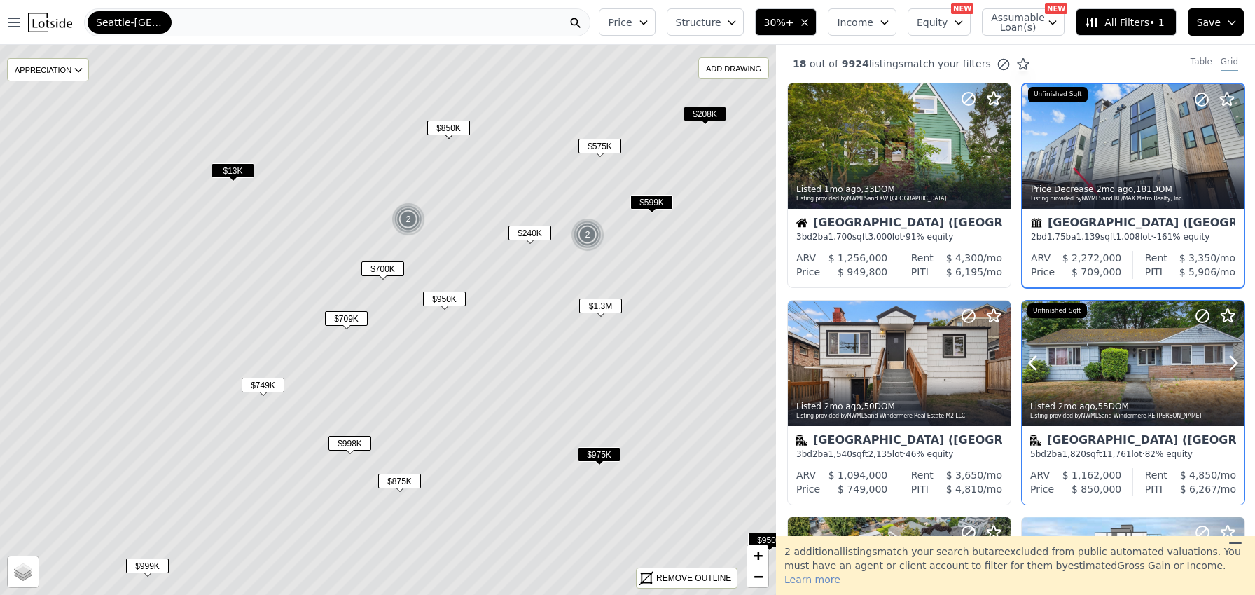
click at [1155, 371] on div at bounding box center [1200, 346] width 90 height 90
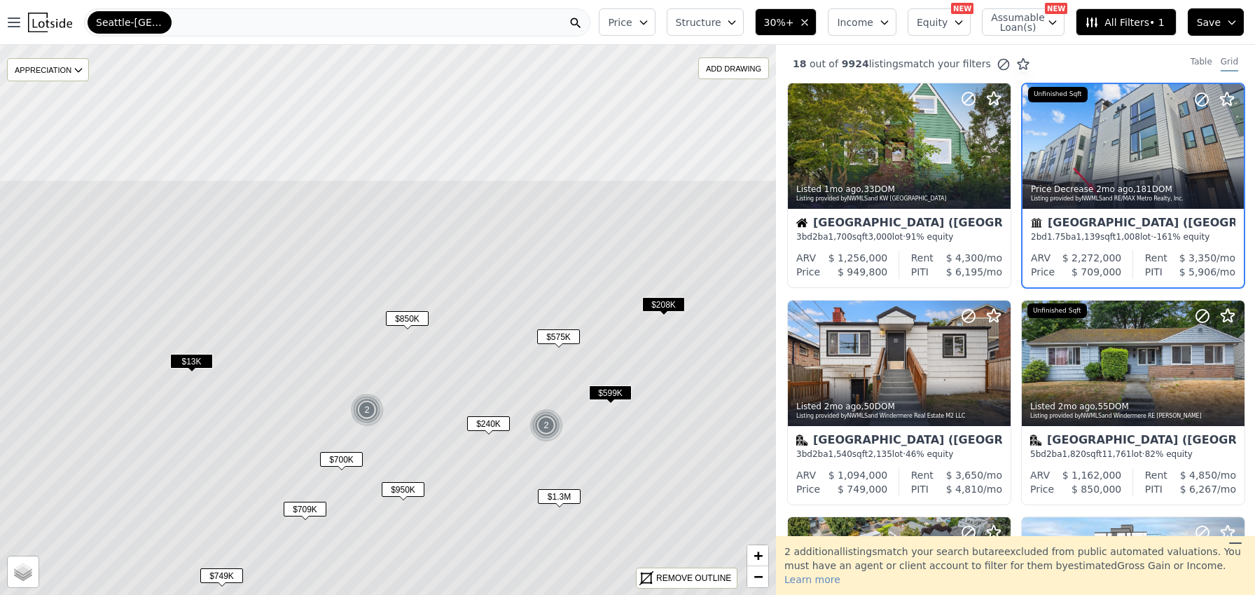
drag, startPoint x: 668, startPoint y: 284, endPoint x: 615, endPoint y: 444, distance: 168.4
click at [627, 471] on icon at bounding box center [346, 510] width 935 height 663
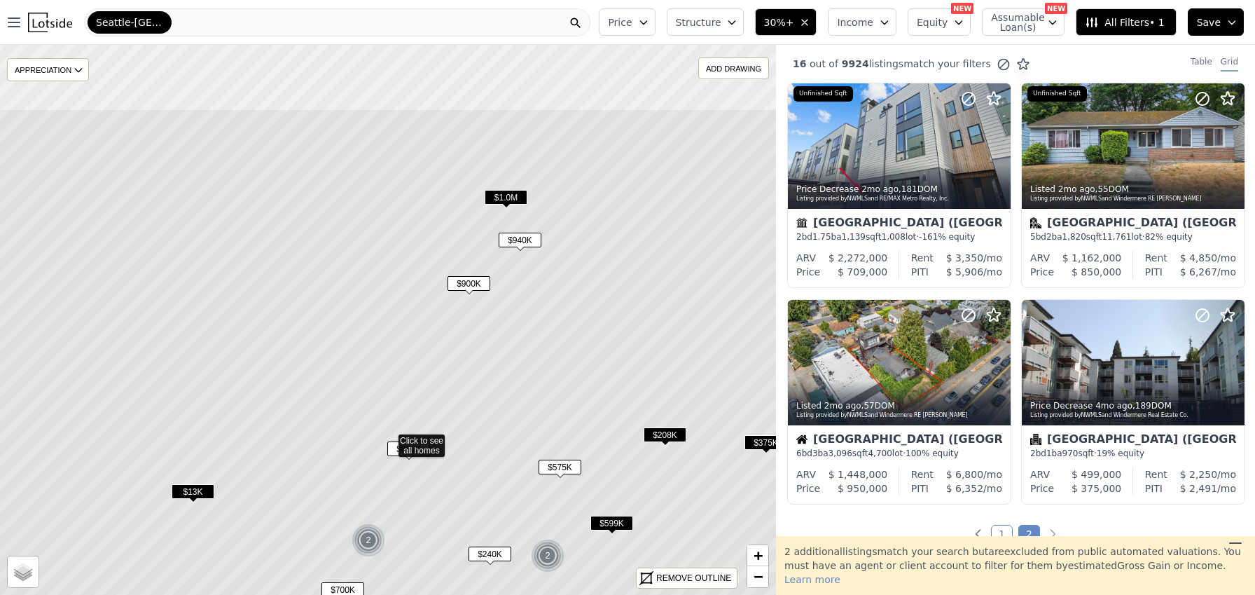
drag, startPoint x: 568, startPoint y: 249, endPoint x: 569, endPoint y: 369, distance: 119.8
click at [569, 369] on icon at bounding box center [389, 440] width 935 height 663
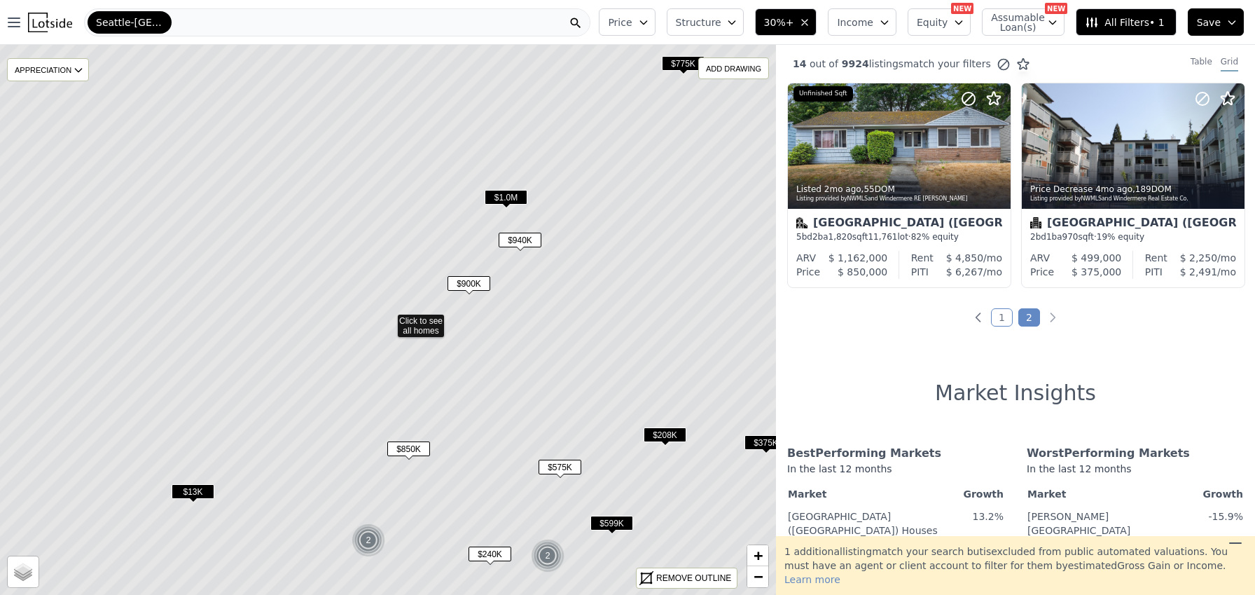
click at [521, 235] on span "$940K" at bounding box center [520, 240] width 43 height 15
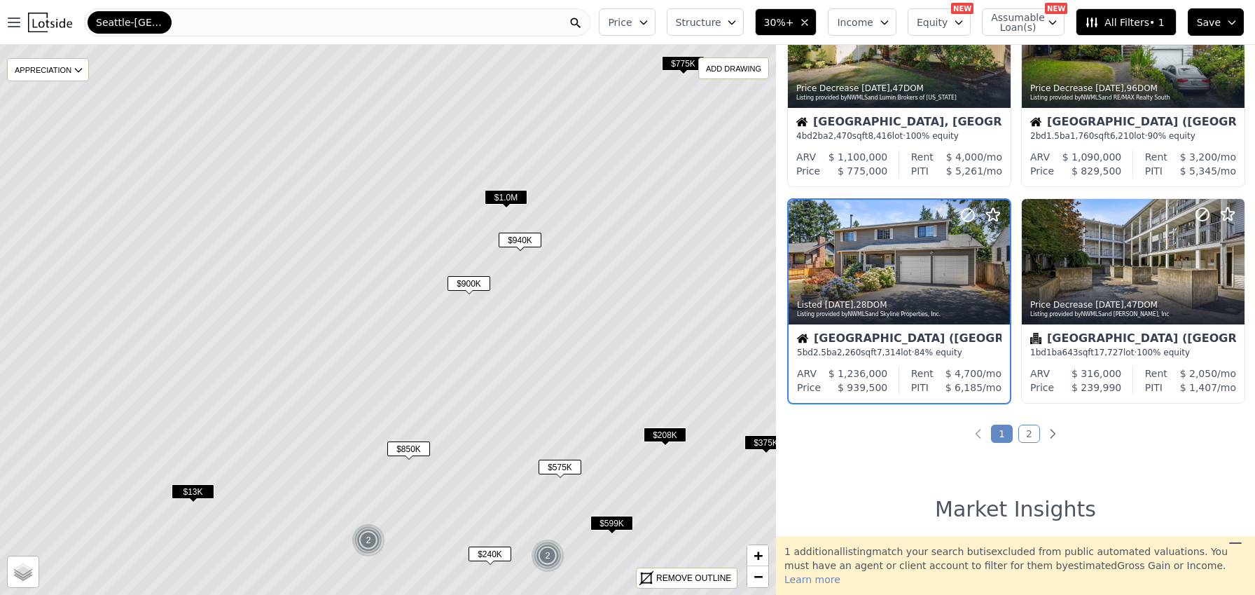
scroll to position [970, 0]
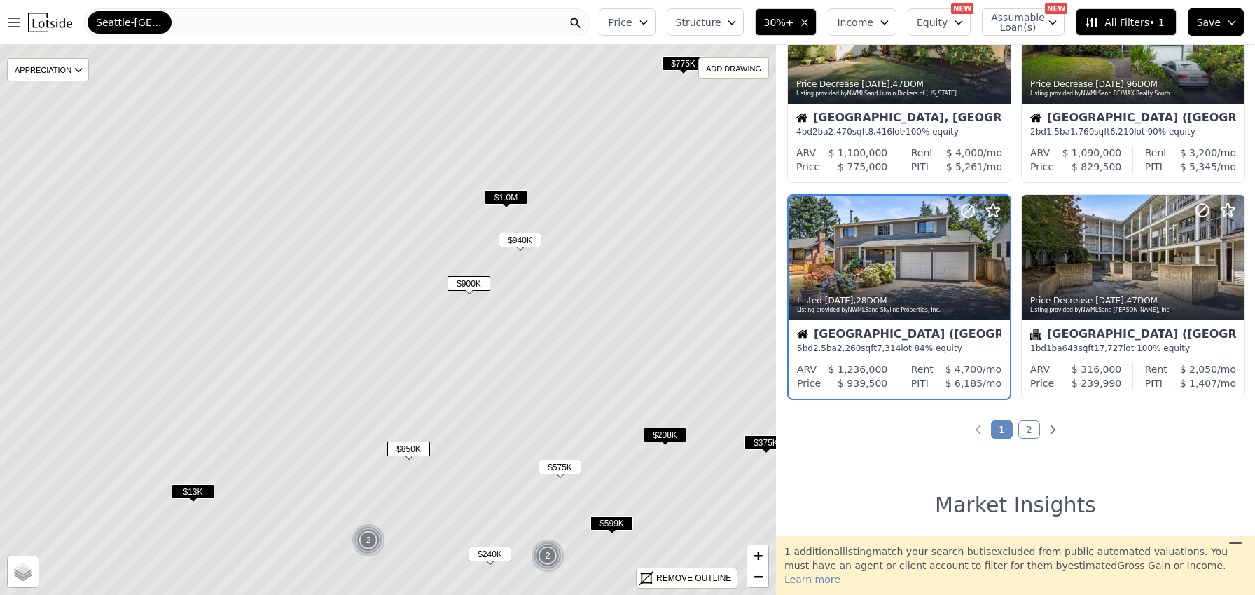
click at [510, 193] on span "$1.0M" at bounding box center [506, 197] width 43 height 15
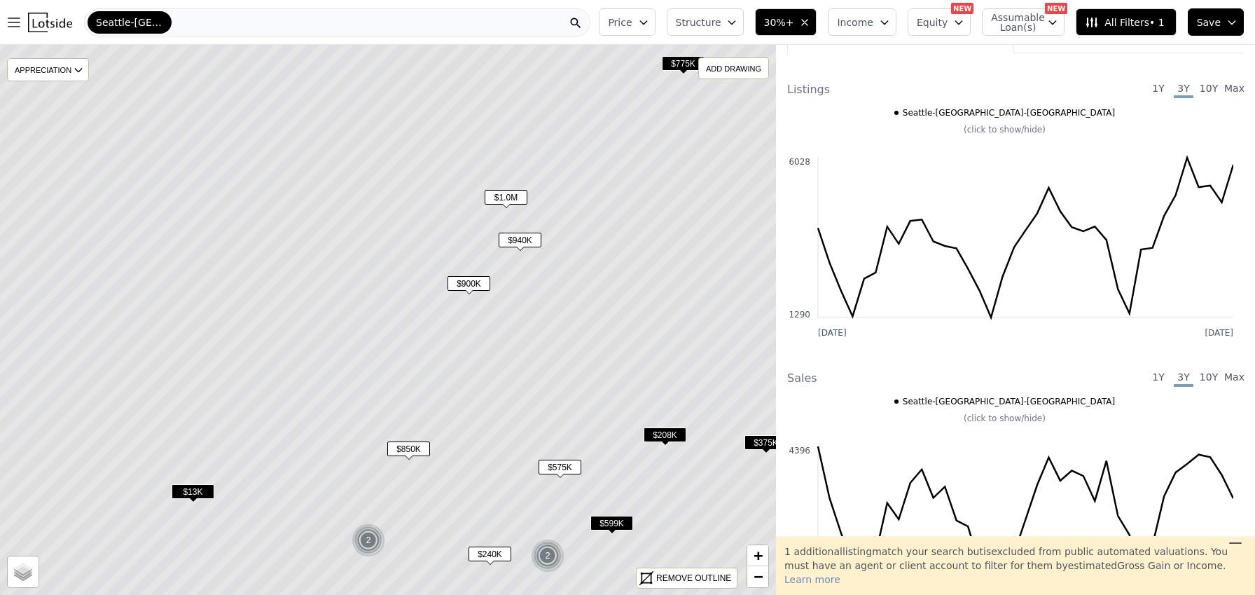
click at [514, 238] on span "$940K" at bounding box center [520, 240] width 43 height 15
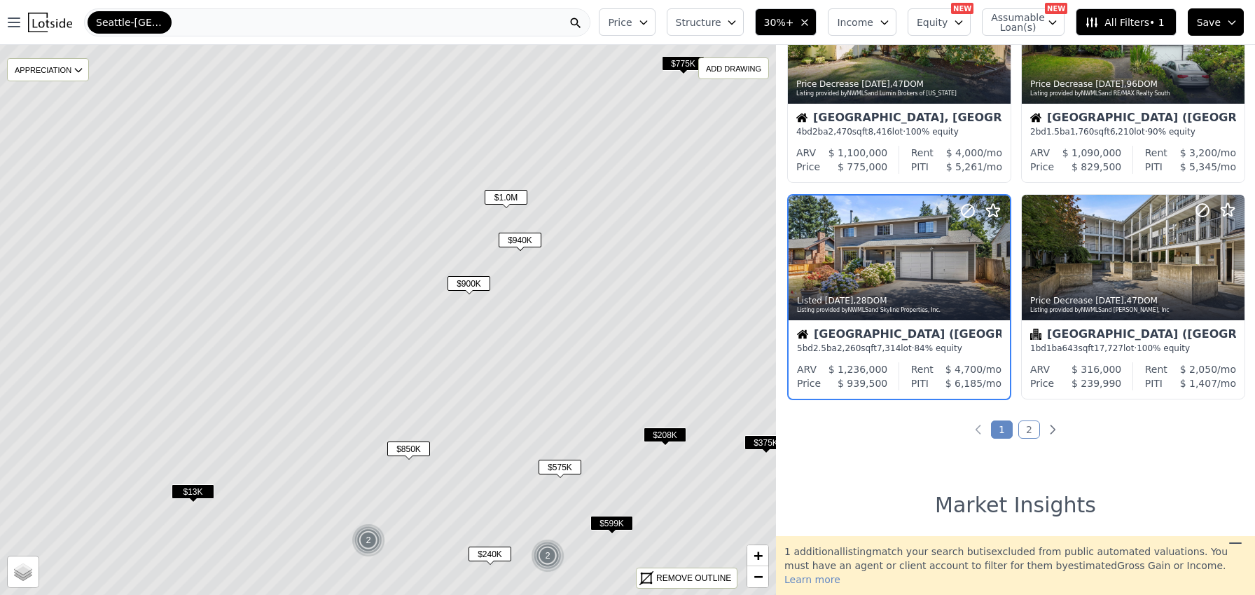
click at [497, 189] on icon at bounding box center [388, 320] width 935 height 663
click at [497, 195] on span "$1.0M" at bounding box center [506, 197] width 43 height 15
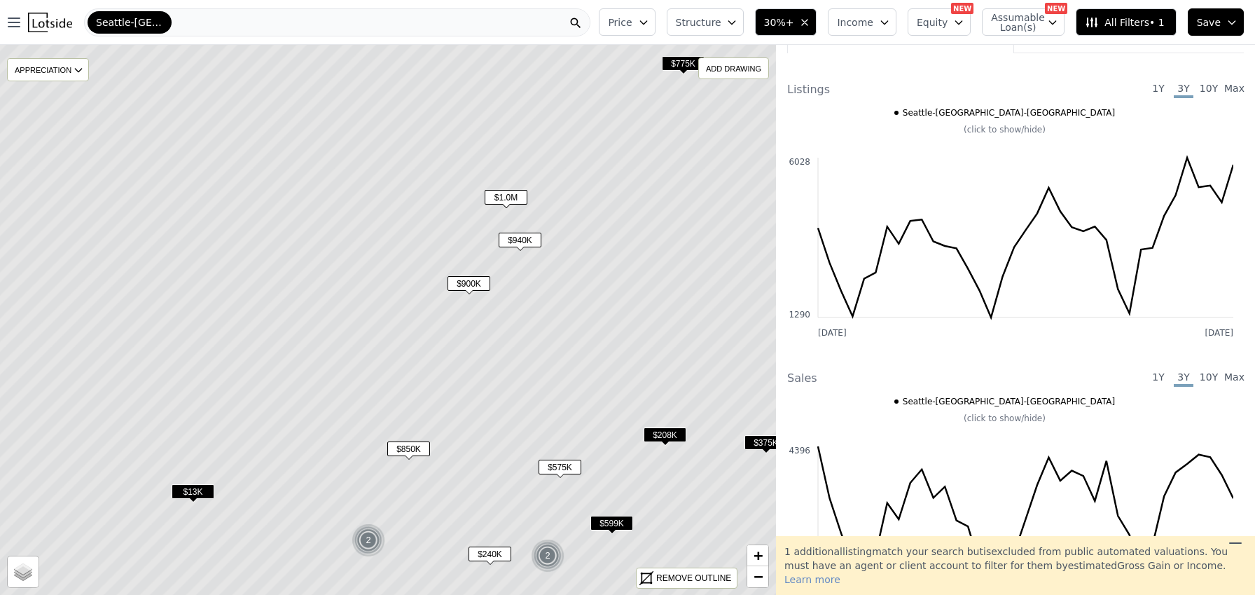
click at [500, 199] on span "$1.0M" at bounding box center [506, 197] width 43 height 15
click at [530, 237] on span "$940K" at bounding box center [520, 240] width 43 height 15
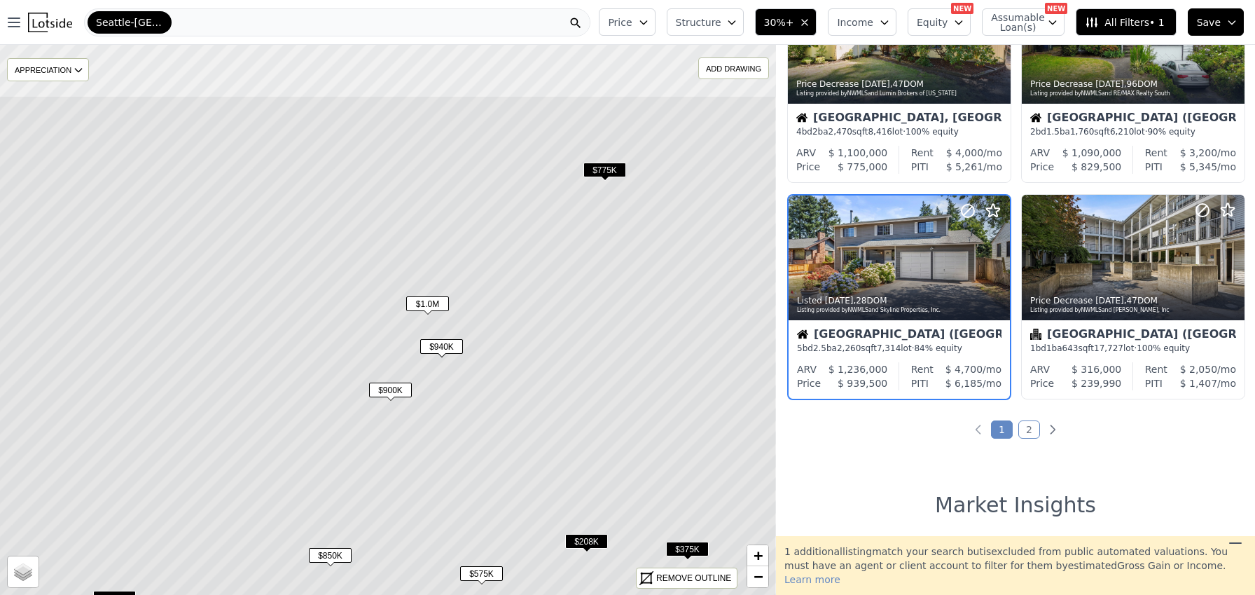
drag, startPoint x: 647, startPoint y: 295, endPoint x: 567, endPoint y: 364, distance: 105.8
click at [567, 364] on icon at bounding box center [309, 426] width 935 height 663
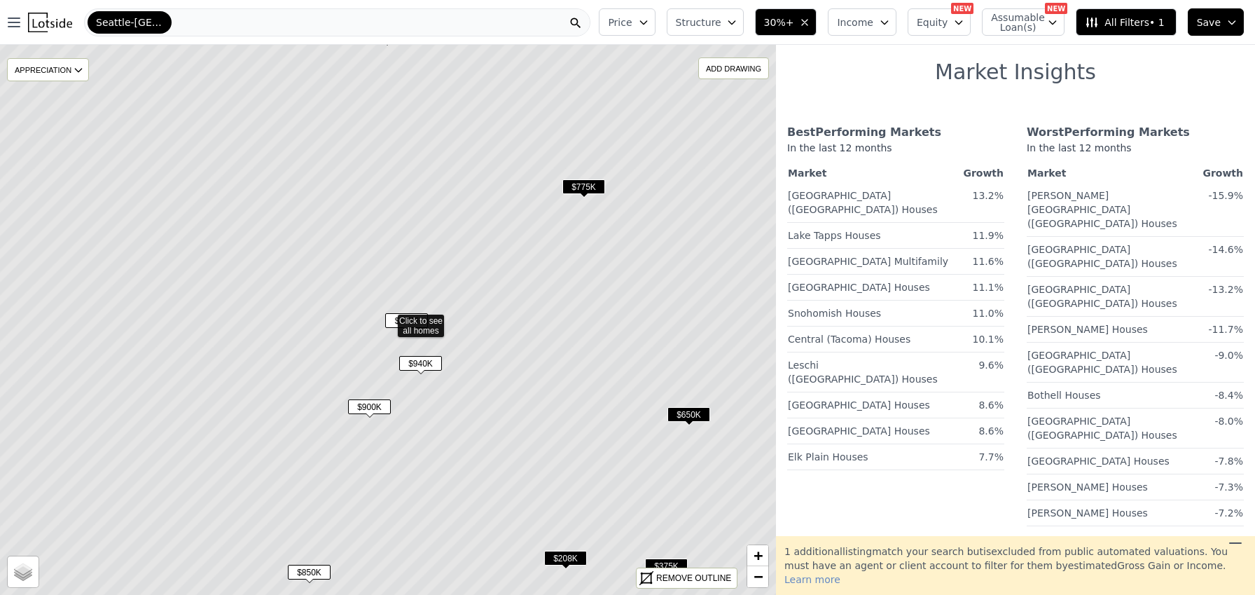
click at [589, 187] on span "$775K" at bounding box center [584, 186] width 43 height 15
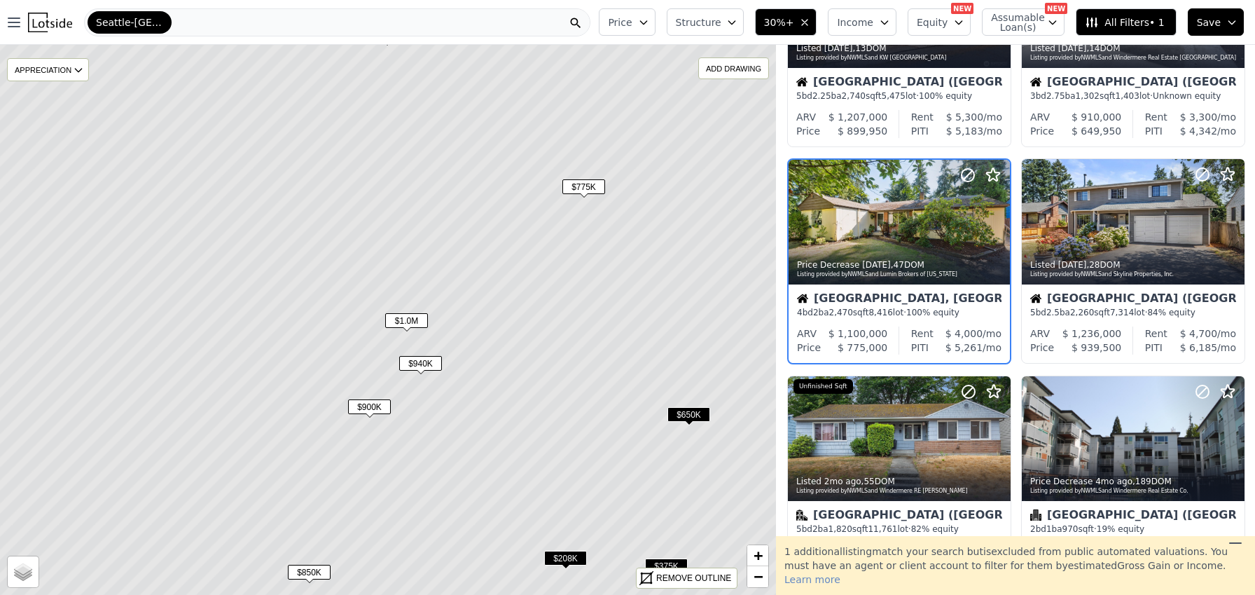
scroll to position [321, 0]
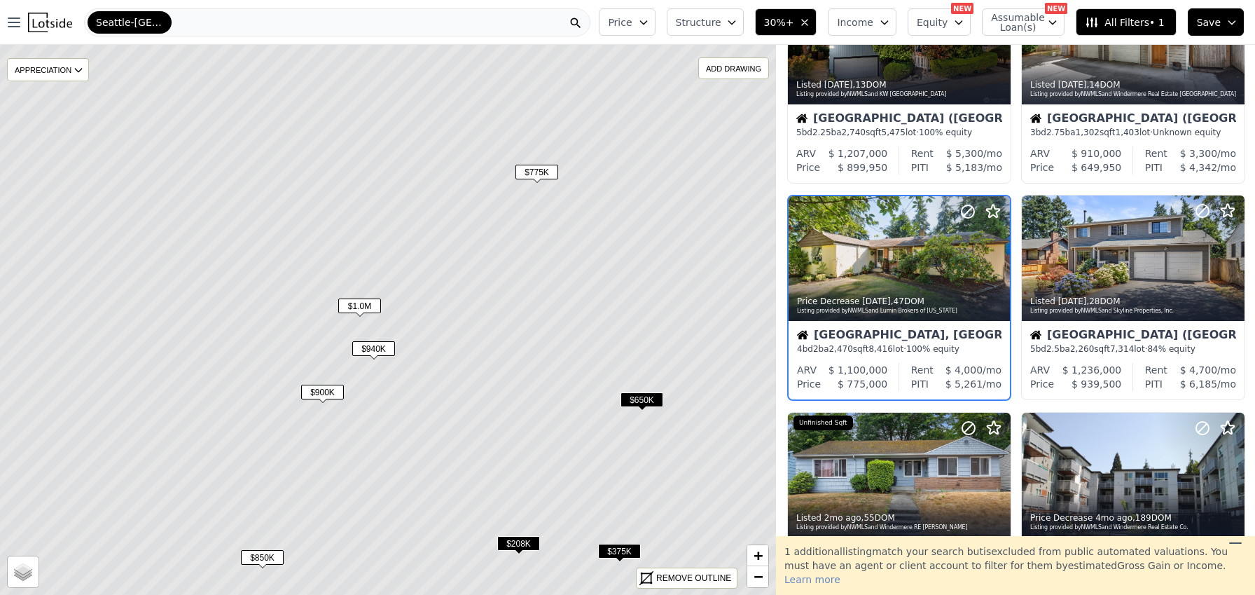
drag, startPoint x: 641, startPoint y: 305, endPoint x: 600, endPoint y: 305, distance: 41.3
click at [594, 290] on icon at bounding box center [341, 305] width 935 height 663
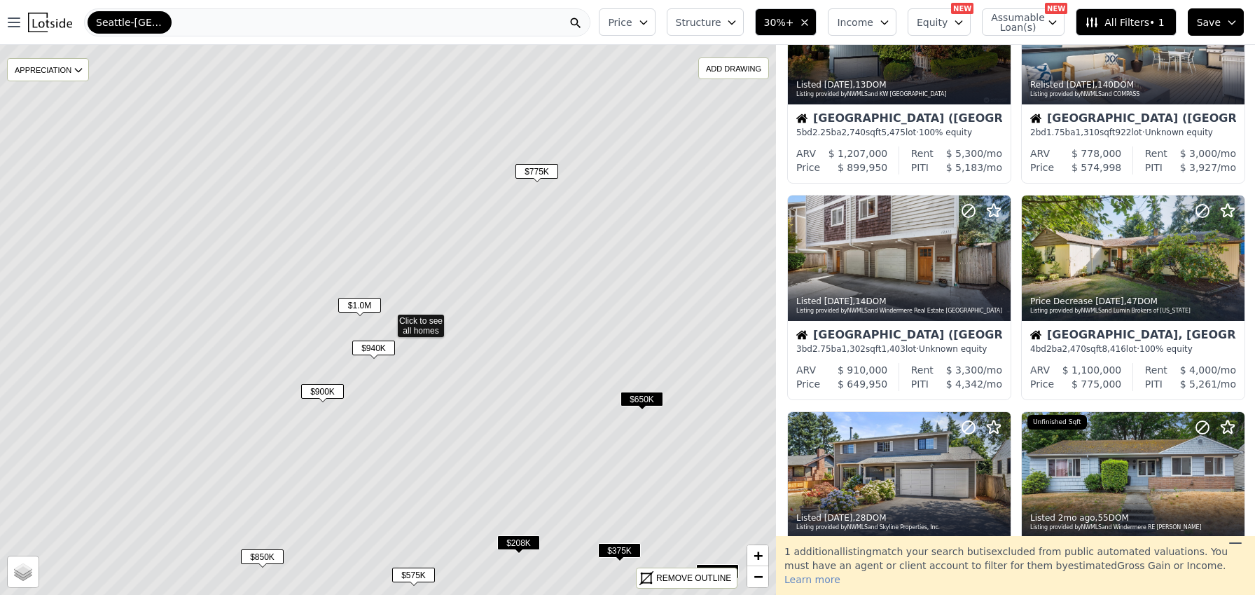
click at [654, 399] on span "$650K" at bounding box center [642, 399] width 43 height 15
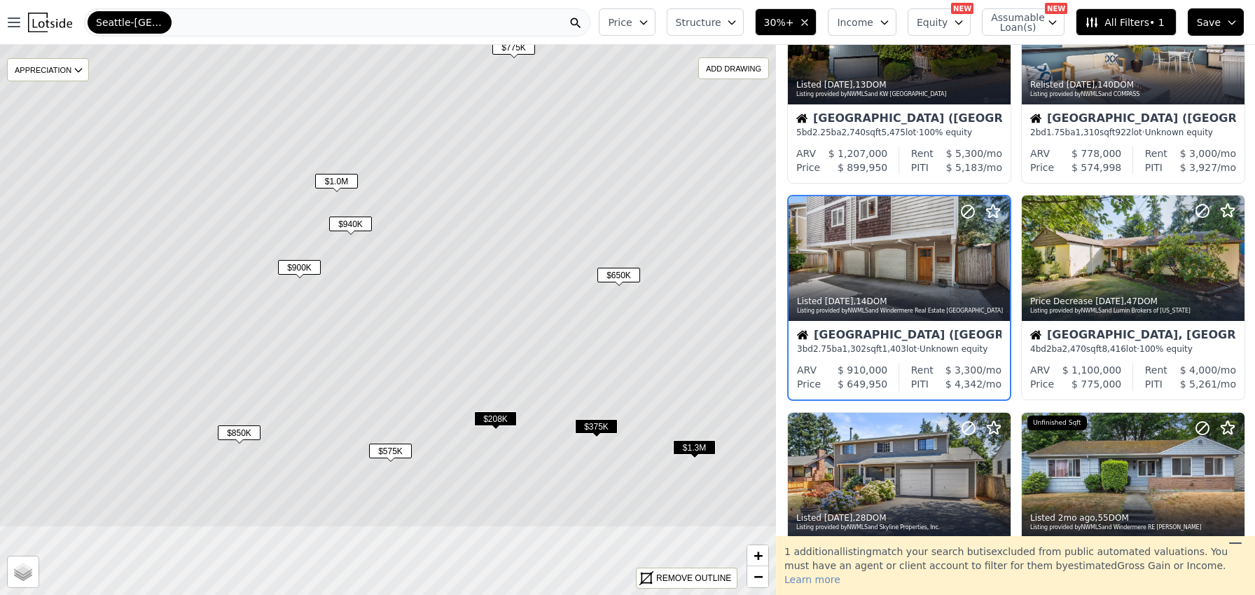
drag, startPoint x: 619, startPoint y: 447, endPoint x: 594, endPoint y: 309, distance: 140.2
click at [594, 309] on icon at bounding box center [365, 196] width 935 height 663
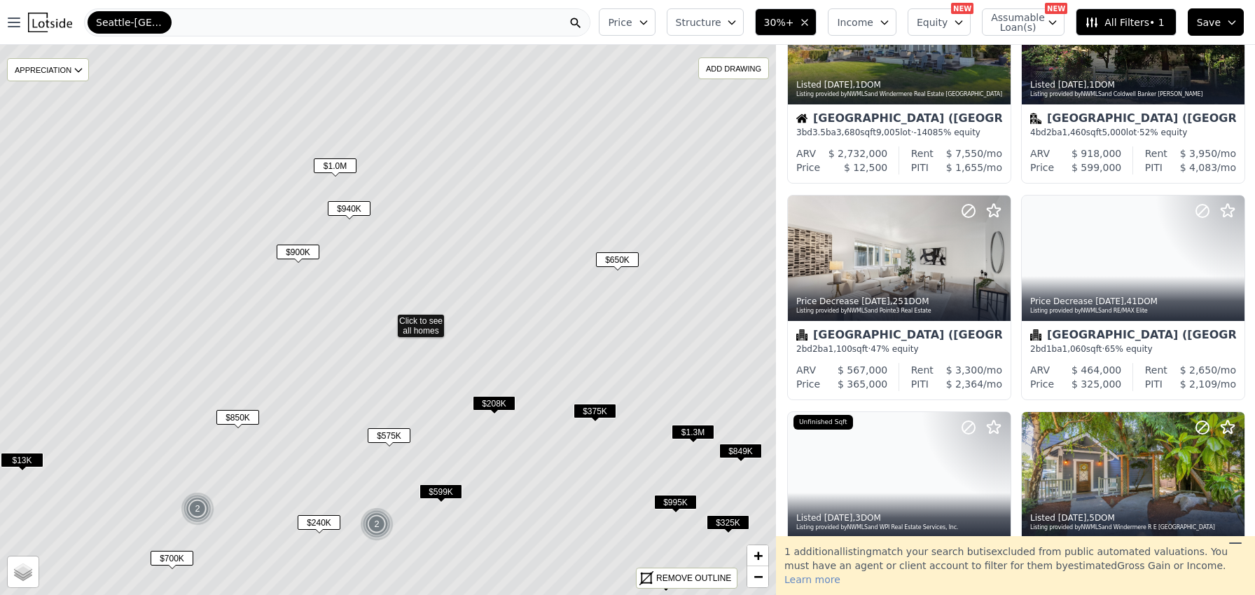
click at [591, 407] on span "$375K" at bounding box center [595, 411] width 43 height 15
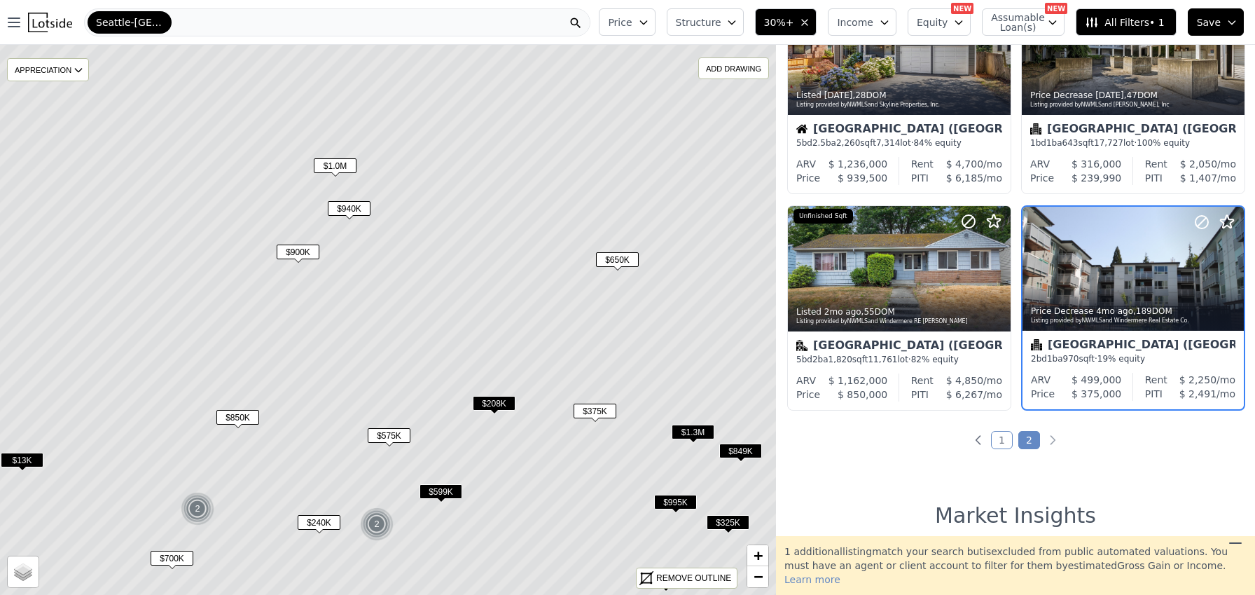
scroll to position [537, 0]
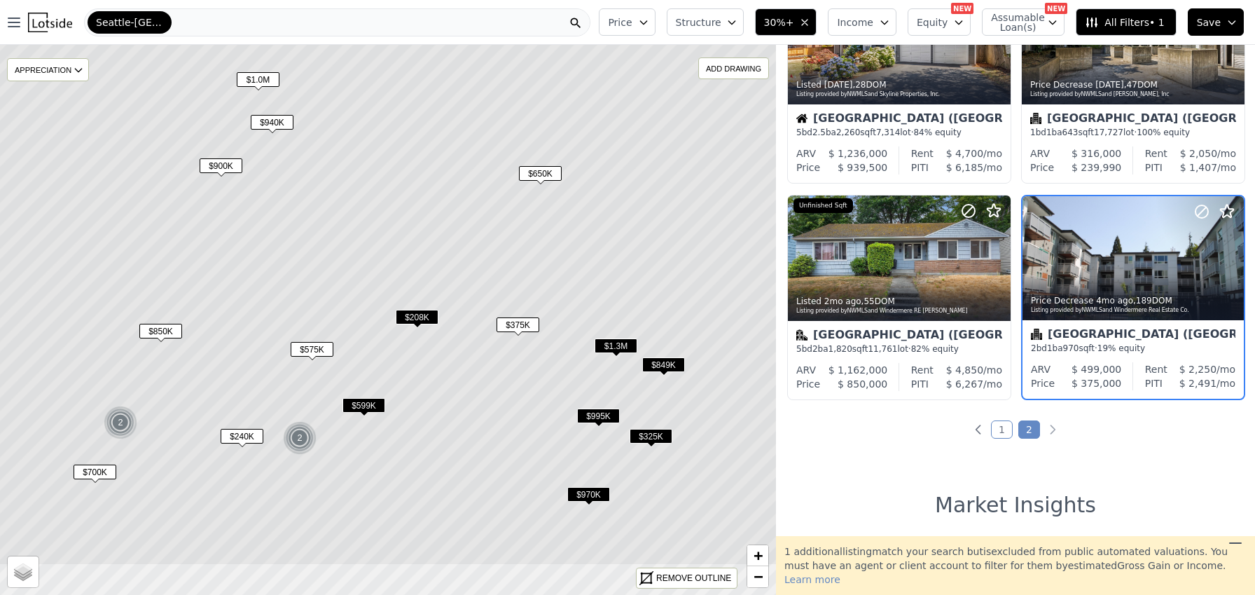
drag, startPoint x: 674, startPoint y: 333, endPoint x: 597, endPoint y: 247, distance: 115.6
click at [597, 247] on icon at bounding box center [311, 234] width 935 height 663
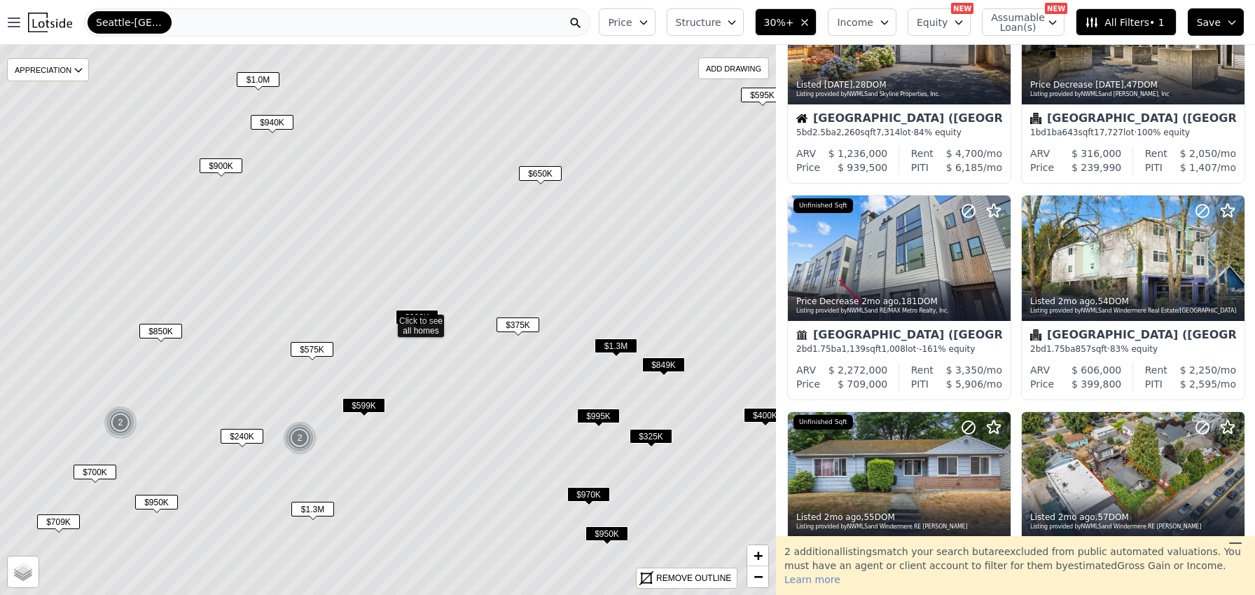
click at [621, 345] on span "$1.3M" at bounding box center [616, 345] width 43 height 15
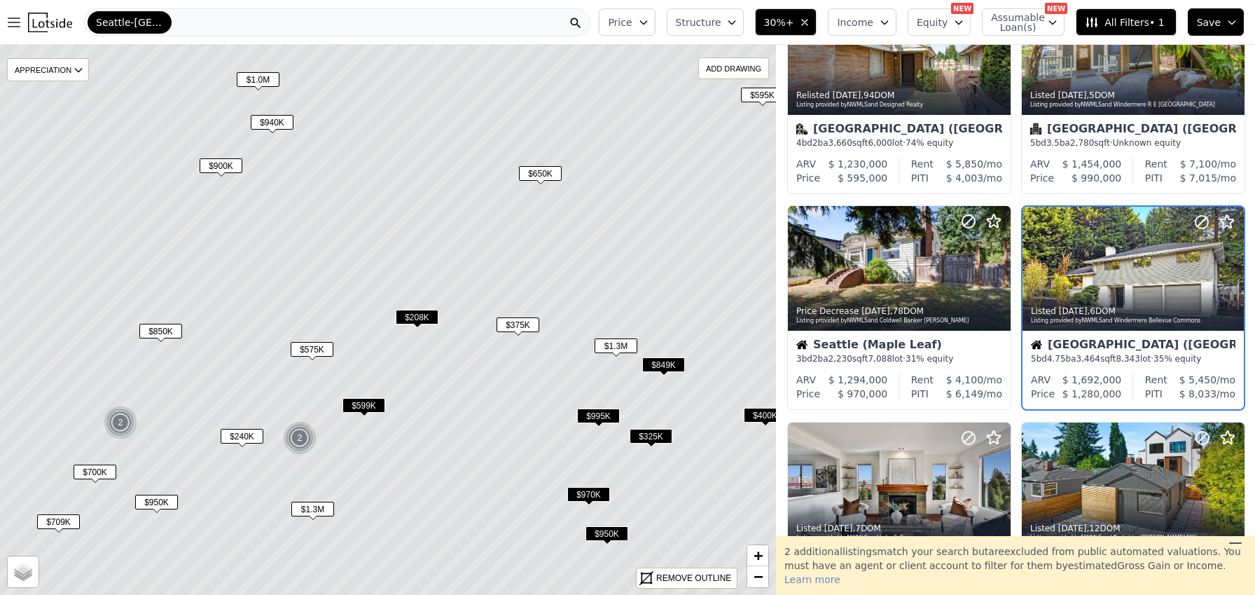
scroll to position [754, 0]
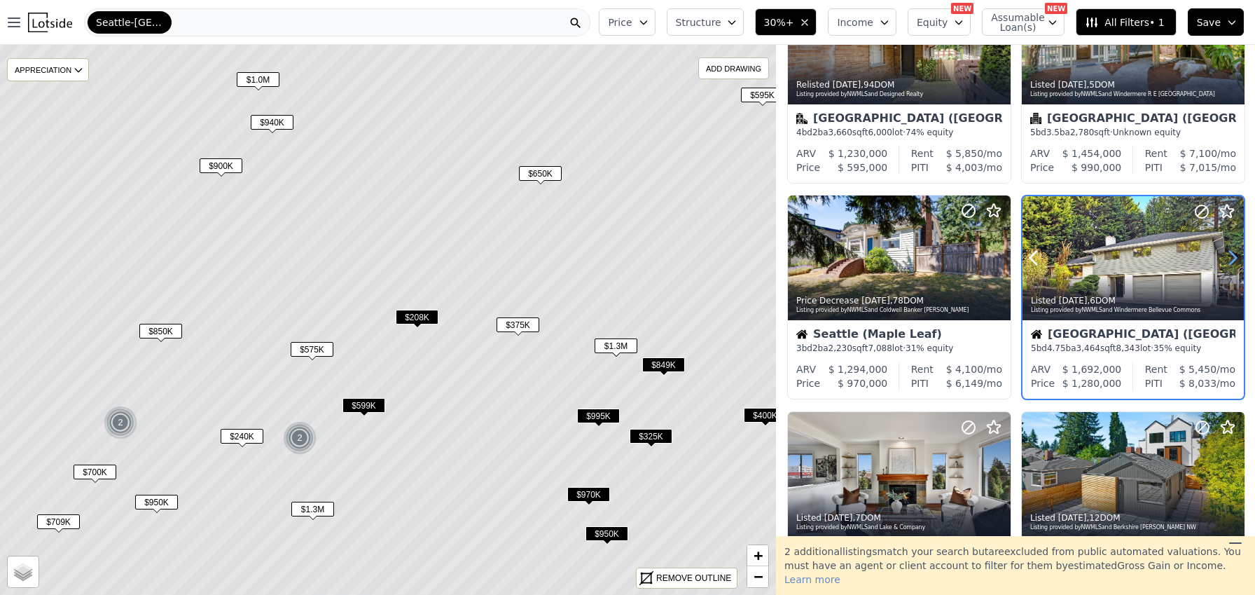
click at [1225, 259] on icon at bounding box center [1233, 258] width 22 height 22
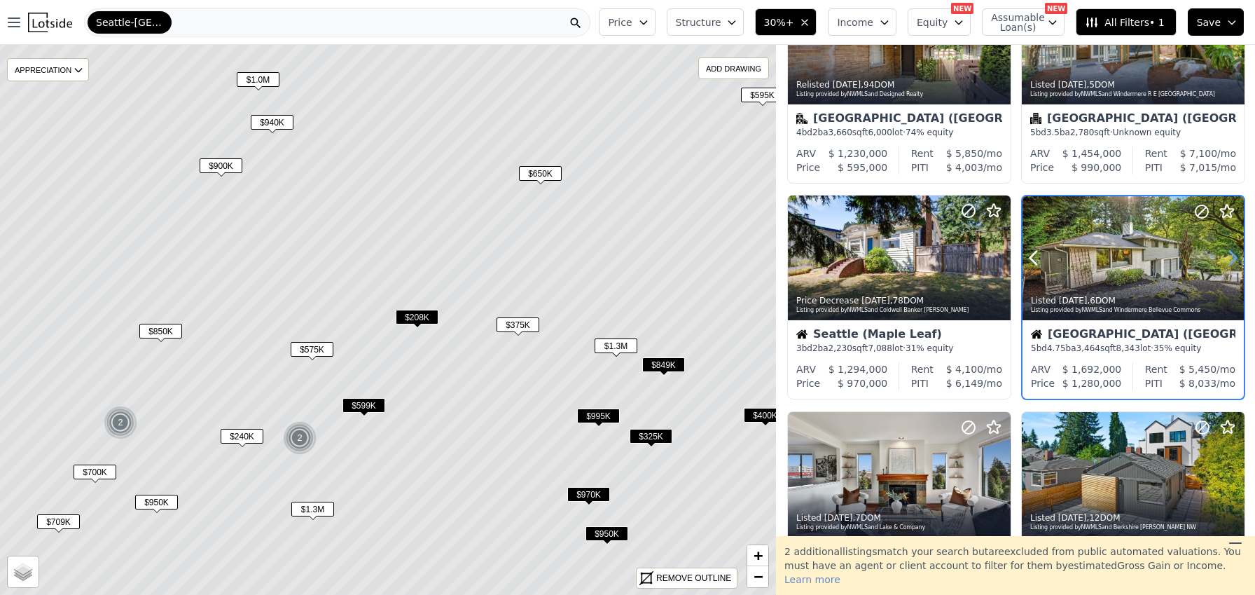
click at [1225, 259] on icon at bounding box center [1233, 258] width 22 height 22
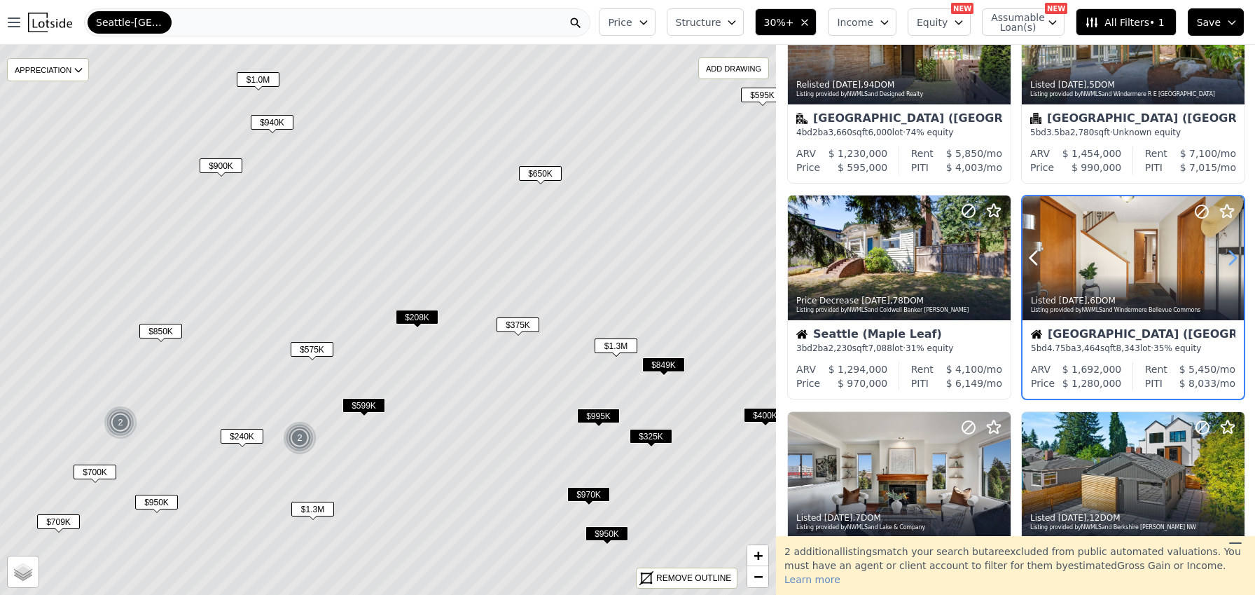
click at [1225, 259] on icon at bounding box center [1233, 258] width 22 height 22
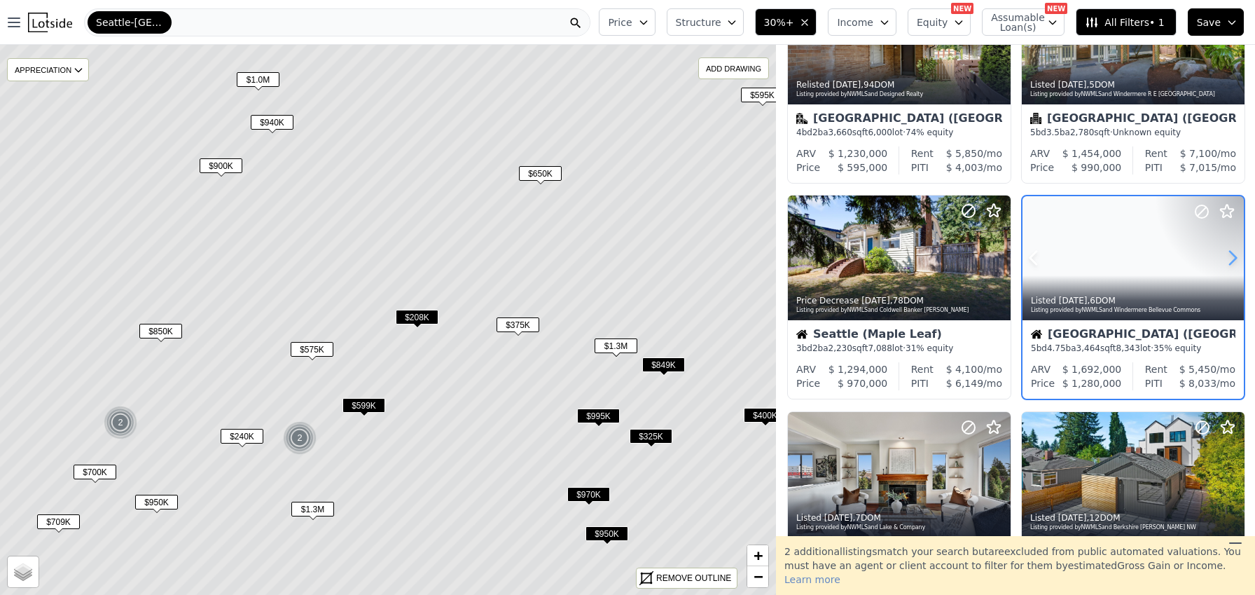
click at [1225, 259] on icon at bounding box center [1233, 258] width 22 height 22
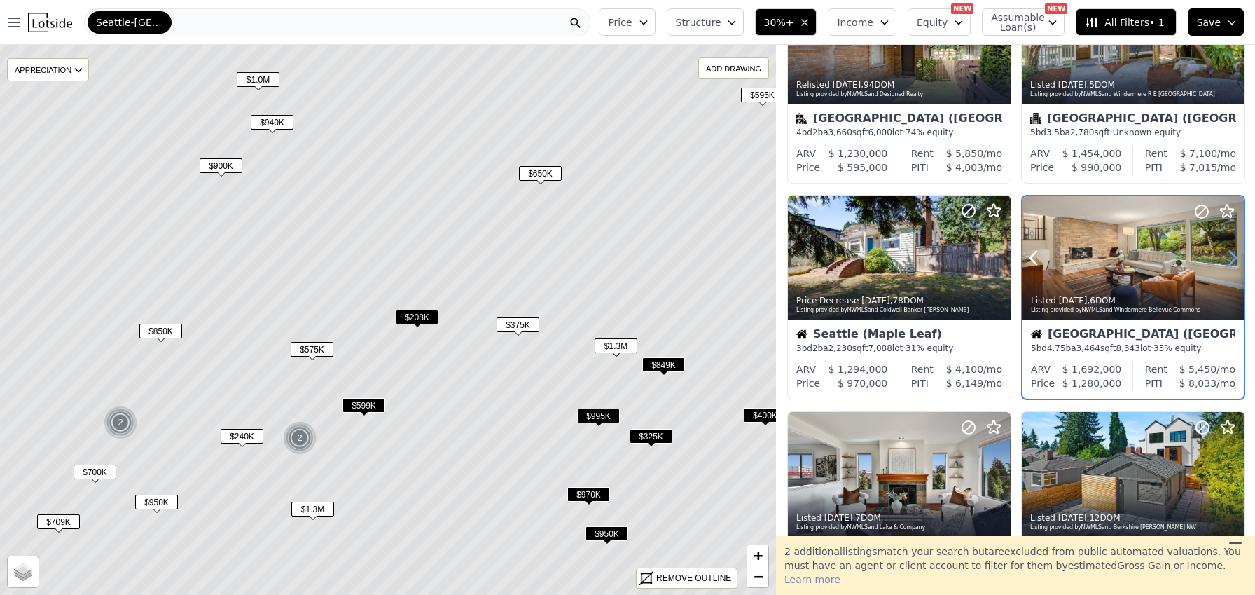
click at [1225, 259] on icon at bounding box center [1233, 258] width 22 height 22
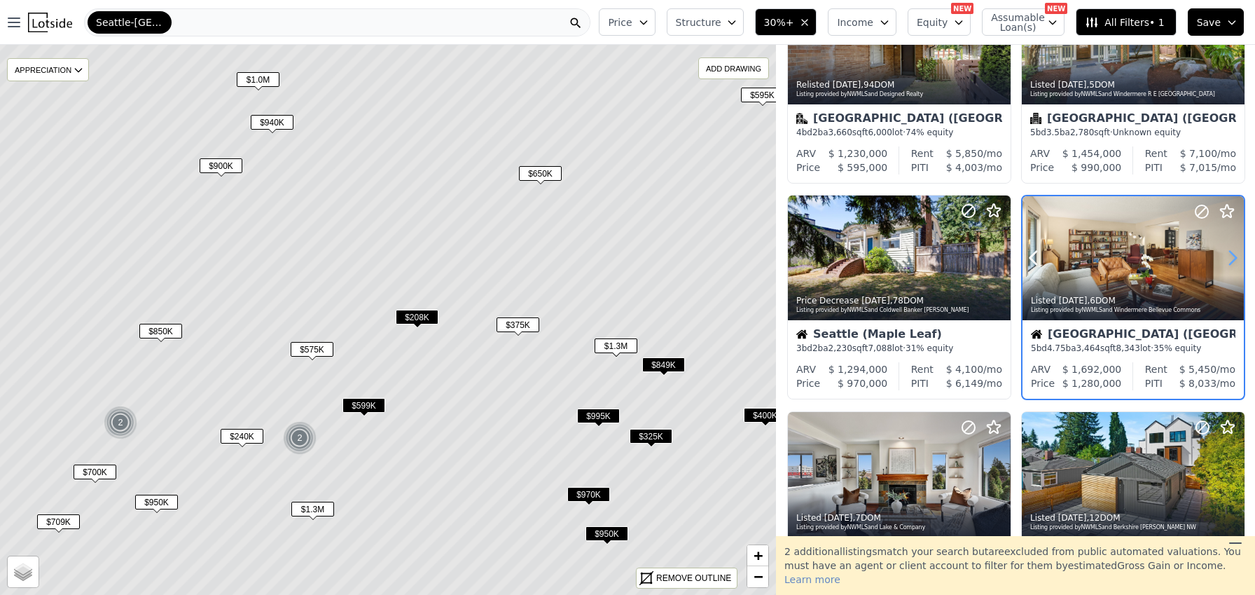
click at [1225, 259] on icon at bounding box center [1233, 258] width 22 height 22
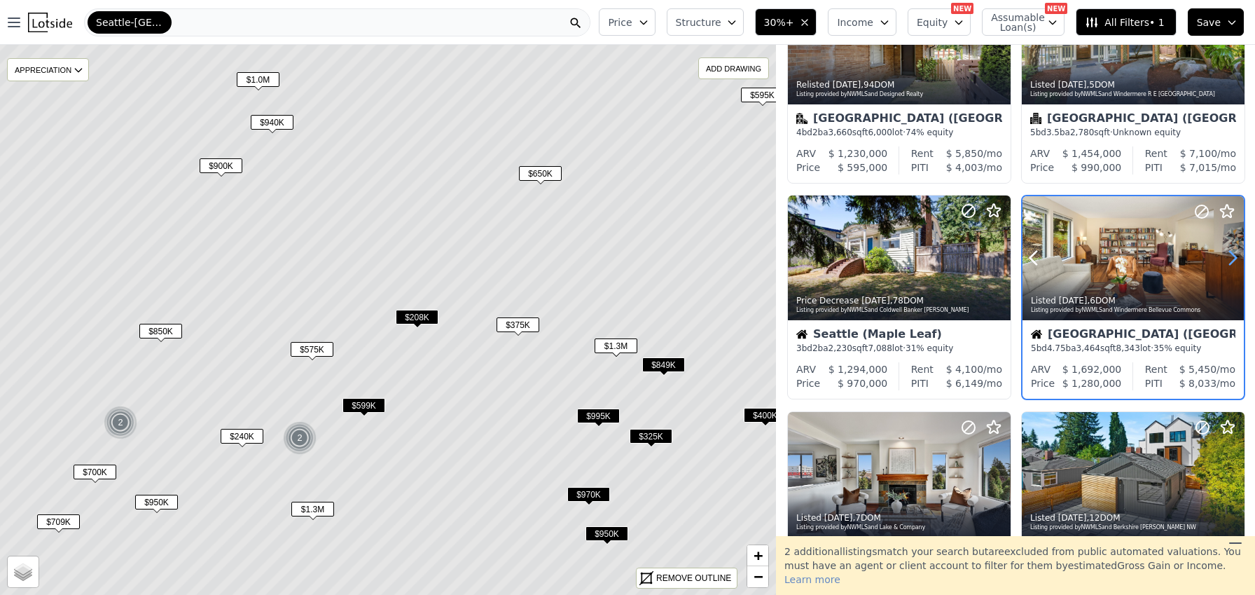
click at [1225, 259] on icon at bounding box center [1233, 258] width 22 height 22
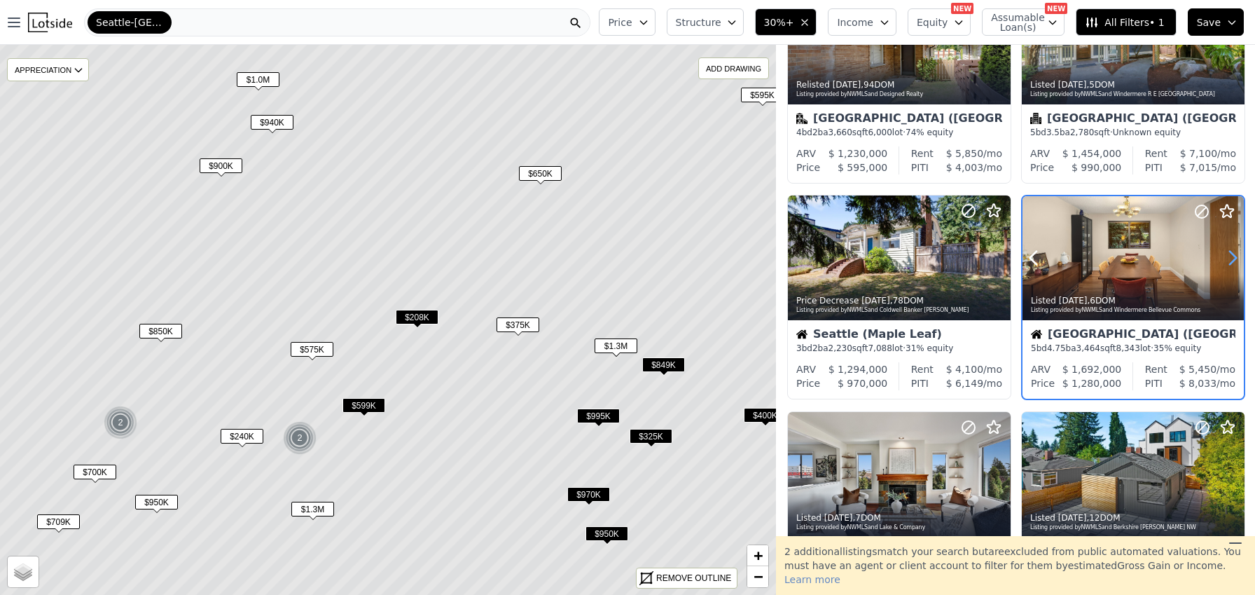
click at [1225, 259] on icon at bounding box center [1233, 258] width 22 height 22
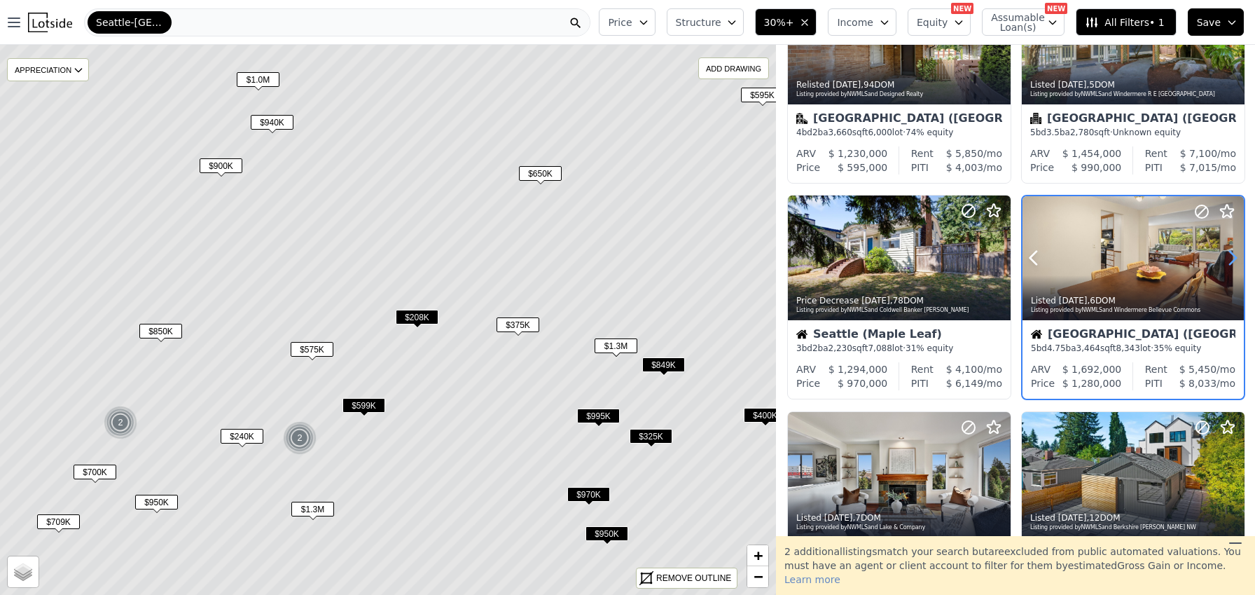
click at [1225, 259] on icon at bounding box center [1233, 258] width 22 height 22
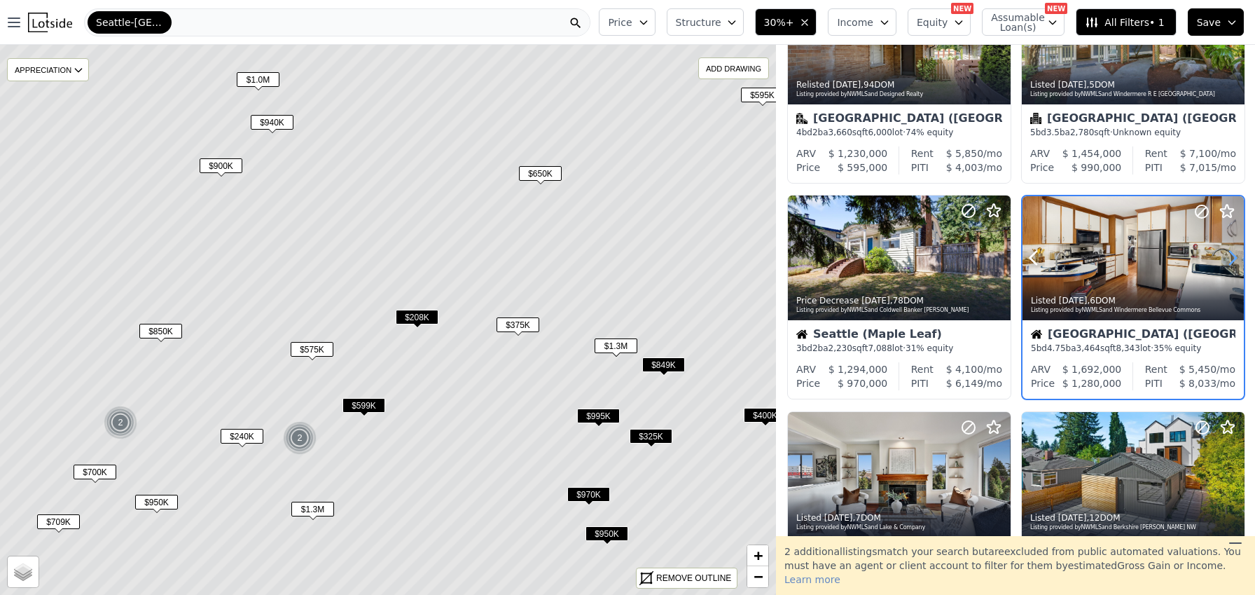
click at [1225, 259] on icon at bounding box center [1233, 258] width 22 height 22
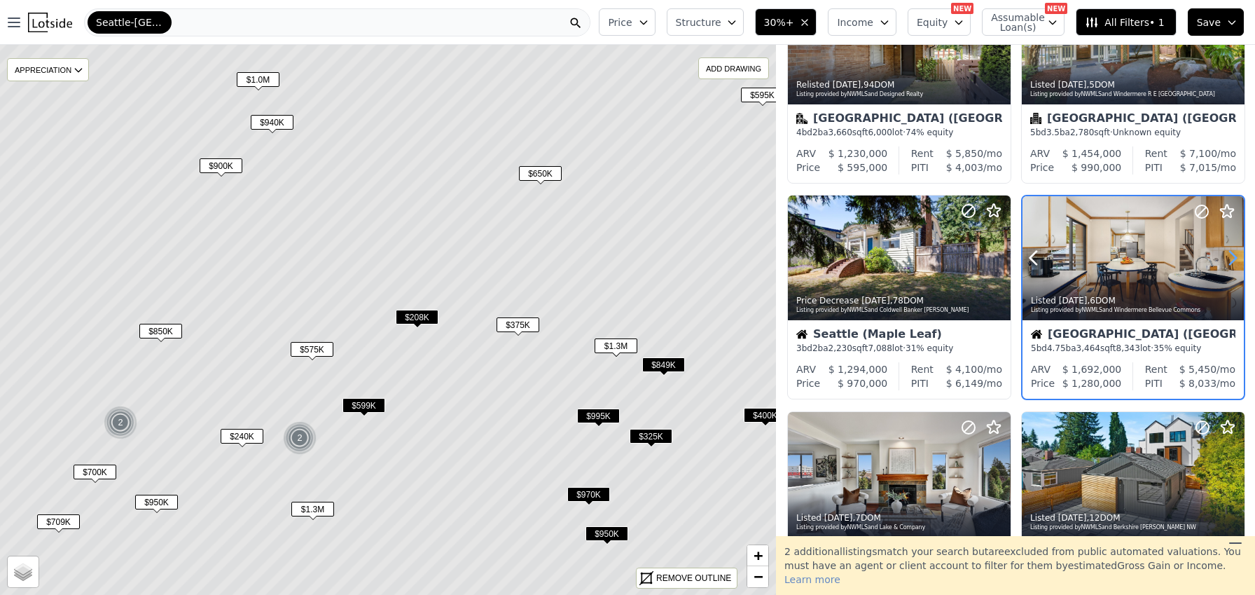
click at [1225, 259] on icon at bounding box center [1233, 258] width 22 height 22
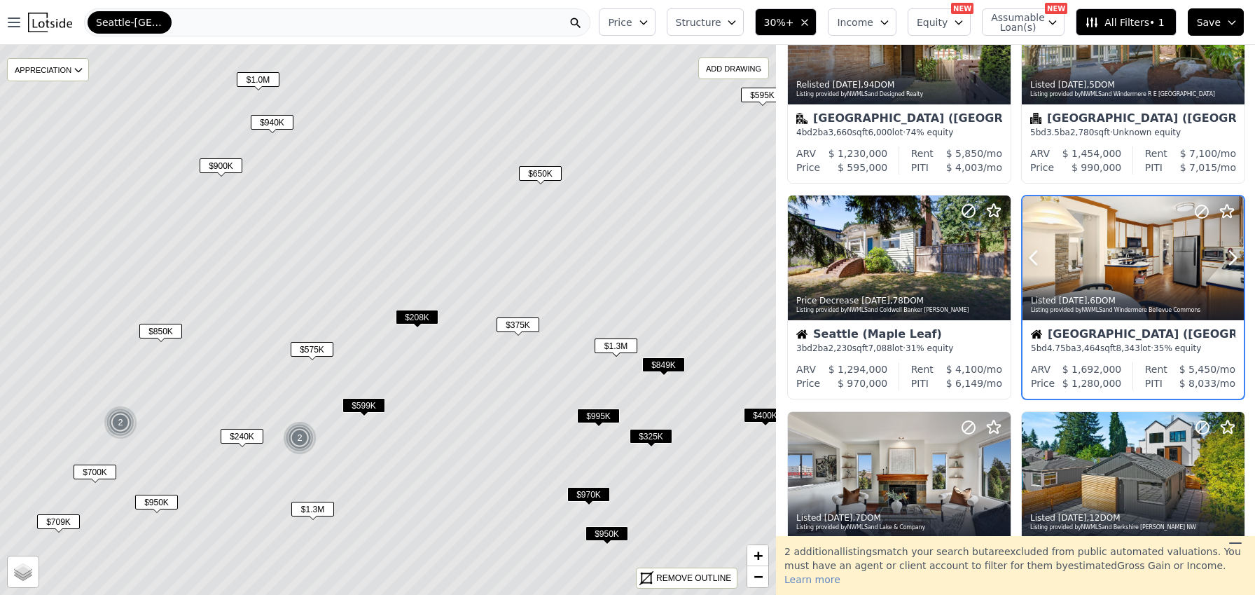
click at [1117, 256] on div at bounding box center [1133, 258] width 221 height 125
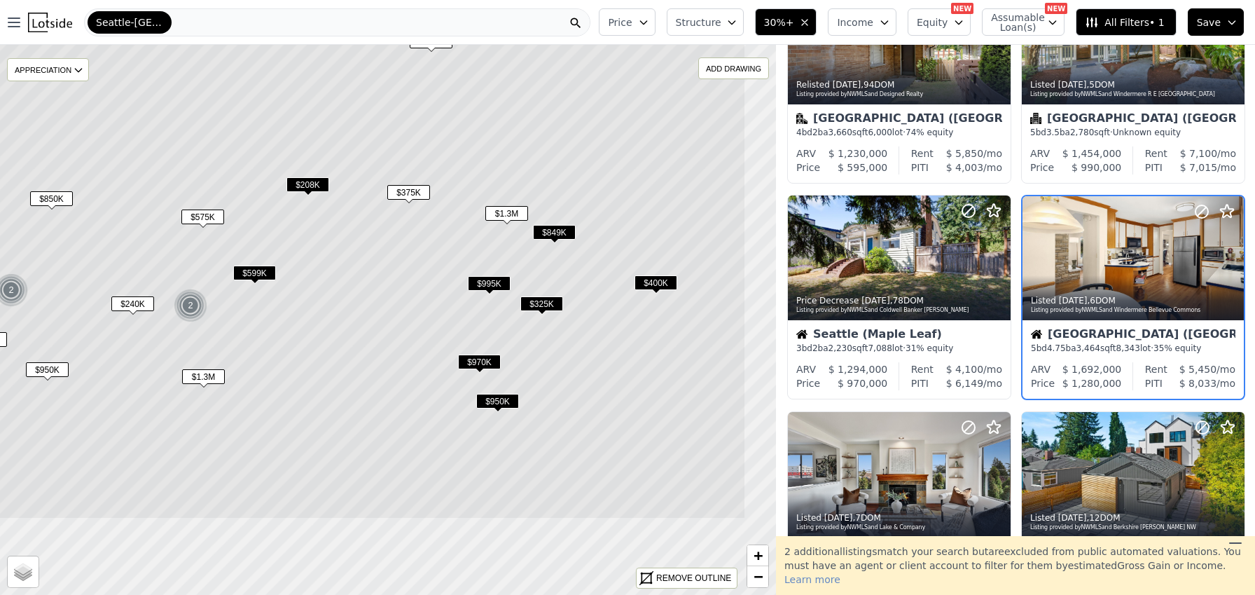
drag, startPoint x: 642, startPoint y: 196, endPoint x: 581, endPoint y: 90, distance: 122.7
click at [581, 90] on icon at bounding box center [279, 187] width 935 height 663
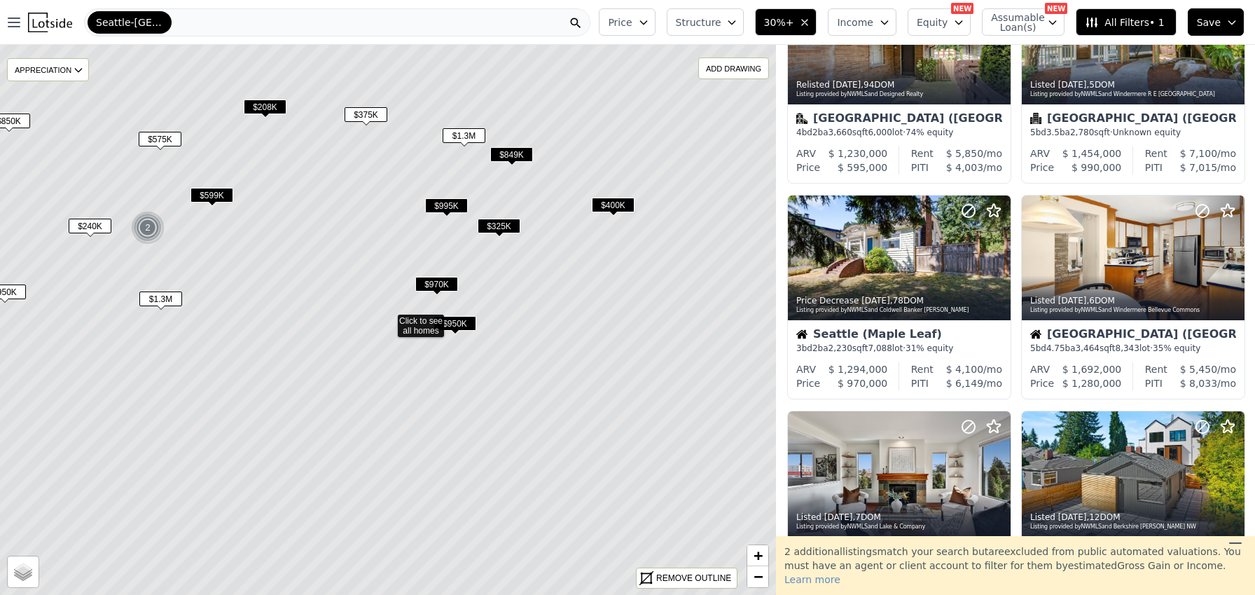
drag, startPoint x: 638, startPoint y: 310, endPoint x: 539, endPoint y: 34, distance: 293.8
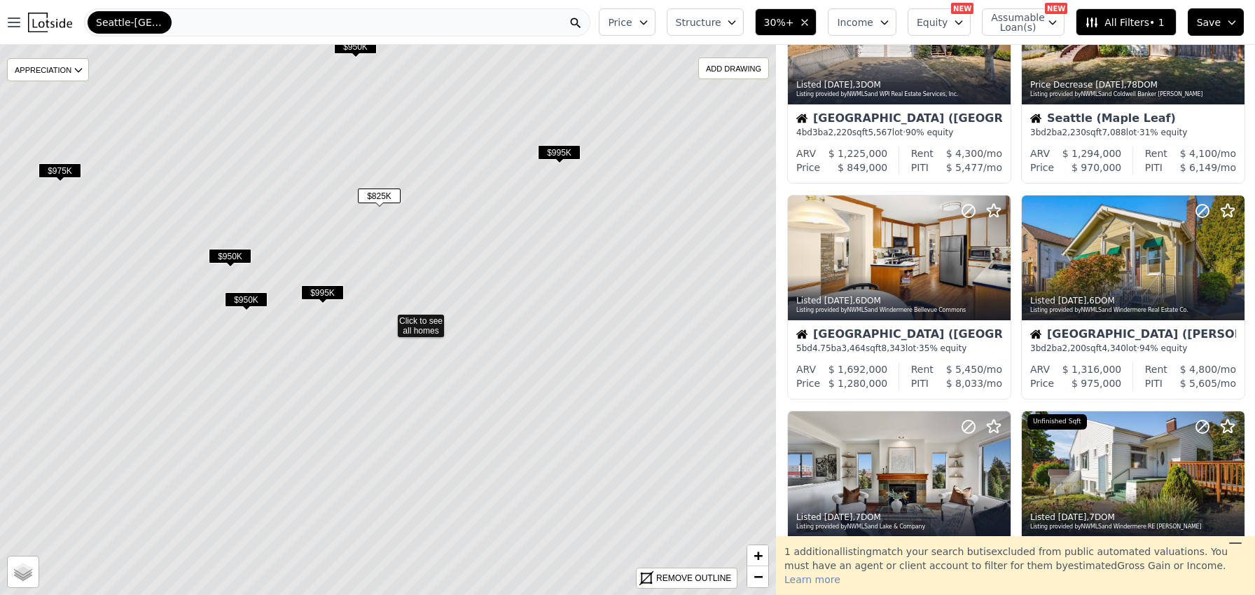
scroll to position [537, 0]
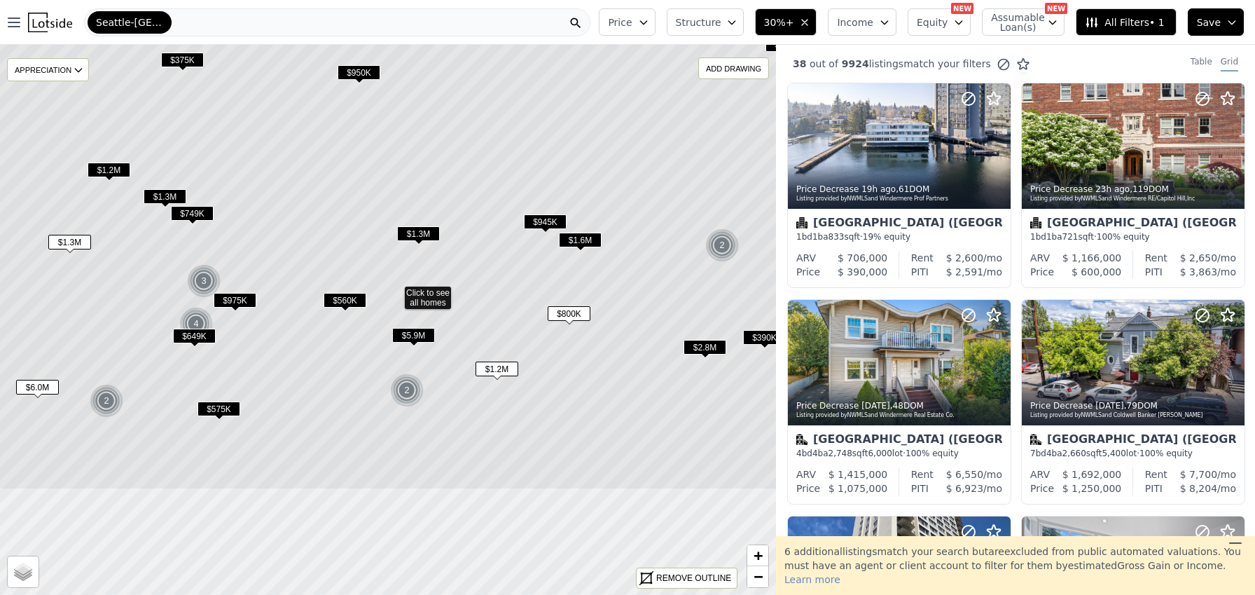
drag, startPoint x: 661, startPoint y: 317, endPoint x: 687, endPoint y: 184, distance: 136.2
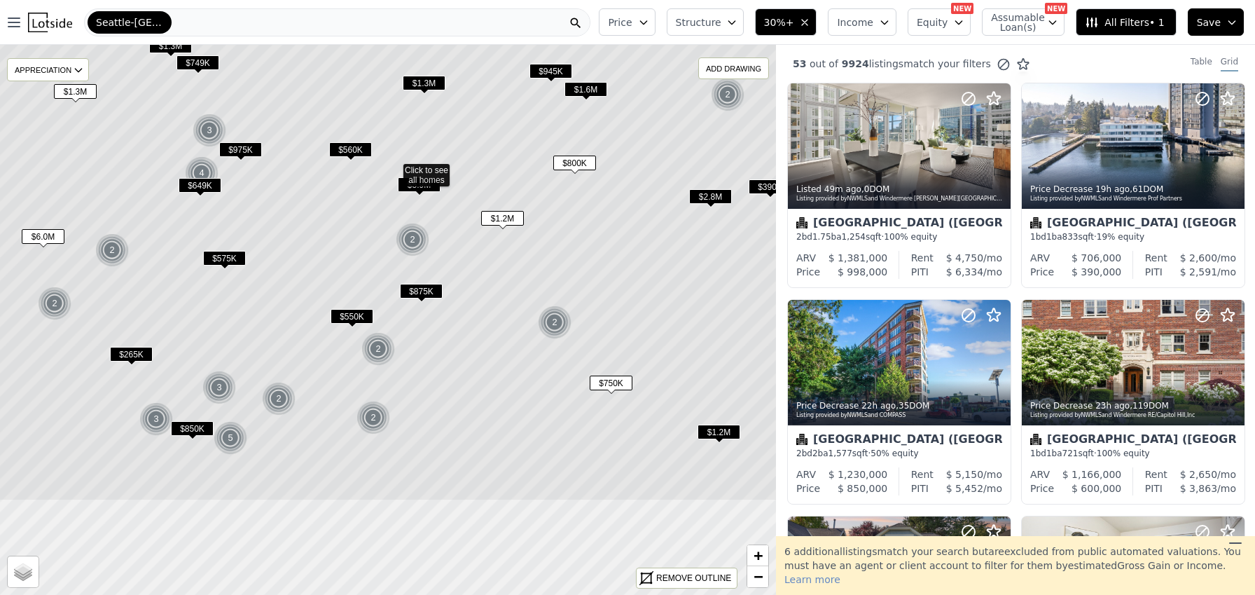
drag, startPoint x: 652, startPoint y: 400, endPoint x: 658, endPoint y: 249, distance: 151.4
click at [658, 249] on icon at bounding box center [393, 169] width 935 height 663
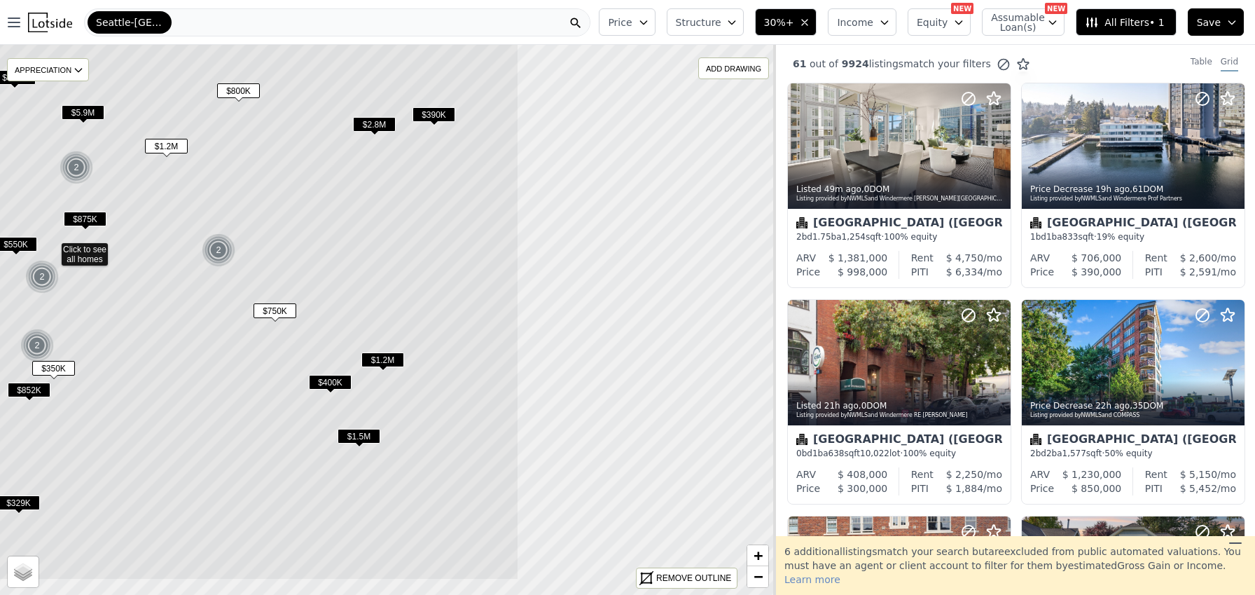
drag, startPoint x: 645, startPoint y: 366, endPoint x: 226, endPoint y: 324, distance: 421.0
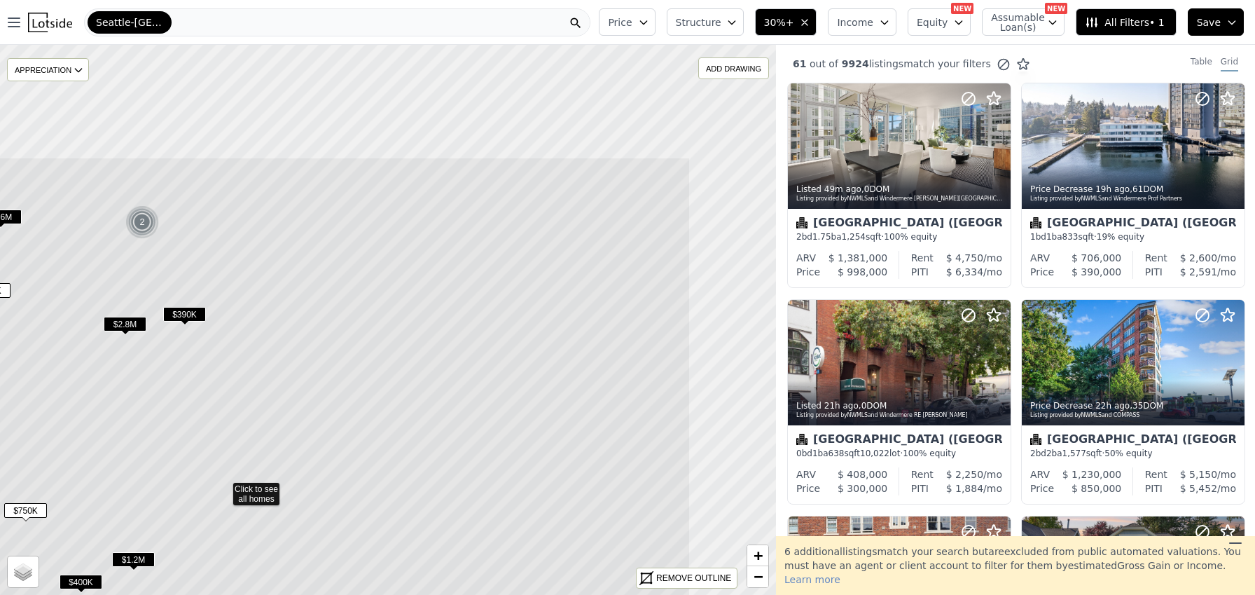
drag, startPoint x: 416, startPoint y: 334, endPoint x: 323, endPoint y: 389, distance: 108.0
click at [316, 398] on icon at bounding box center [223, 488] width 935 height 663
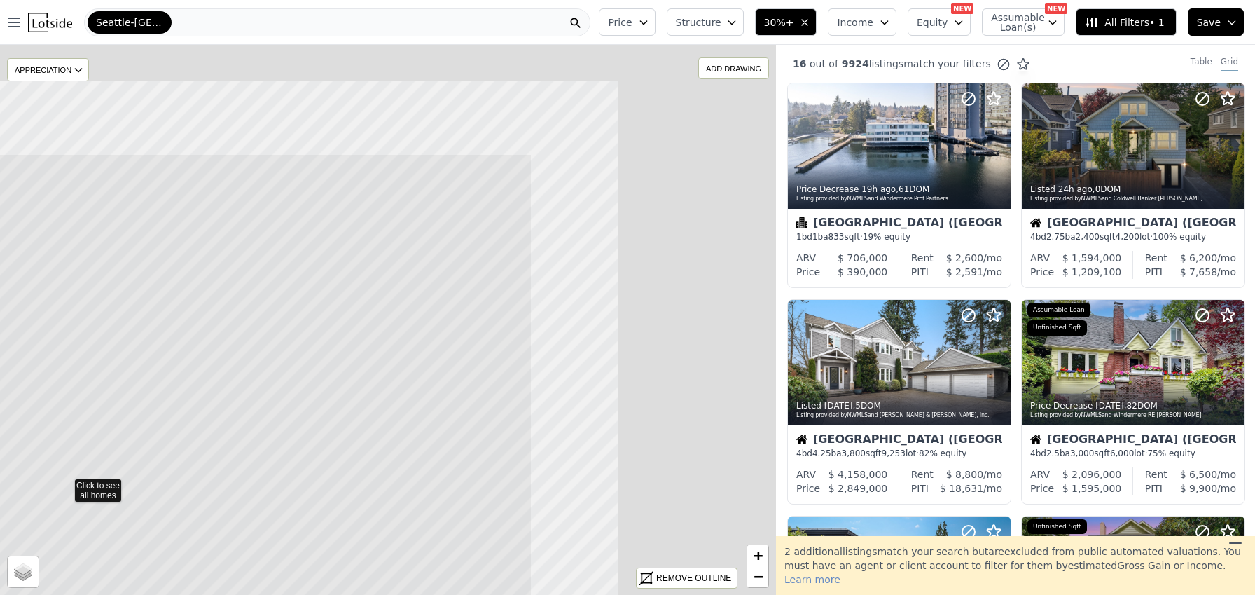
drag, startPoint x: 640, startPoint y: 277, endPoint x: 463, endPoint y: 399, distance: 214.7
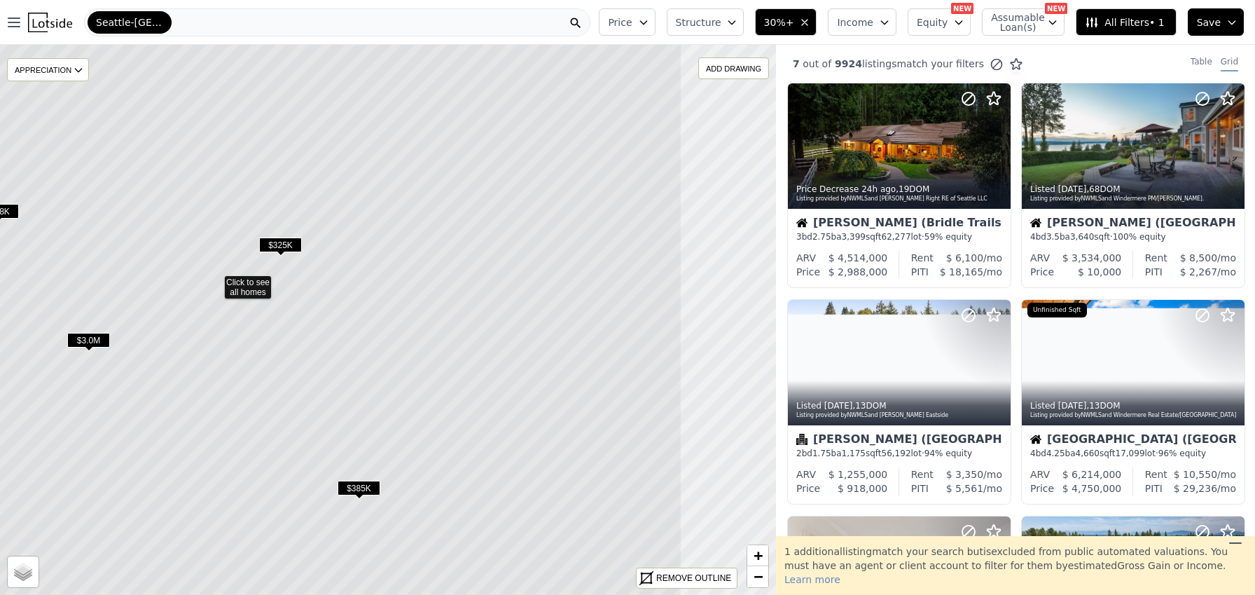
drag, startPoint x: 475, startPoint y: 335, endPoint x: 357, endPoint y: 299, distance: 123.7
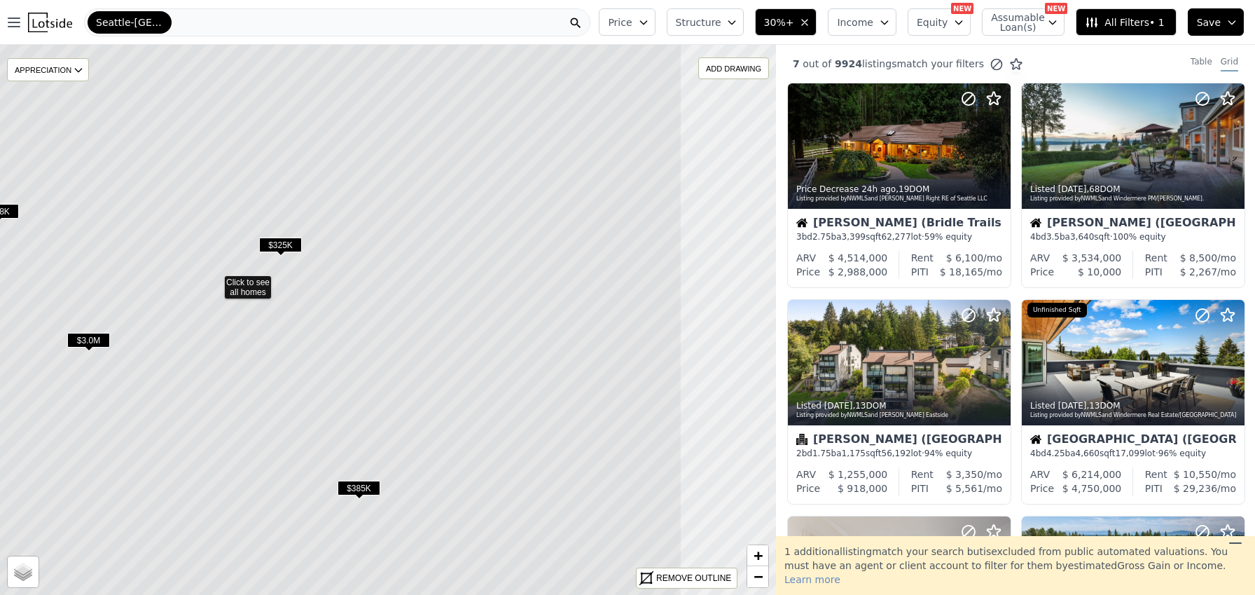
click at [357, 299] on icon at bounding box center [215, 281] width 935 height 663
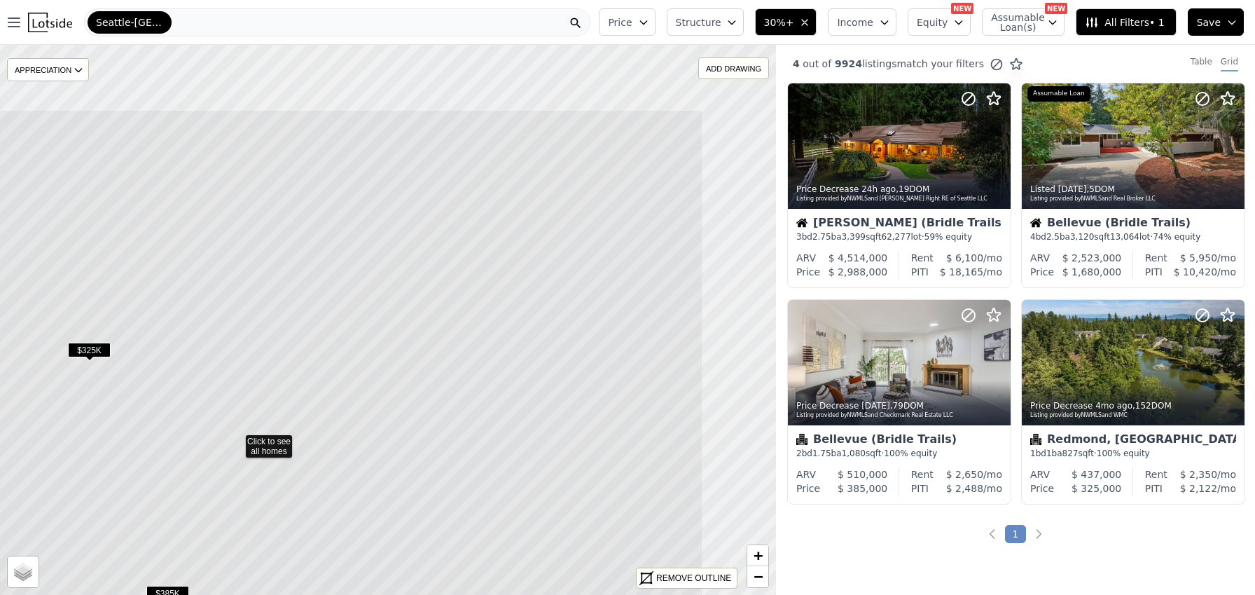
drag, startPoint x: 538, startPoint y: 310, endPoint x: 386, endPoint y: 430, distance: 194.0
click at [386, 430] on icon at bounding box center [236, 440] width 935 height 663
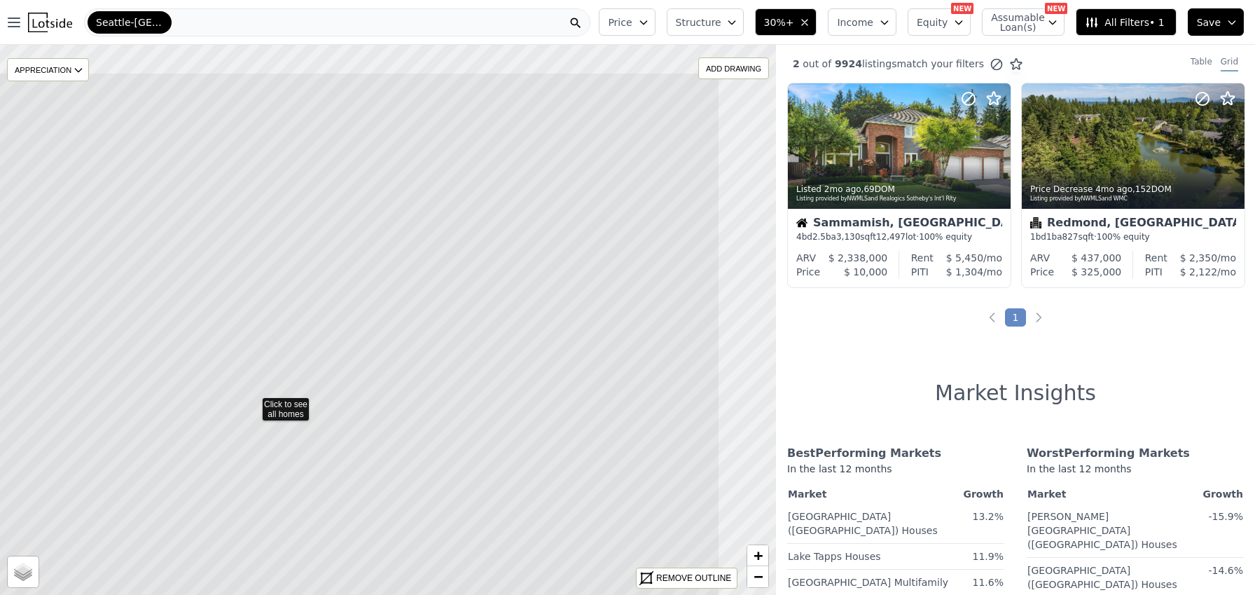
click at [457, 437] on icon at bounding box center [253, 403] width 935 height 663
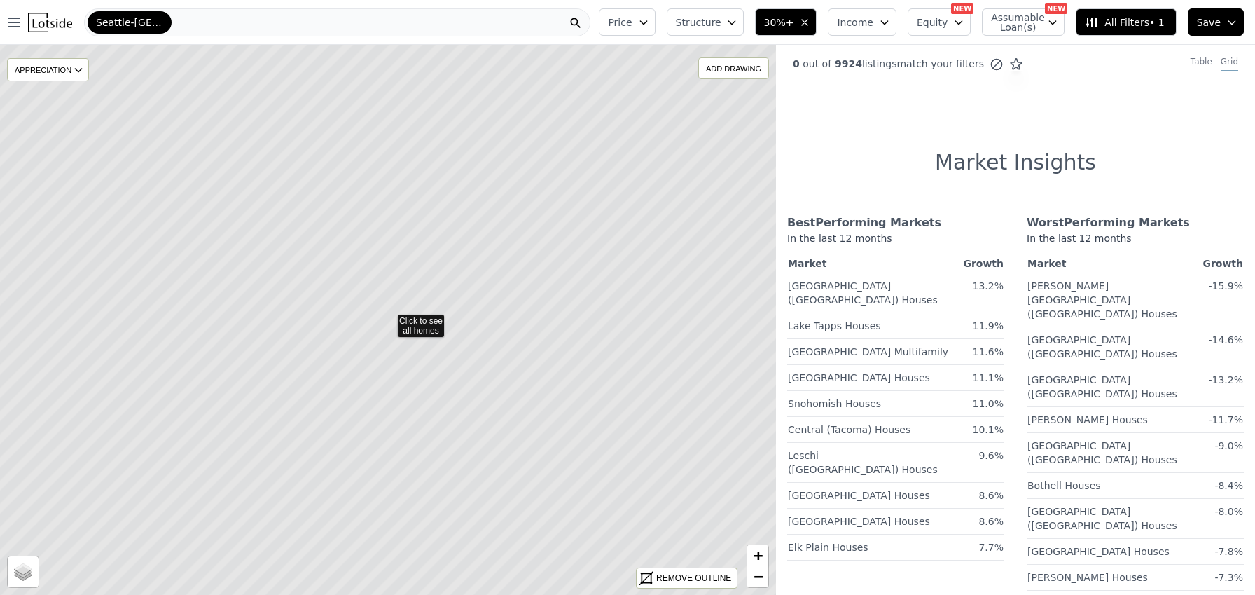
click at [441, 324] on icon at bounding box center [388, 320] width 935 height 663
drag, startPoint x: 473, startPoint y: 411, endPoint x: 624, endPoint y: 228, distance: 236.8
click at [624, 230] on icon at bounding box center [392, 316] width 935 height 663
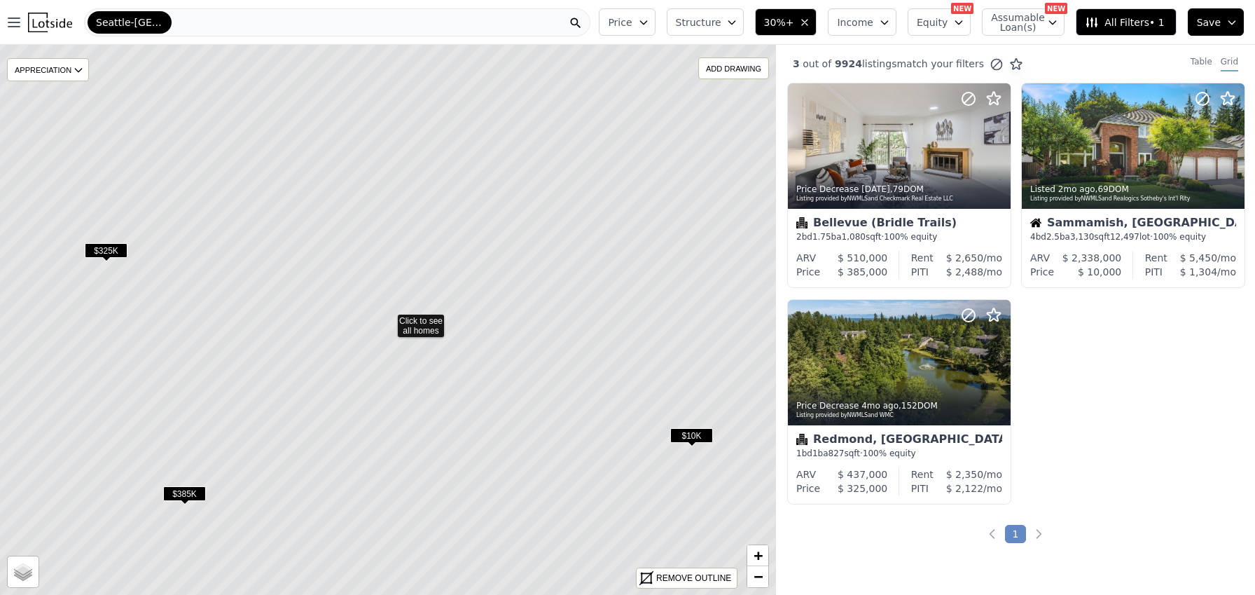
click at [417, 319] on icon at bounding box center [388, 320] width 935 height 663
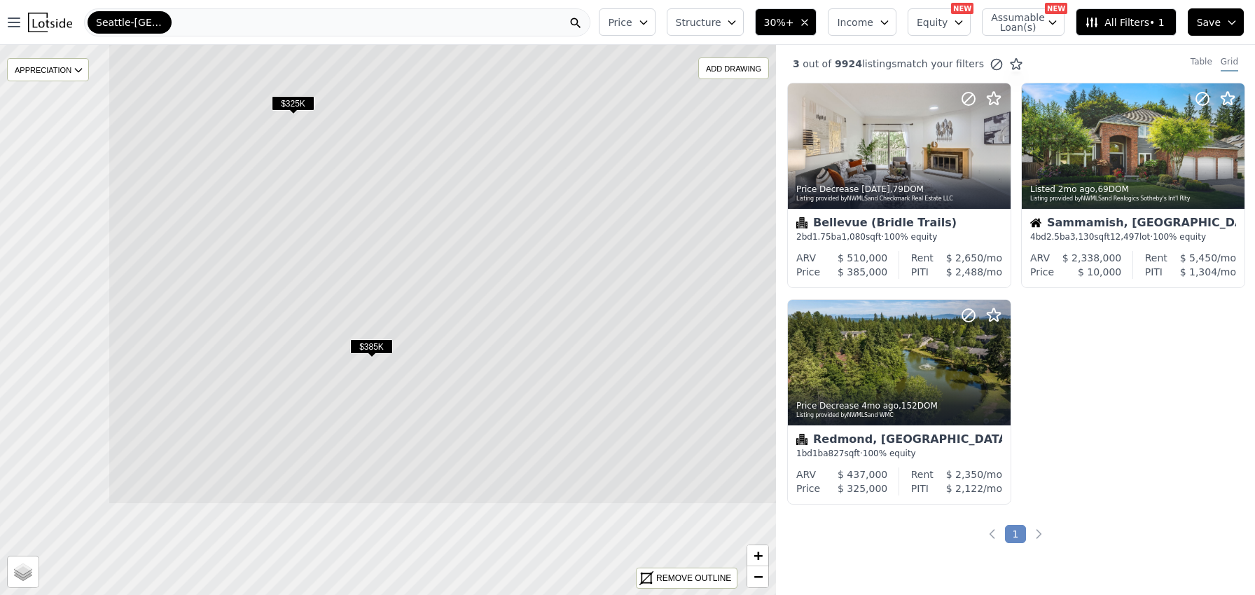
drag, startPoint x: 359, startPoint y: 420, endPoint x: 542, endPoint y: 287, distance: 226.3
click at [563, 264] on icon at bounding box center [575, 173] width 935 height 663
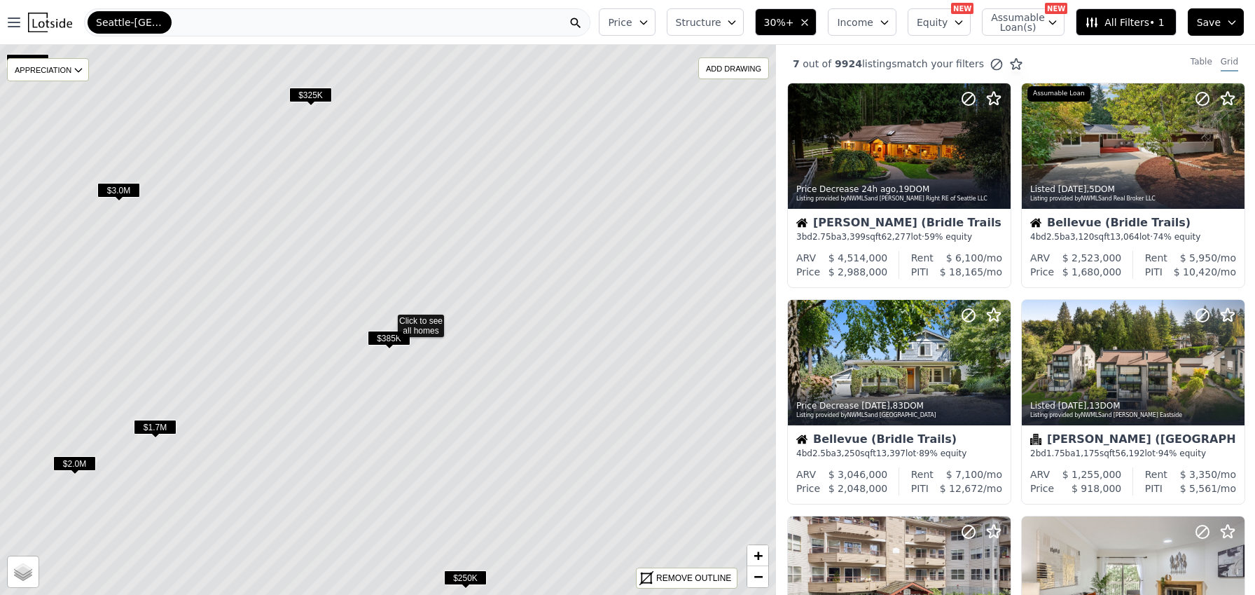
click at [426, 324] on icon at bounding box center [388, 320] width 935 height 663
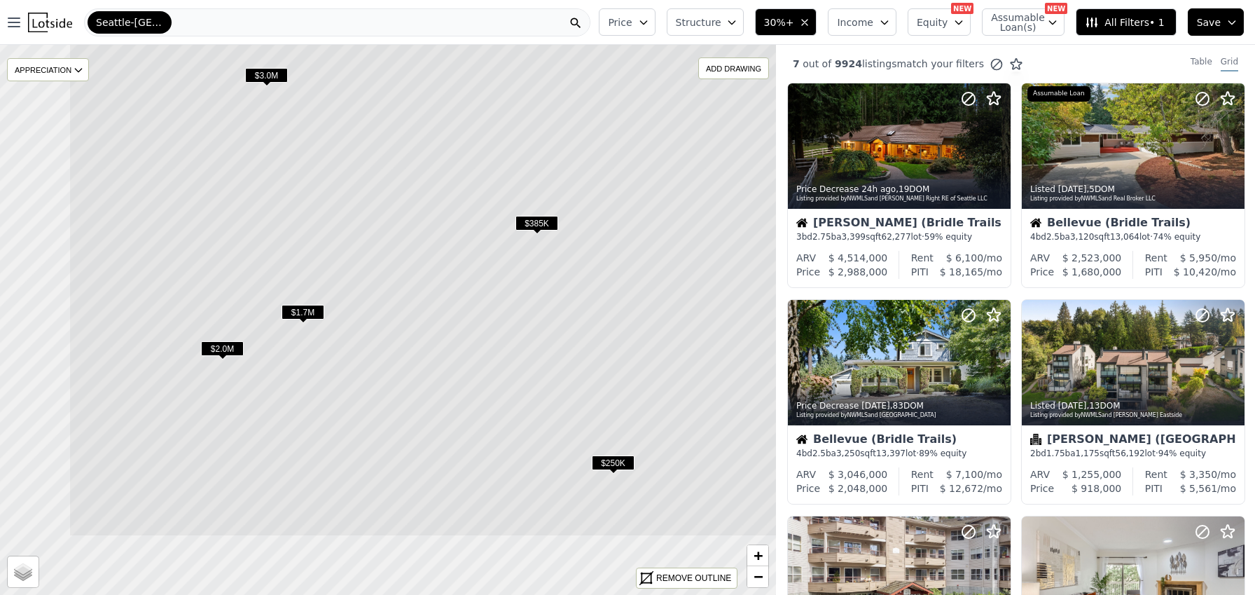
drag, startPoint x: 469, startPoint y: 430, endPoint x: 617, endPoint y: 315, distance: 187.2
click at [617, 315] on icon at bounding box center [536, 205] width 935 height 663
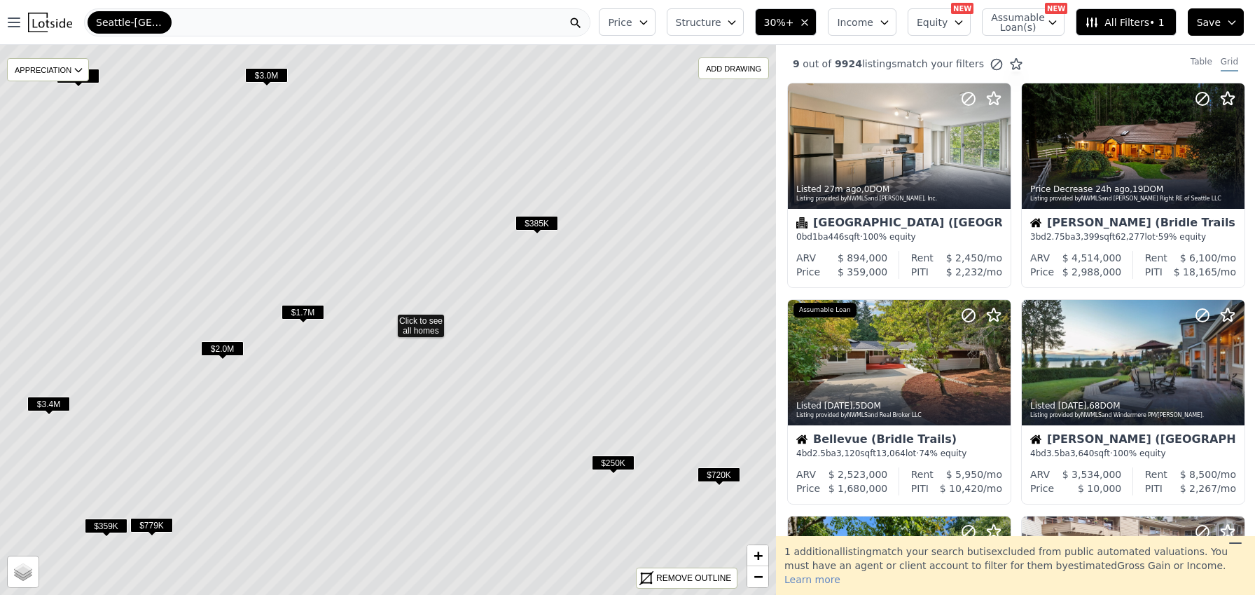
click at [306, 317] on span "$1.7M" at bounding box center [303, 312] width 43 height 15
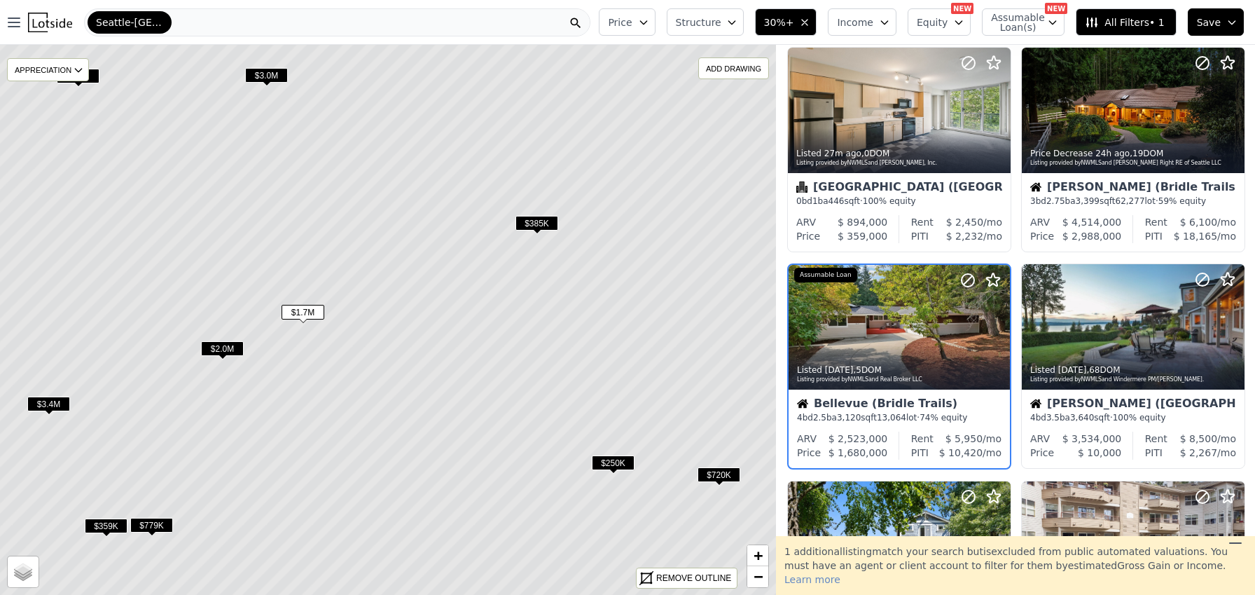
scroll to position [104, 0]
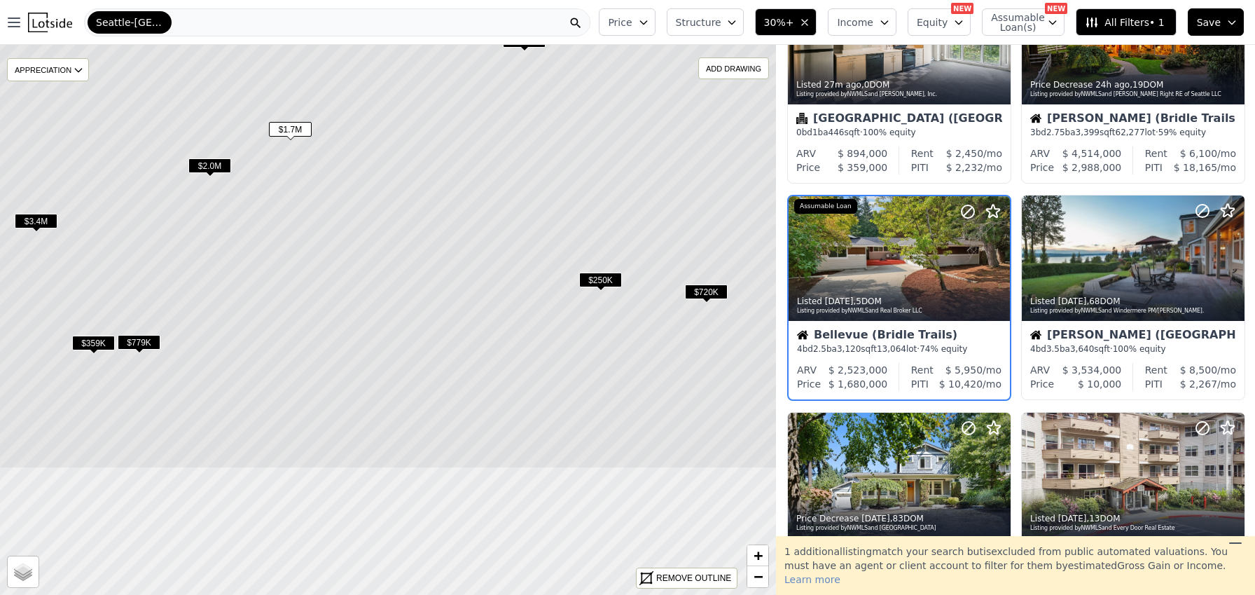
drag, startPoint x: 523, startPoint y: 416, endPoint x: 511, endPoint y: 233, distance: 183.3
click at [511, 233] on icon at bounding box center [375, 137] width 935 height 663
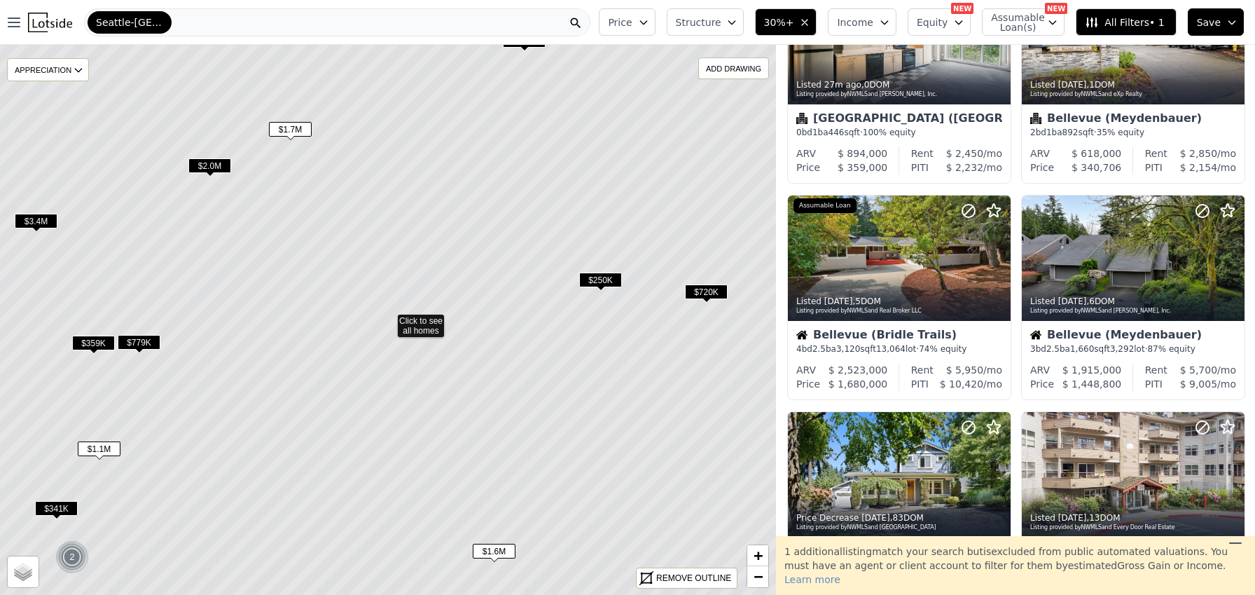
click at [516, 343] on icon at bounding box center [388, 320] width 935 height 663
click at [423, 320] on icon at bounding box center [388, 320] width 935 height 663
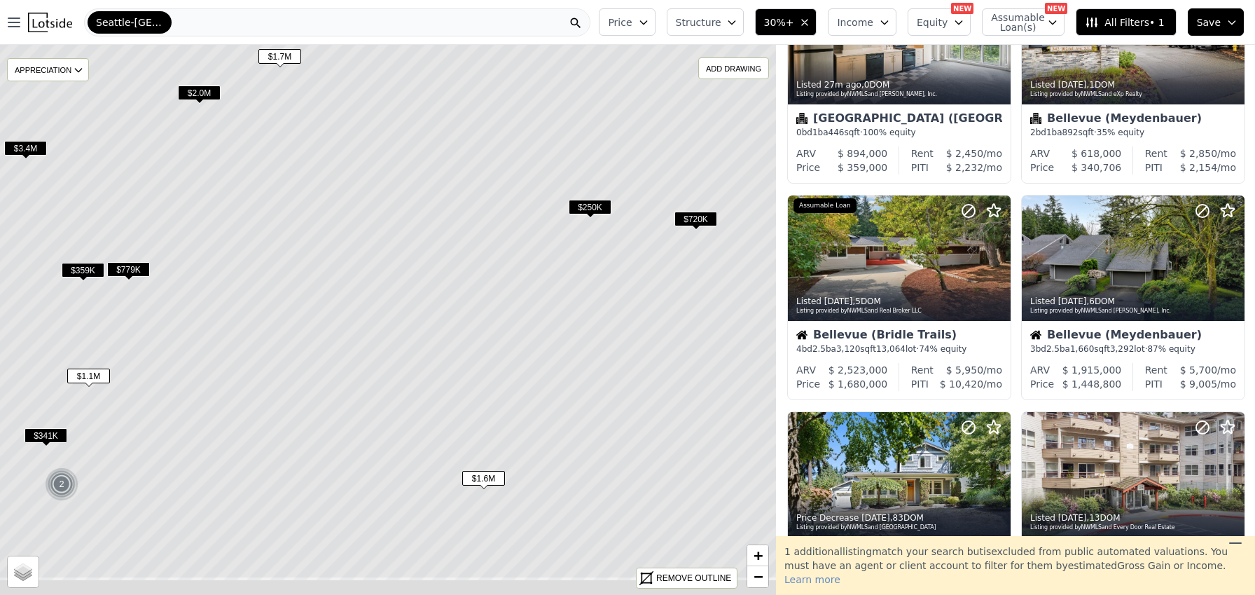
drag, startPoint x: 503, startPoint y: 393, endPoint x: 478, endPoint y: 203, distance: 191.5
click at [478, 203] on icon at bounding box center [377, 247] width 935 height 663
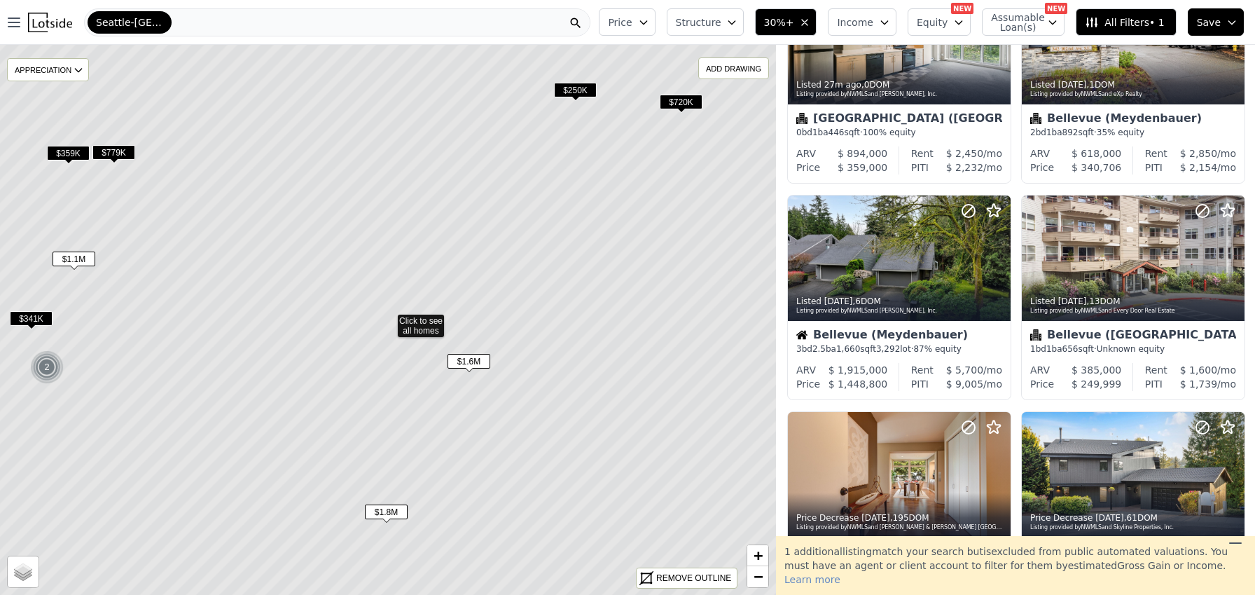
click at [467, 356] on span "$1.6M" at bounding box center [469, 361] width 43 height 15
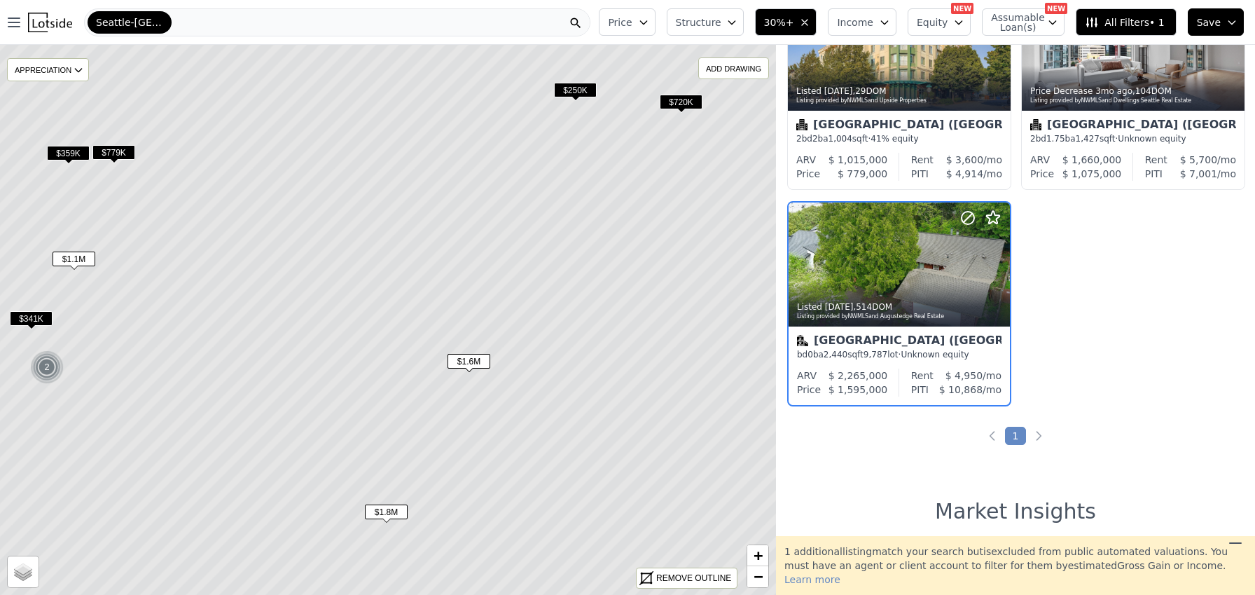
scroll to position [754, 0]
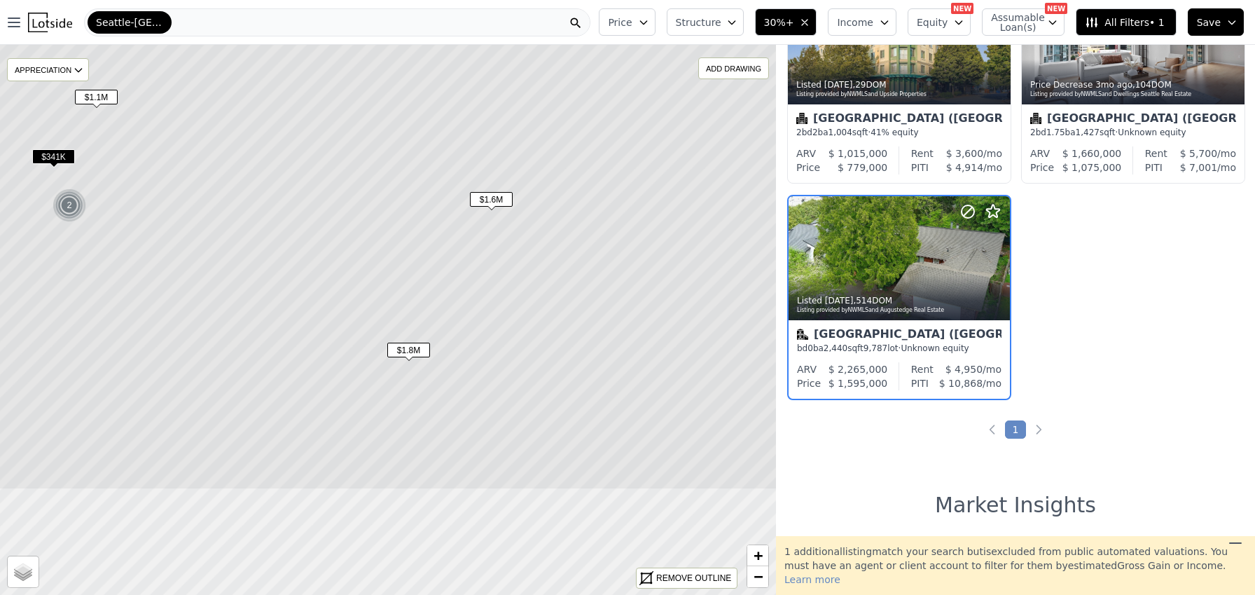
drag, startPoint x: 343, startPoint y: 408, endPoint x: 383, endPoint y: 163, distance: 248.3
click at [380, 146] on icon at bounding box center [410, 158] width 935 height 663
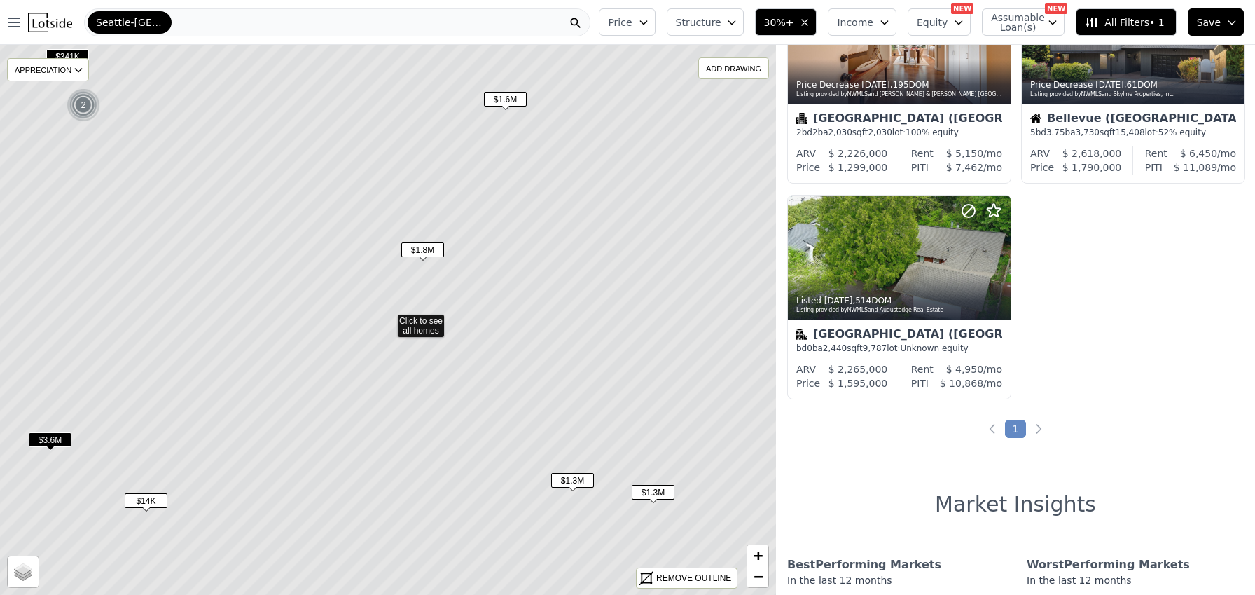
click at [420, 257] on span "$1.8M" at bounding box center [422, 249] width 43 height 15
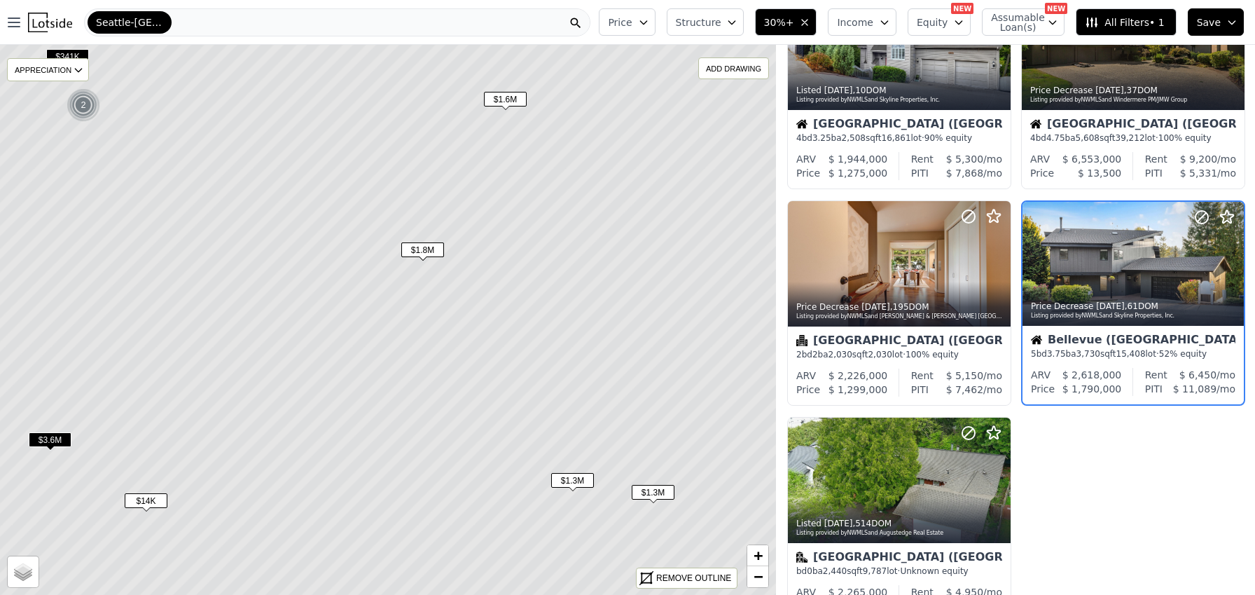
scroll to position [493, 0]
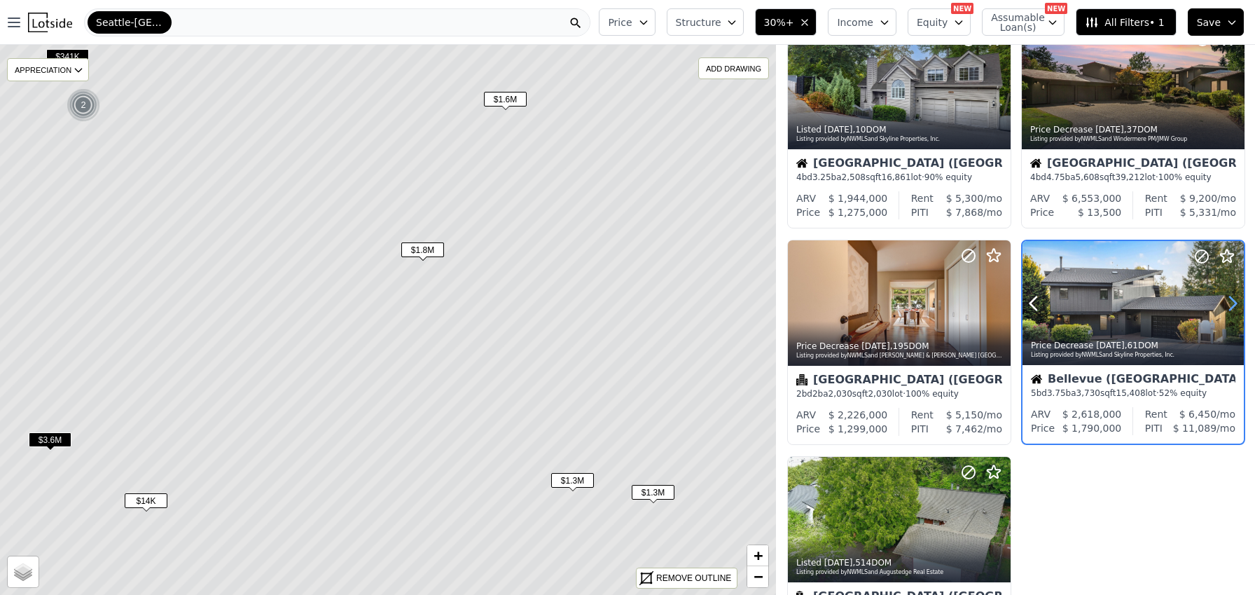
click at [1230, 305] on icon at bounding box center [1233, 302] width 6 height 13
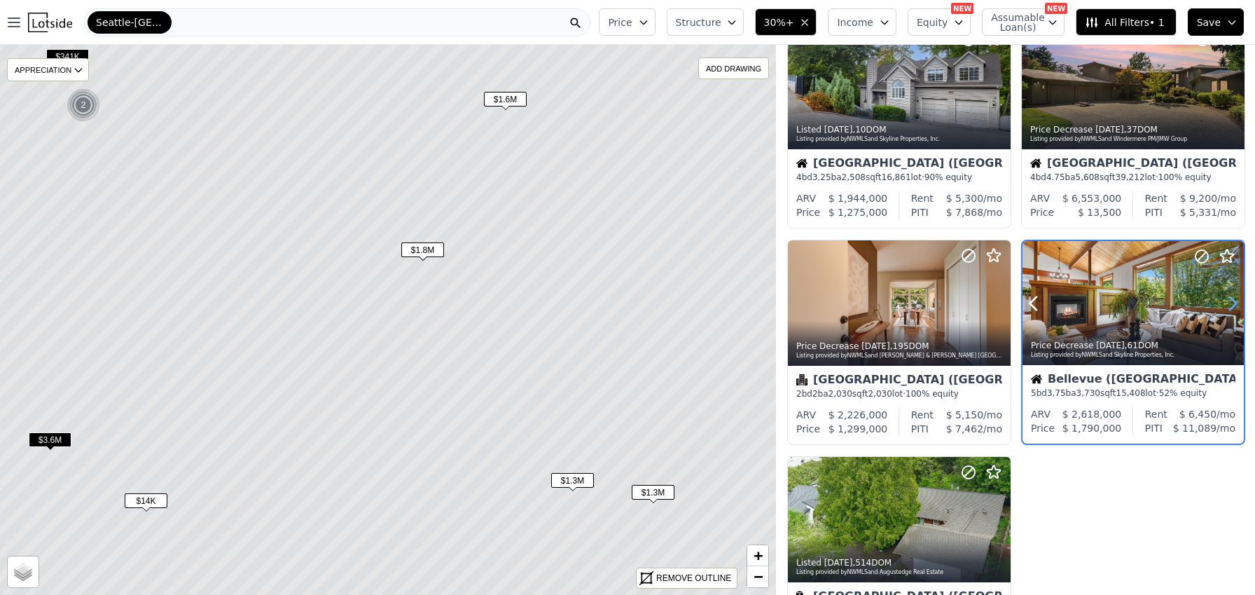
click at [1230, 305] on icon at bounding box center [1233, 302] width 6 height 13
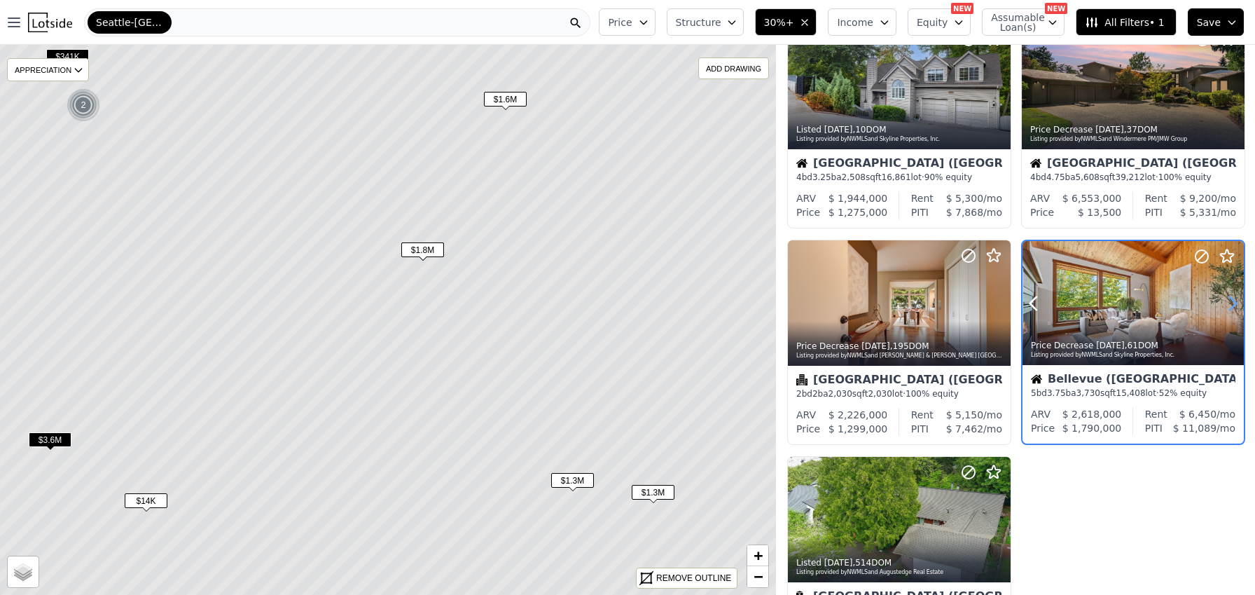
click at [1230, 305] on icon at bounding box center [1233, 302] width 6 height 13
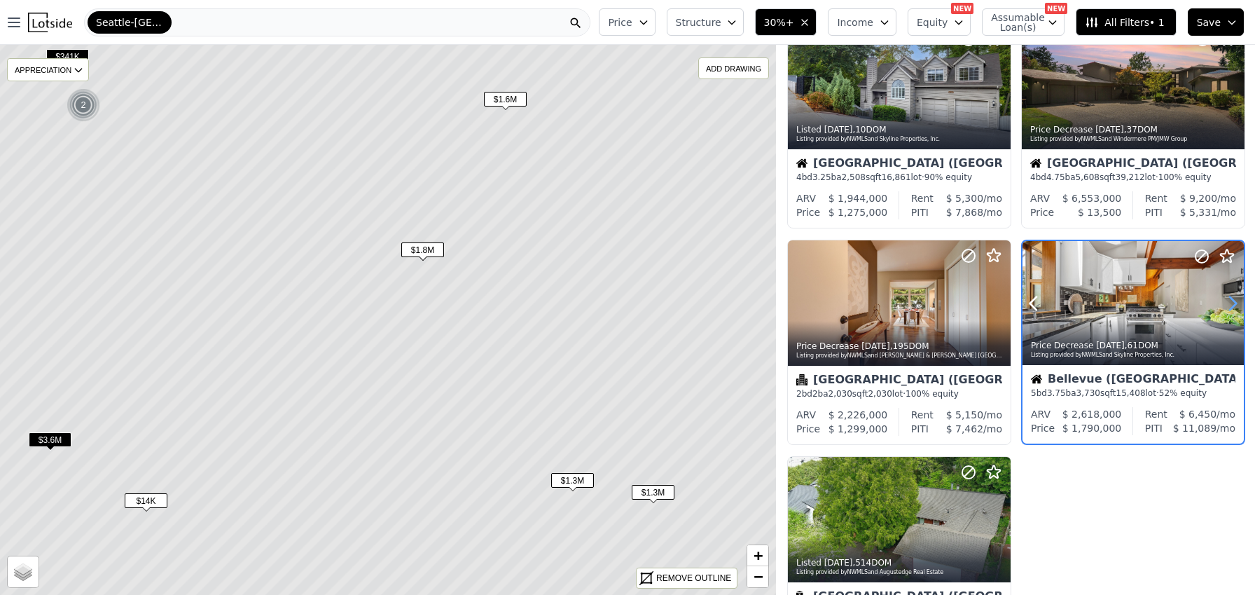
click at [1230, 305] on icon at bounding box center [1233, 302] width 6 height 13
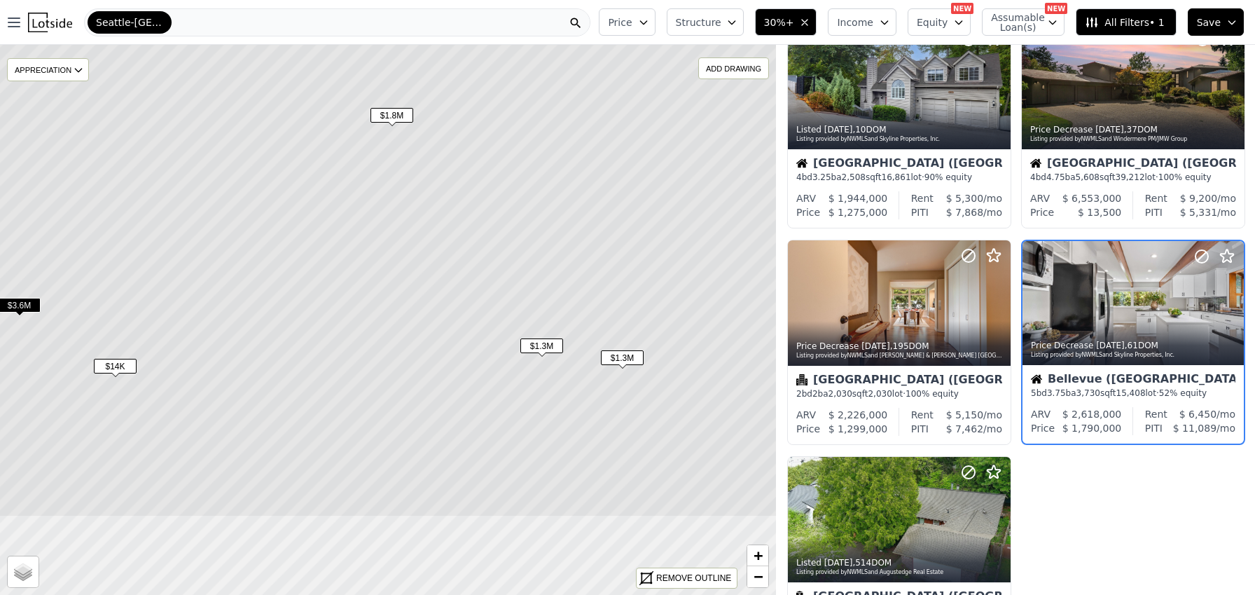
drag, startPoint x: 483, startPoint y: 329, endPoint x: 448, endPoint y: 210, distance: 124.3
click at [448, 210] on icon at bounding box center [357, 185] width 935 height 663
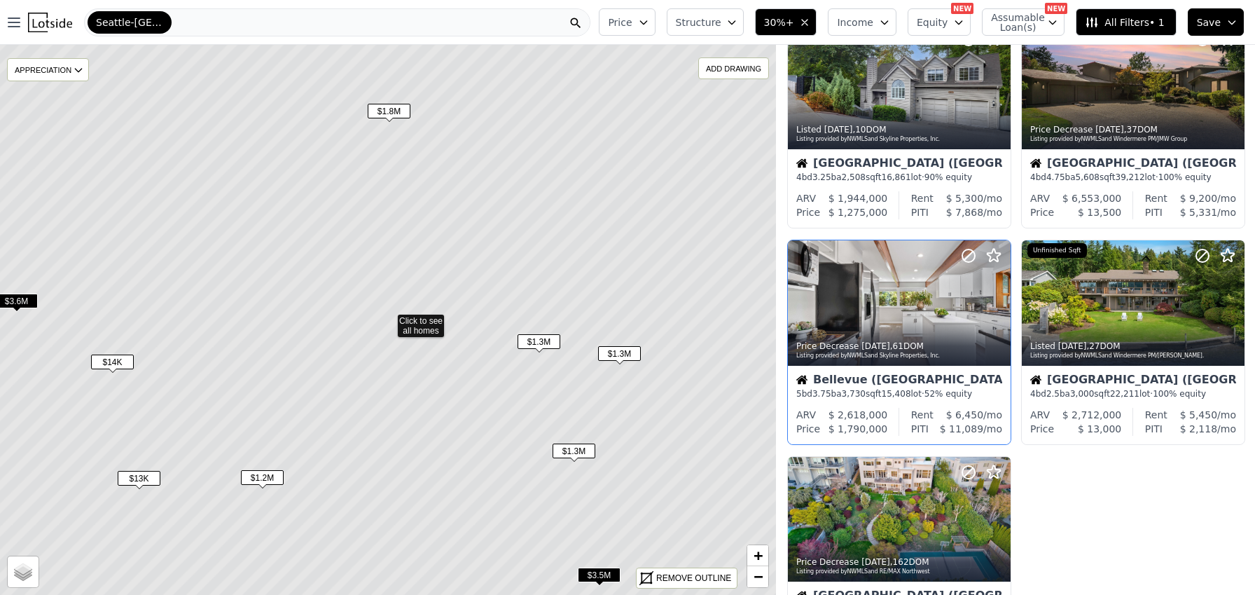
click at [542, 338] on span "$1.3M" at bounding box center [539, 341] width 43 height 15
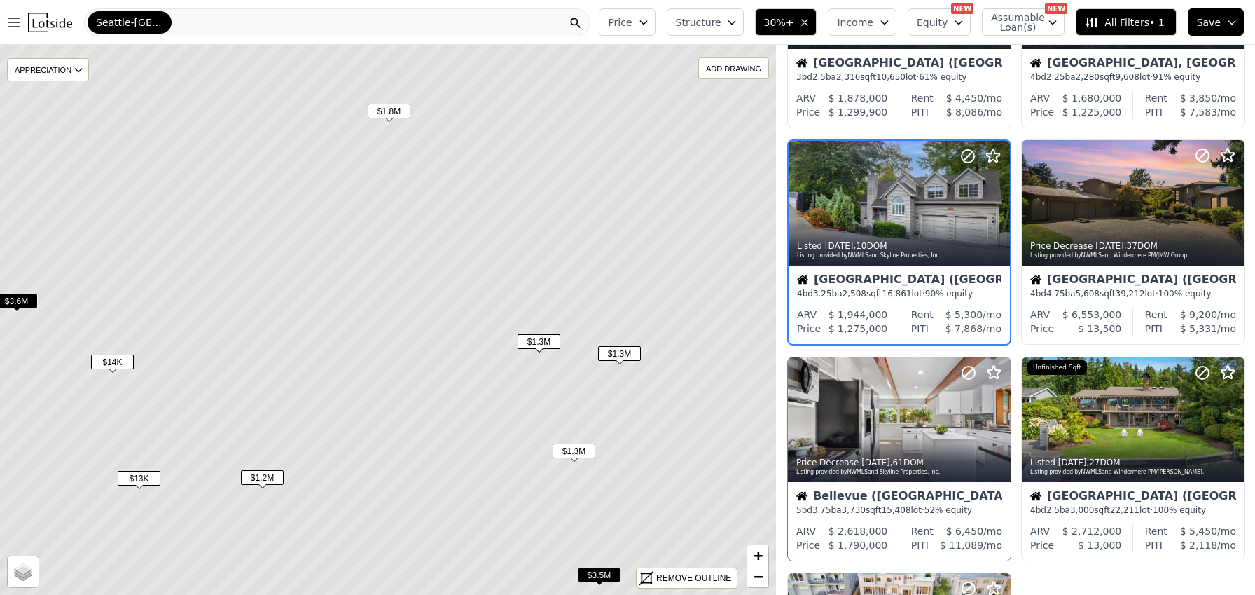
scroll to position [276, 0]
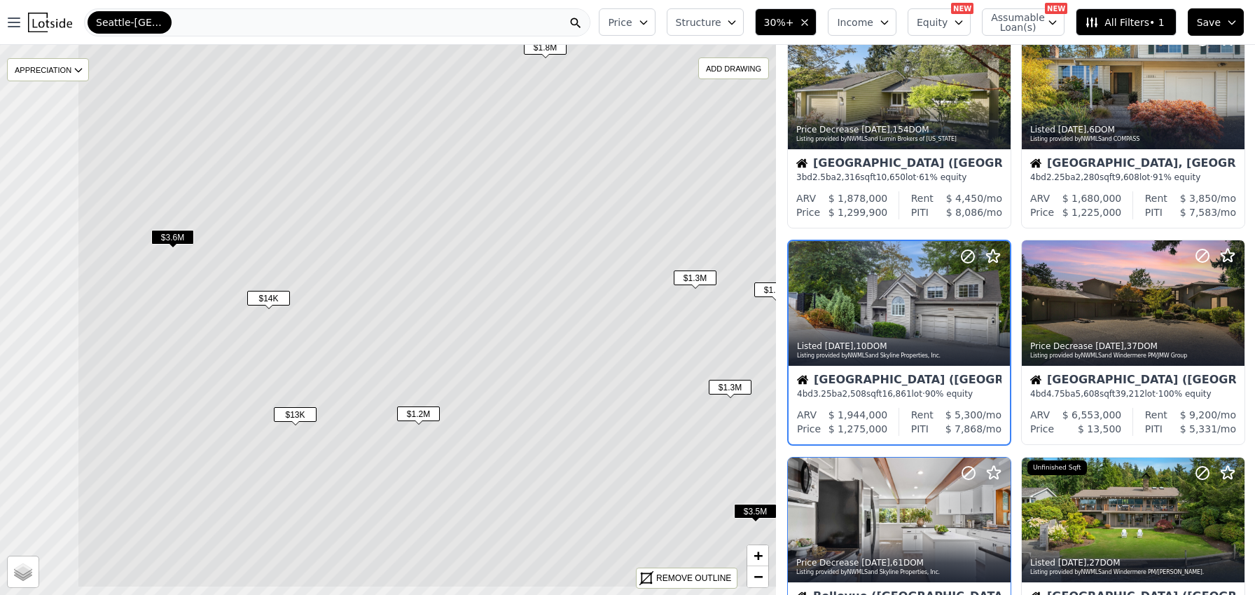
drag, startPoint x: 440, startPoint y: 392, endPoint x: 592, endPoint y: 335, distance: 162.5
click at [603, 324] on icon at bounding box center [544, 256] width 935 height 663
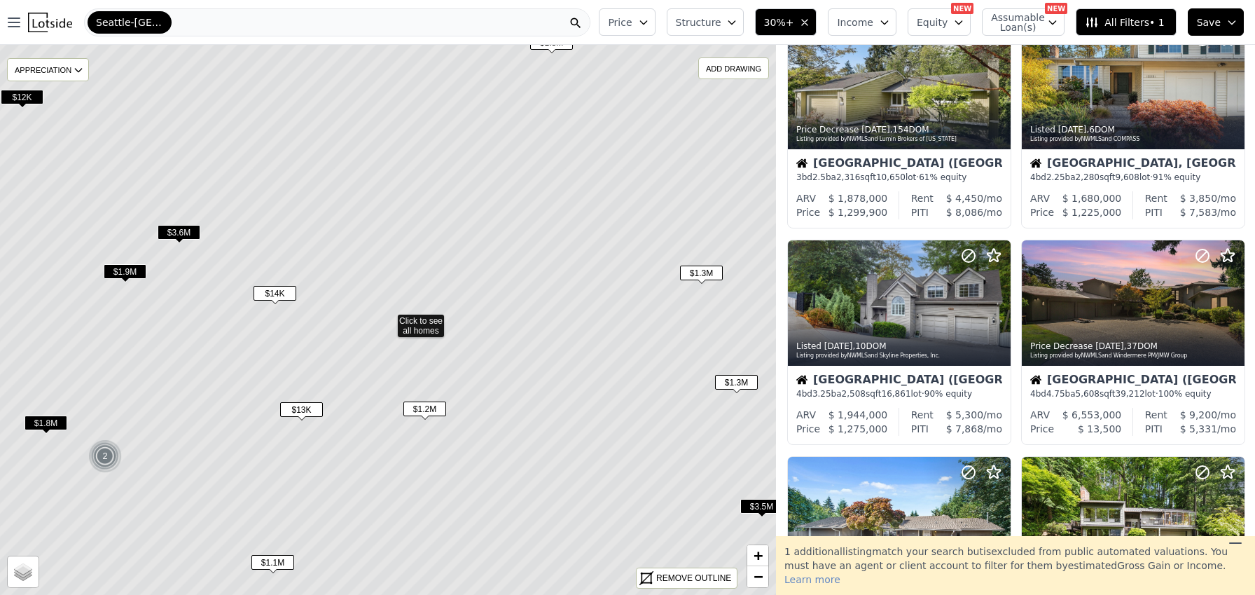
click at [415, 406] on span "$1.2M" at bounding box center [425, 408] width 43 height 15
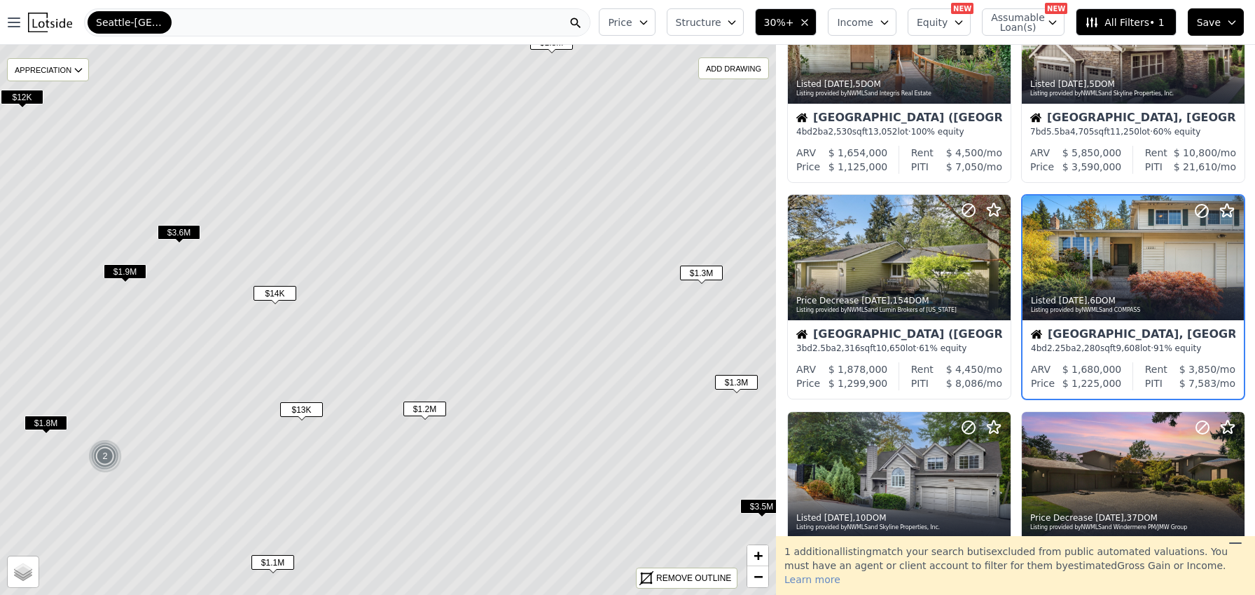
scroll to position [104, 0]
click at [1165, 277] on div at bounding box center [1133, 288] width 221 height 25
click at [895, 235] on div at bounding box center [899, 257] width 223 height 125
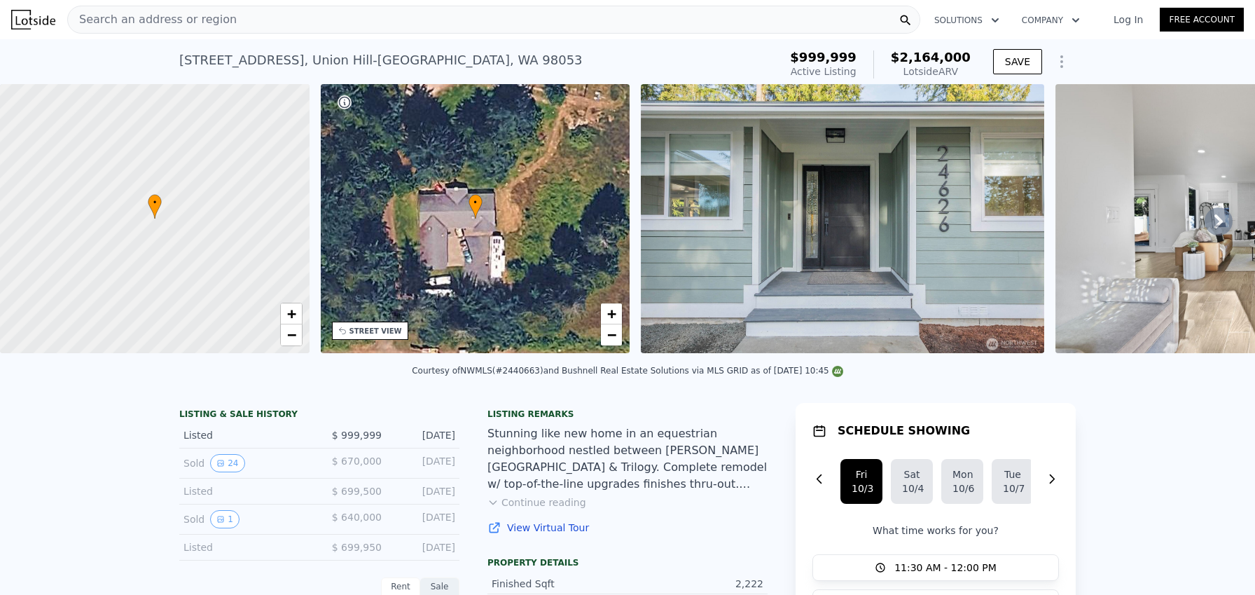
click at [1215, 228] on icon at bounding box center [1219, 221] width 8 height 14
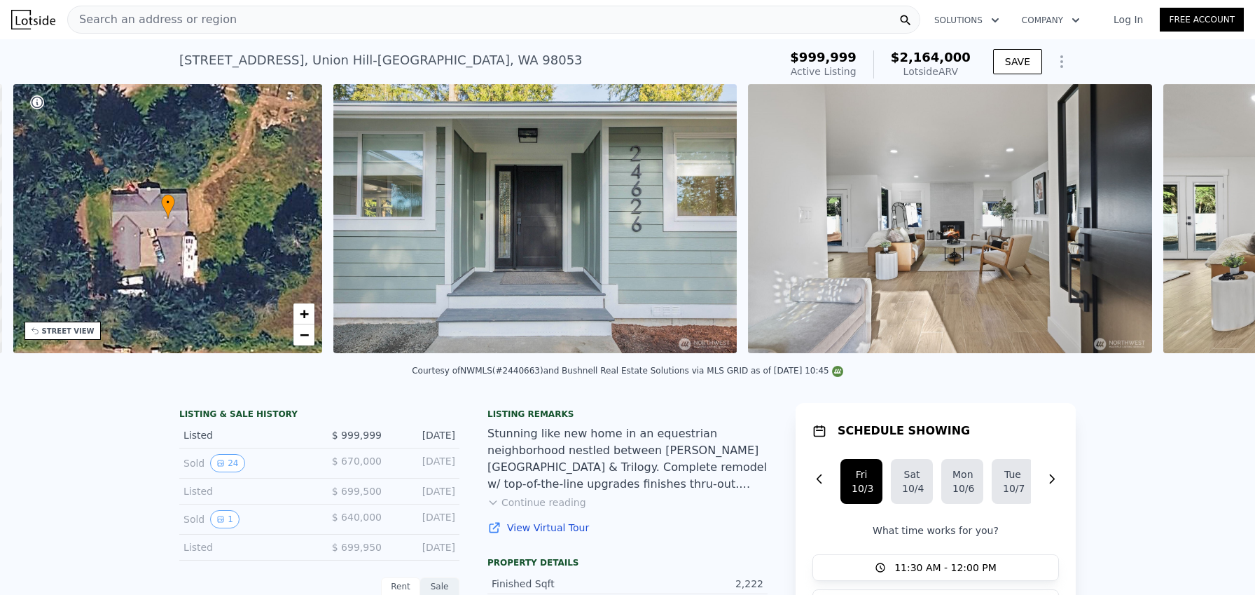
scroll to position [0, 326]
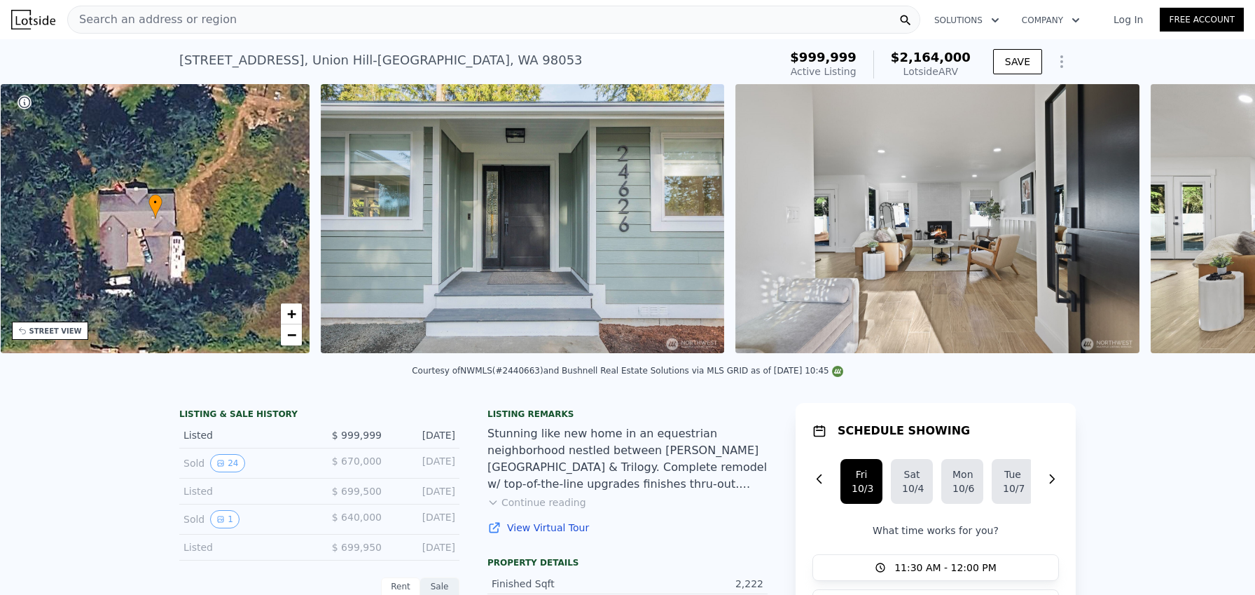
click at [1206, 226] on div "• + − • + − STREET VIEW Loading... SATELLITE VIEW" at bounding box center [627, 221] width 1255 height 274
click at [1215, 223] on icon at bounding box center [1219, 221] width 8 height 14
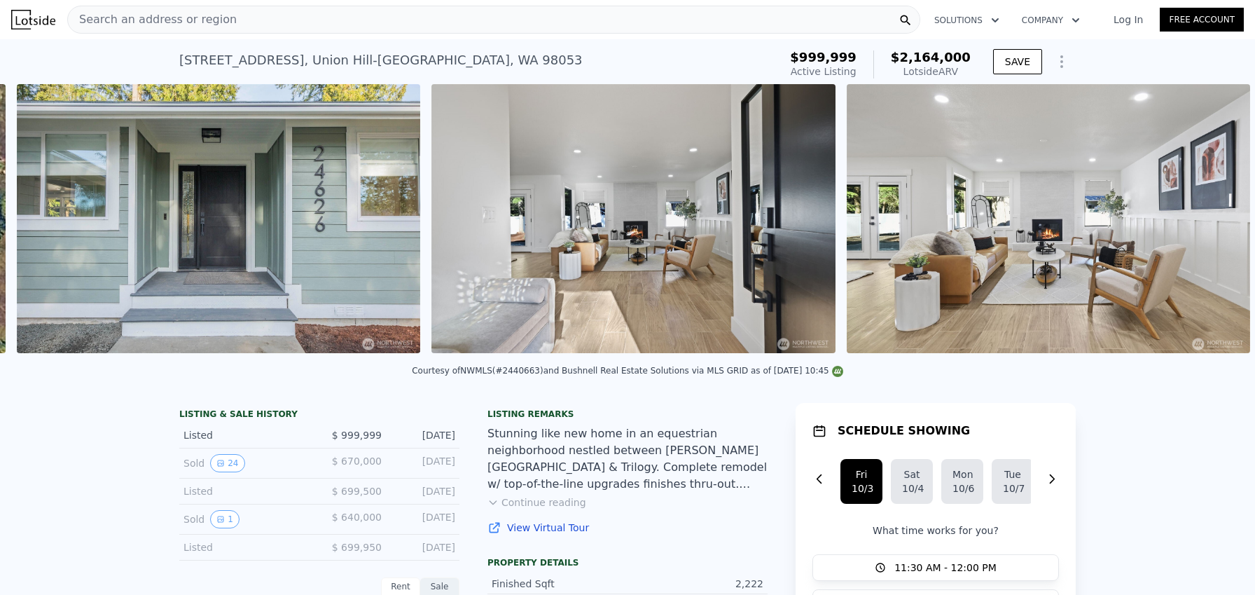
scroll to position [0, 641]
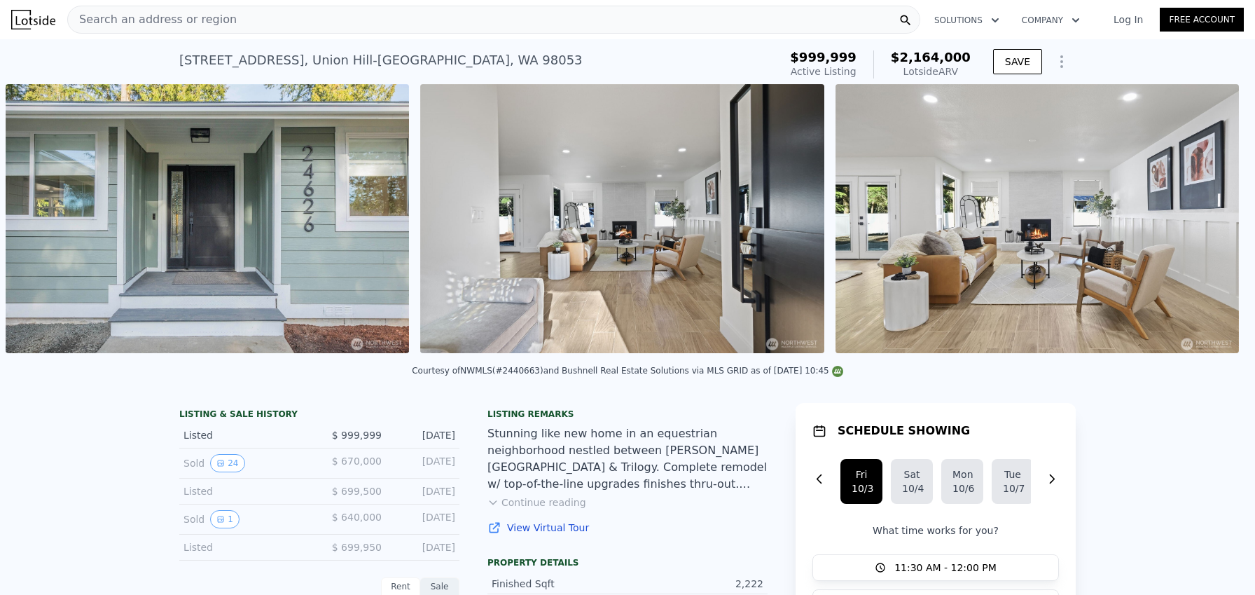
click at [1208, 223] on img at bounding box center [1038, 218] width 404 height 269
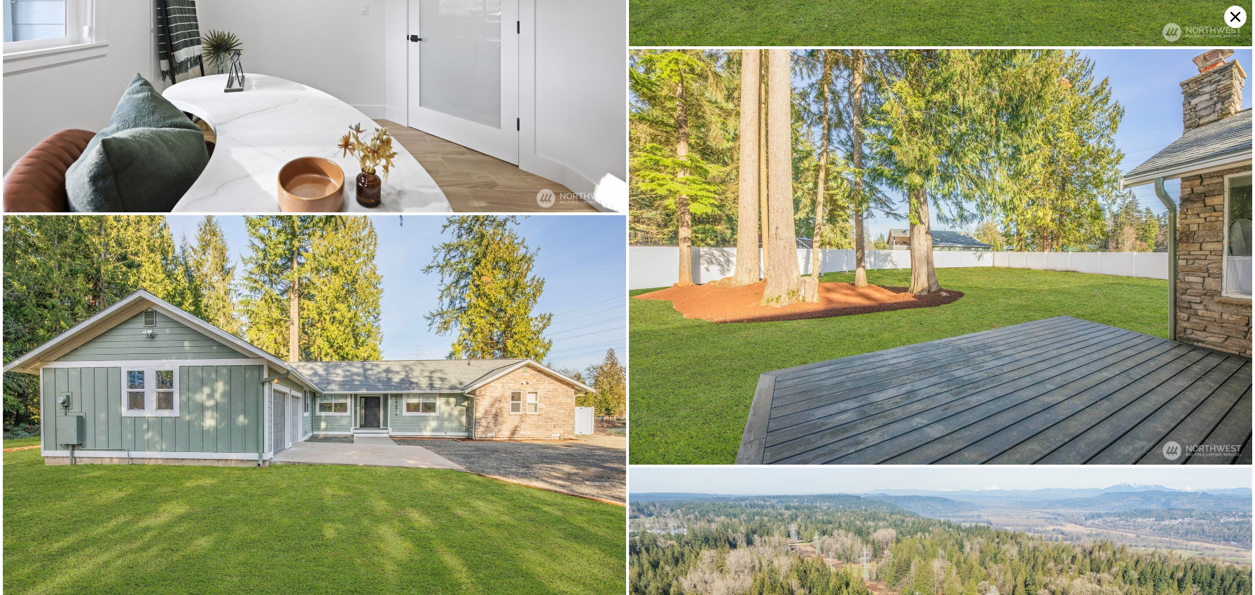
scroll to position [6556, 0]
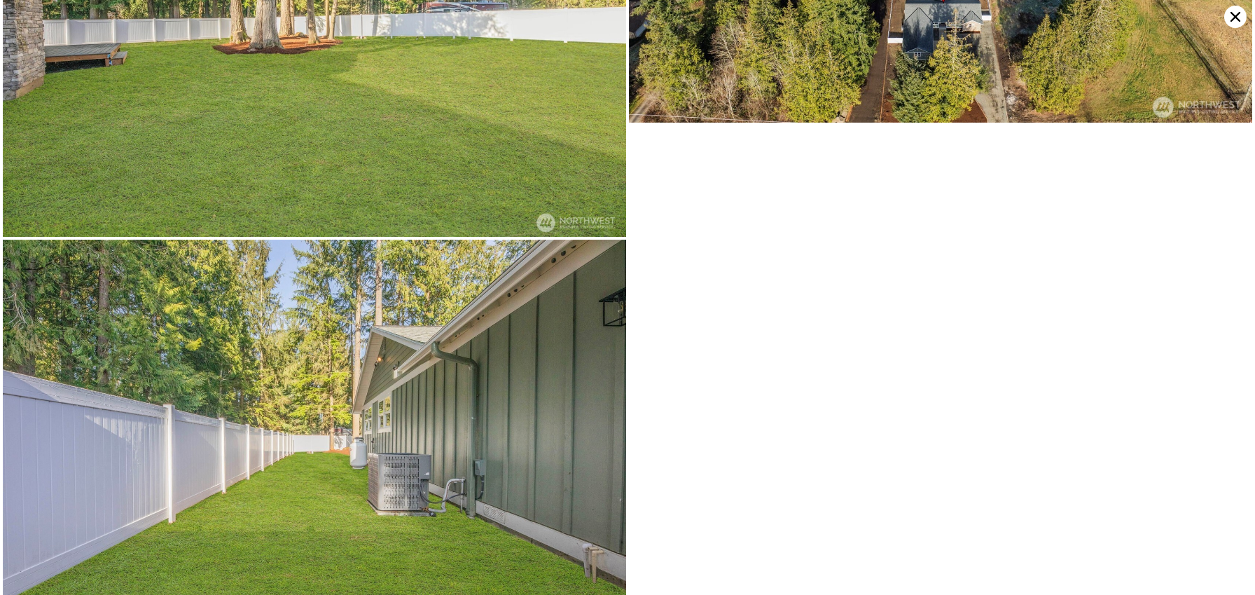
click at [1237, 25] on icon at bounding box center [1236, 17] width 22 height 22
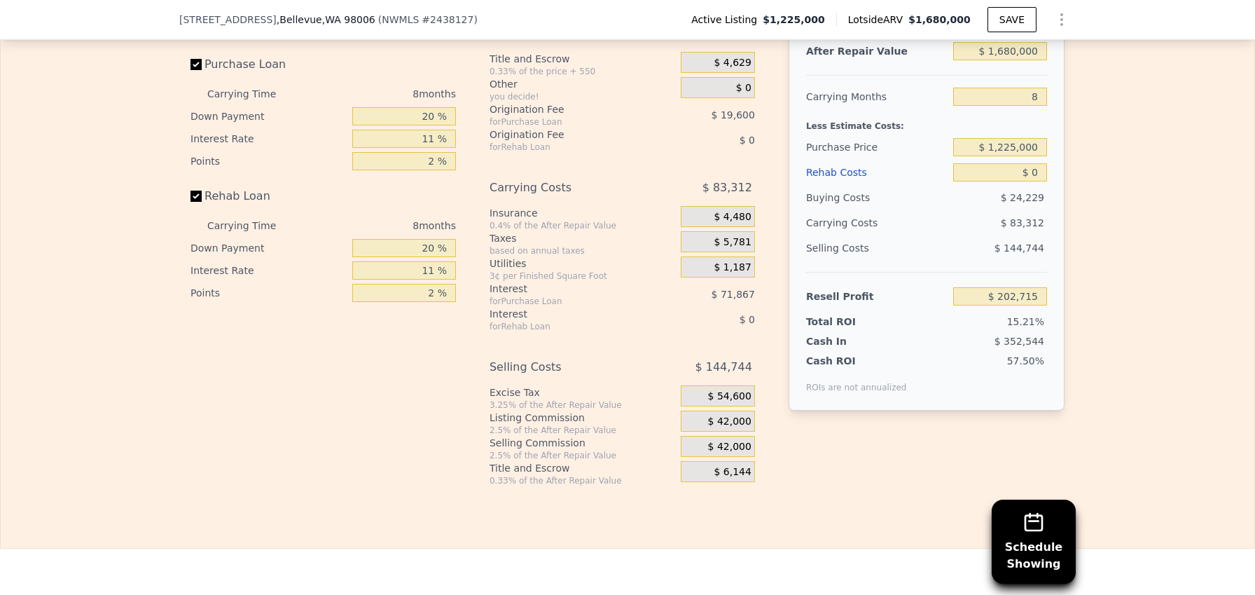
scroll to position [2255, 0]
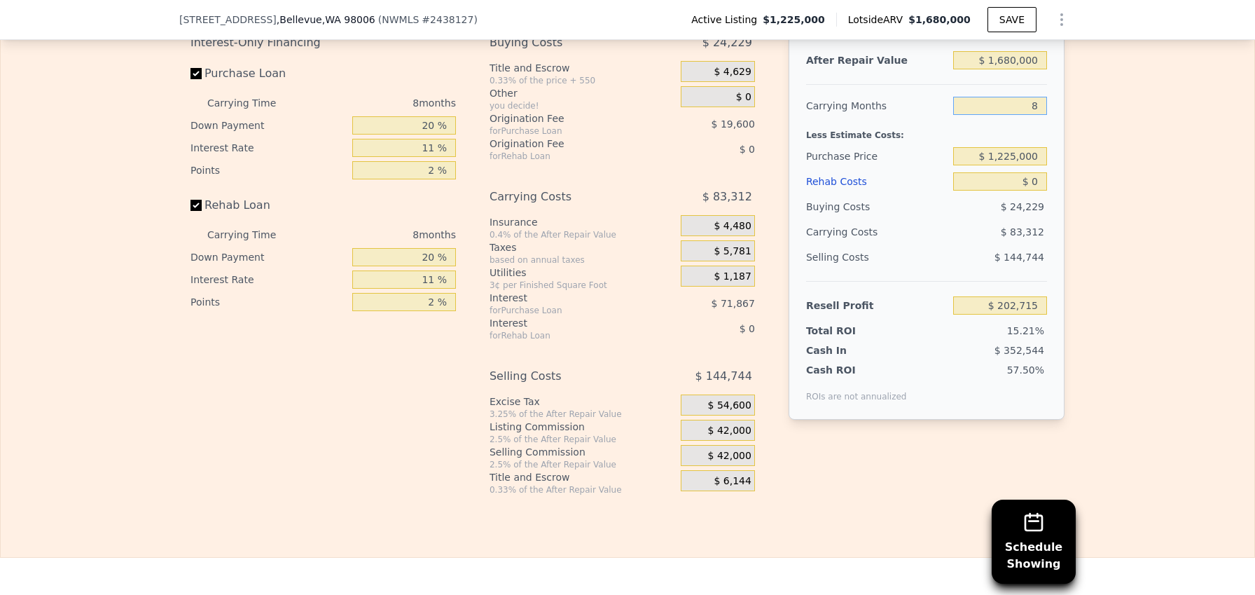
click at [1038, 115] on input "8" at bounding box center [1001, 106] width 94 height 18
type input "6"
type input "$ 223,543"
type input "6"
click at [1035, 191] on input "$ 0" at bounding box center [1001, 181] width 94 height 18
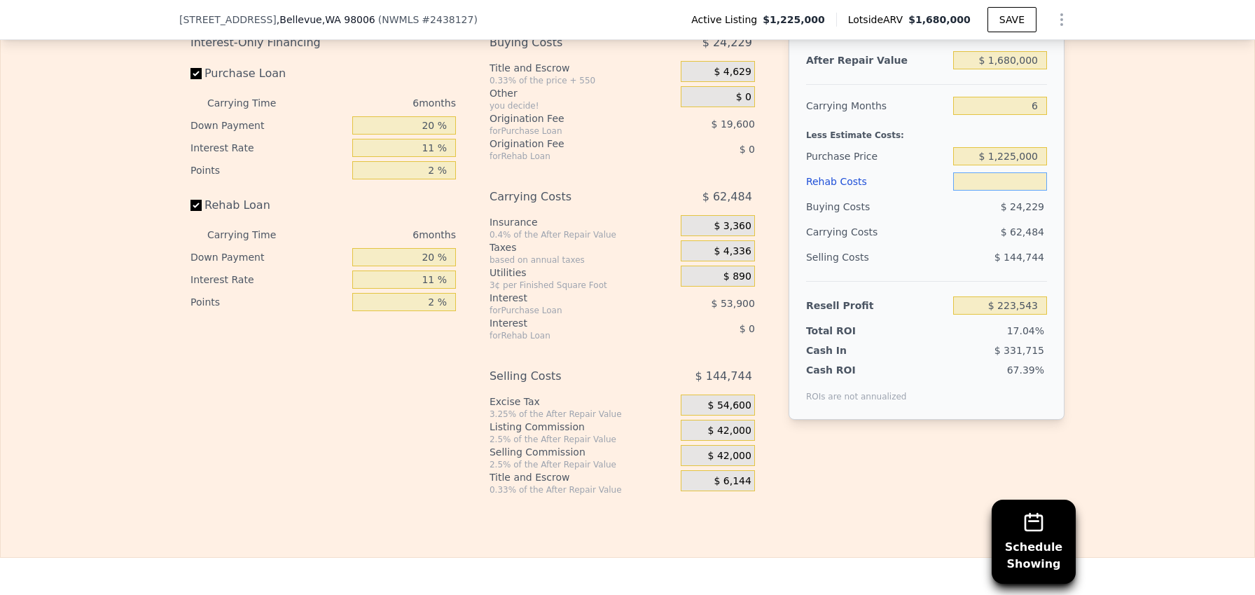
type input "$ 1"
type input "$ 223,542"
type input "$ 17"
type input "$ 223,526"
type input "$ 175"
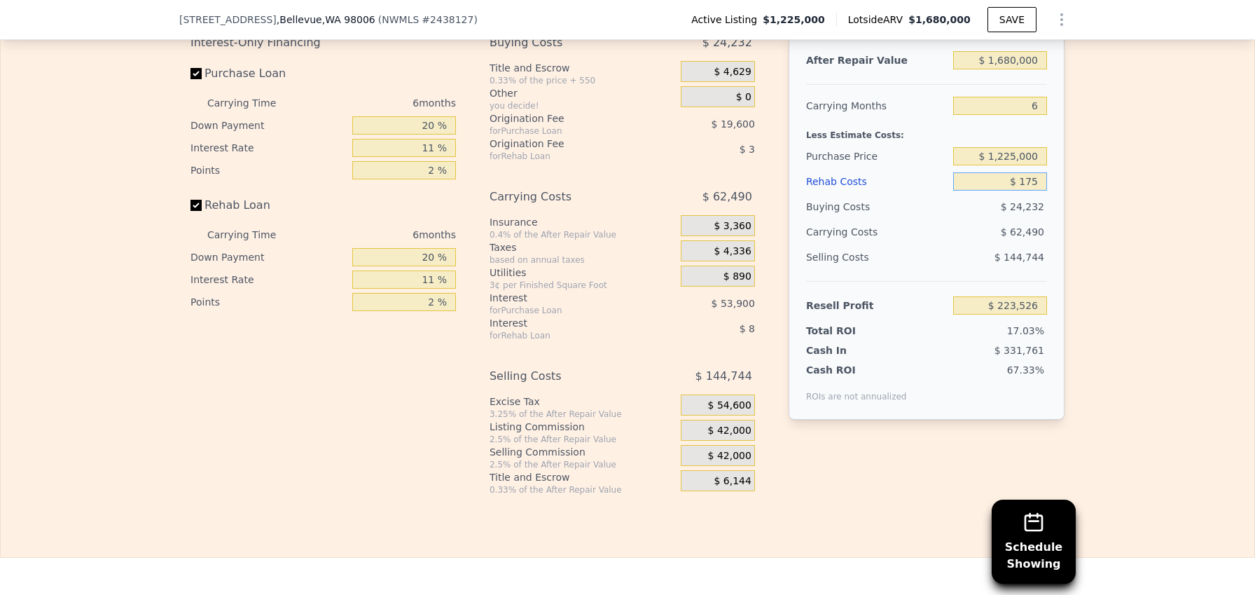
type input "$ 223,359"
type input "$ 17,500"
type input "$ 204,995"
type input "$ 175,000"
type input "$ 38,045"
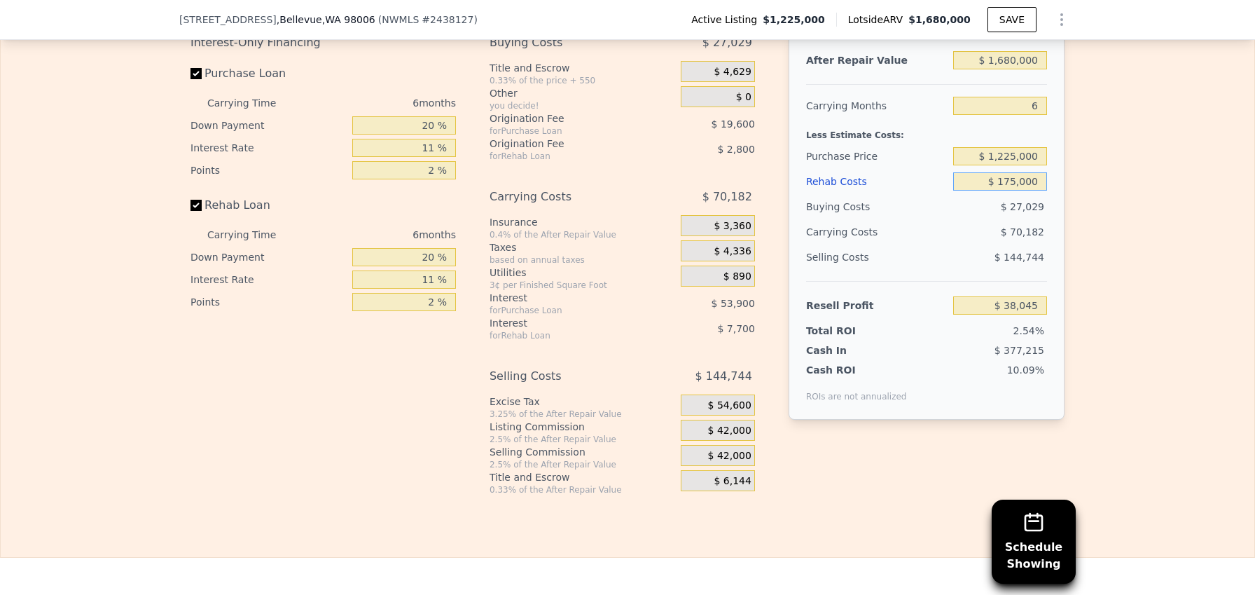
type input "$ 175,000"
click at [1037, 165] on input "$ 1,225,000" at bounding box center [1001, 156] width 94 height 18
type input "$ 1,150,000"
click at [946, 266] on div "Selling Costs $ 144,744" at bounding box center [926, 263] width 241 height 36
type input "$ 117,794"
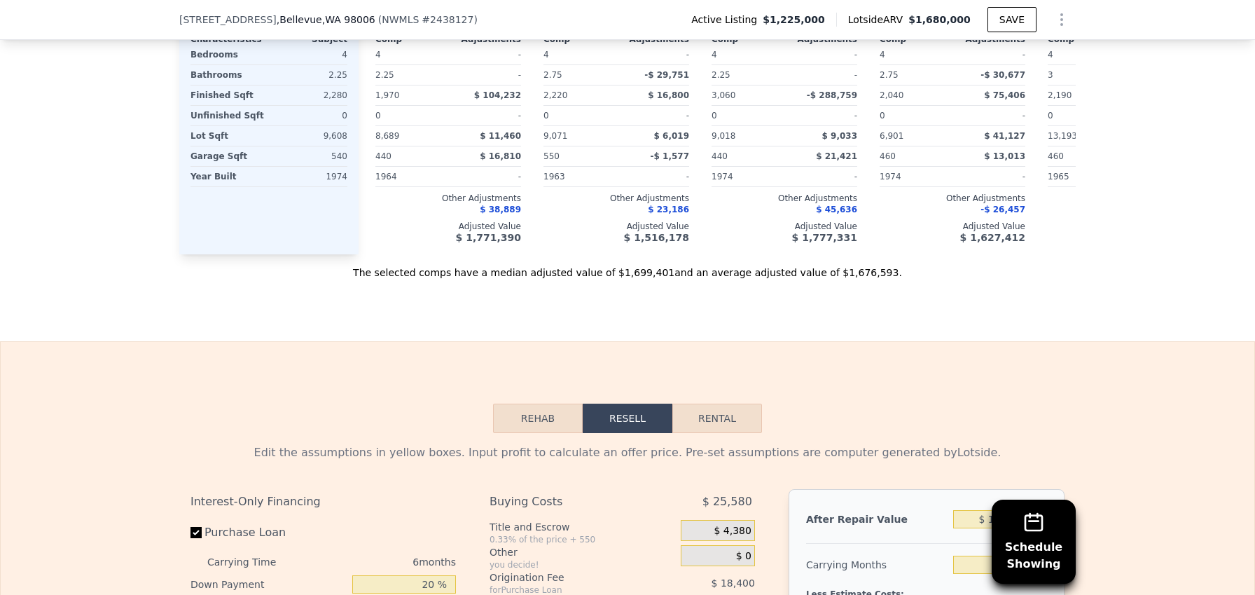
scroll to position [1606, 0]
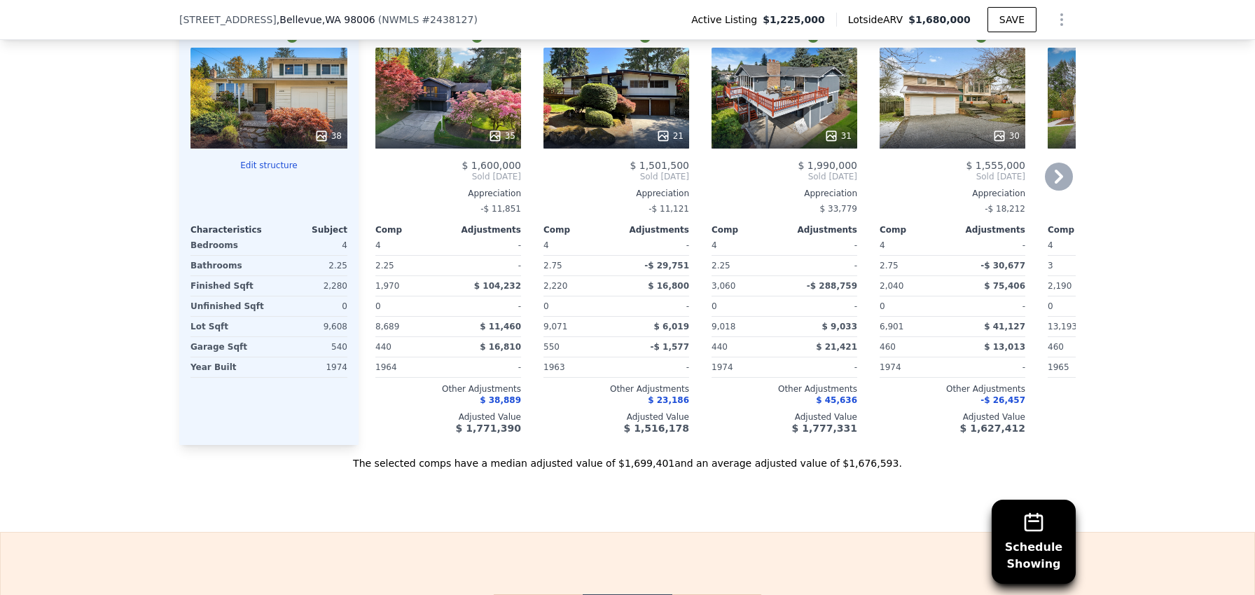
click at [493, 140] on icon at bounding box center [494, 135] width 9 height 9
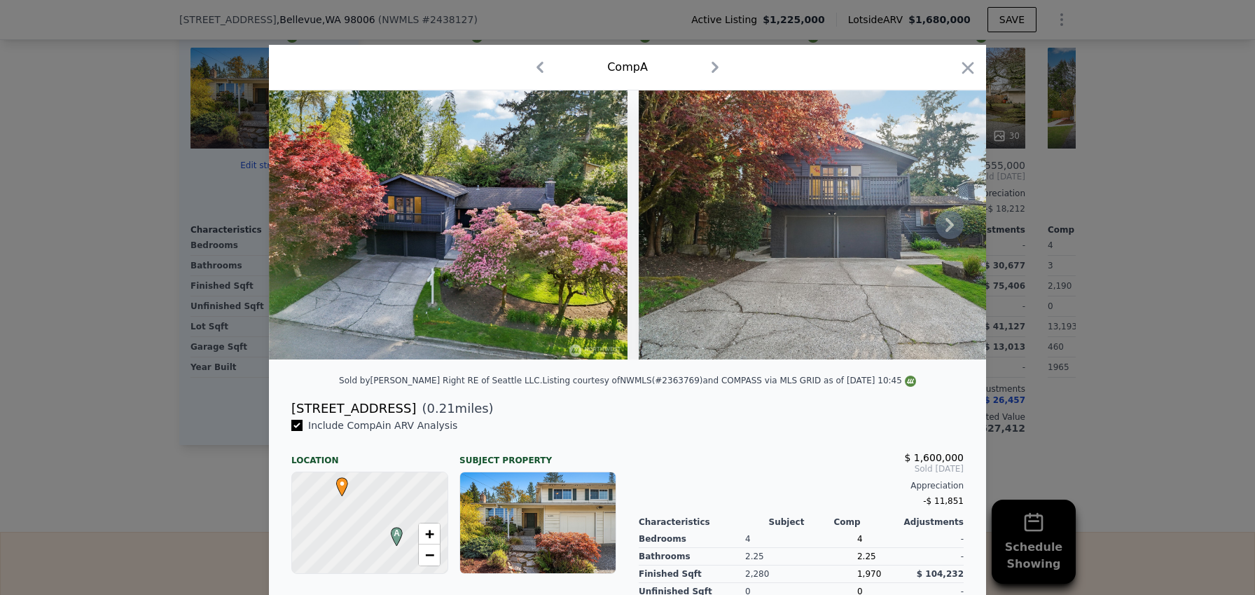
click at [944, 230] on icon at bounding box center [950, 225] width 28 height 28
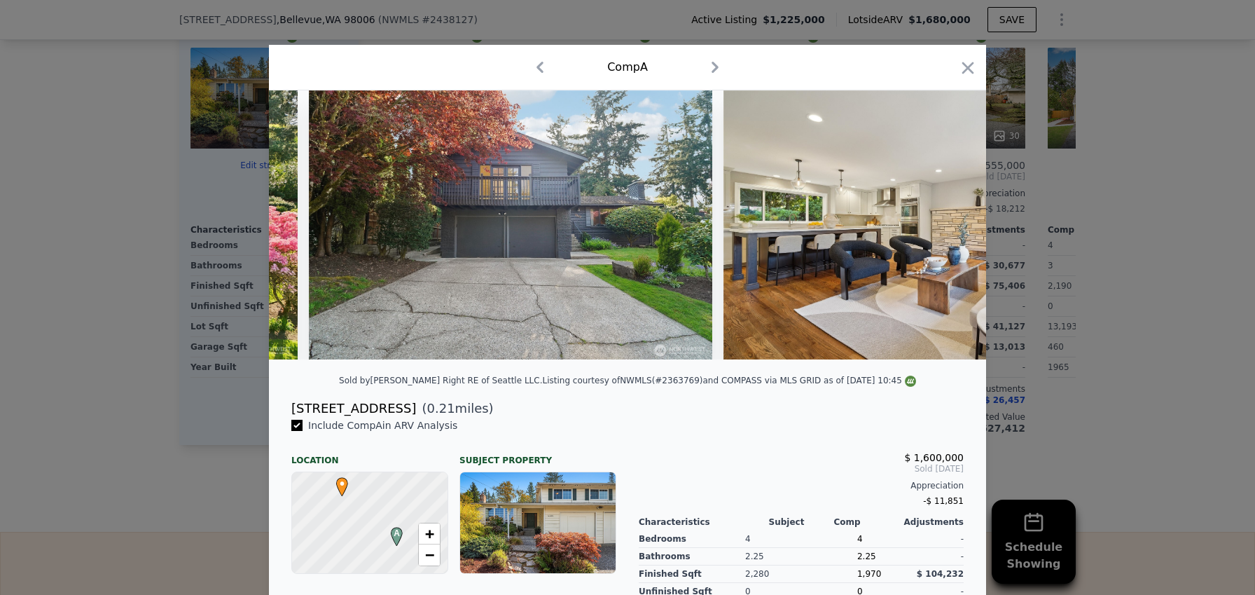
scroll to position [0, 336]
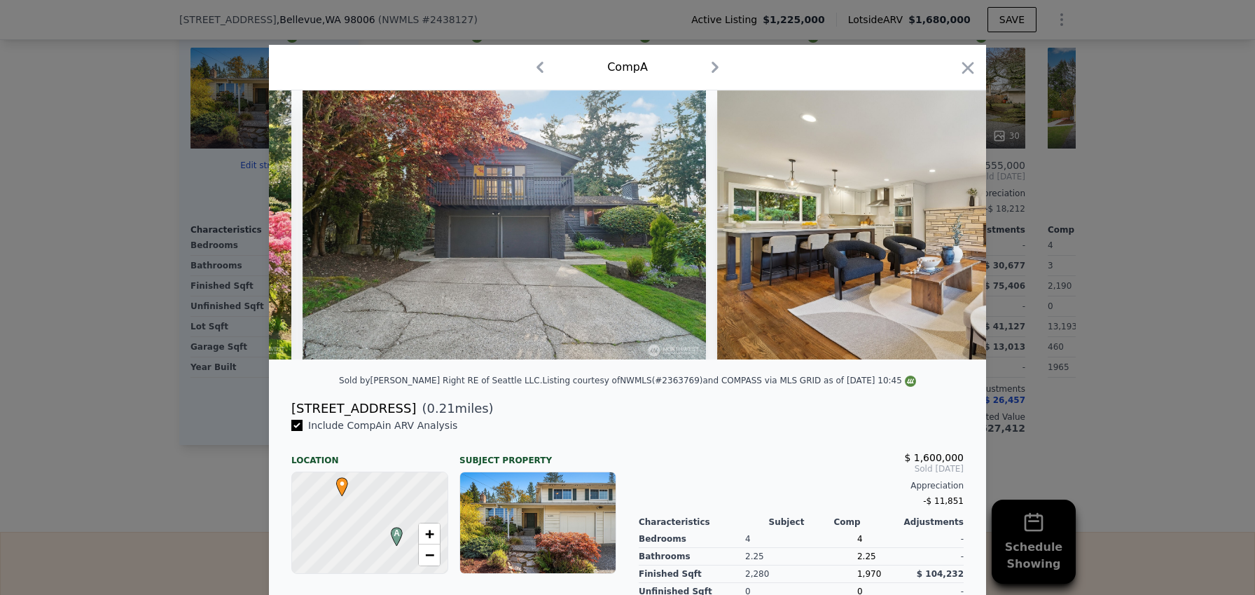
click at [945, 230] on img at bounding box center [919, 224] width 404 height 269
click at [946, 228] on icon at bounding box center [950, 225] width 8 height 14
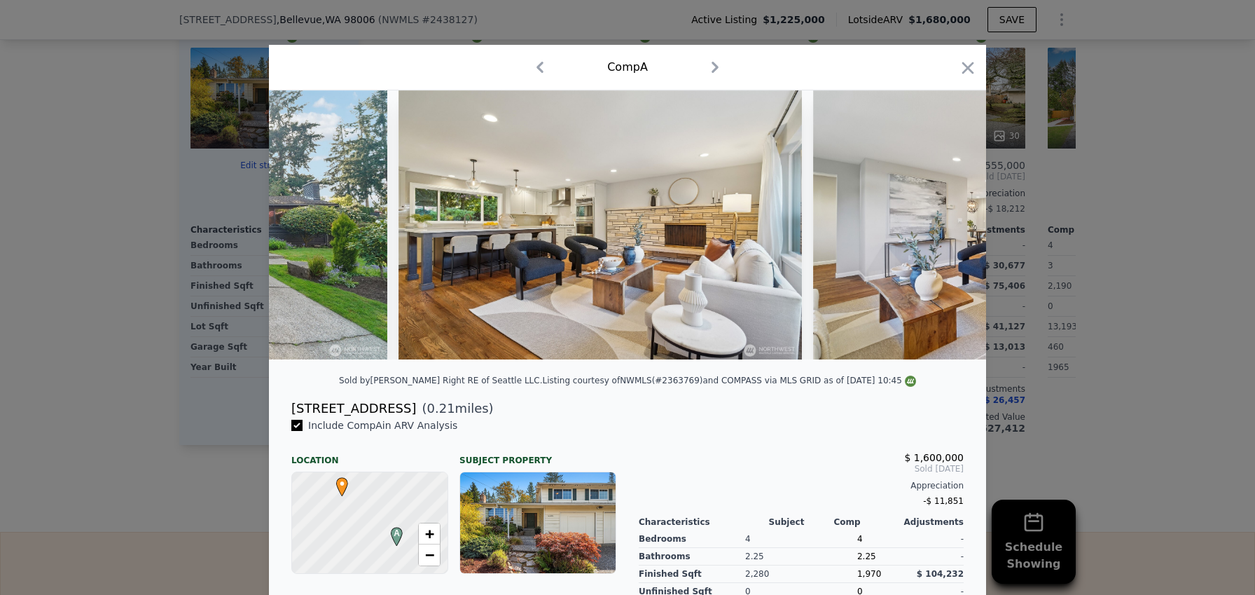
scroll to position [0, 673]
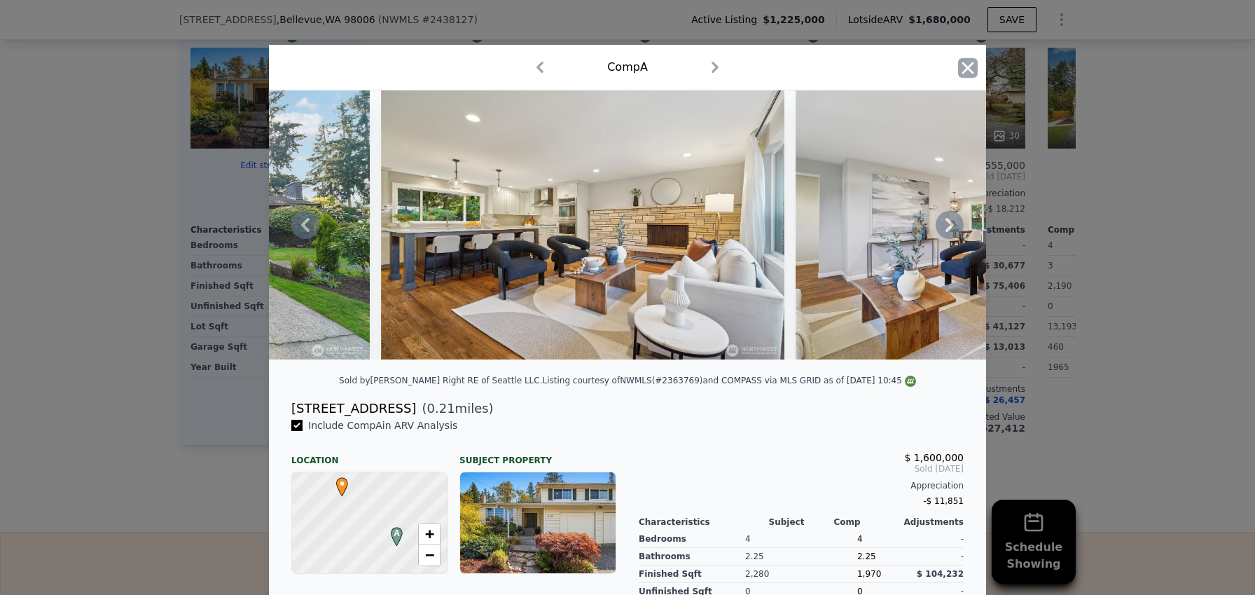
click at [958, 64] on icon "button" at bounding box center [968, 68] width 20 height 20
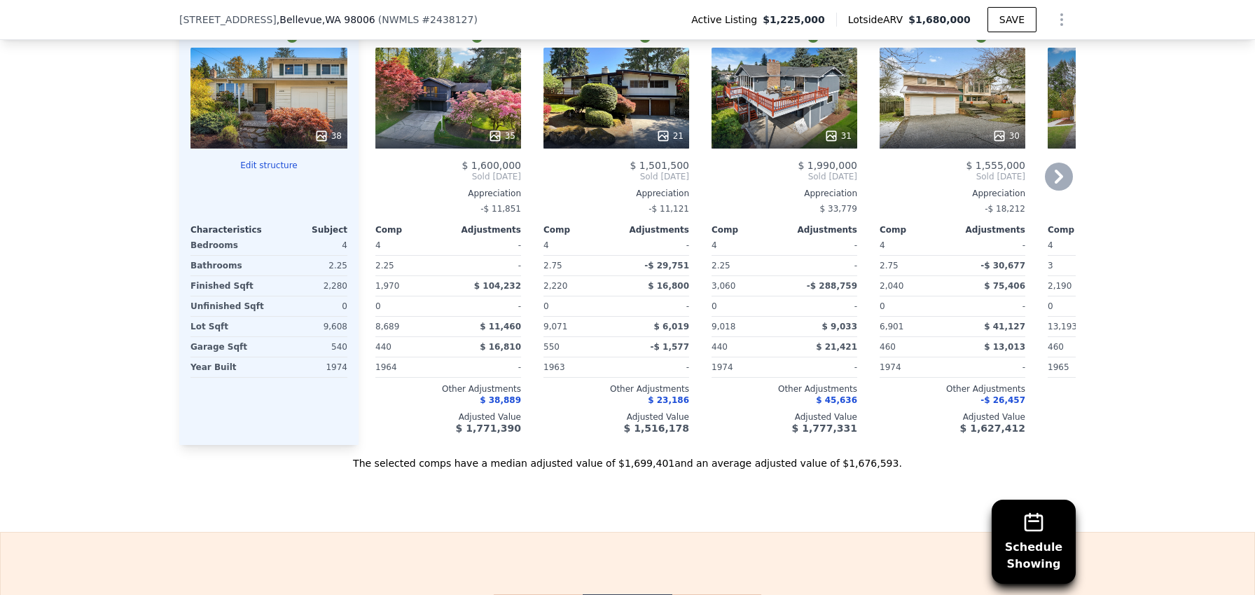
click at [954, 114] on div "30" at bounding box center [953, 98] width 146 height 101
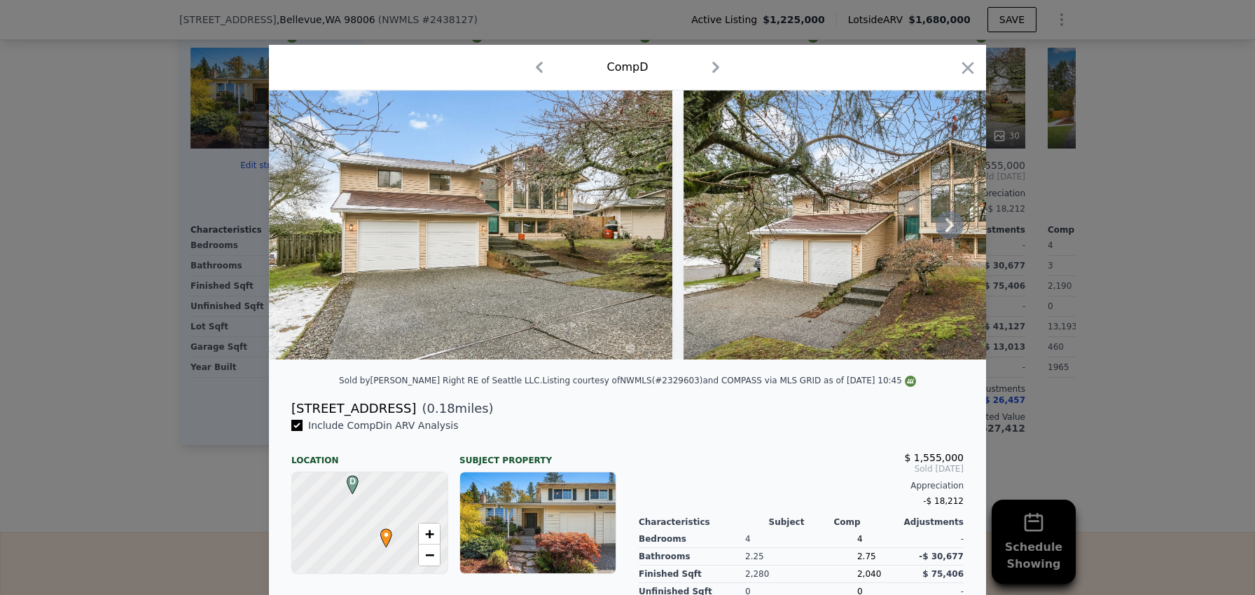
click at [942, 239] on icon at bounding box center [950, 225] width 28 height 28
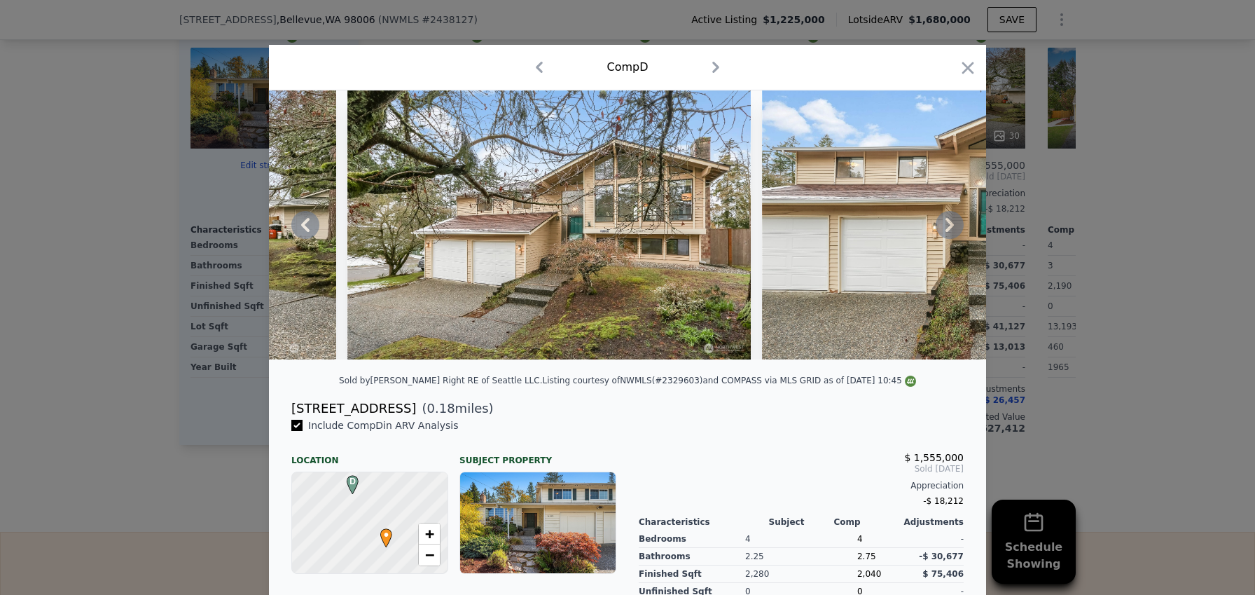
click at [946, 232] on icon at bounding box center [950, 225] width 8 height 14
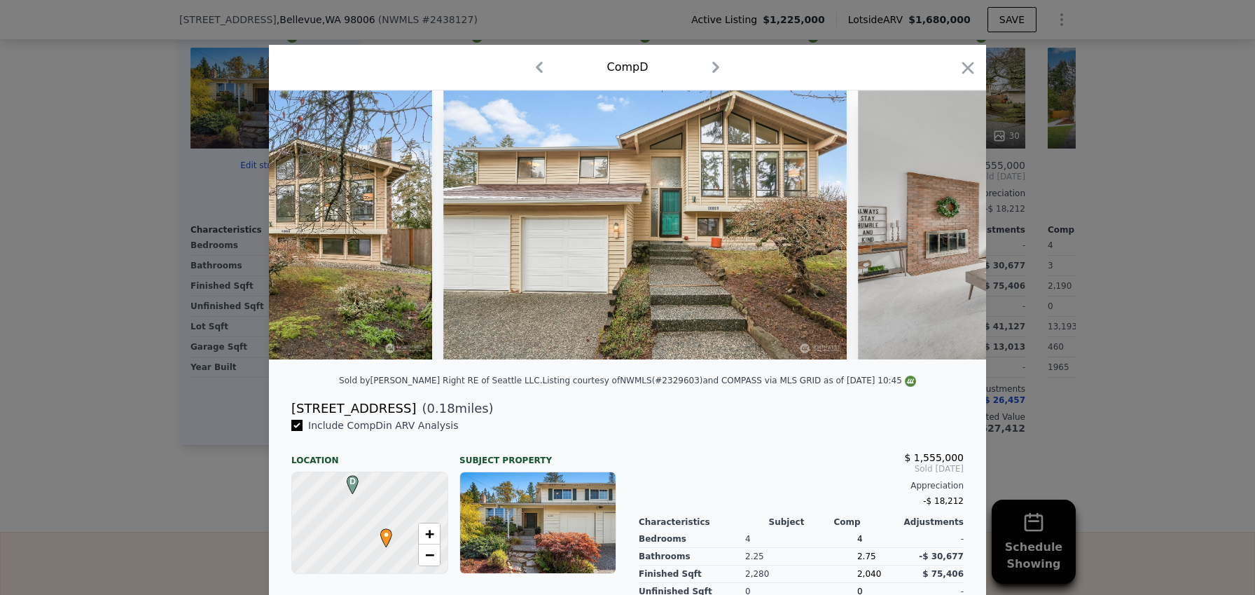
scroll to position [0, 673]
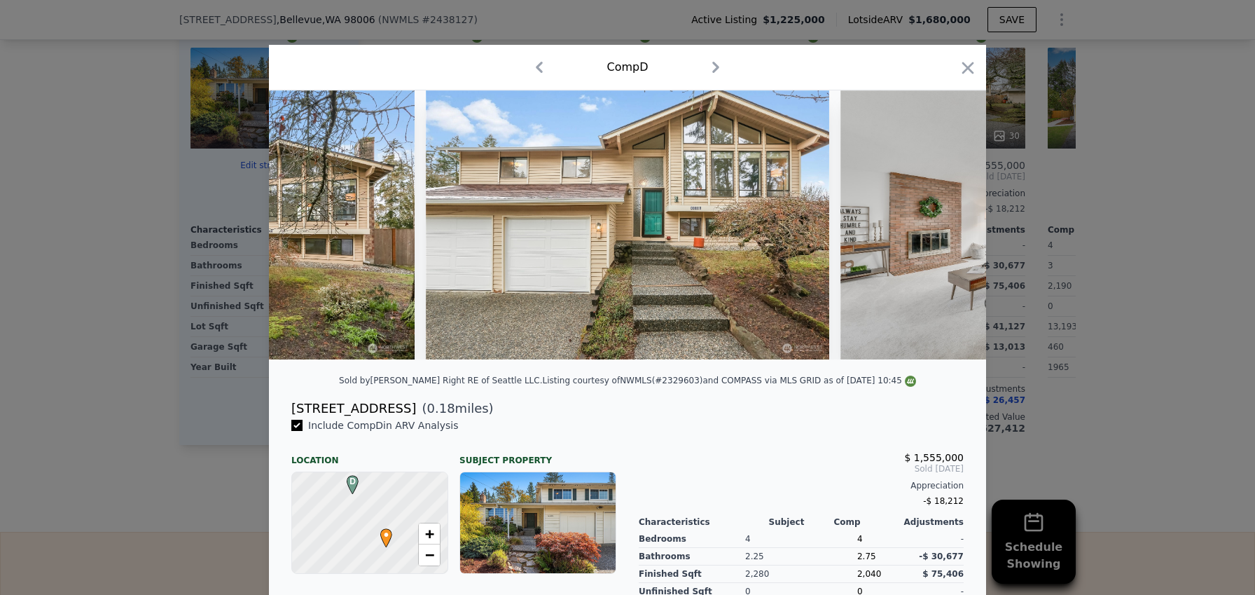
click at [943, 235] on img at bounding box center [1043, 224] width 404 height 269
click at [946, 232] on icon at bounding box center [950, 225] width 8 height 14
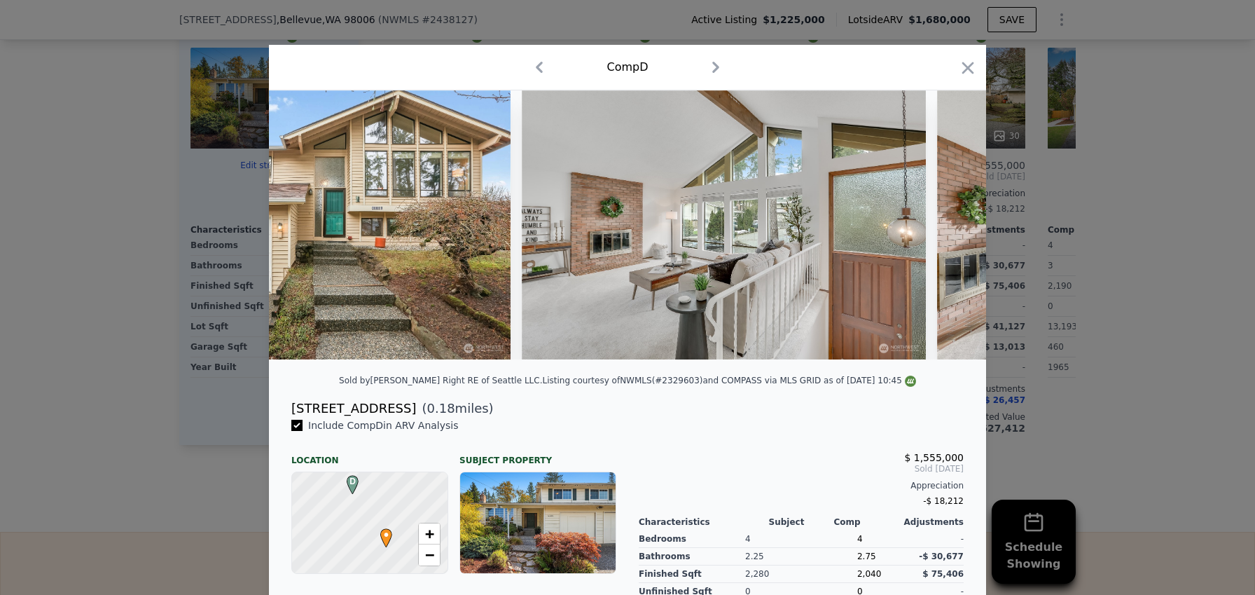
scroll to position [0, 1009]
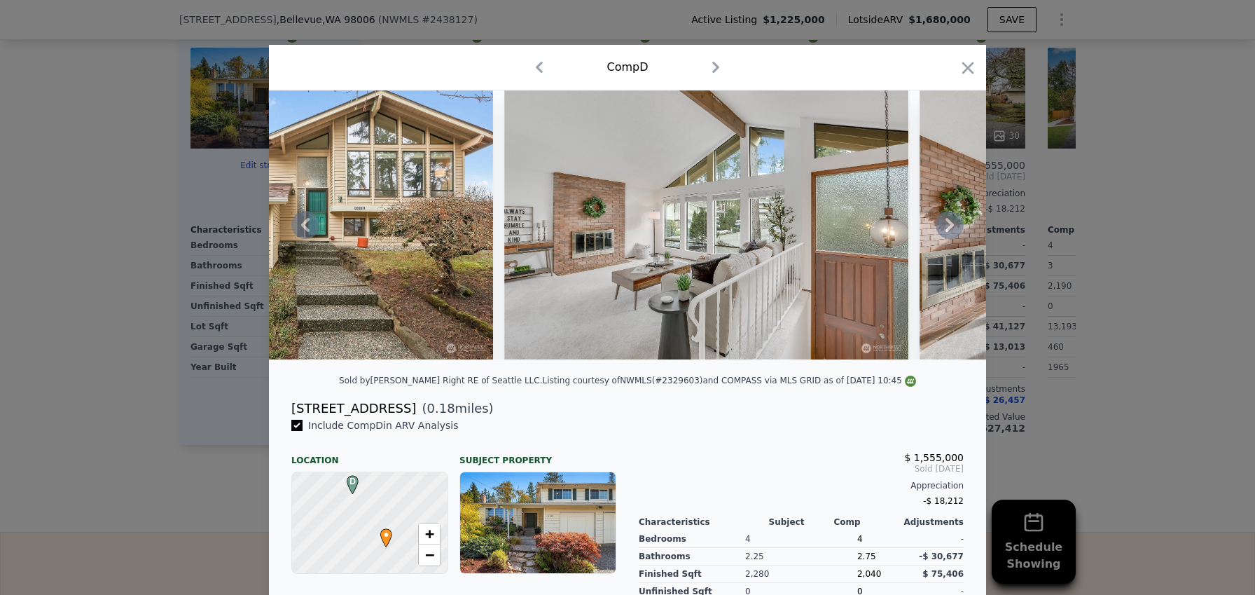
click at [963, 79] on div at bounding box center [968, 70] width 20 height 25
click at [962, 70] on icon "button" at bounding box center [968, 68] width 20 height 20
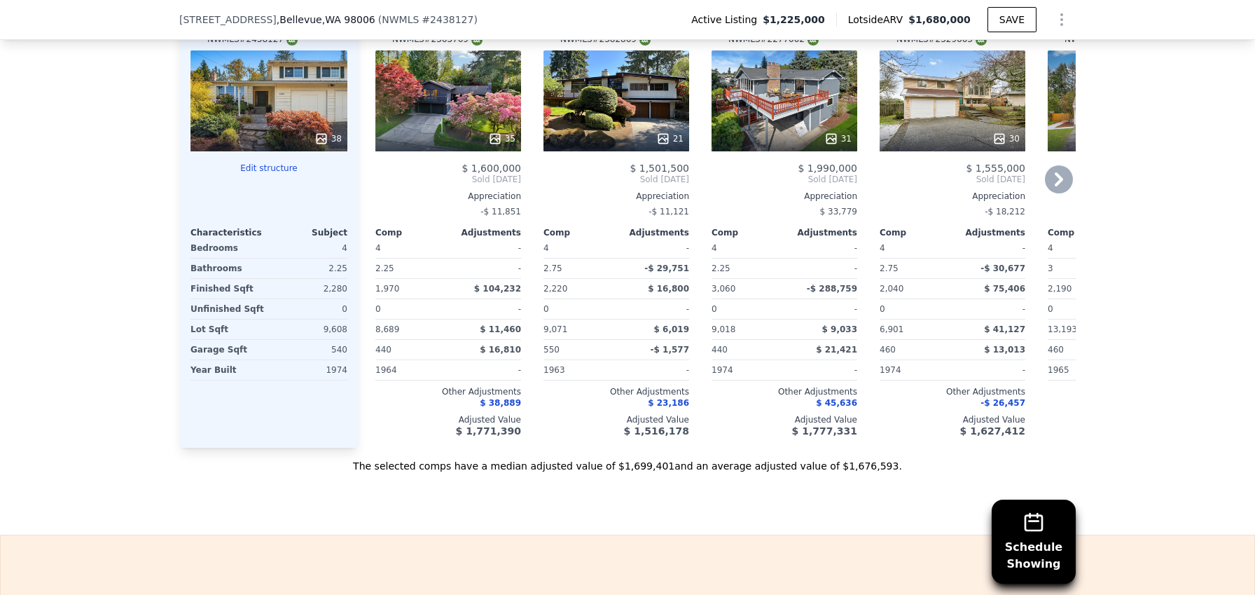
scroll to position [1603, 0]
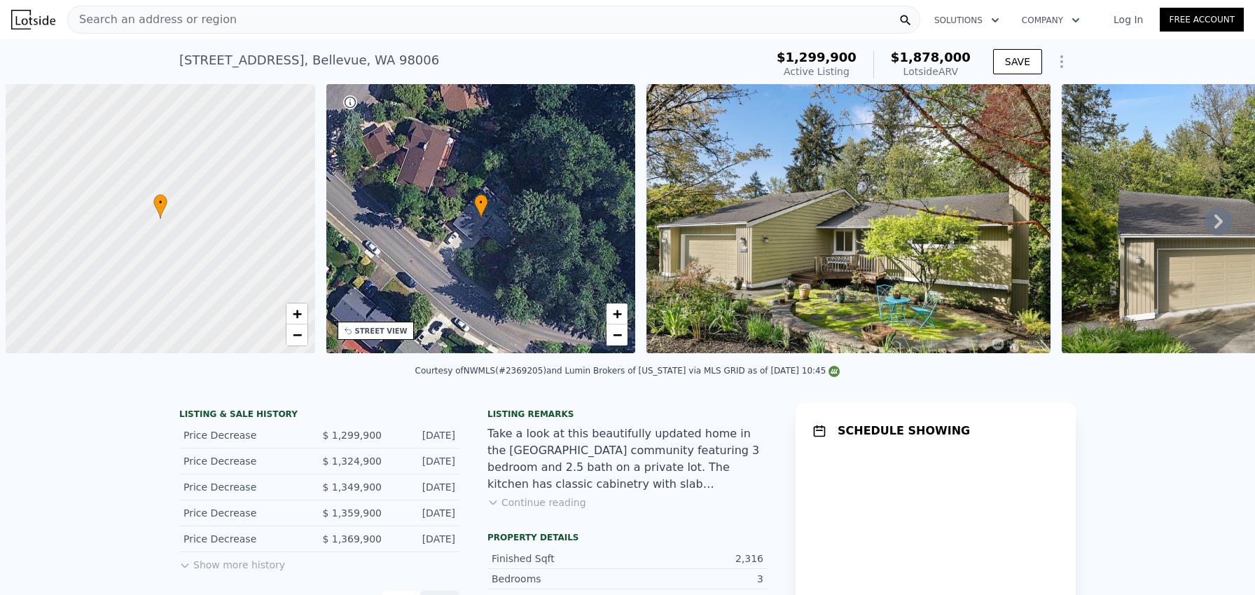
scroll to position [0, 6]
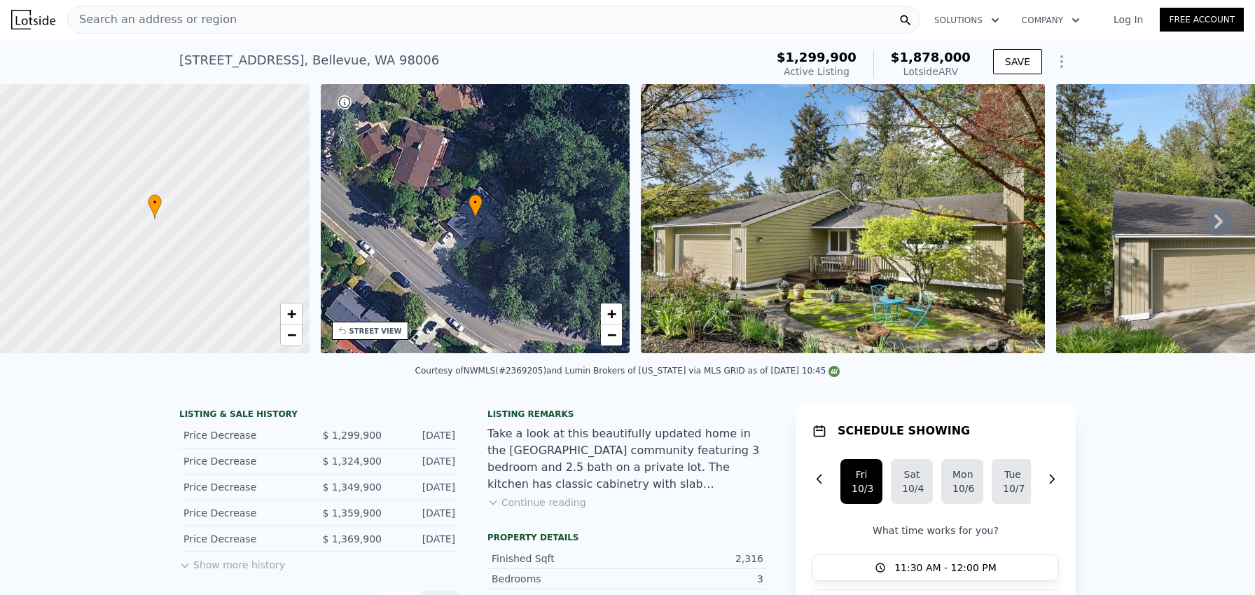
click at [1205, 226] on icon at bounding box center [1219, 221] width 28 height 28
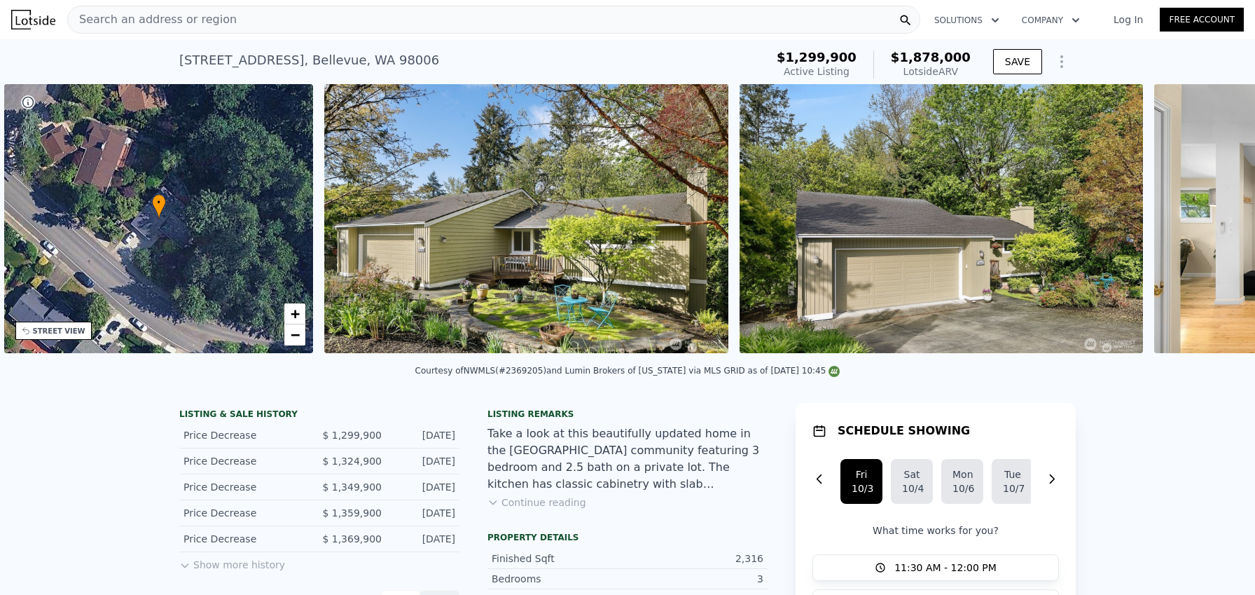
scroll to position [0, 326]
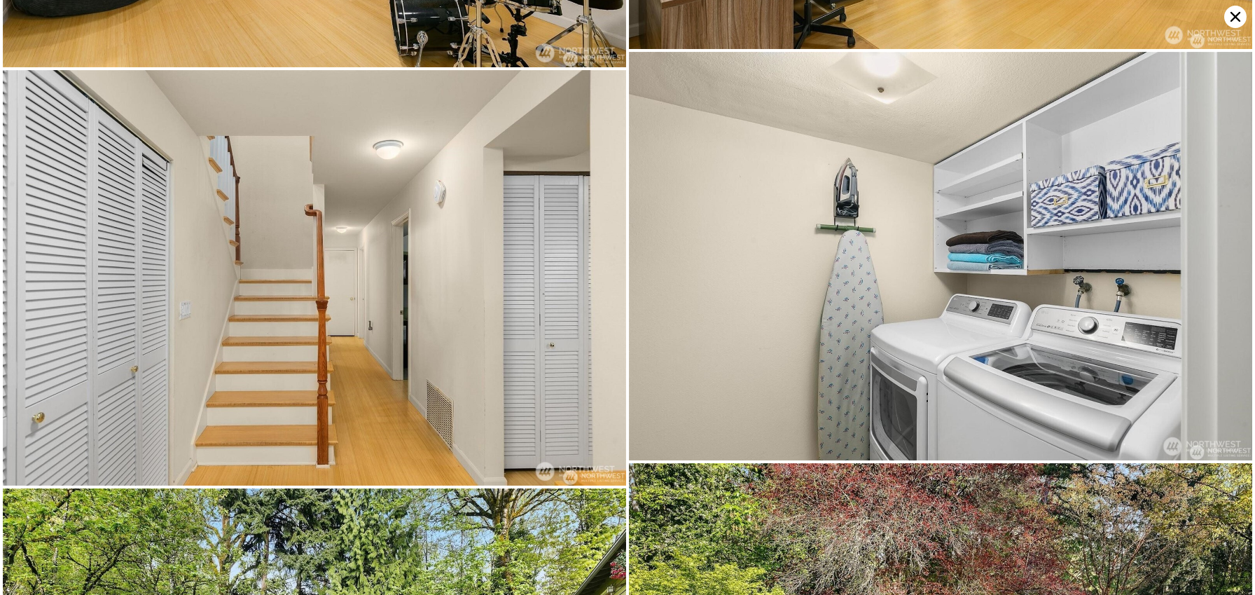
scroll to position [3704, 0]
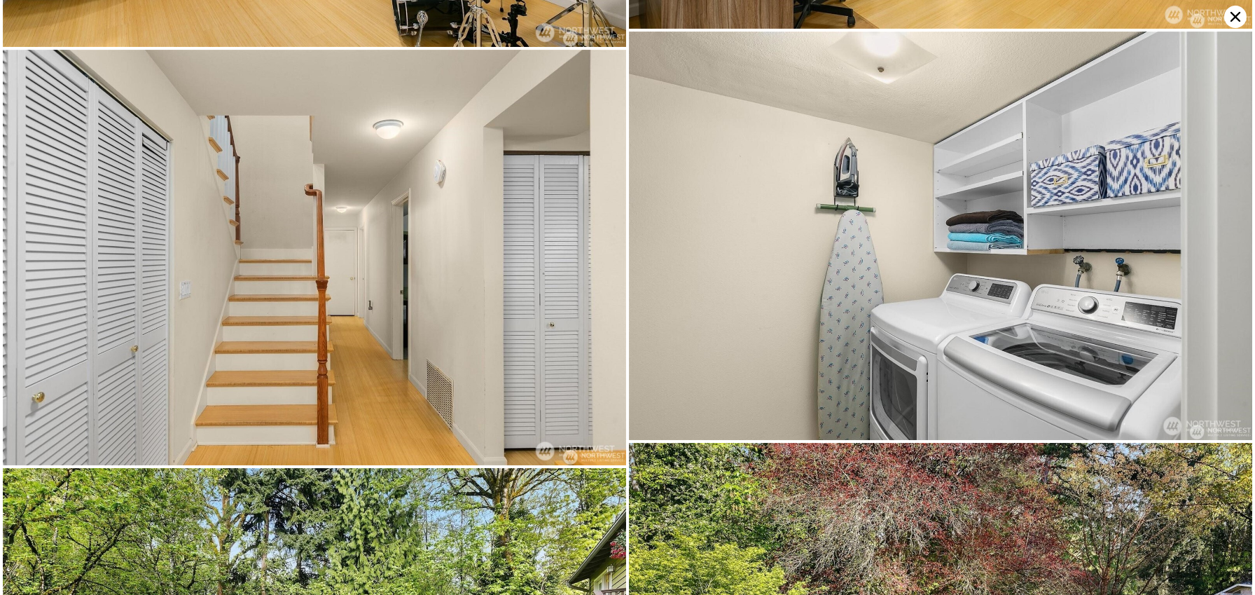
drag, startPoint x: 1236, startPoint y: 10, endPoint x: 1179, endPoint y: 15, distance: 57.0
click at [1236, 10] on icon at bounding box center [1236, 17] width 22 height 22
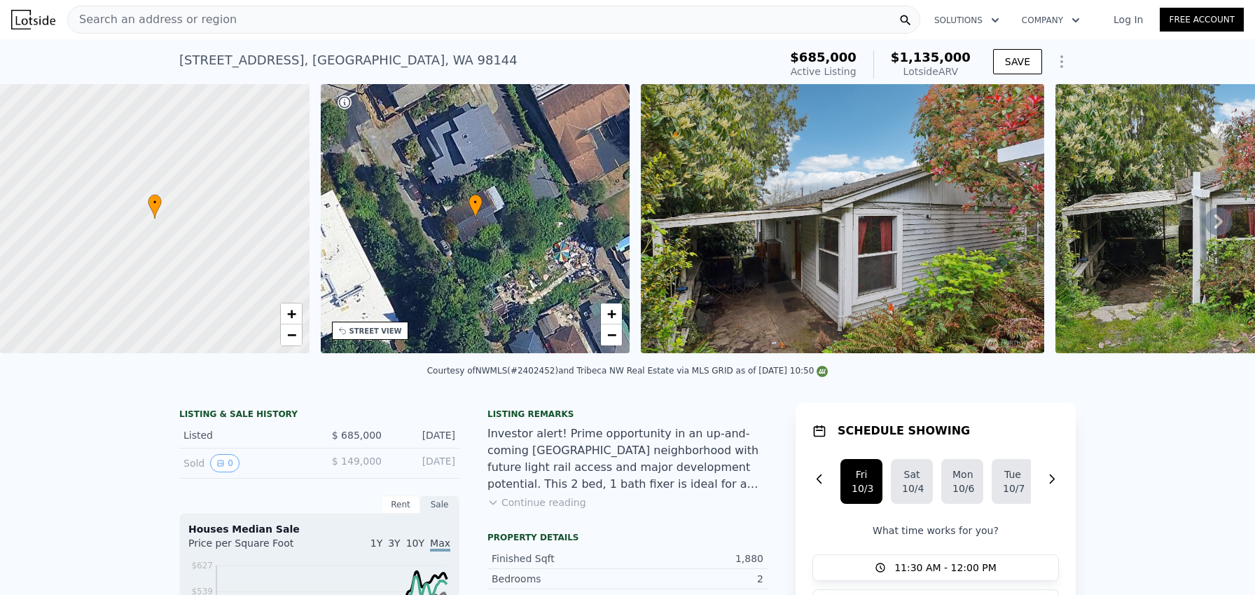
click at [1211, 221] on icon at bounding box center [1219, 221] width 28 height 28
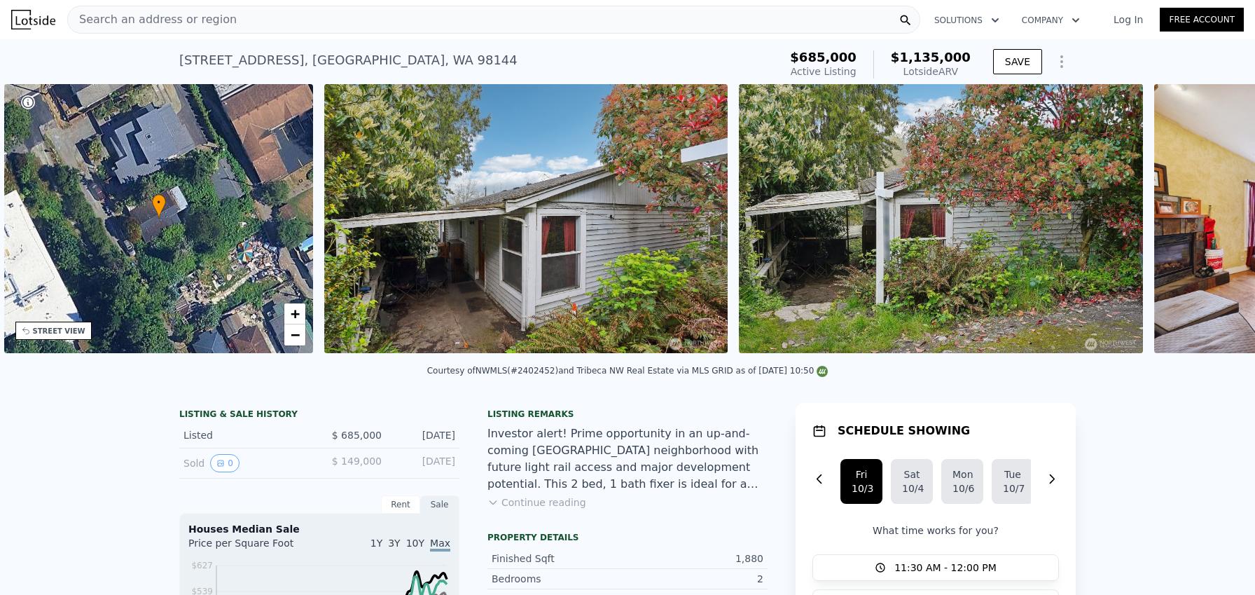
scroll to position [0, 326]
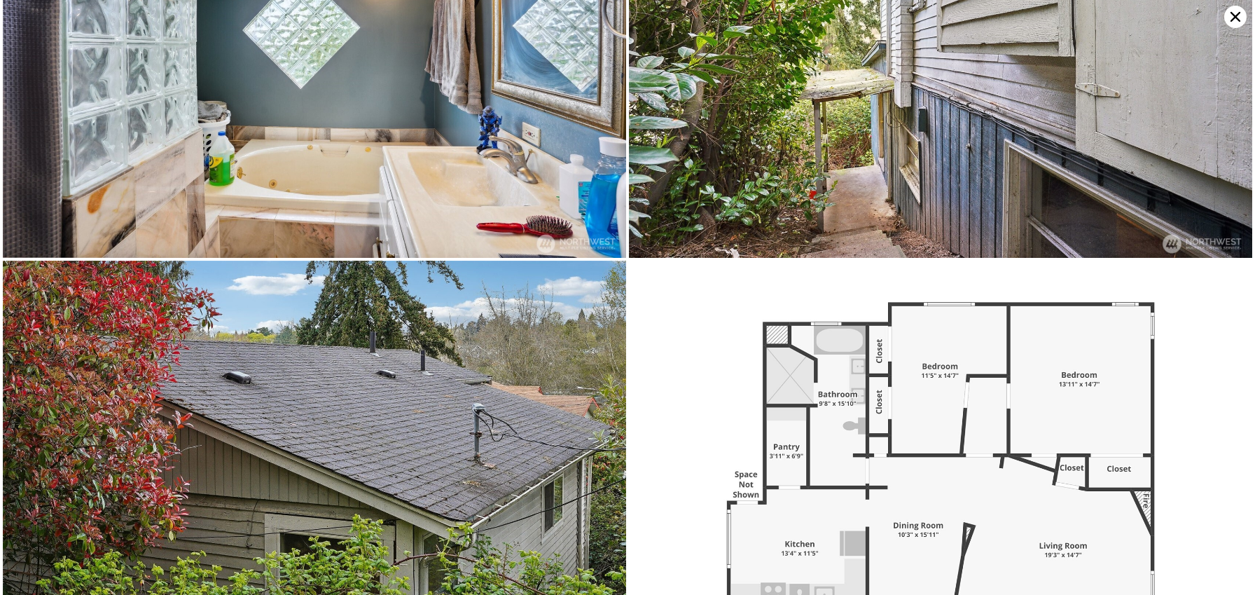
scroll to position [3136, 0]
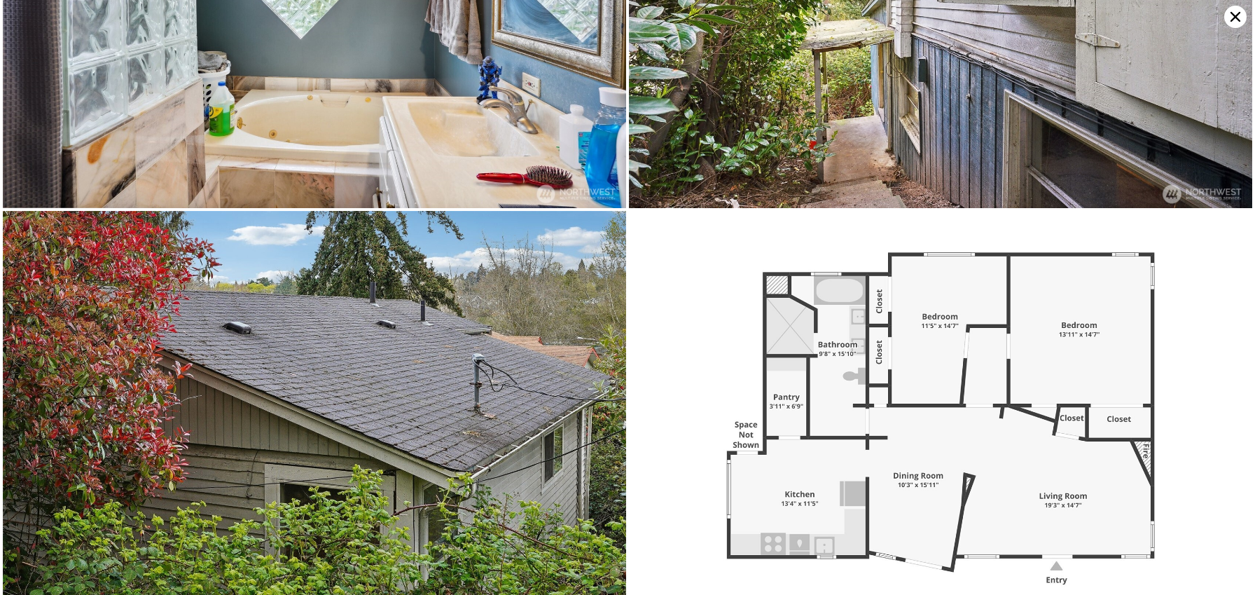
click at [1226, 20] on icon at bounding box center [1236, 17] width 22 height 22
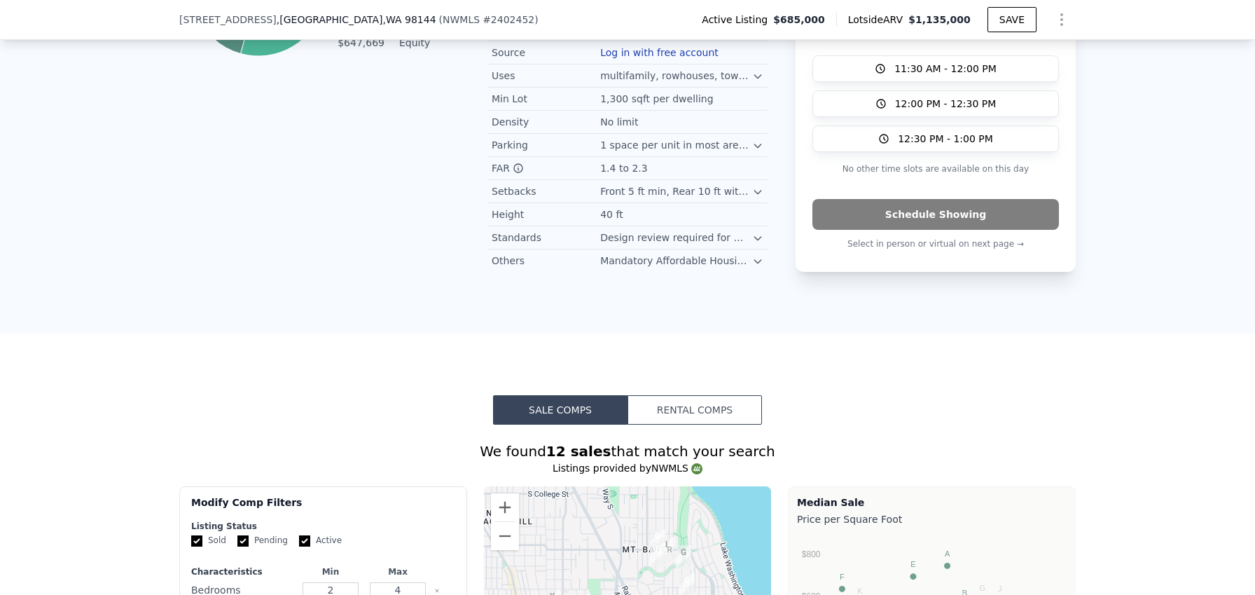
scroll to position [876, 0]
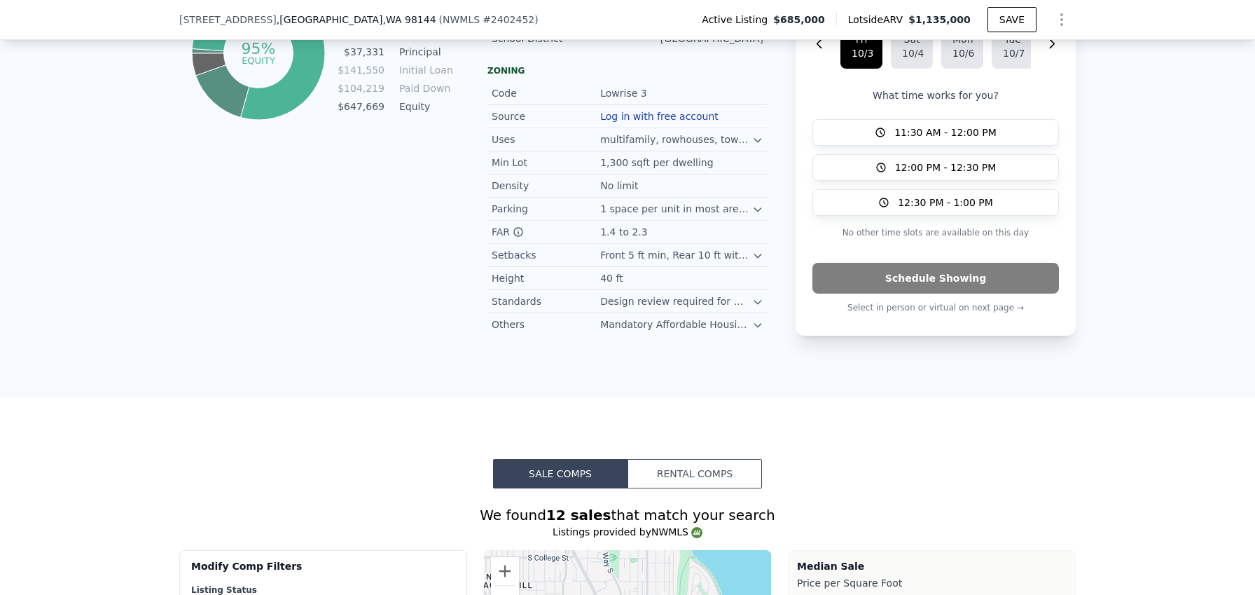
click at [752, 215] on icon at bounding box center [757, 209] width 11 height 11
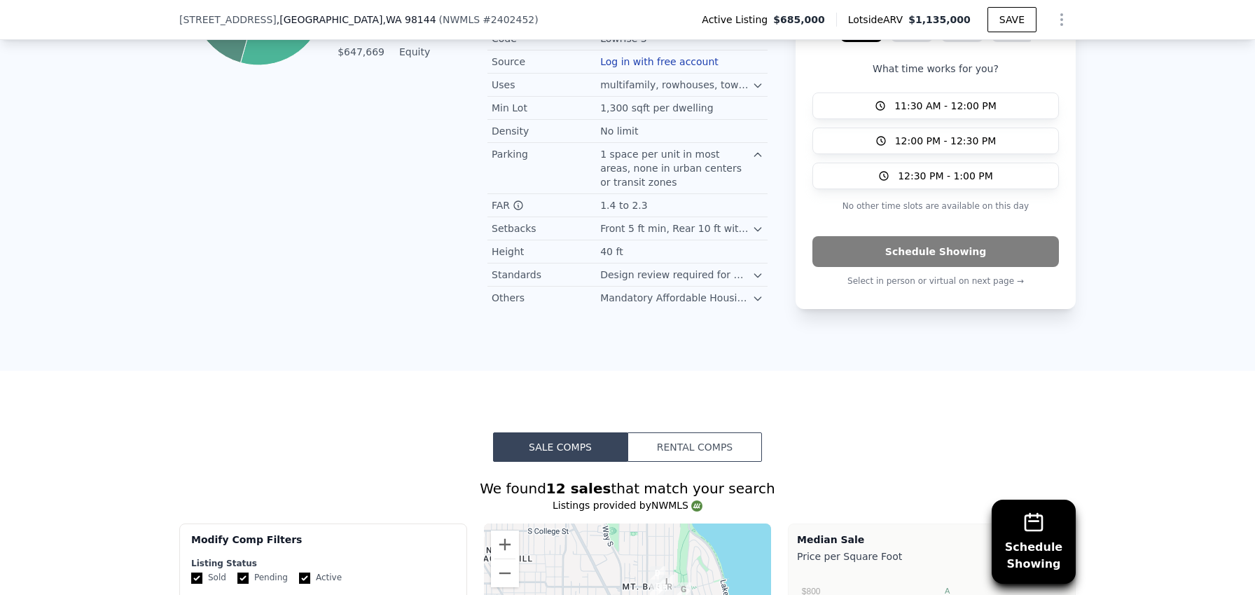
scroll to position [1414, 0]
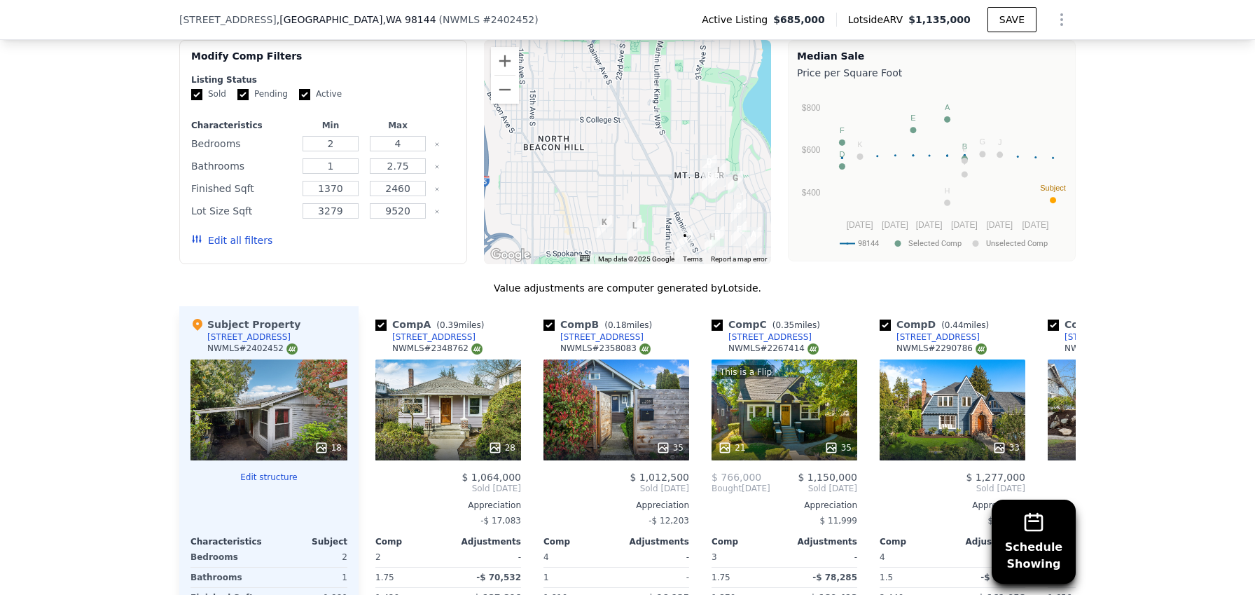
drag, startPoint x: 692, startPoint y: 223, endPoint x: 738, endPoint y: 306, distance: 95.3
click at [738, 306] on div "We found 12 sales that match your search Listings provided by NWMLS Filters Map…" at bounding box center [627, 388] width 897 height 787
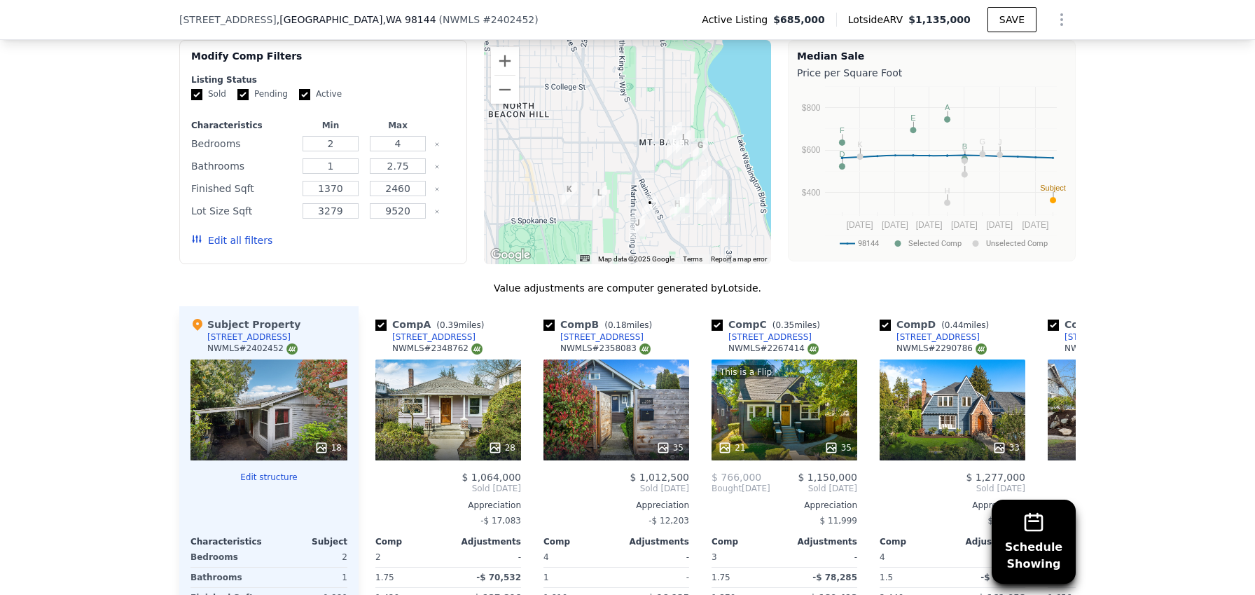
drag, startPoint x: 628, startPoint y: 149, endPoint x: 603, endPoint y: 113, distance: 43.7
click at [603, 113] on div at bounding box center [628, 152] width 288 height 224
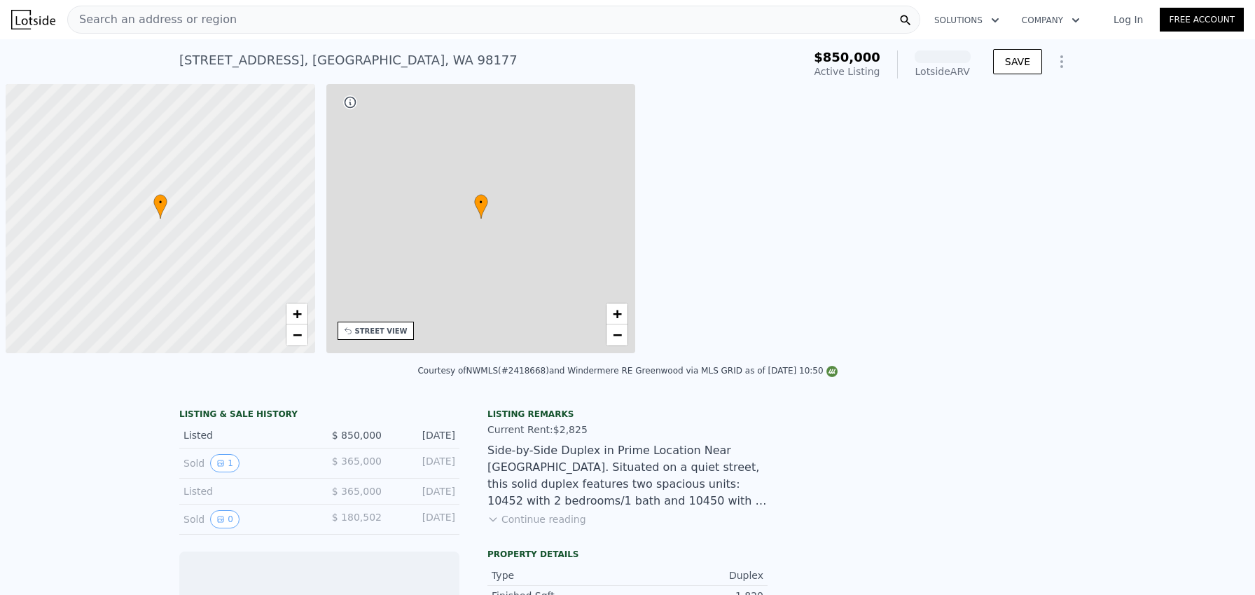
scroll to position [0, 6]
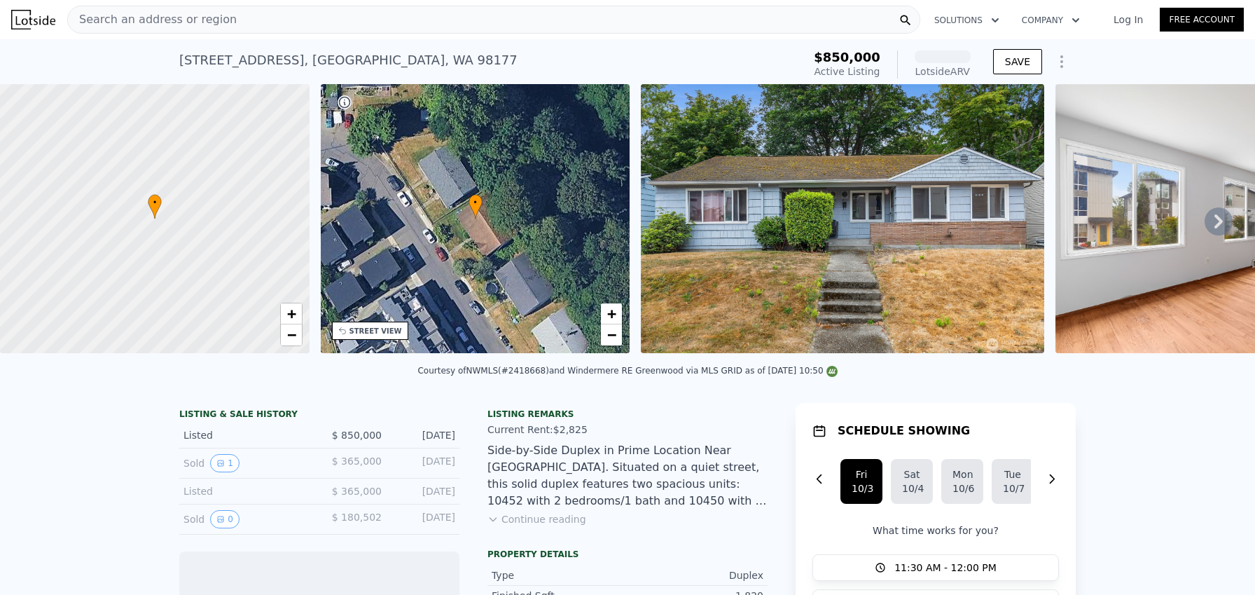
click at [1212, 228] on icon at bounding box center [1219, 221] width 28 height 28
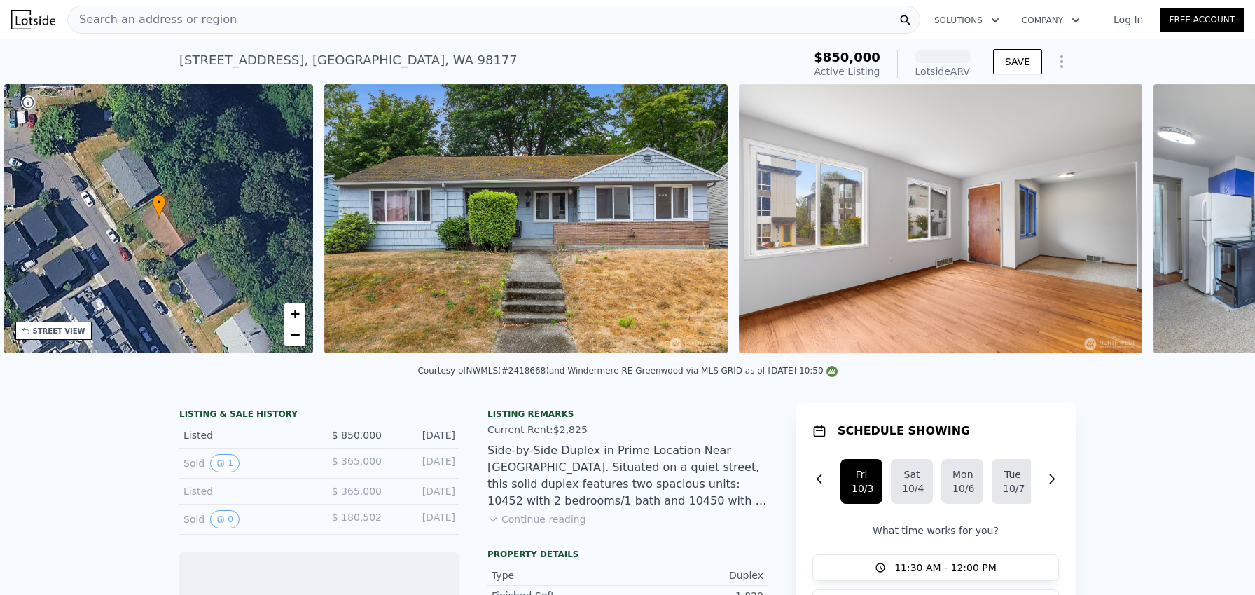
scroll to position [0, 326]
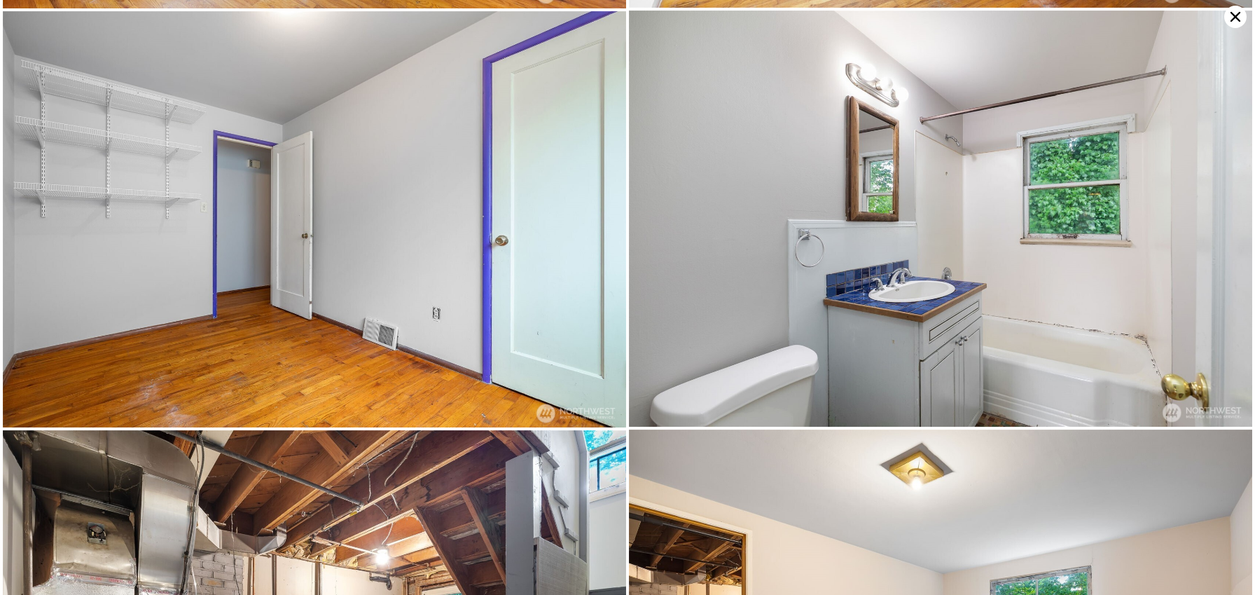
scroll to position [1893, 0]
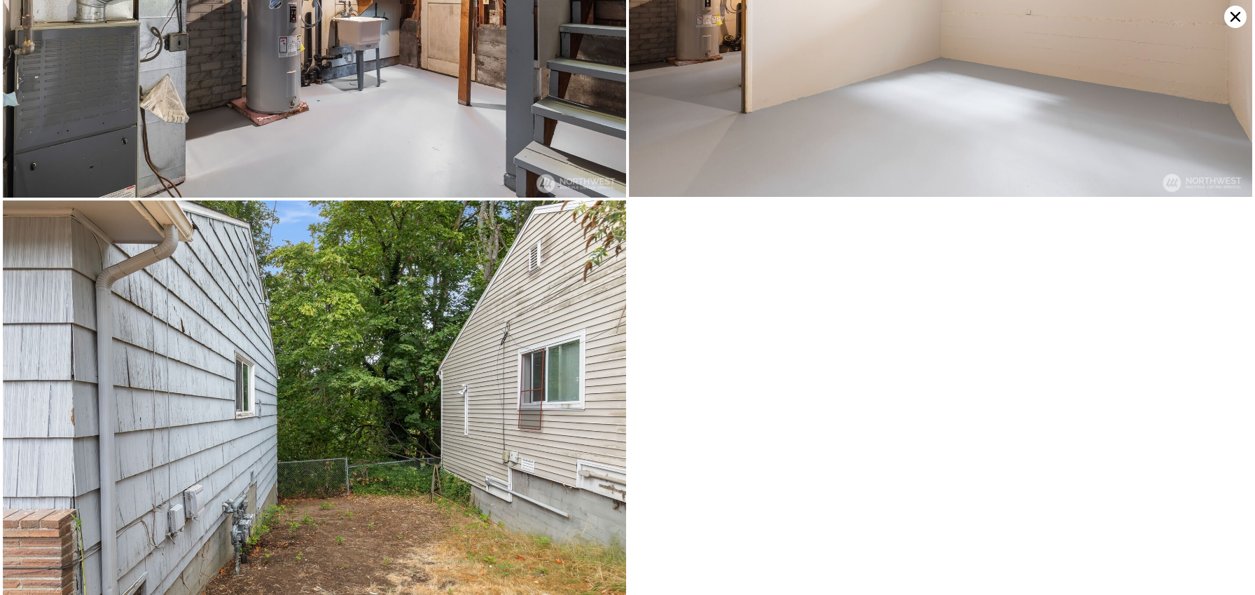
click at [1233, 13] on icon at bounding box center [1236, 17] width 10 height 10
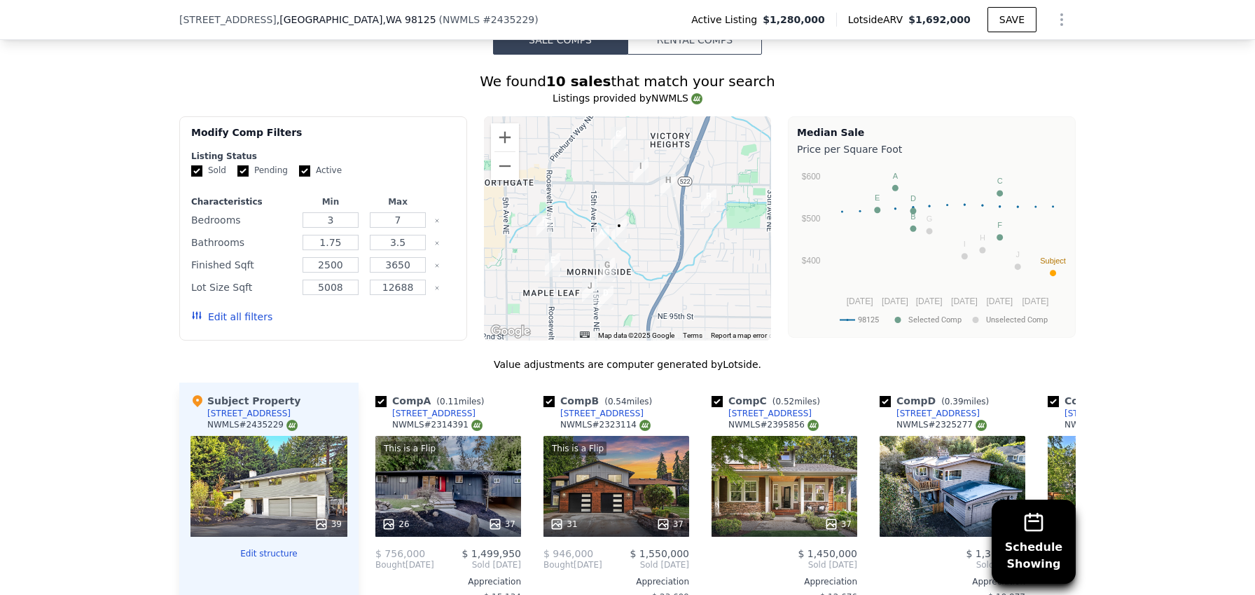
scroll to position [1653, 0]
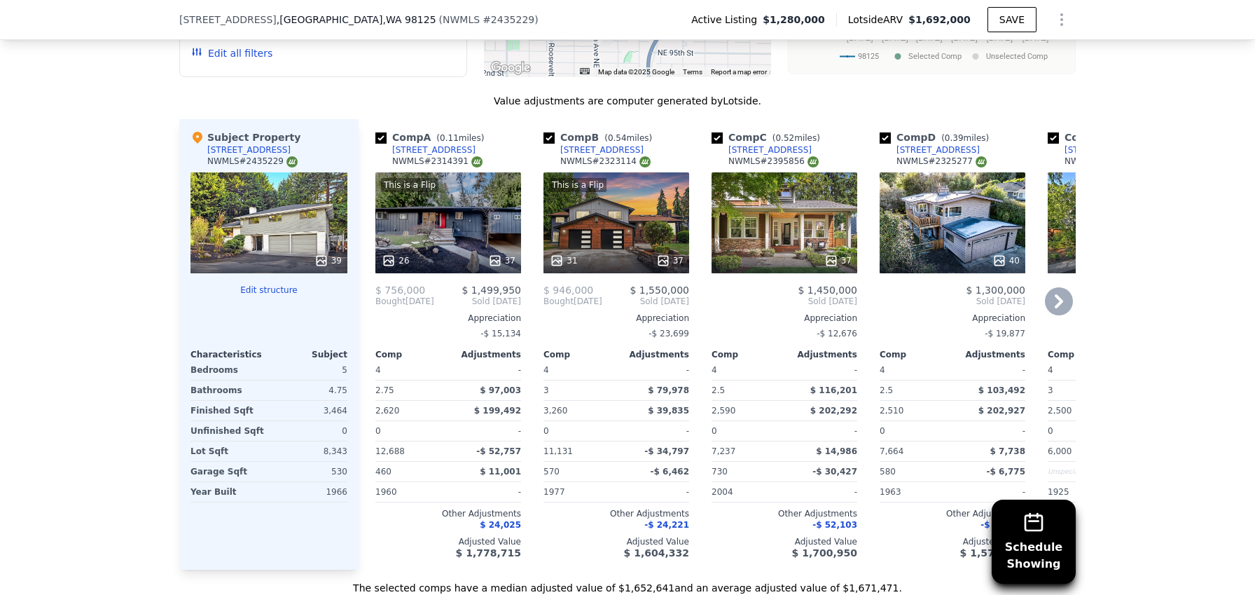
click at [600, 212] on div "This is a Flip 31 37" at bounding box center [617, 222] width 146 height 101
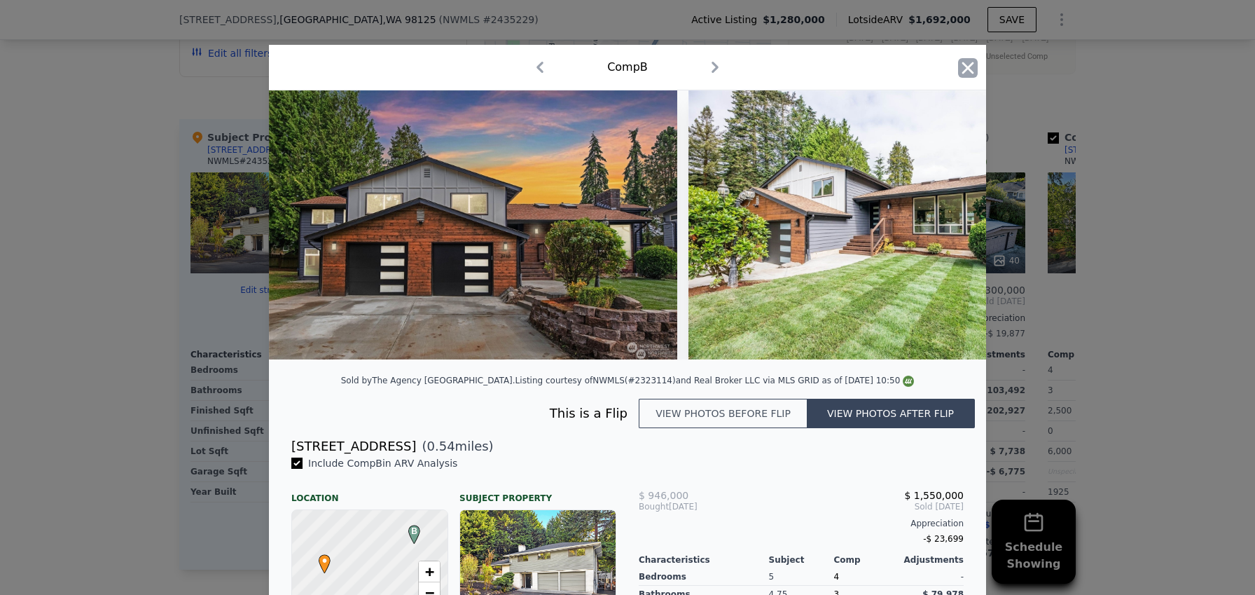
click at [961, 73] on icon "button" at bounding box center [968, 68] width 20 height 20
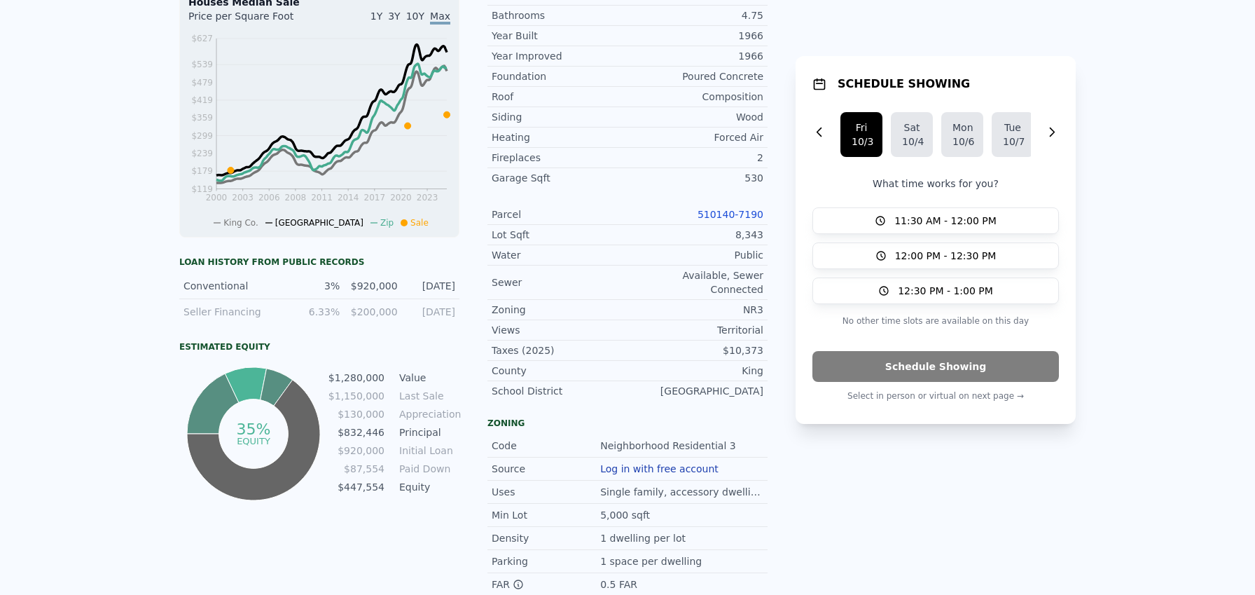
scroll to position [1, 0]
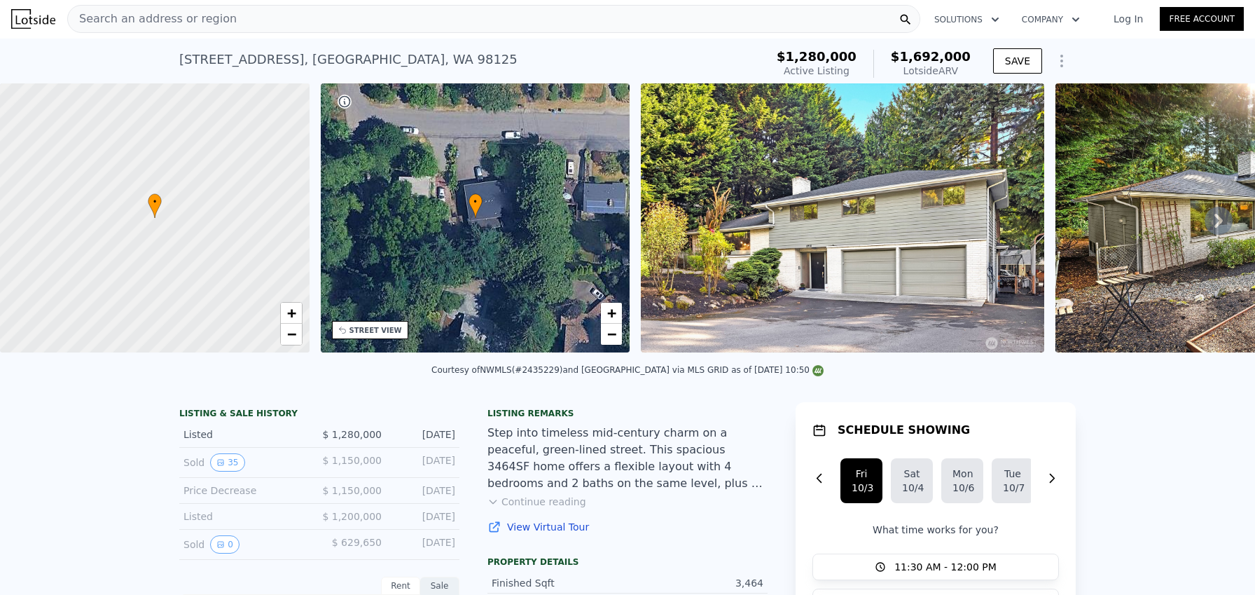
click at [1205, 221] on icon at bounding box center [1219, 221] width 28 height 28
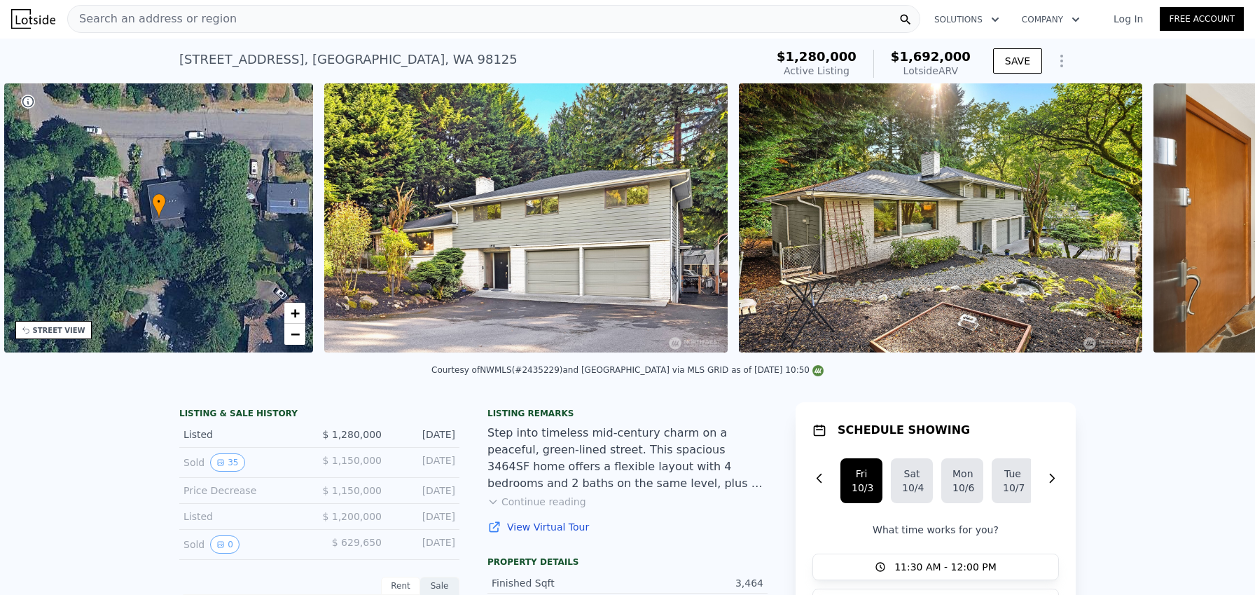
scroll to position [0, 326]
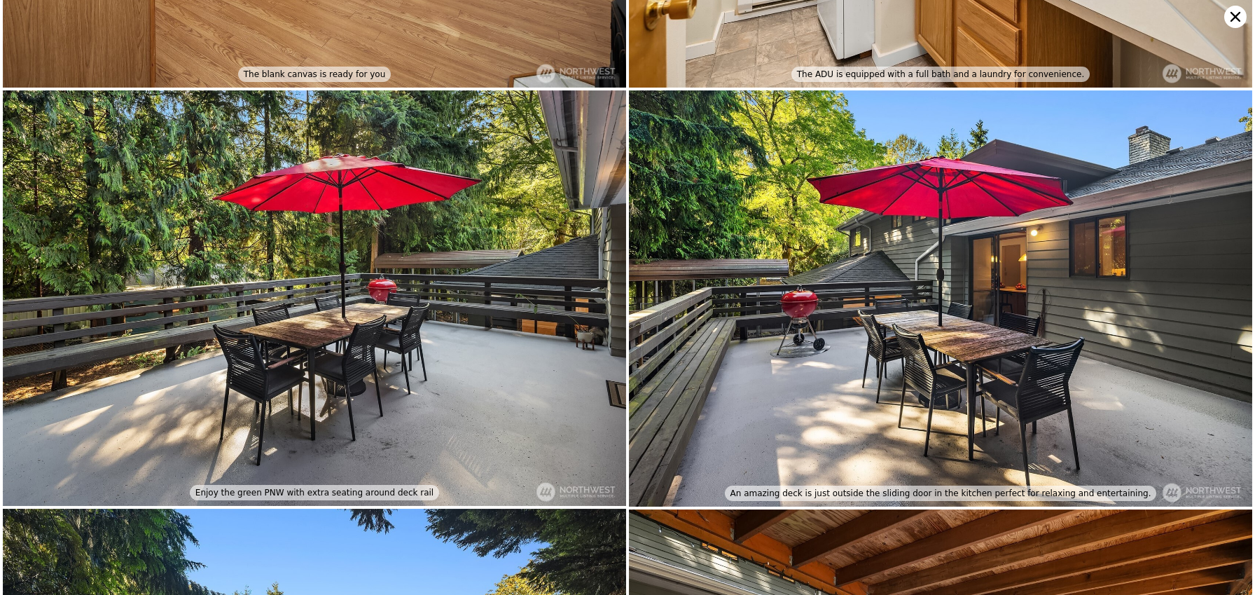
scroll to position [6642, 0]
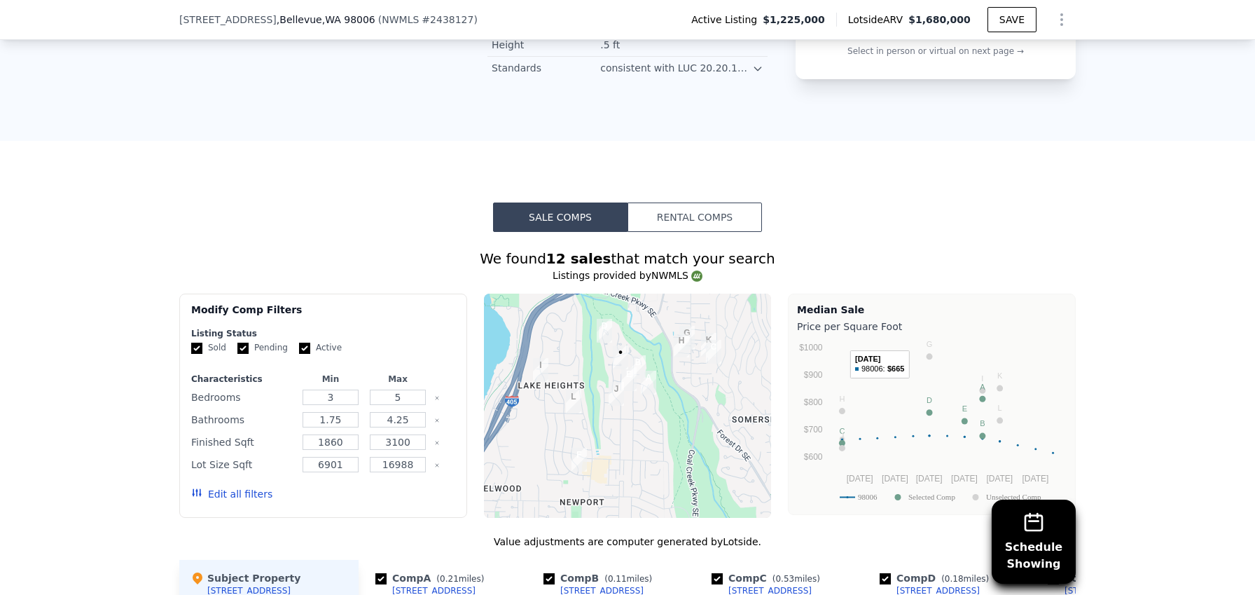
scroll to position [1338, 0]
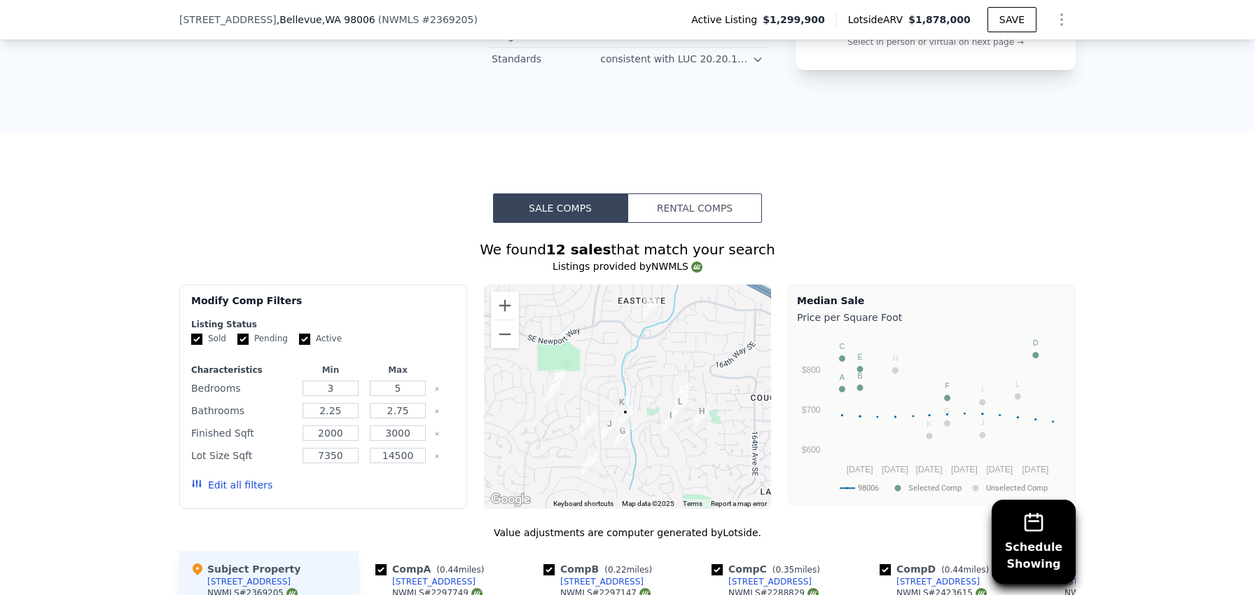
scroll to position [1571, 0]
